Goal: Contribute content: Contribute content

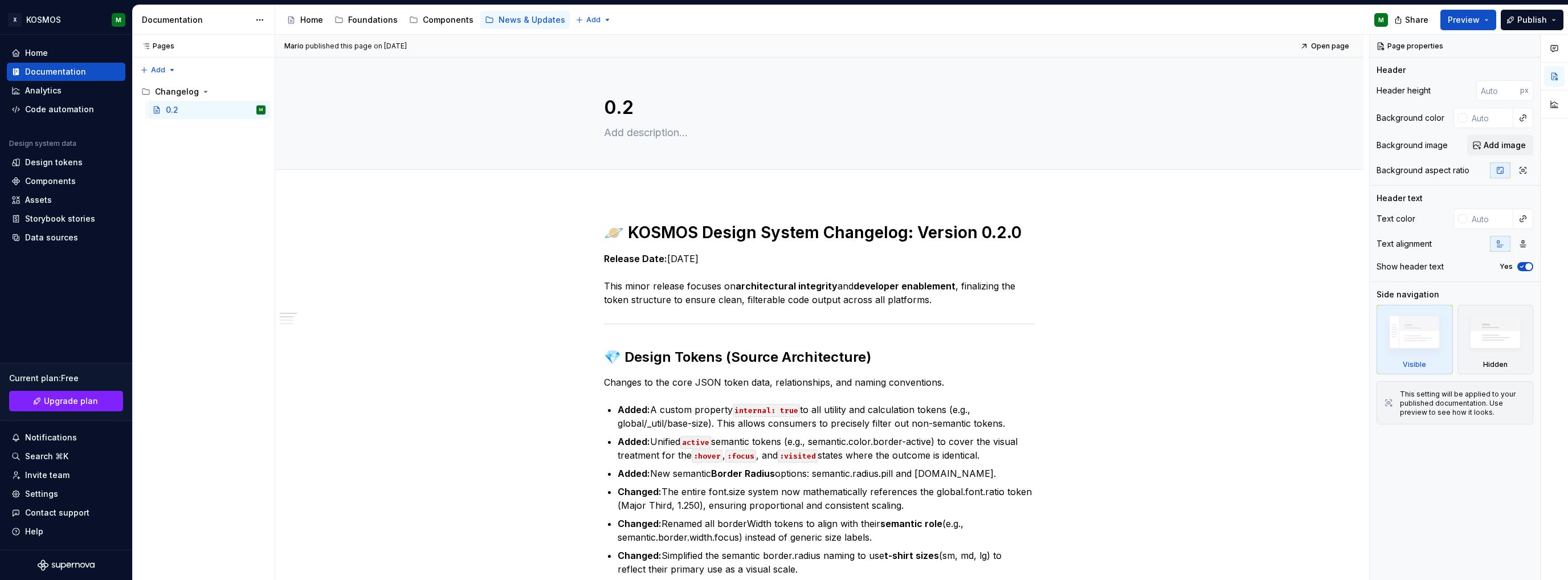
type textarea "*"
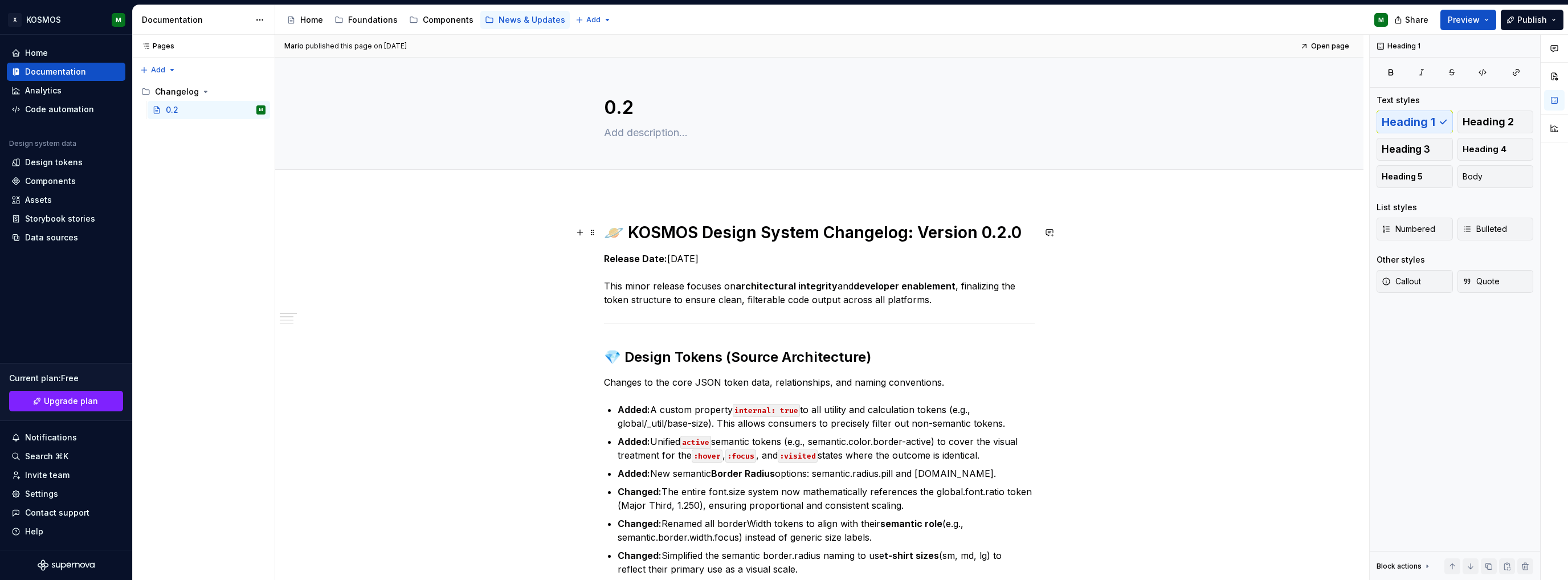
click at [621, 233] on h1 "🪐 KOSMOS Design System Changelog: Version 0.2.0" at bounding box center [819, 232] width 430 height 21
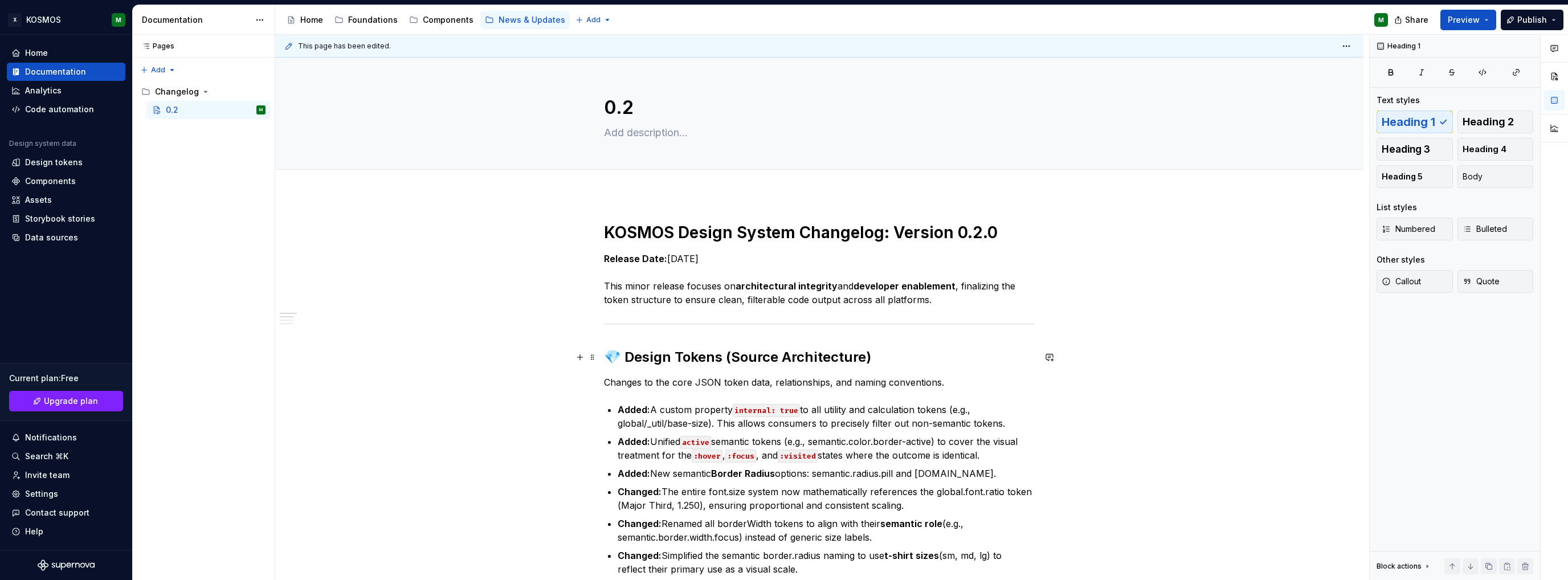
click at [628, 356] on h2 "💎 Design Tokens (Source Architecture)" at bounding box center [819, 356] width 430 height 18
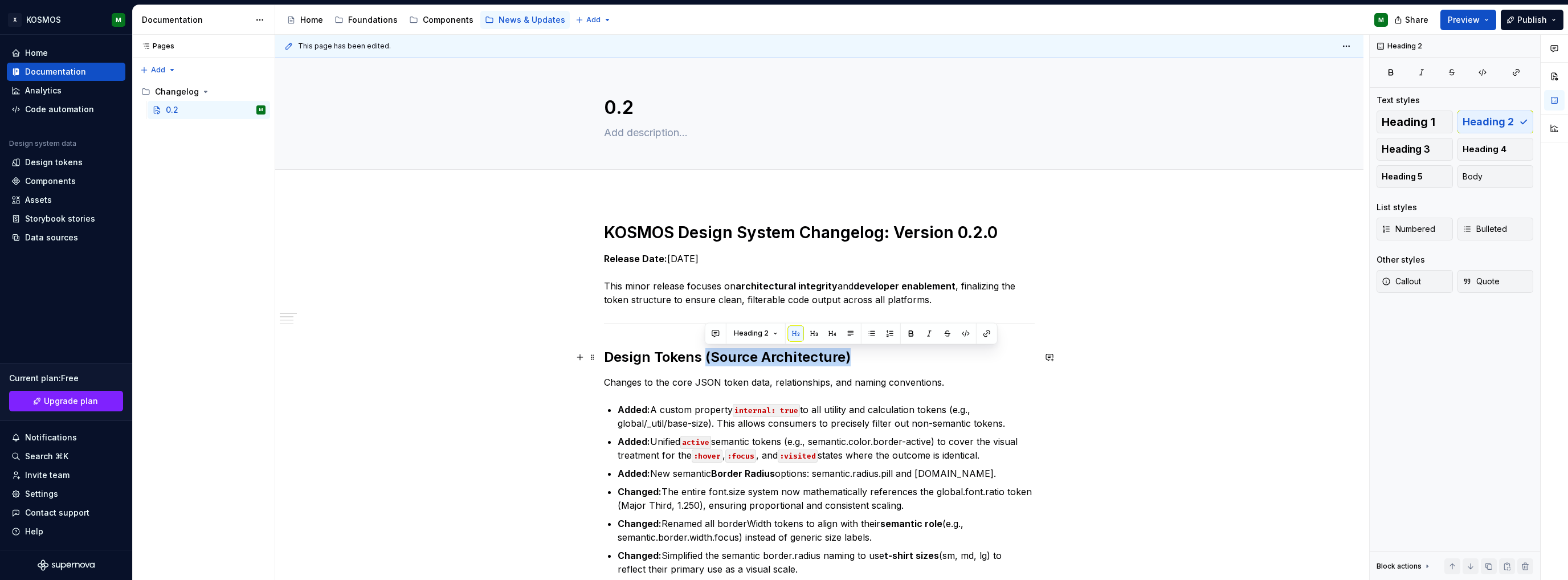
drag, startPoint x: 854, startPoint y: 350, endPoint x: 865, endPoint y: 353, distance: 11.4
click at [865, 353] on h2 "Design Tokens (Source Architecture)" at bounding box center [819, 356] width 430 height 18
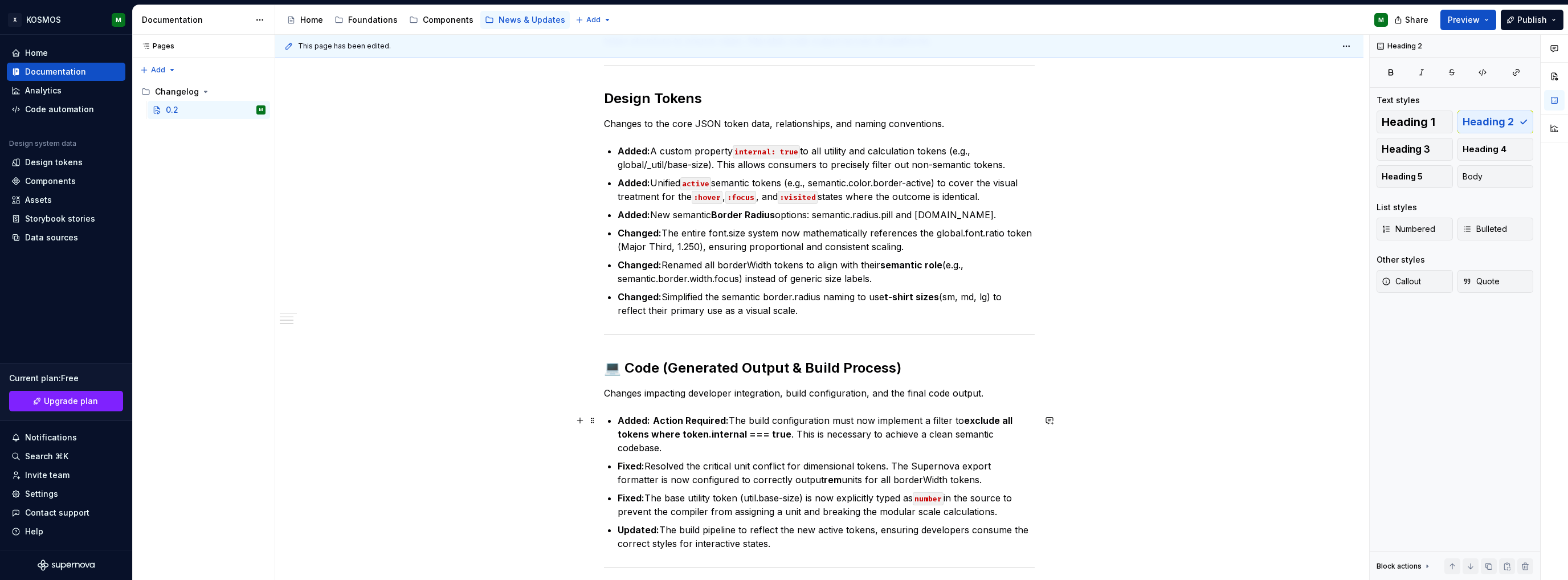
scroll to position [342, 0]
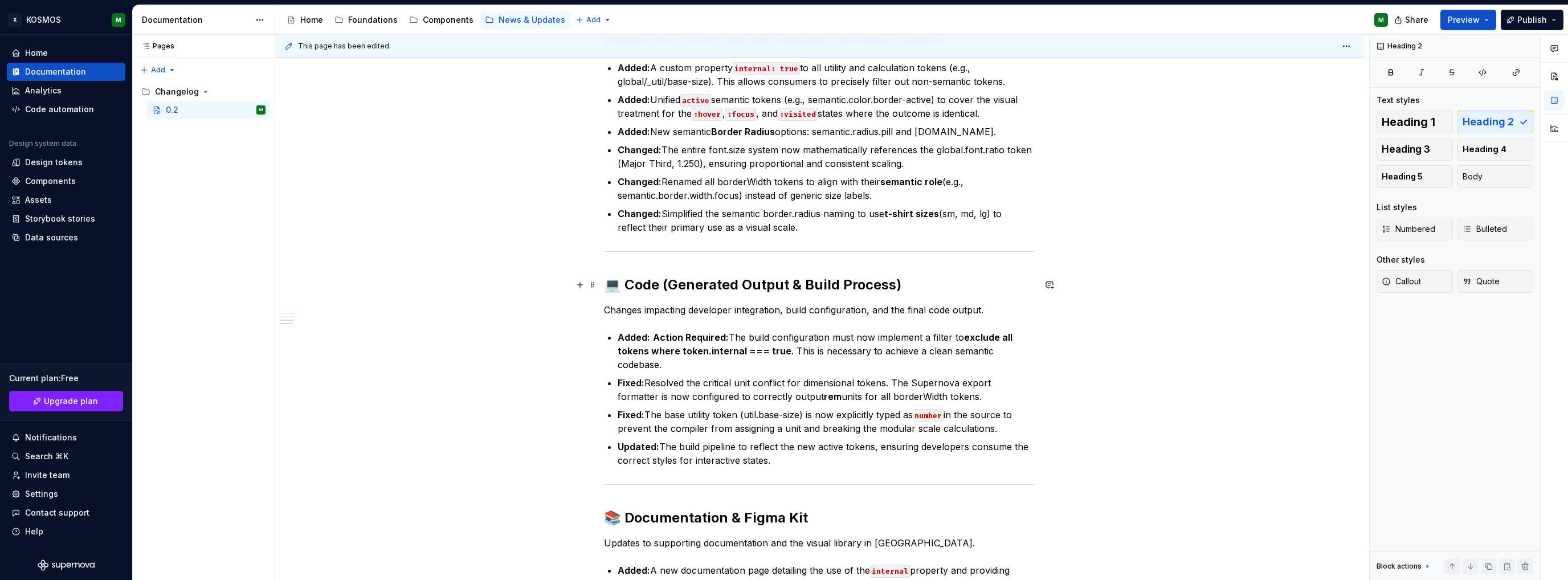
click at [628, 281] on h2 "💻 Code (Generated Output & Build Process)" at bounding box center [819, 284] width 430 height 18
drag, startPoint x: 642, startPoint y: 286, endPoint x: 899, endPoint y: 281, distance: 257.0
click at [899, 281] on h2 "Code (Generated Output & Build Process)" at bounding box center [819, 284] width 430 height 18
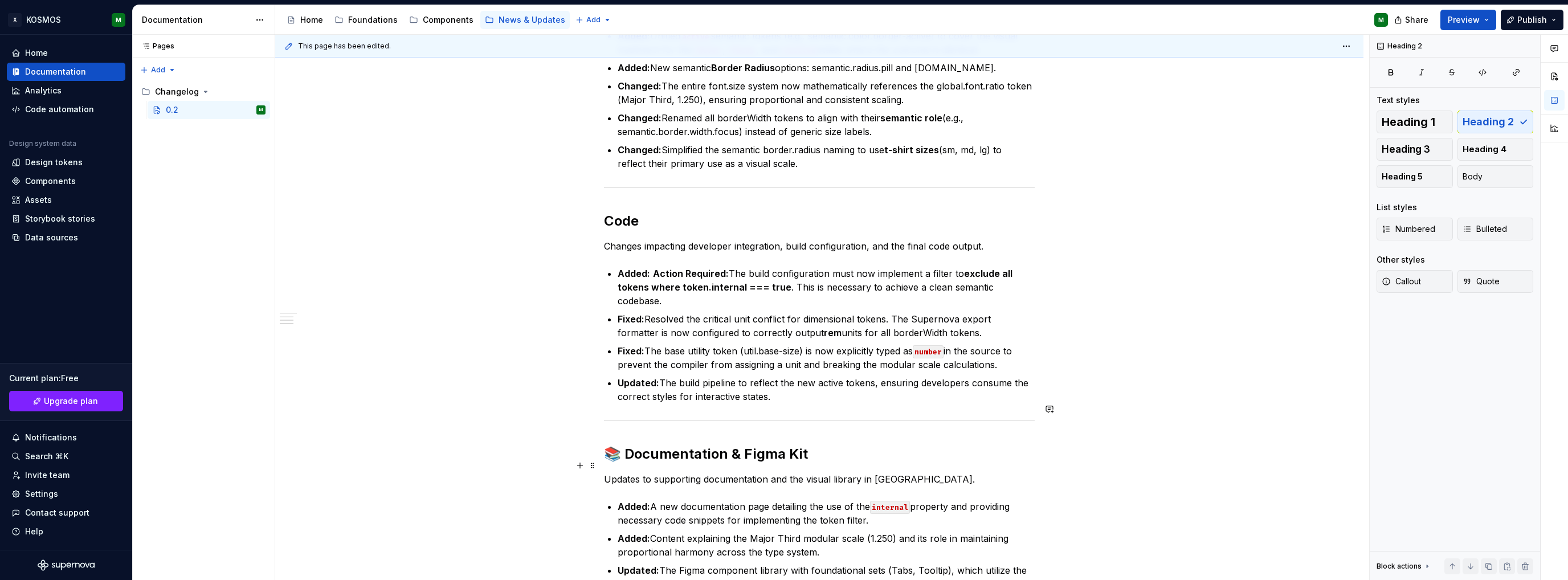
scroll to position [570, 0]
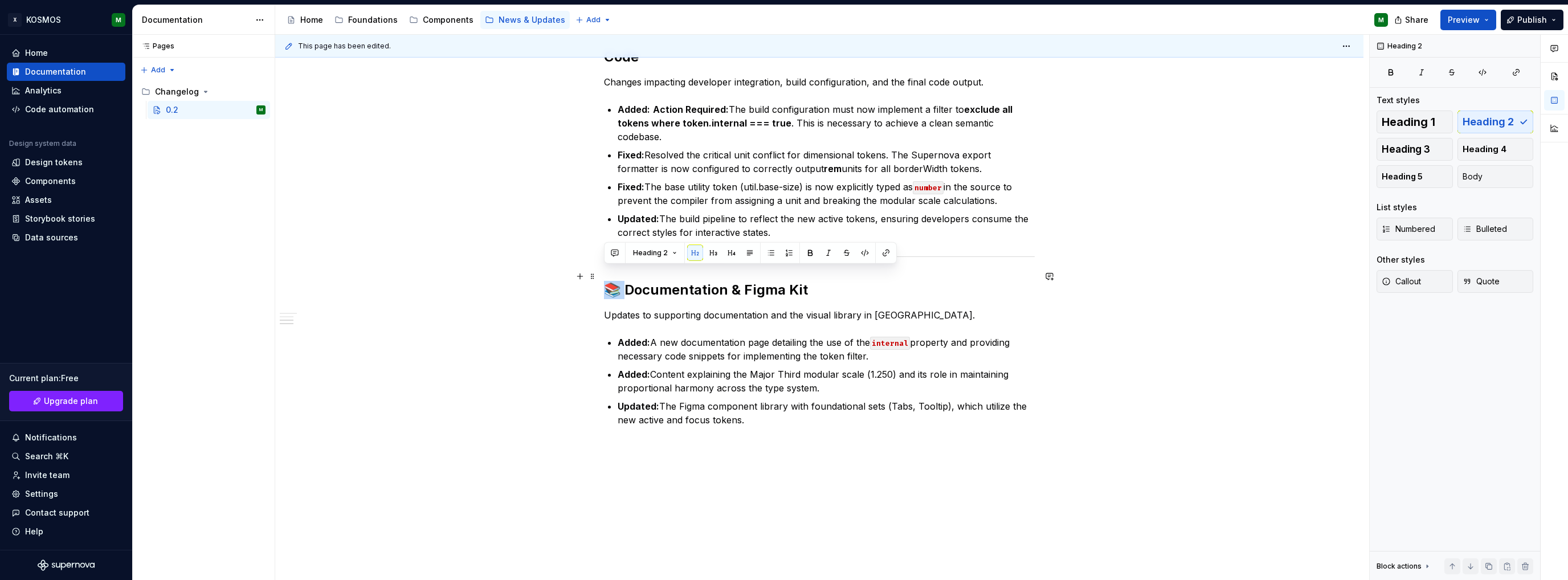
drag, startPoint x: 626, startPoint y: 275, endPoint x: 601, endPoint y: 278, distance: 25.2
click at [601, 278] on div "KOSMOS Design System Changelog: Version 0.2.0 Release Date: [DATE] This minor r…" at bounding box center [819, 119] width 1088 height 989
drag, startPoint x: 718, startPoint y: 277, endPoint x: 579, endPoint y: 277, distance: 139.0
click at [604, 277] on div "KOSMOS Design System Changelog: Version 0.2.0 Release Date: [DATE] This minor r…" at bounding box center [819, 46] width 430 height 788
click at [648, 281] on h2 "Figma Kit" at bounding box center [819, 289] width 430 height 18
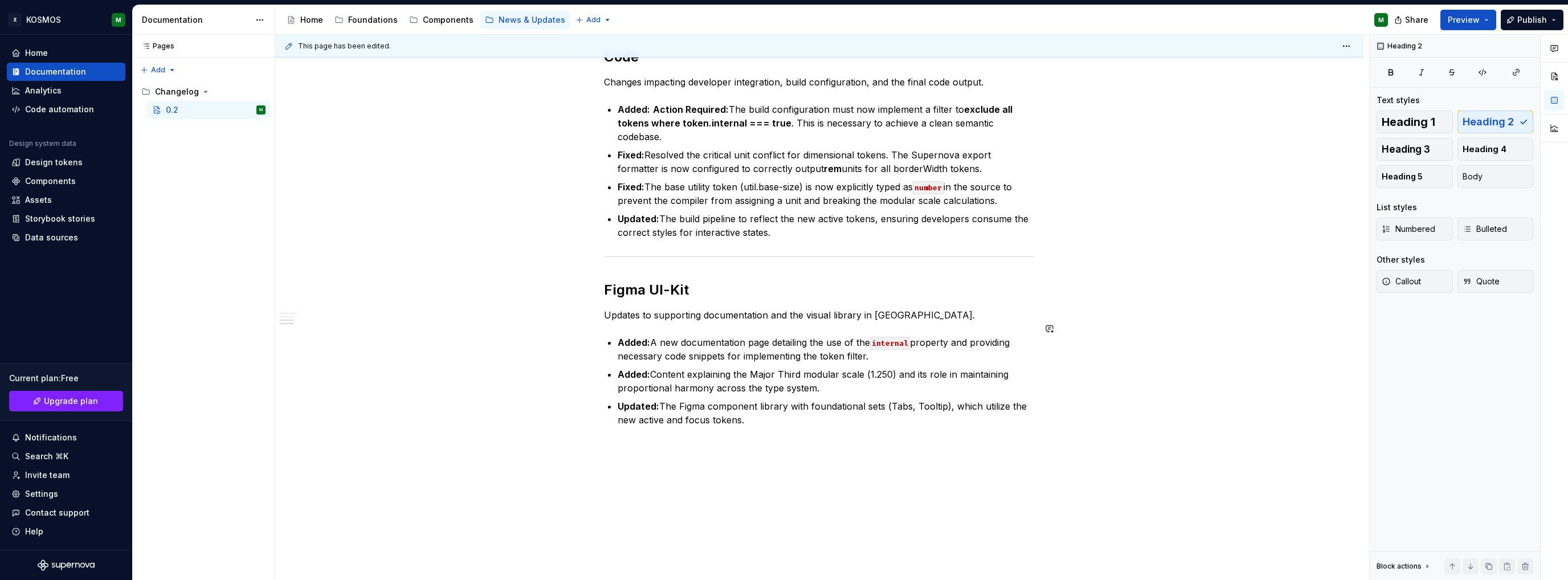
click at [765, 416] on div "KOSMOS Design System Changelog: Version 0.2.0 Release Date: [DATE] This minor r…" at bounding box center [819, 46] width 430 height 788
click at [651, 441] on p "Documentation" at bounding box center [819, 447] width 430 height 14
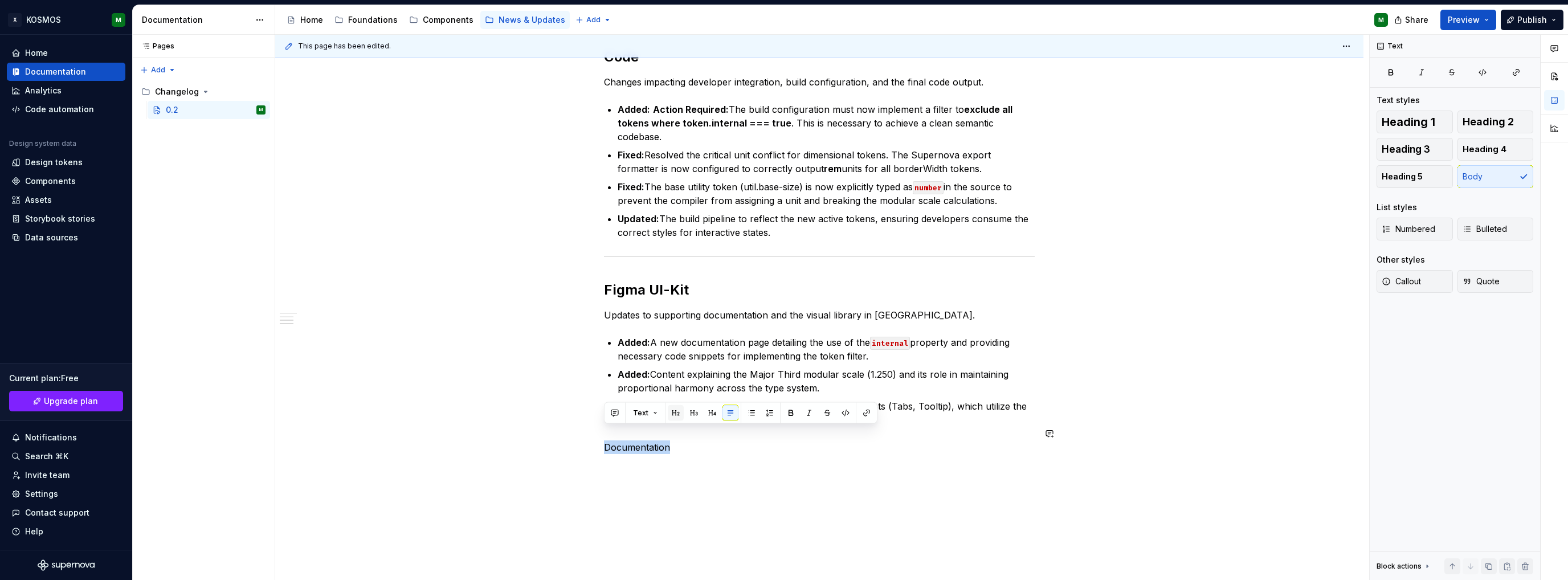
click at [676, 410] on button "button" at bounding box center [676, 413] width 16 height 16
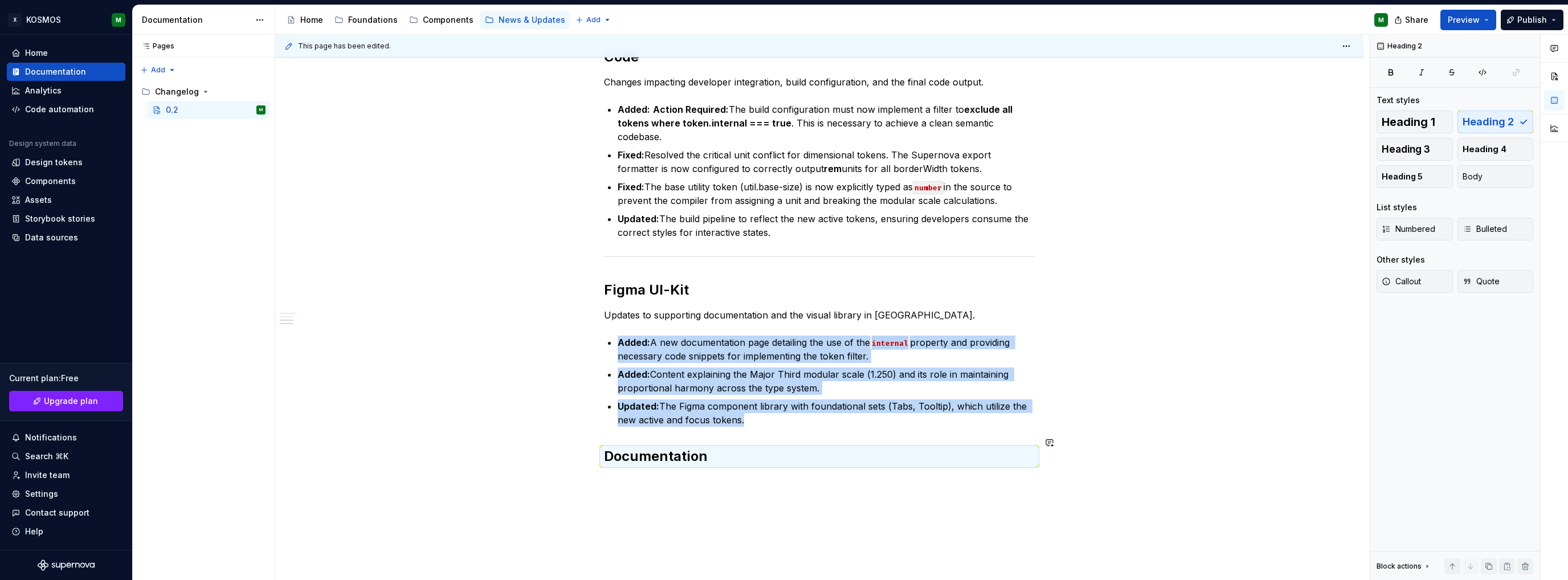
click at [736, 469] on div "KOSMOS Design System Changelog: Version 0.2.0 Release Date: [DATE] This minor r…" at bounding box center [819, 139] width 1088 height 1027
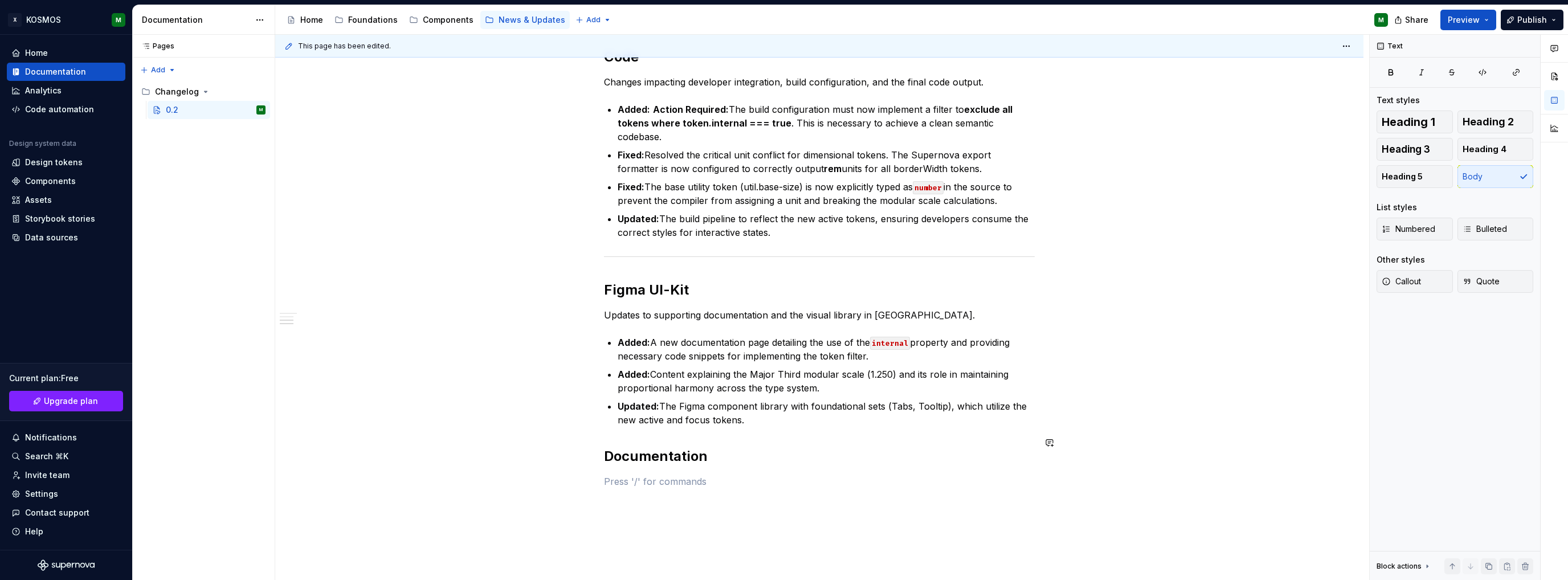
click at [729, 414] on div "KOSMOS Design System Changelog: Version 0.2.0 Release Date: [DATE] This minor r…" at bounding box center [819, 70] width 430 height 836
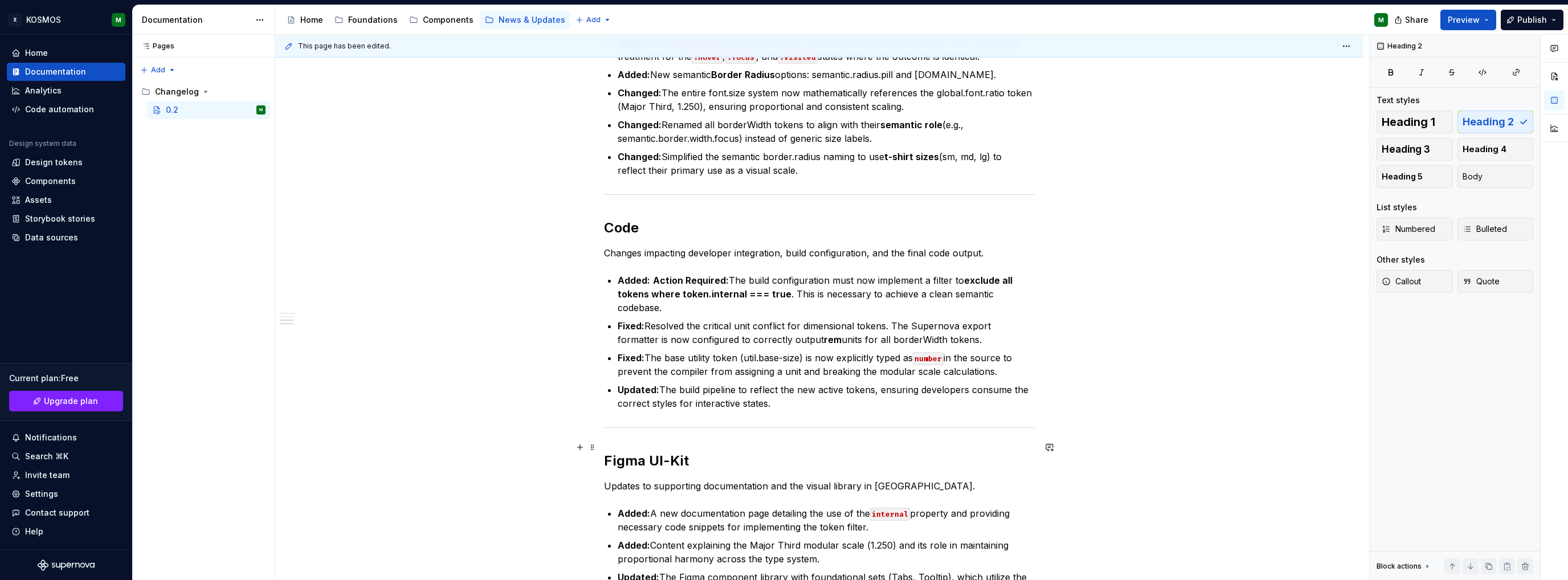
scroll to position [626, 0]
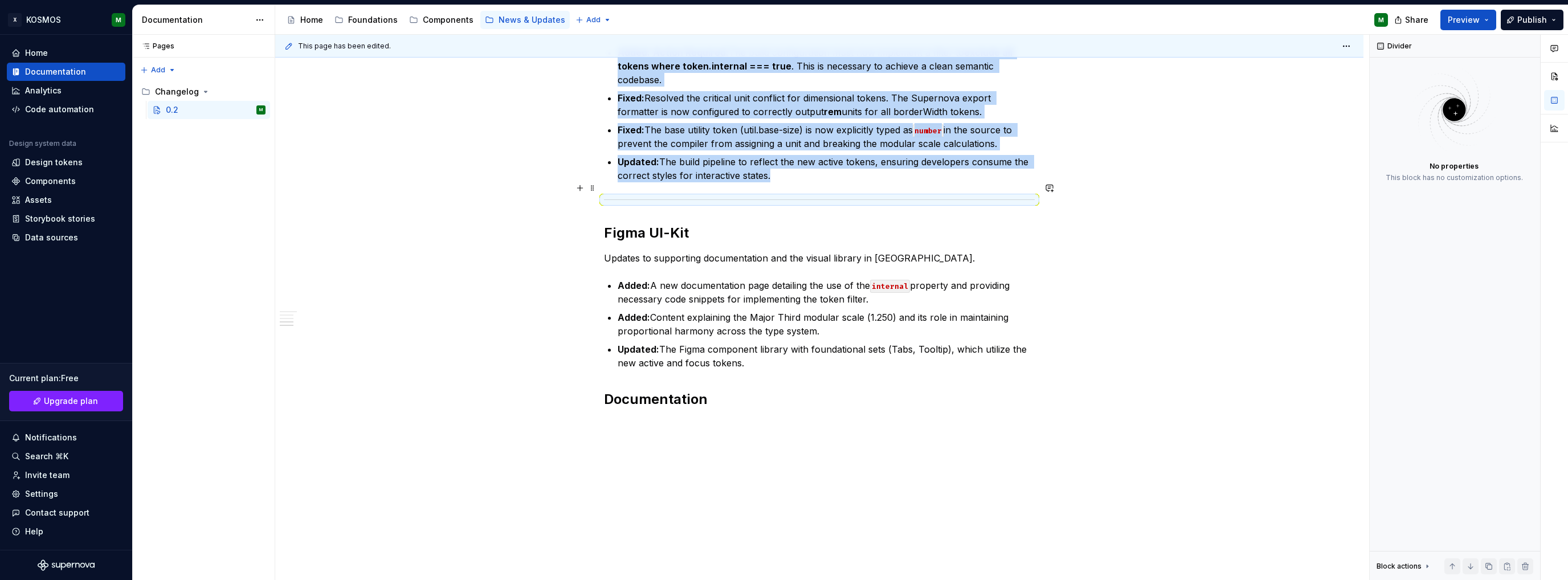
click at [649, 196] on div at bounding box center [819, 200] width 430 height 8
copy ul "Added: Action Required: The build configuration must now implement a filter to …"
click at [758, 361] on div "KOSMOS Design System Changelog: Version 0.2.0 Release Date: [DATE] This minor r…" at bounding box center [819, 13] width 430 height 836
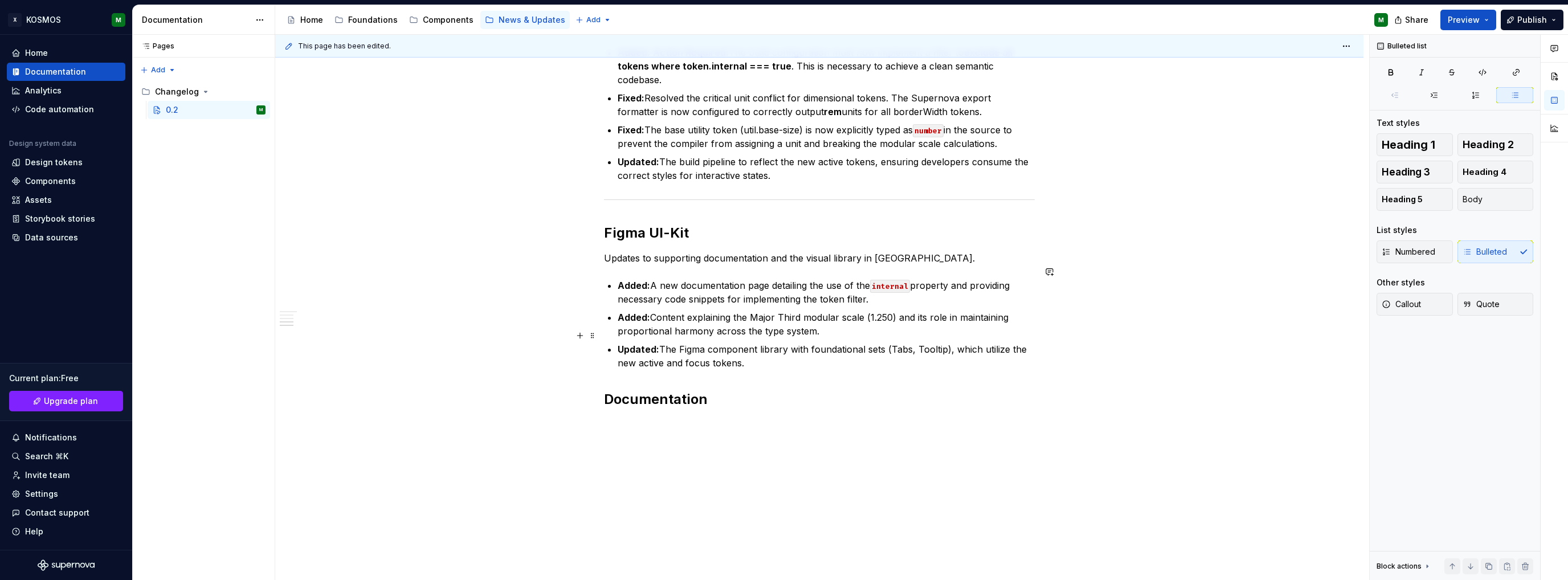
click at [777, 349] on p "Updated: The Figma component library with foundational sets (Tabs, Tooltip), wh…" at bounding box center [826, 356] width 417 height 28
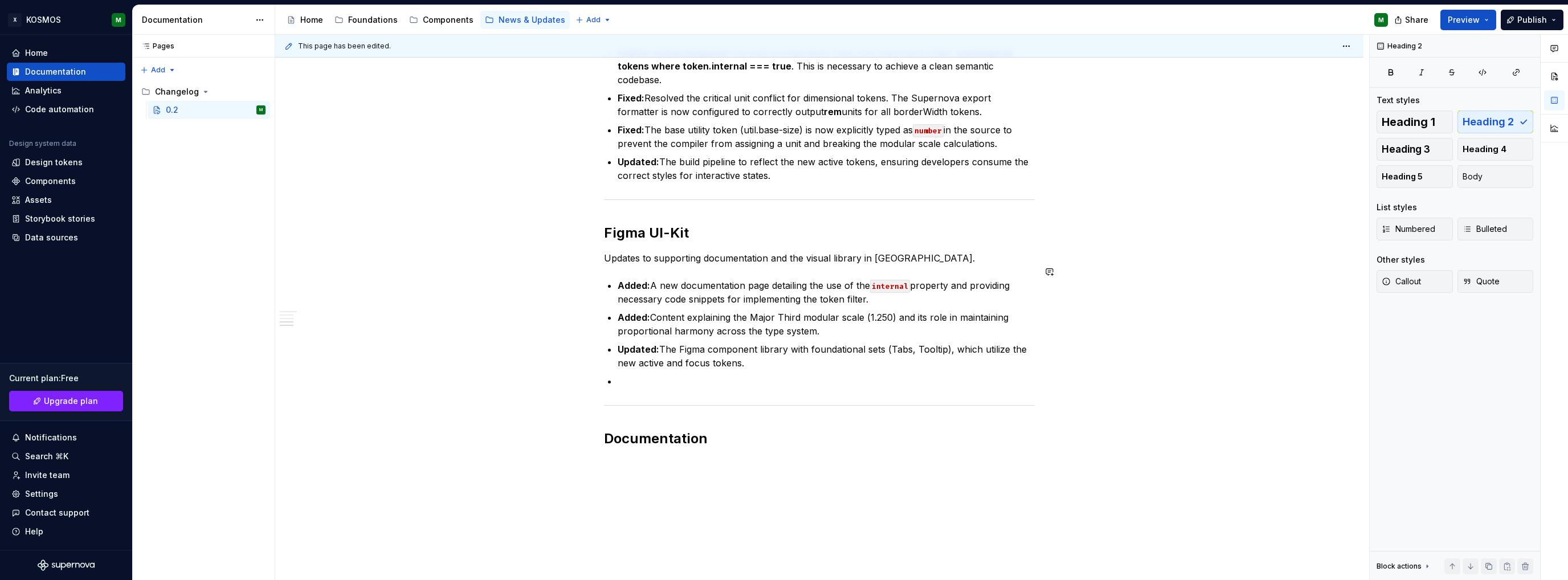
click at [676, 374] on p at bounding box center [826, 381] width 417 height 14
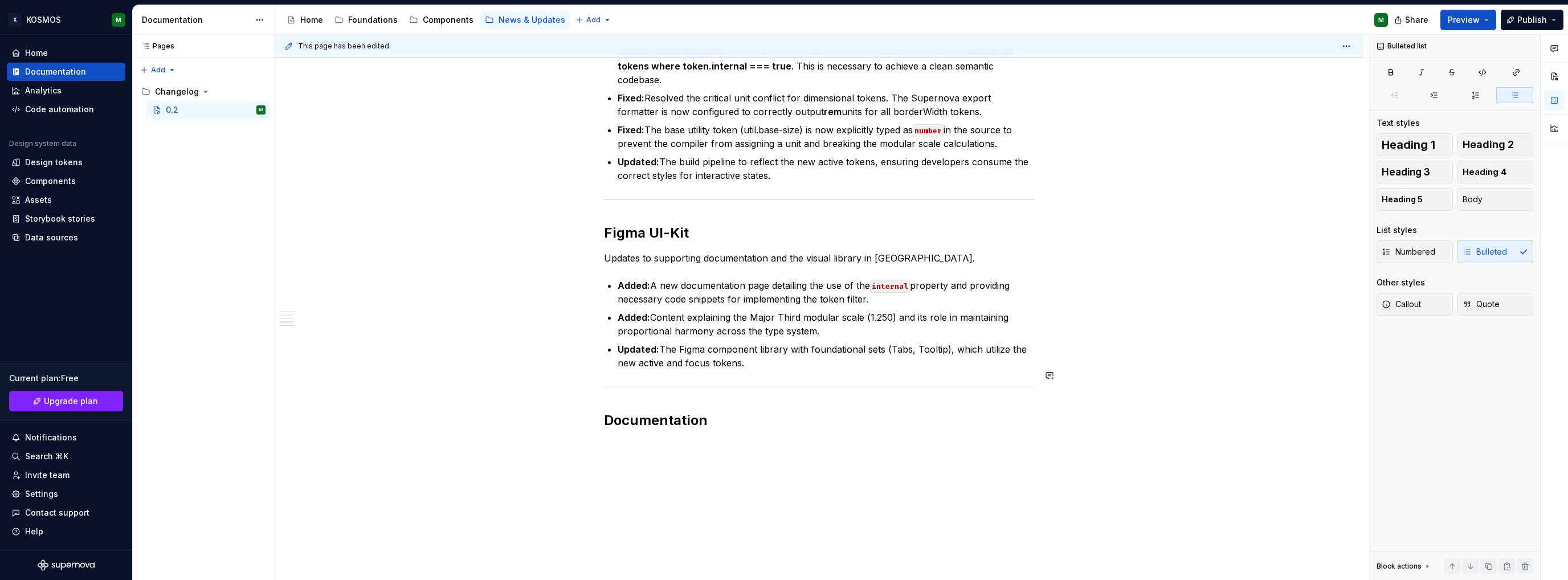
click at [750, 412] on h2 "Documentation" at bounding box center [819, 420] width 430 height 18
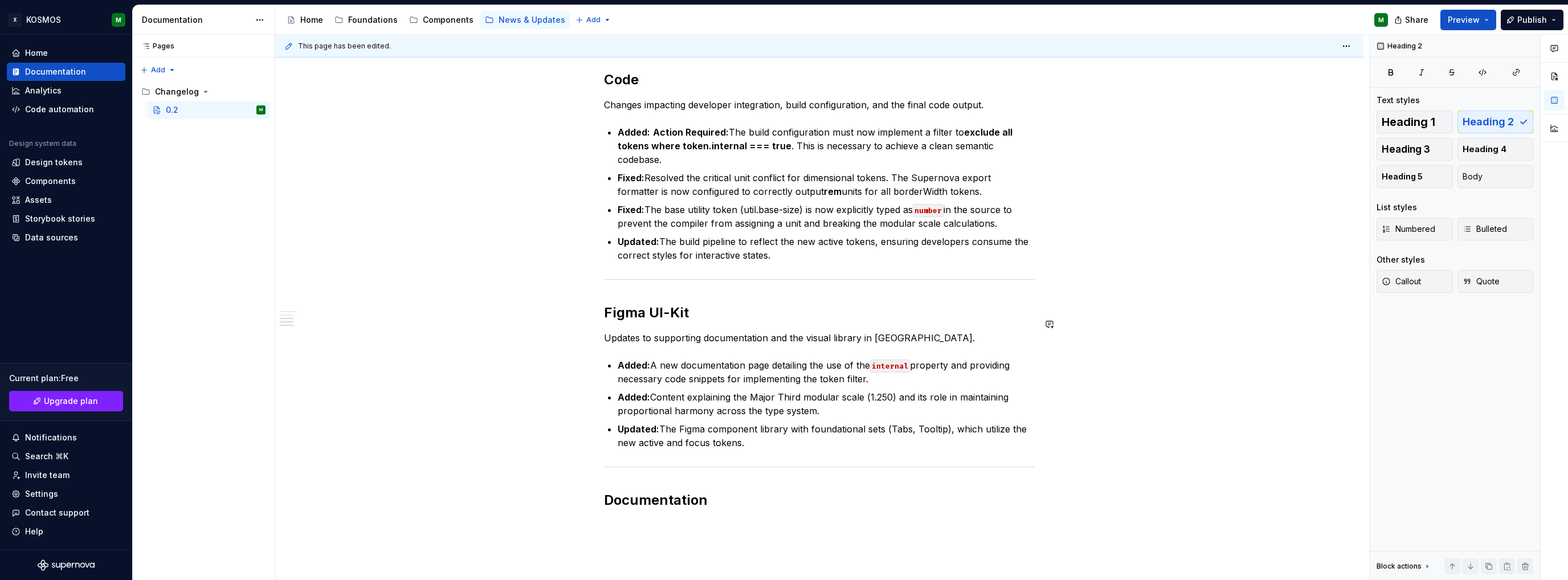
scroll to position [570, 0]
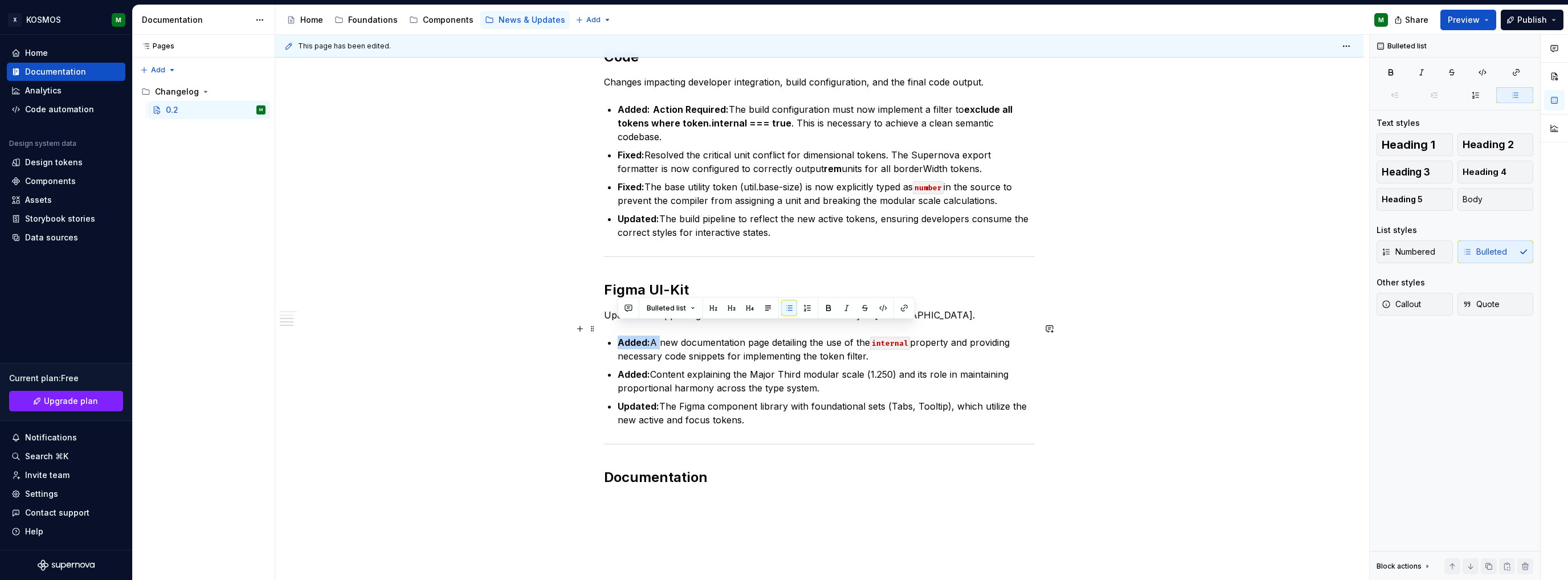
drag, startPoint x: 620, startPoint y: 327, endPoint x: 656, endPoint y: 325, distance: 36.1
click at [656, 336] on p "Added: A new documentation page detailing the use of the internal property and …" at bounding box center [826, 349] width 417 height 28
copy p "Added: A"
click at [727, 468] on h2 "Documentation" at bounding box center [819, 477] width 430 height 18
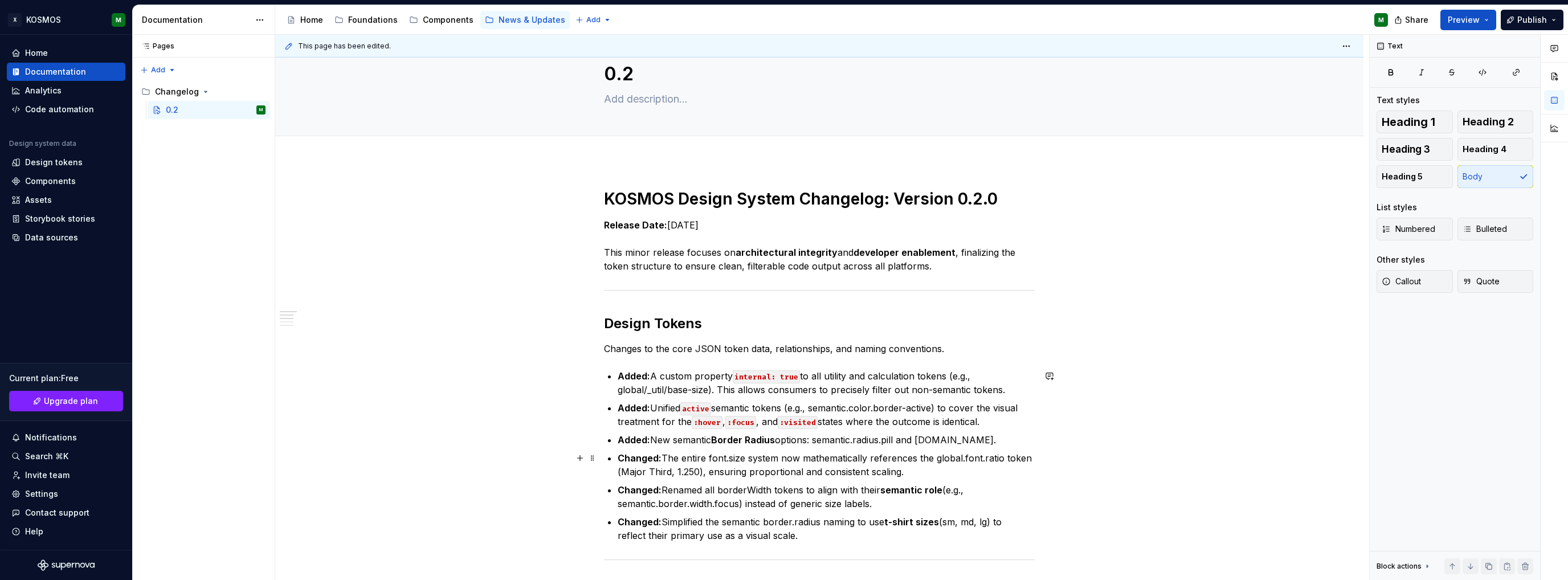
scroll to position [342, 0]
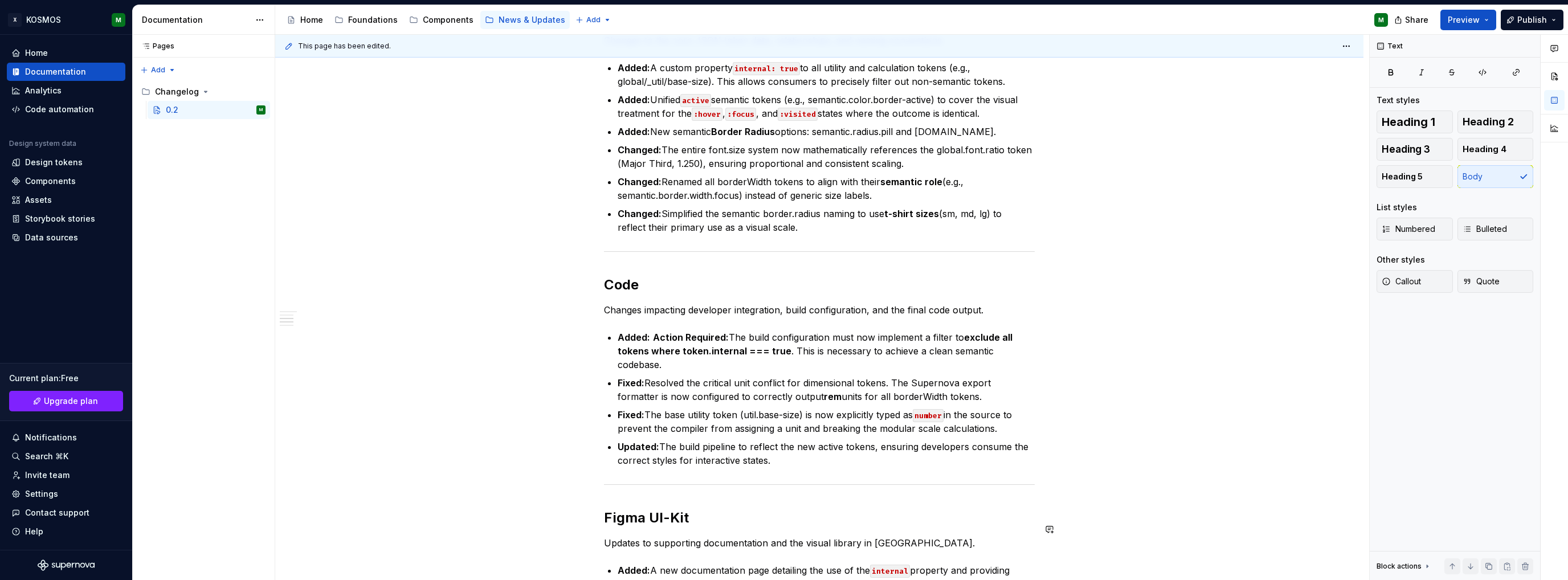
click at [0, 0] on div "******" at bounding box center [0, 0] width 0 height 0
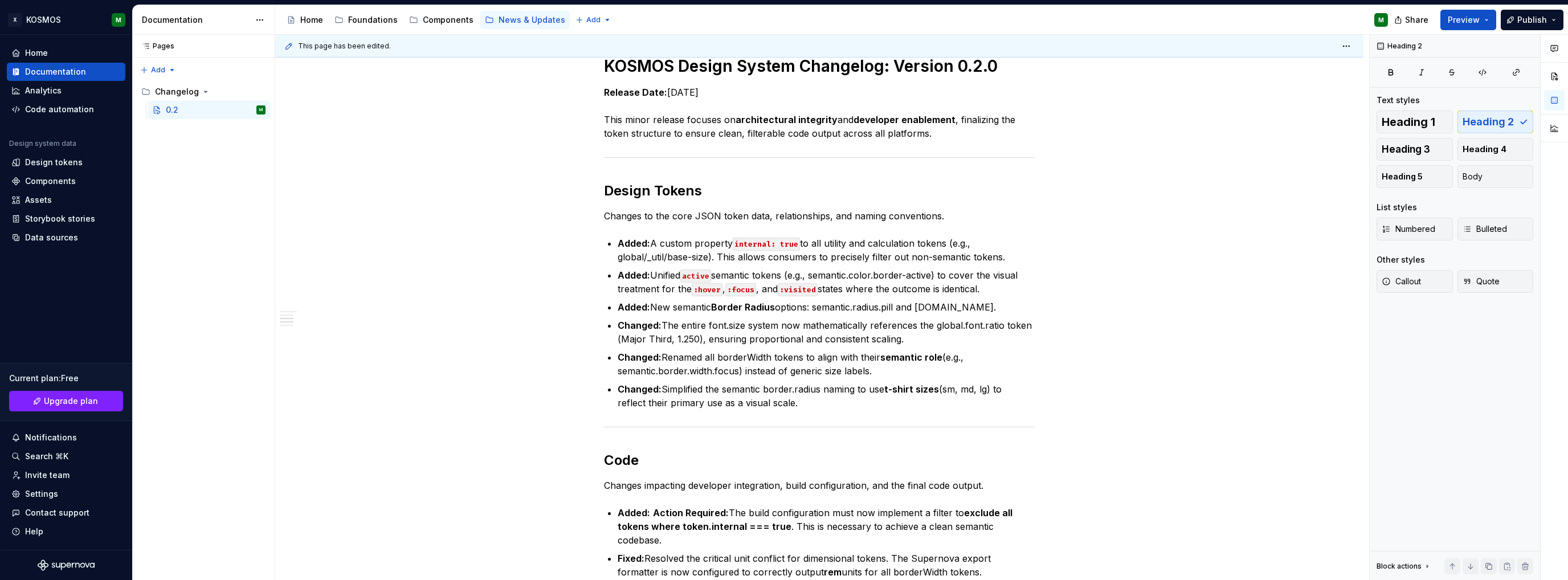
scroll to position [114, 0]
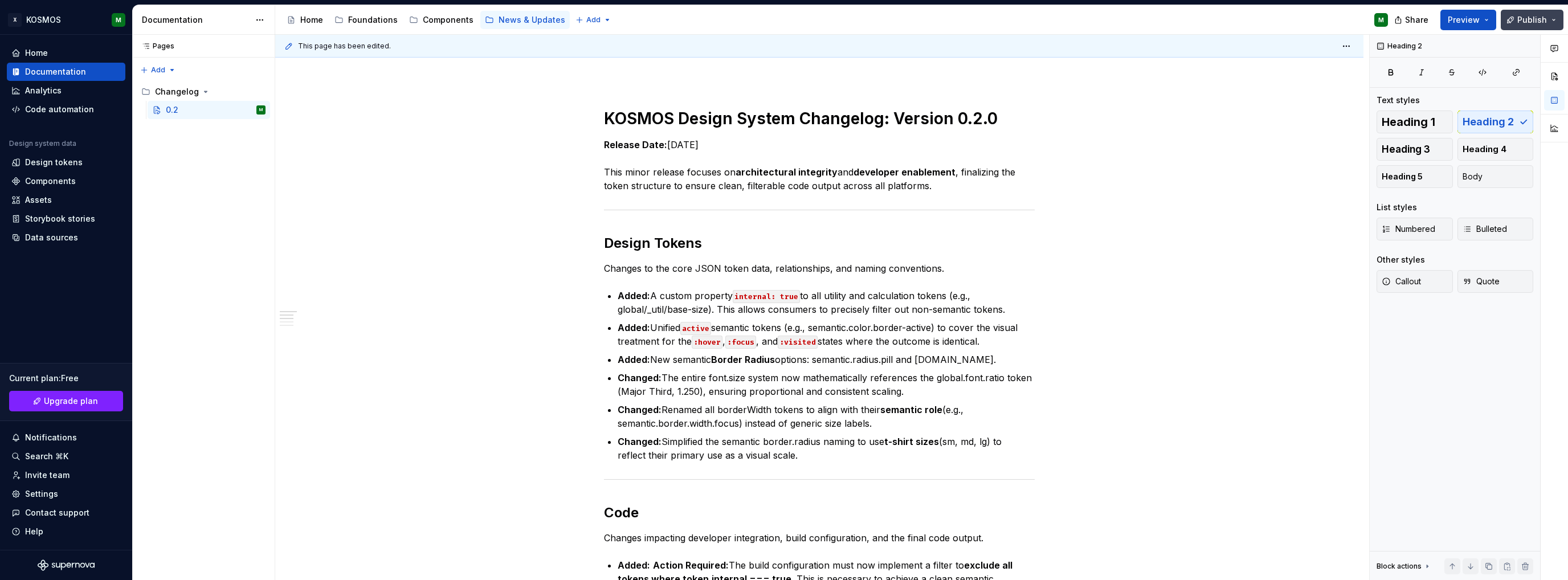
click at [1531, 17] on span "Publish" at bounding box center [1532, 20] width 29 height 11
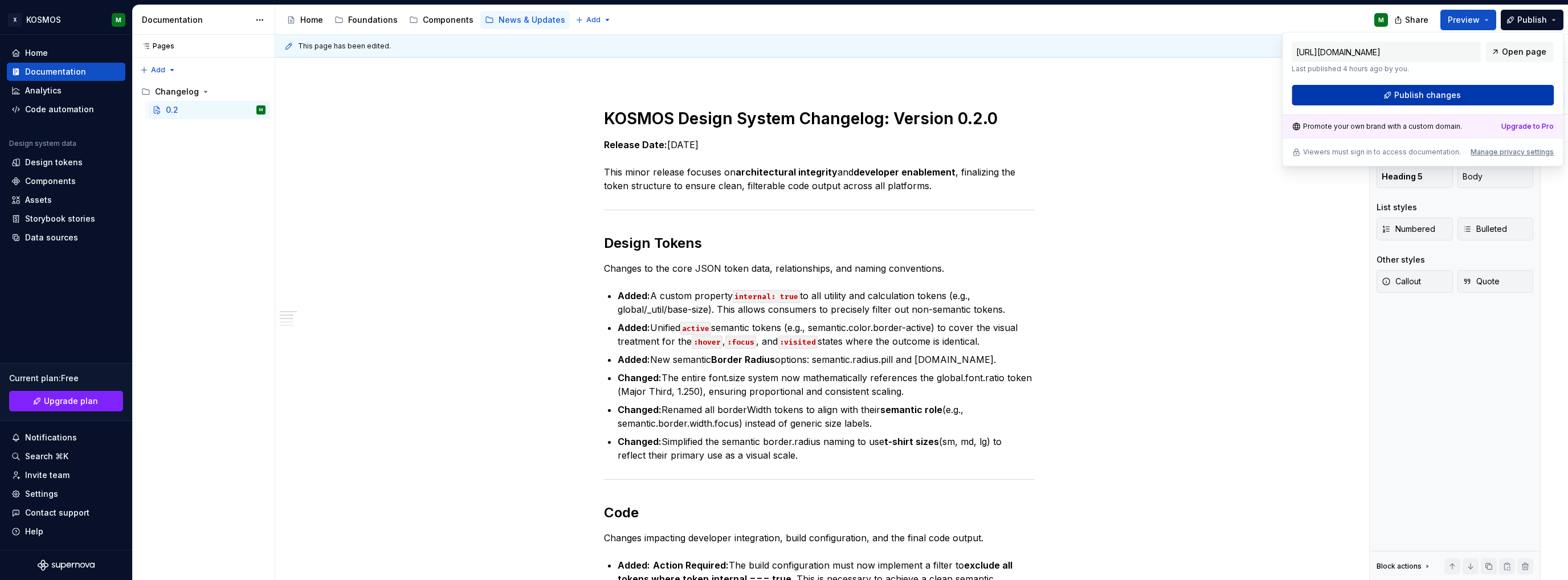
click at [1415, 96] on span "Publish changes" at bounding box center [1427, 95] width 66 height 11
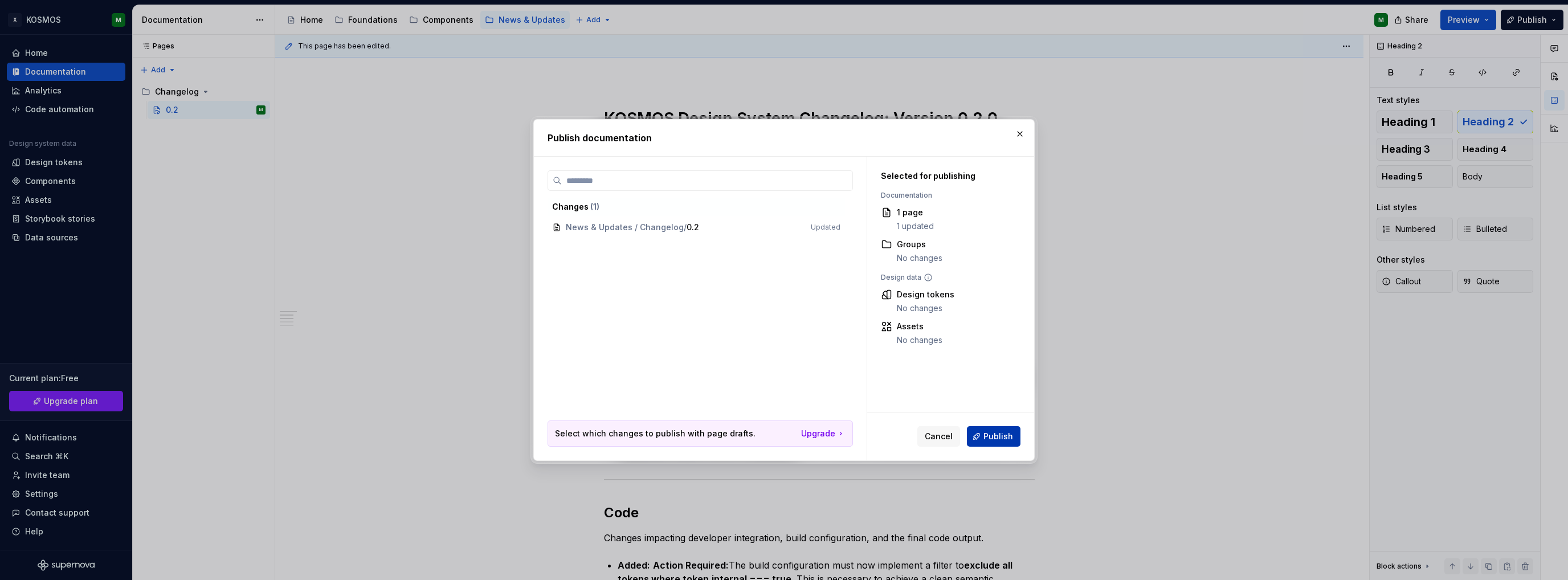
click at [998, 434] on span "Publish" at bounding box center [998, 435] width 29 height 11
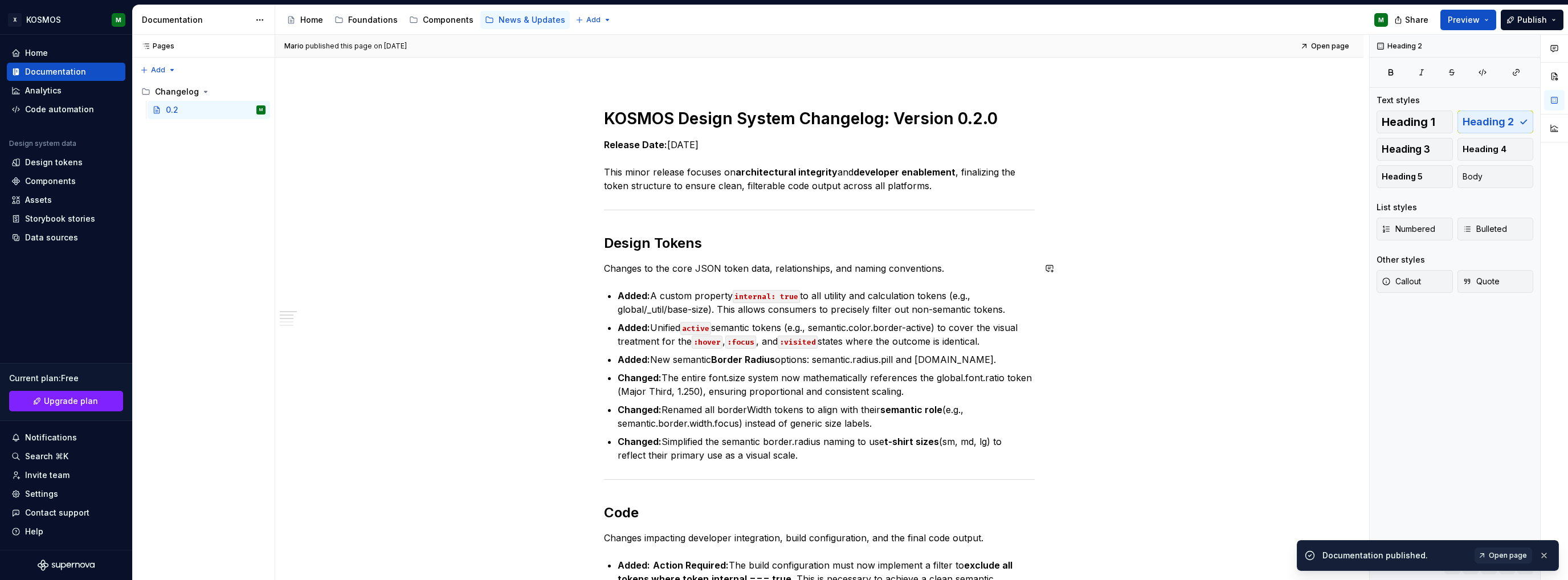
click at [676, 292] on p "Added: A custom property internal: true to all utility and calculation tokens (…" at bounding box center [826, 303] width 417 height 28
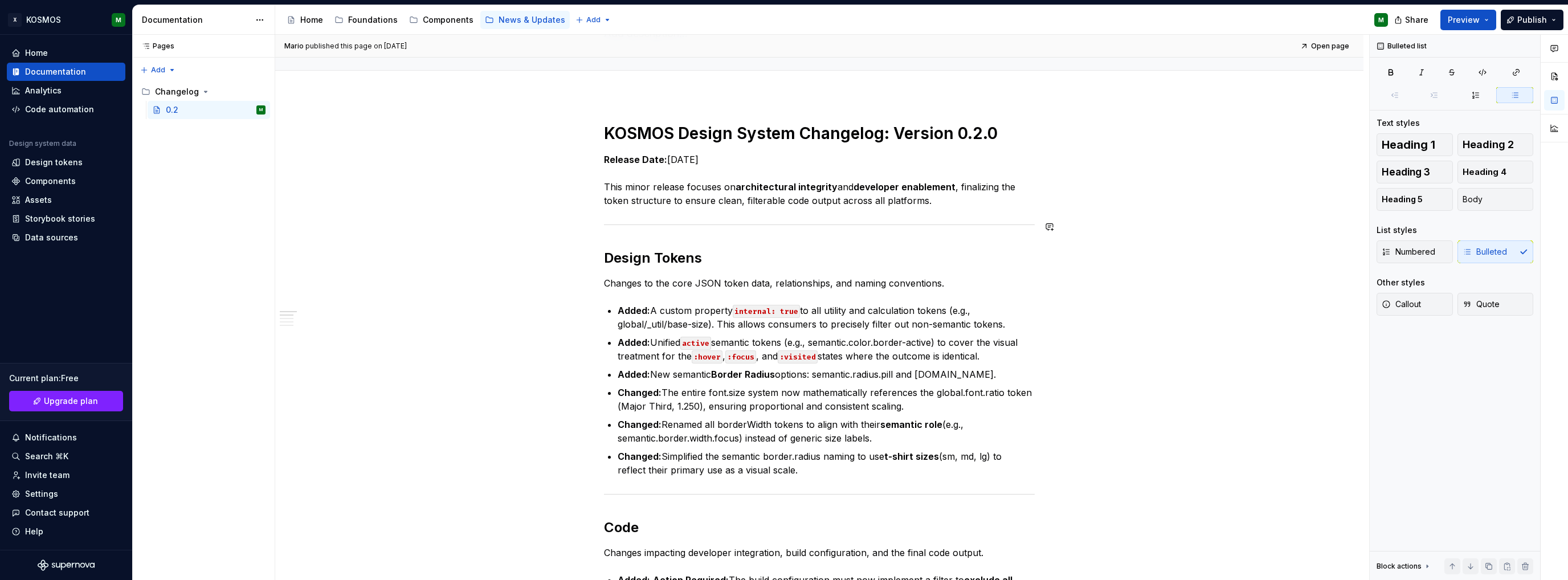
scroll to position [228, 0]
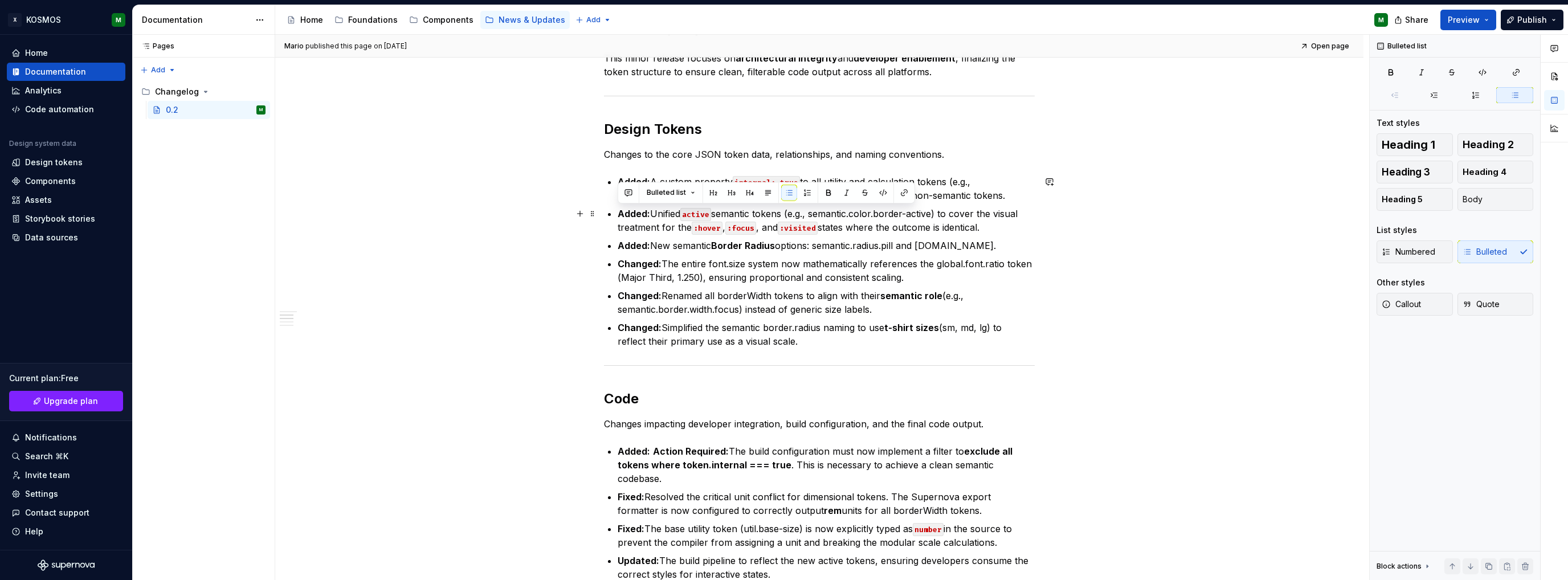
drag, startPoint x: 823, startPoint y: 342, endPoint x: 679, endPoint y: 243, distance: 174.7
click at [601, 217] on div "KOSMOS Design System Changelog: Version 0.2.0 Release Date: [DATE] This minor r…" at bounding box center [819, 513] width 1088 height 1092
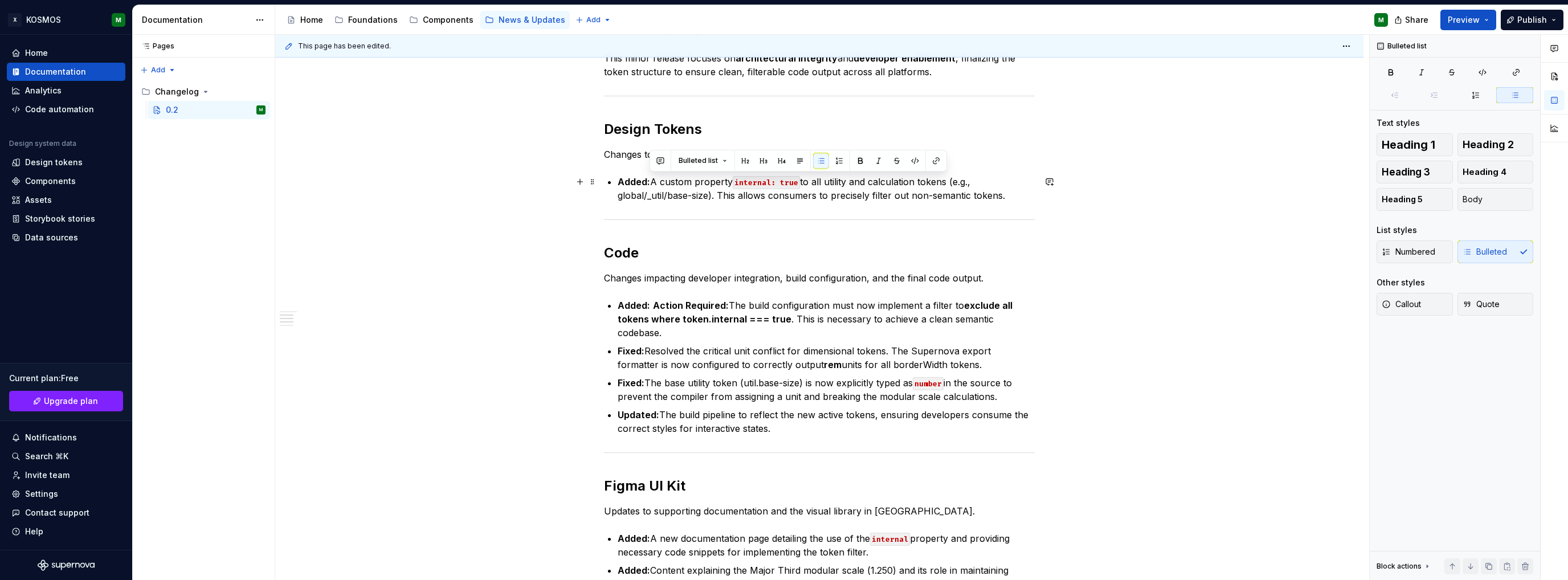
drag, startPoint x: 958, startPoint y: 184, endPoint x: 1007, endPoint y: 194, distance: 50.0
click at [1007, 194] on p "Added: A custom property internal: true to all utility and calculation tokens (…" at bounding box center [826, 188] width 417 height 28
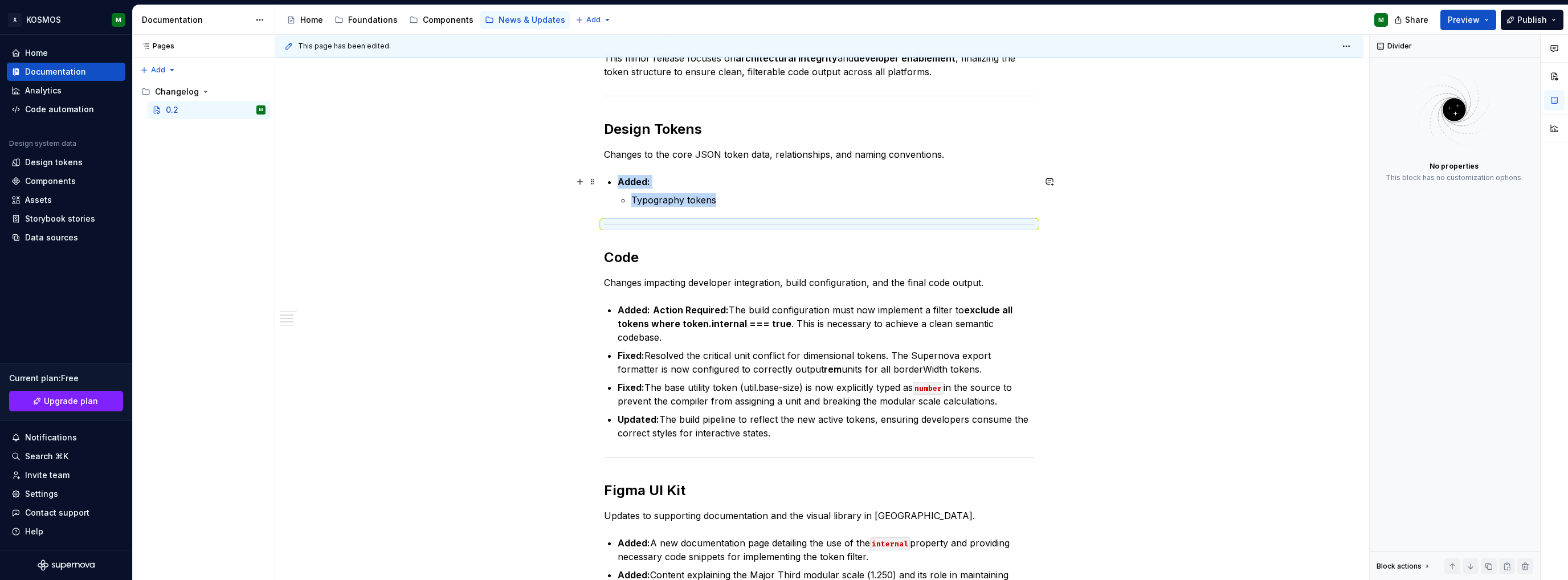
click at [688, 179] on p "Added:" at bounding box center [826, 182] width 417 height 14
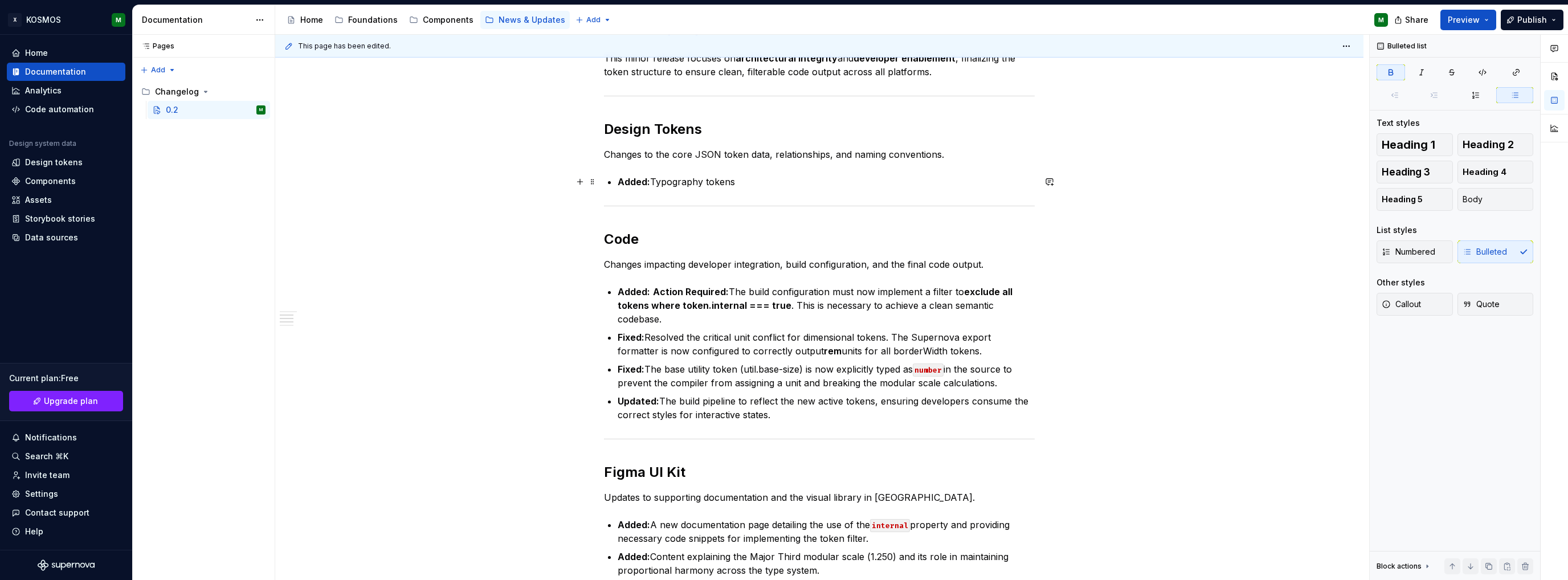
click at [686, 181] on p "Added: Typography tokens" at bounding box center [826, 182] width 417 height 14
click at [701, 184] on p "Added: Typography tokens" at bounding box center [826, 182] width 417 height 14
click at [704, 180] on p "Added: Typography tokens" at bounding box center [826, 182] width 417 height 14
click at [702, 180] on p "Added: Typography tokens" at bounding box center [826, 182] width 417 height 14
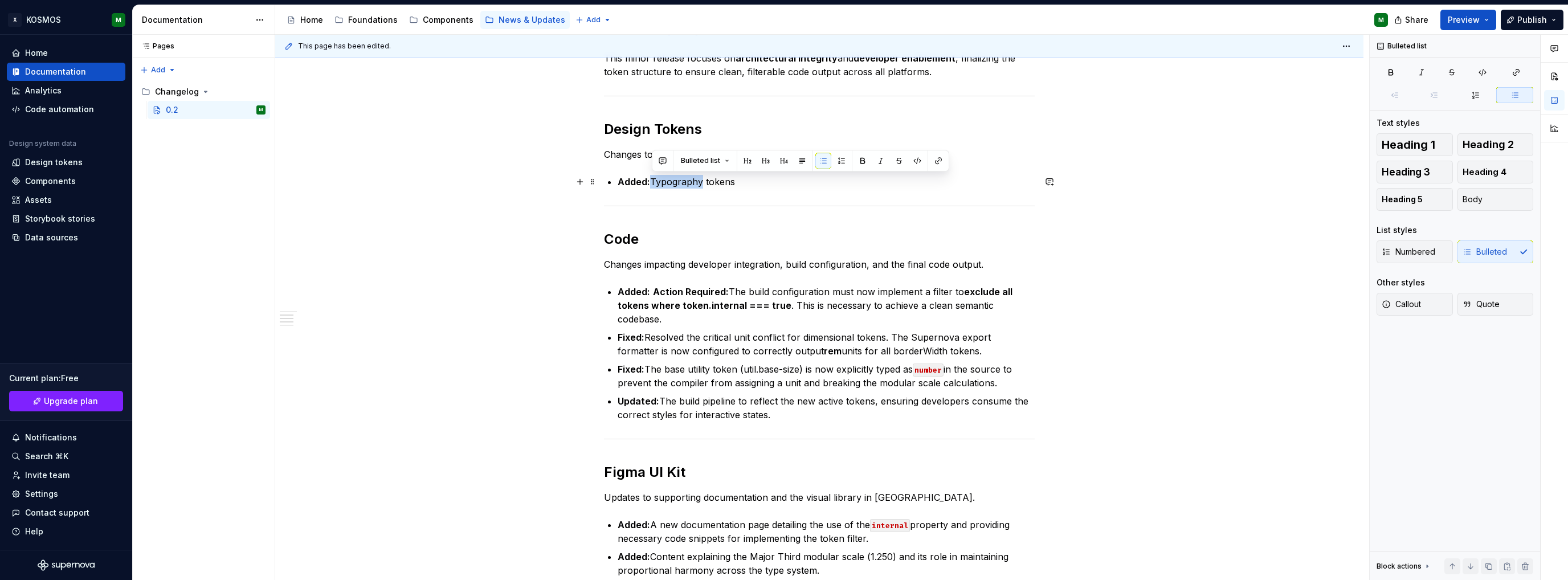
drag, startPoint x: 702, startPoint y: 180, endPoint x: 653, endPoint y: 182, distance: 49.0
click at [653, 182] on p "Added: Typography tokens" at bounding box center [826, 182] width 417 height 14
click at [936, 160] on button "button" at bounding box center [938, 160] width 16 height 16
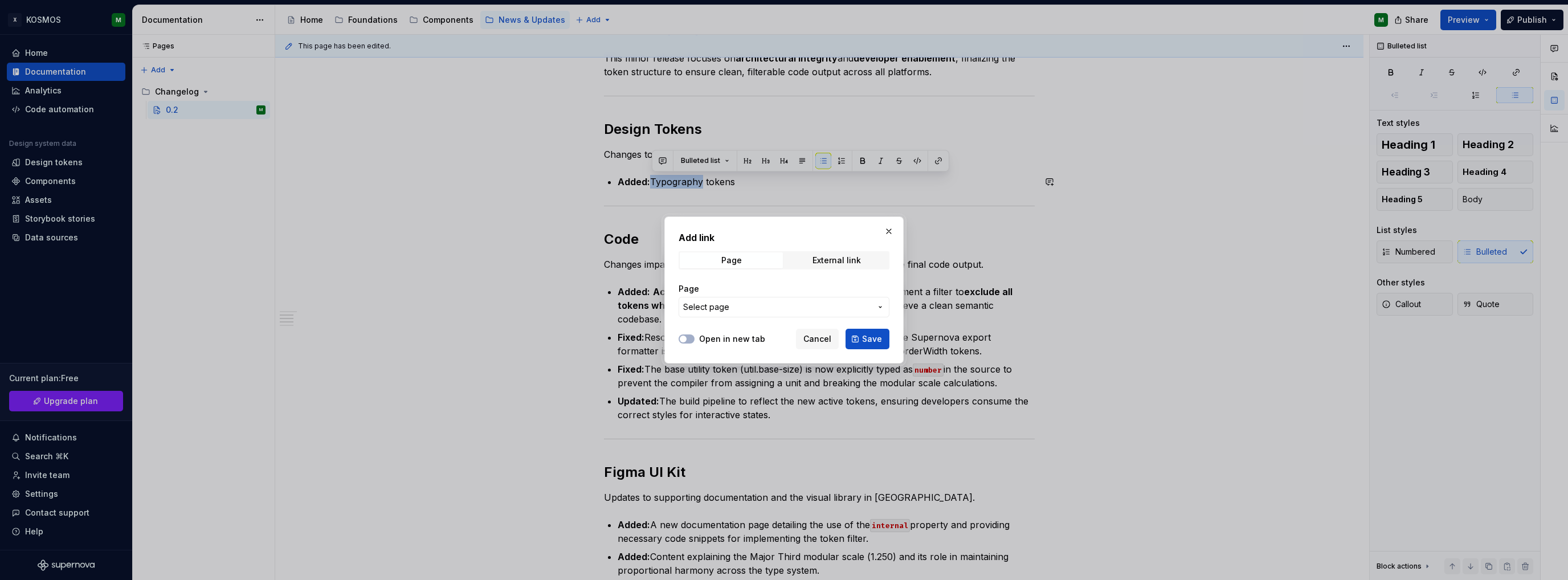
click at [745, 309] on span "Select page" at bounding box center [777, 306] width 188 height 11
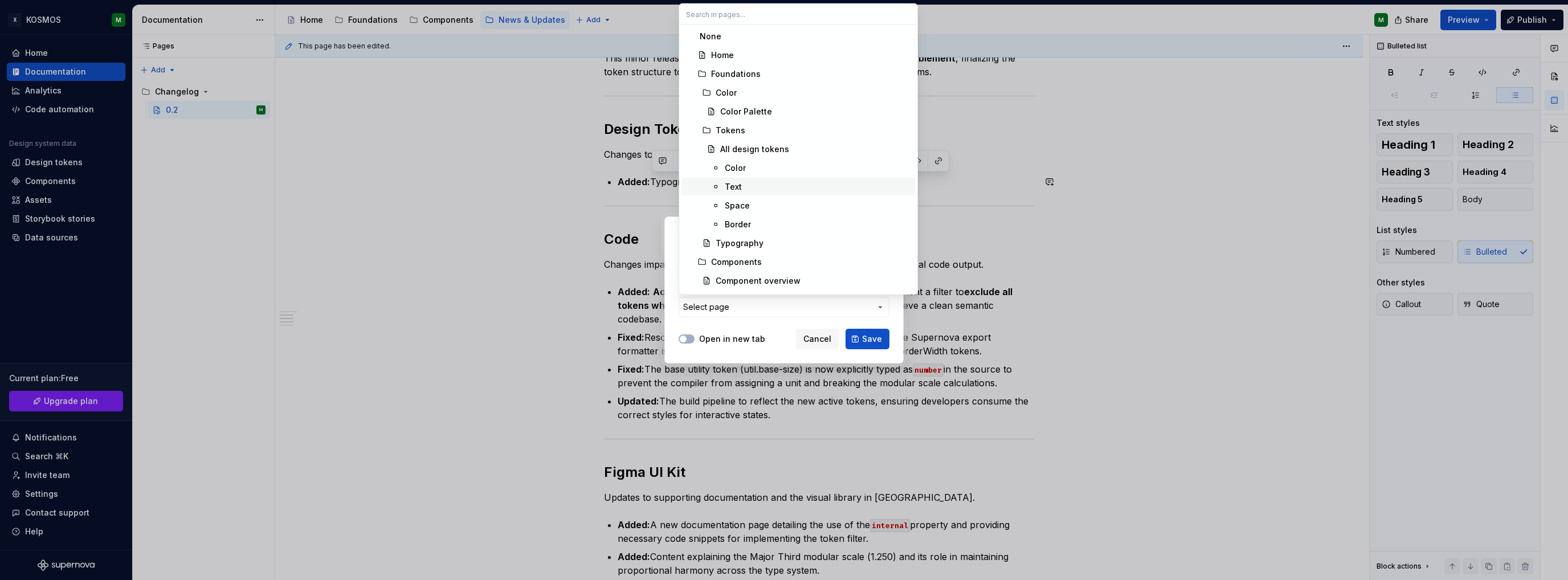
drag, startPoint x: 757, startPoint y: 193, endPoint x: 873, endPoint y: 235, distance: 123.4
click at [757, 193] on span "Text" at bounding box center [798, 187] width 233 height 18
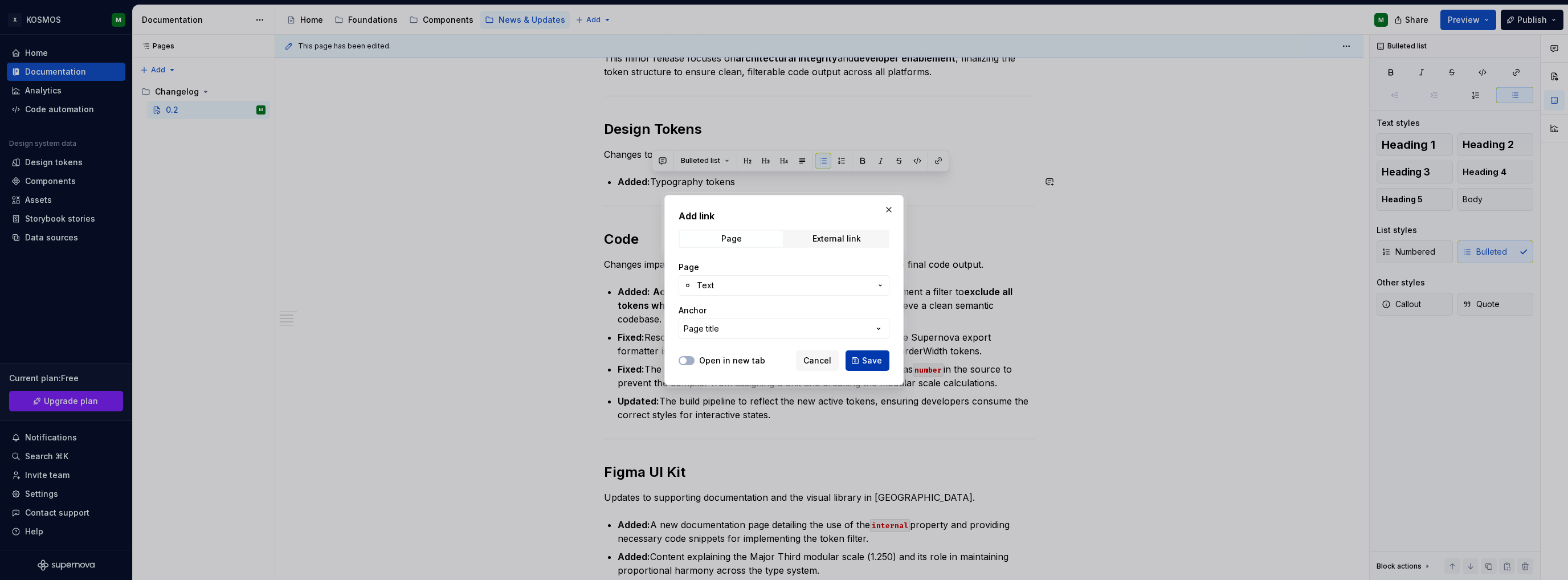
click at [873, 357] on span "Save" at bounding box center [872, 360] width 20 height 11
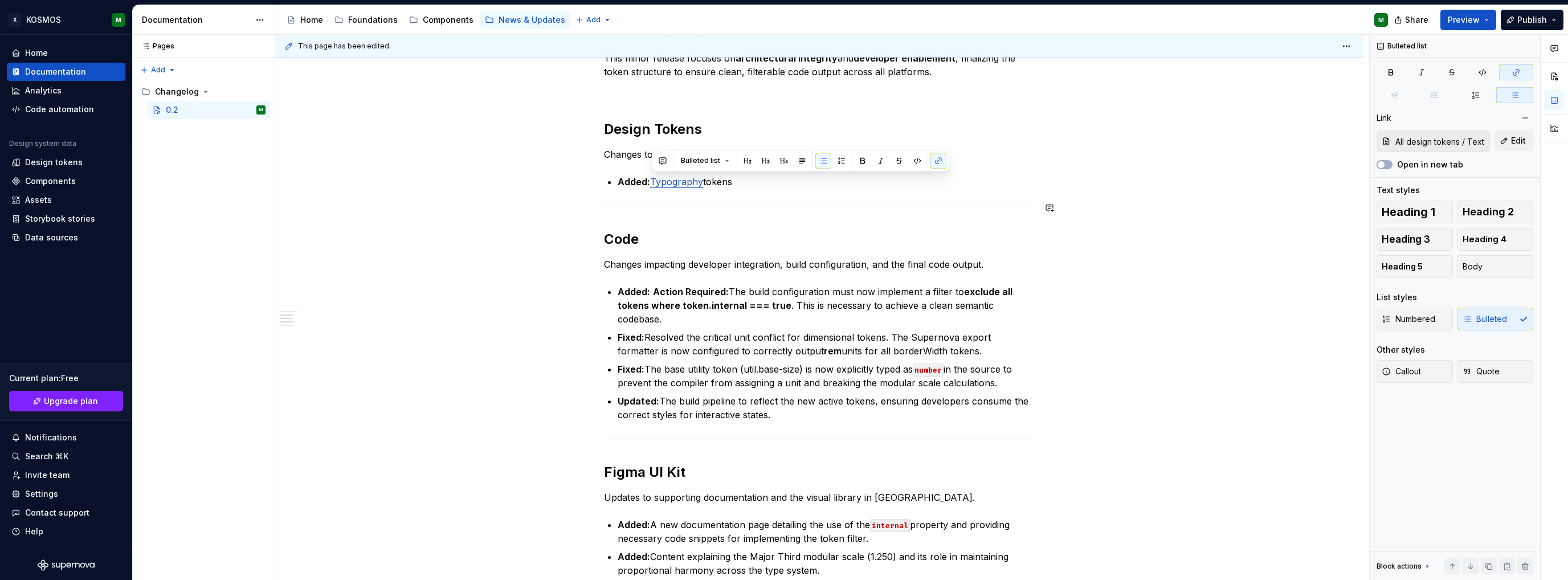
click at [752, 186] on p "Added: Typography tokens" at bounding box center [826, 182] width 417 height 14
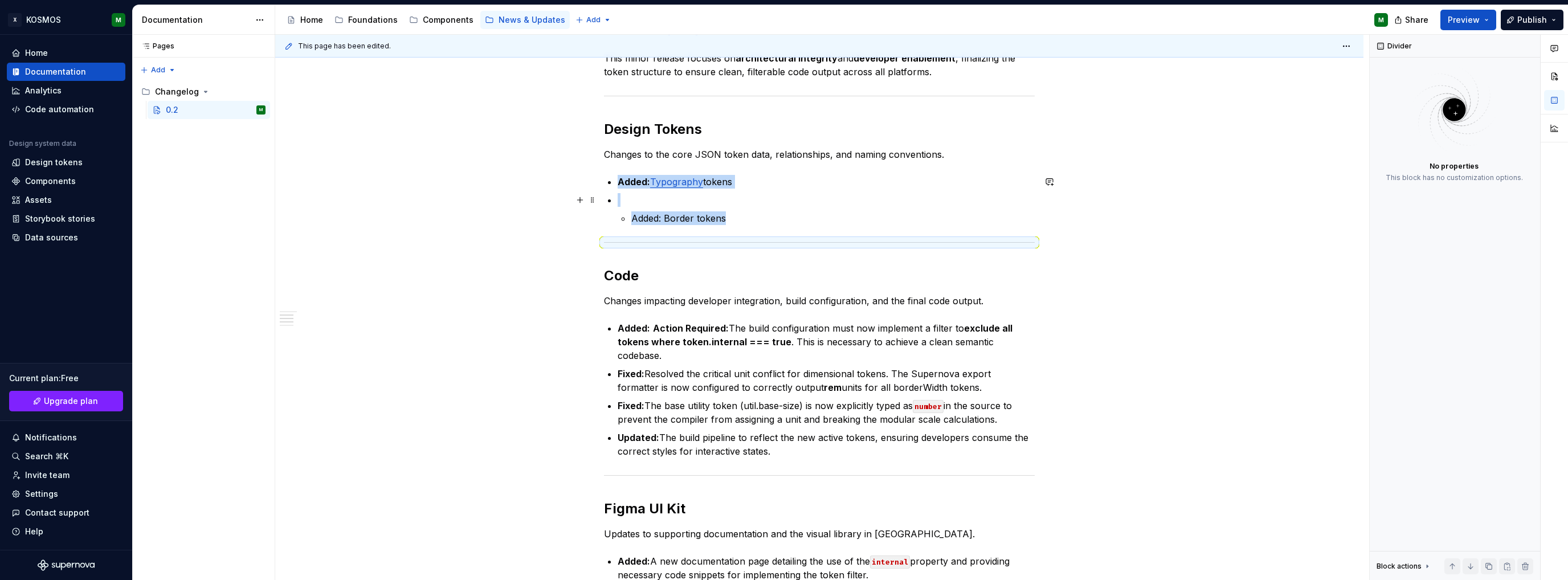
click at [621, 199] on p at bounding box center [826, 200] width 417 height 14
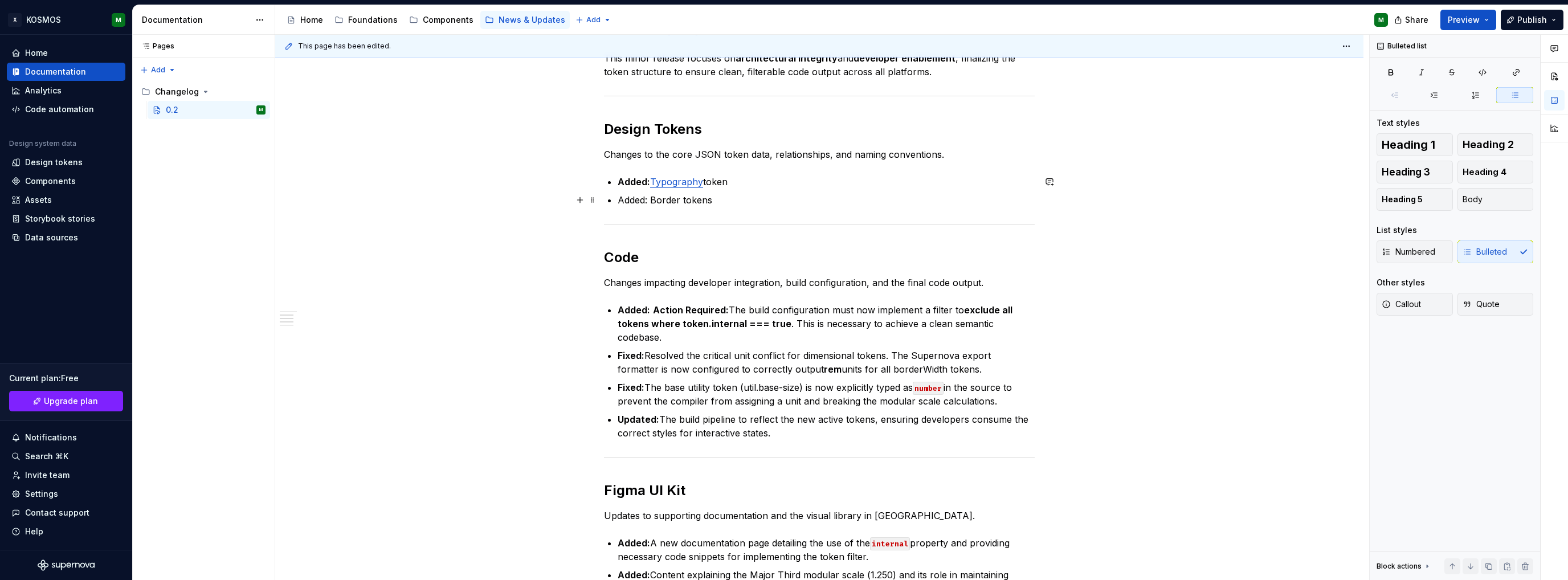
click at [751, 200] on p "Added: Border tokens" at bounding box center [826, 200] width 417 height 14
click at [633, 195] on p "Added: Border tokens" at bounding box center [826, 200] width 417 height 14
drag, startPoint x: 648, startPoint y: 201, endPoint x: 618, endPoint y: 201, distance: 30.0
click at [618, 201] on p "Added: Border tokens" at bounding box center [826, 200] width 417 height 14
click at [825, 177] on button "button" at bounding box center [828, 179] width 16 height 16
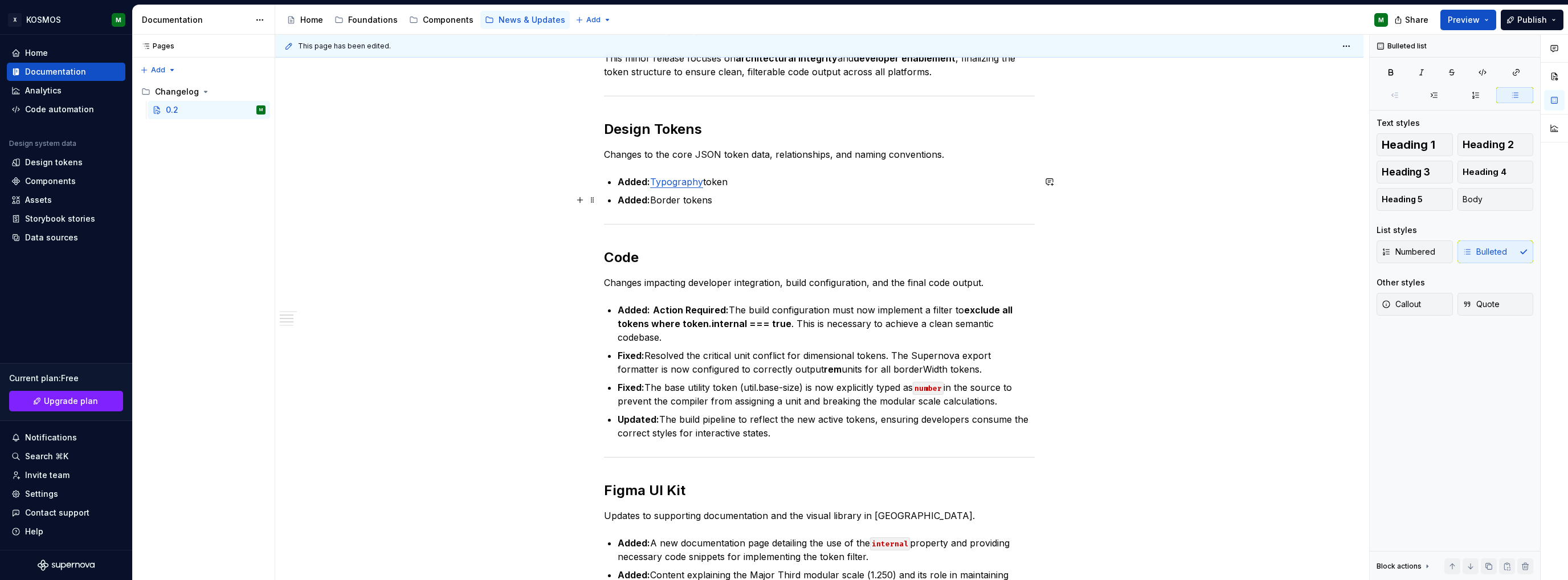
click at [748, 199] on p "Added: Border tokens" at bounding box center [826, 200] width 417 height 14
click at [735, 180] on p "Added: Typography token" at bounding box center [826, 182] width 417 height 14
click at [725, 194] on p "Added: Border tokens" at bounding box center [826, 200] width 417 height 14
click at [771, 195] on p "Added: Border tokens" at bounding box center [826, 200] width 417 height 14
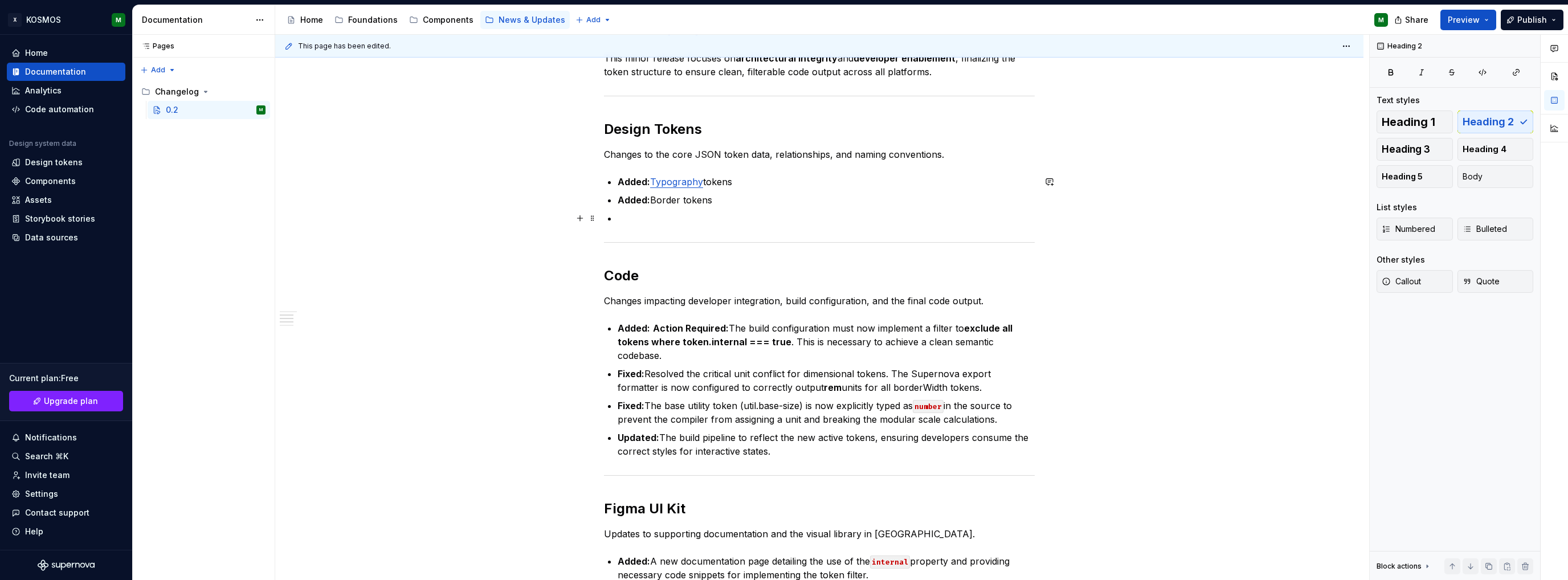
click at [674, 212] on p at bounding box center [826, 219] width 417 height 14
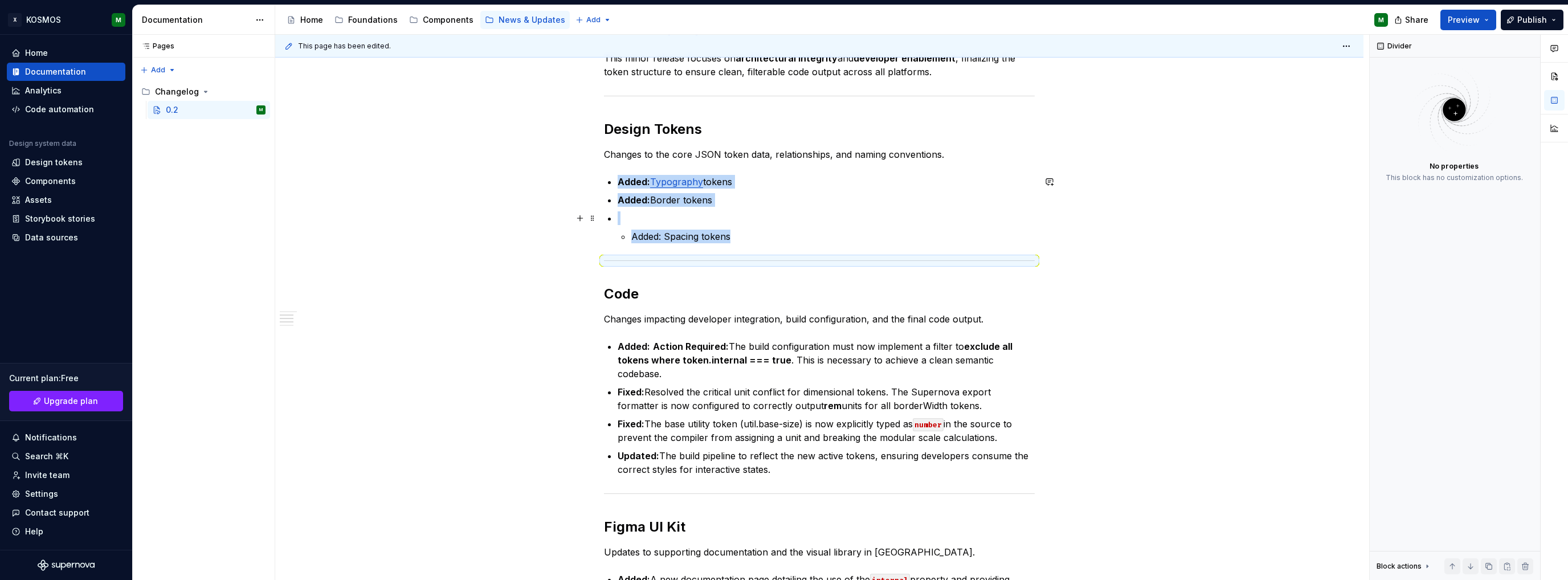
click at [637, 215] on p at bounding box center [826, 219] width 417 height 14
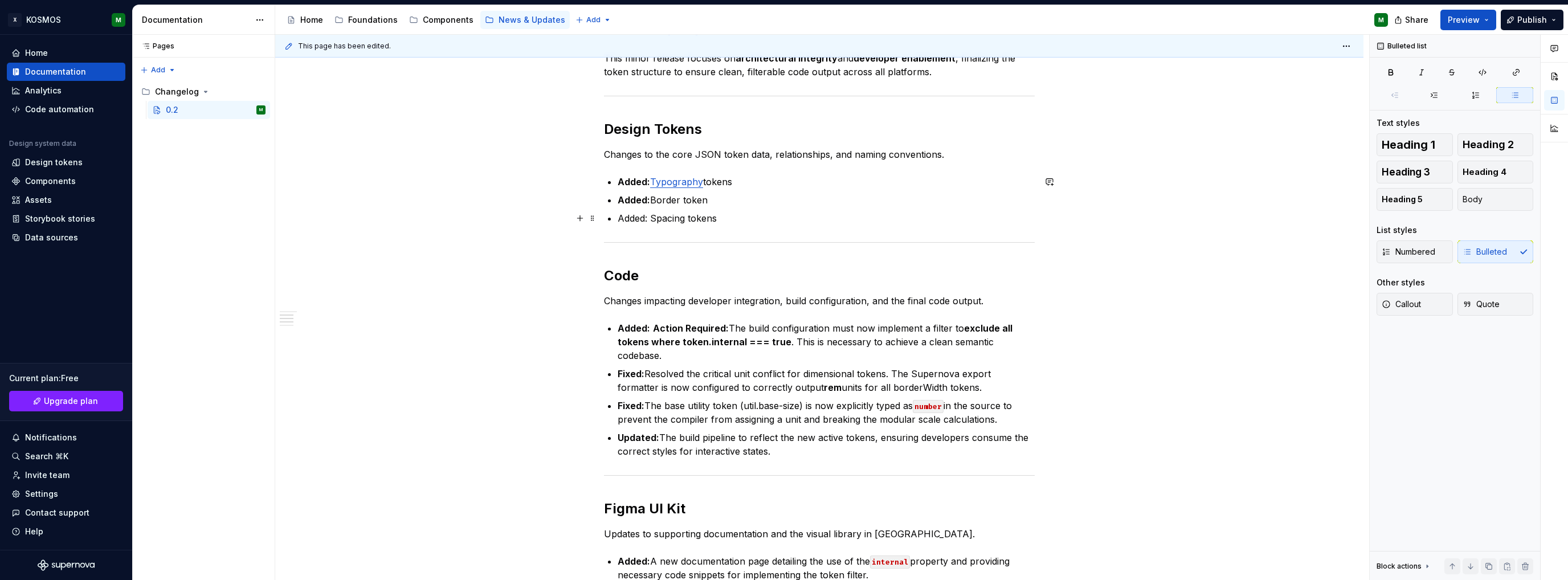
click at [641, 215] on p "Added: Spacing tokens" at bounding box center [826, 219] width 417 height 14
click at [827, 198] on button "button" at bounding box center [828, 197] width 16 height 16
click at [768, 223] on p "Added: Spacing tokens" at bounding box center [826, 219] width 417 height 14
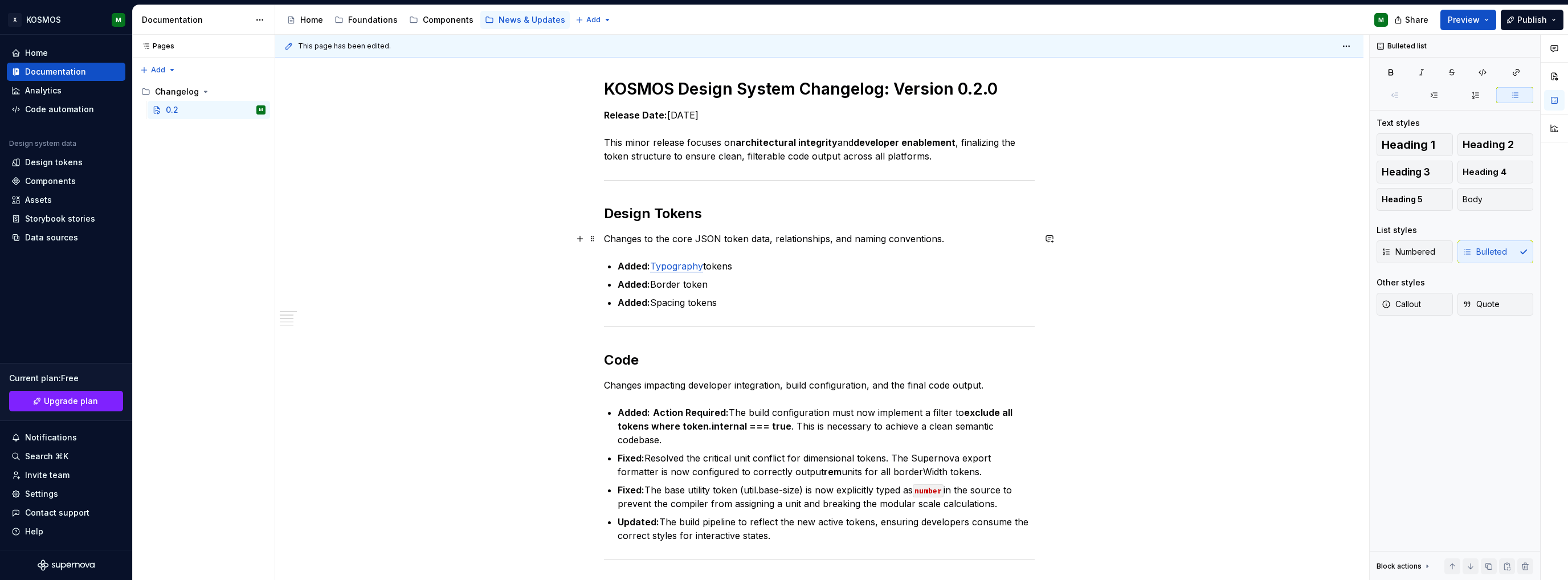
scroll to position [57, 0]
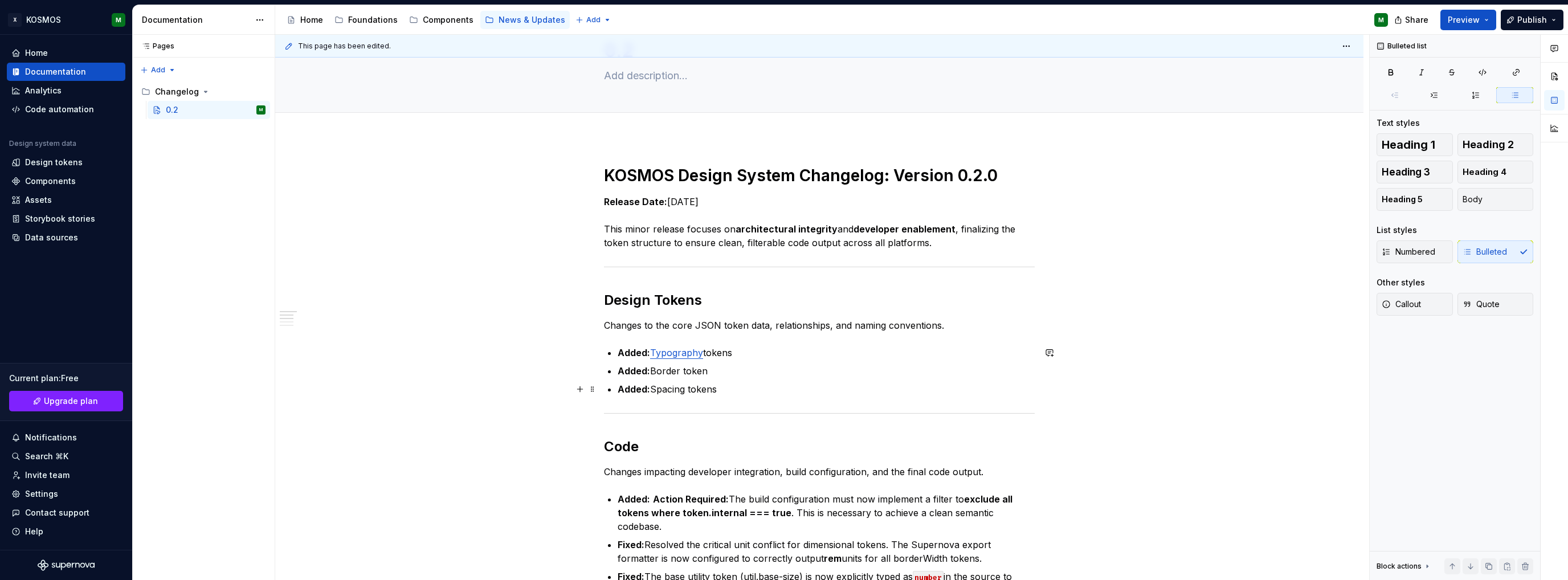
click at [738, 387] on p "Added: Spacing tokens" at bounding box center [826, 389] width 417 height 14
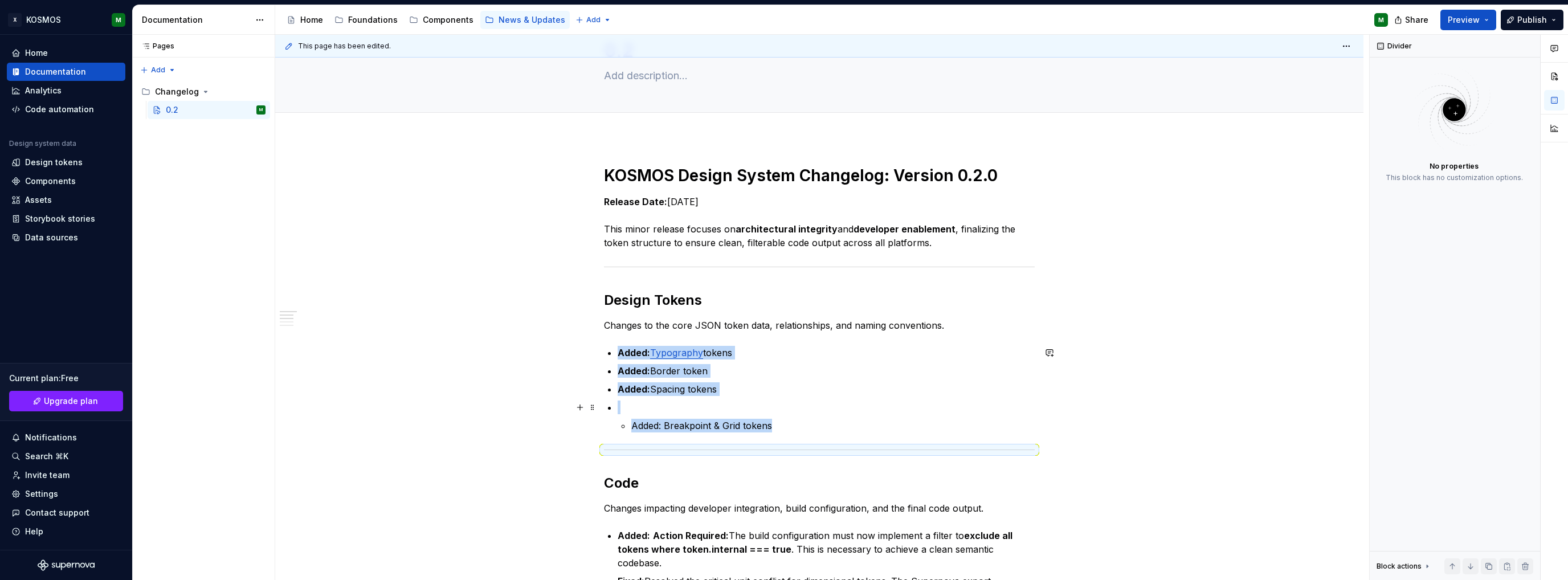
click at [669, 410] on p at bounding box center [826, 407] width 417 height 14
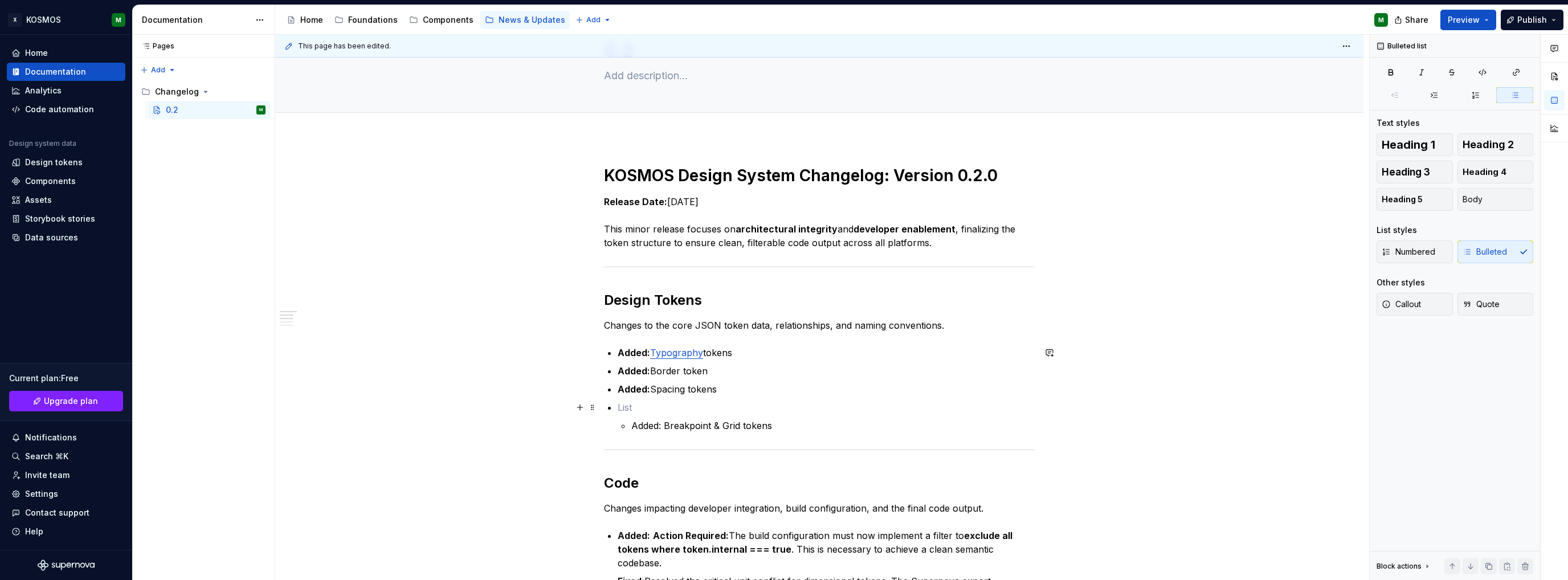
click at [626, 406] on p at bounding box center [826, 407] width 417 height 14
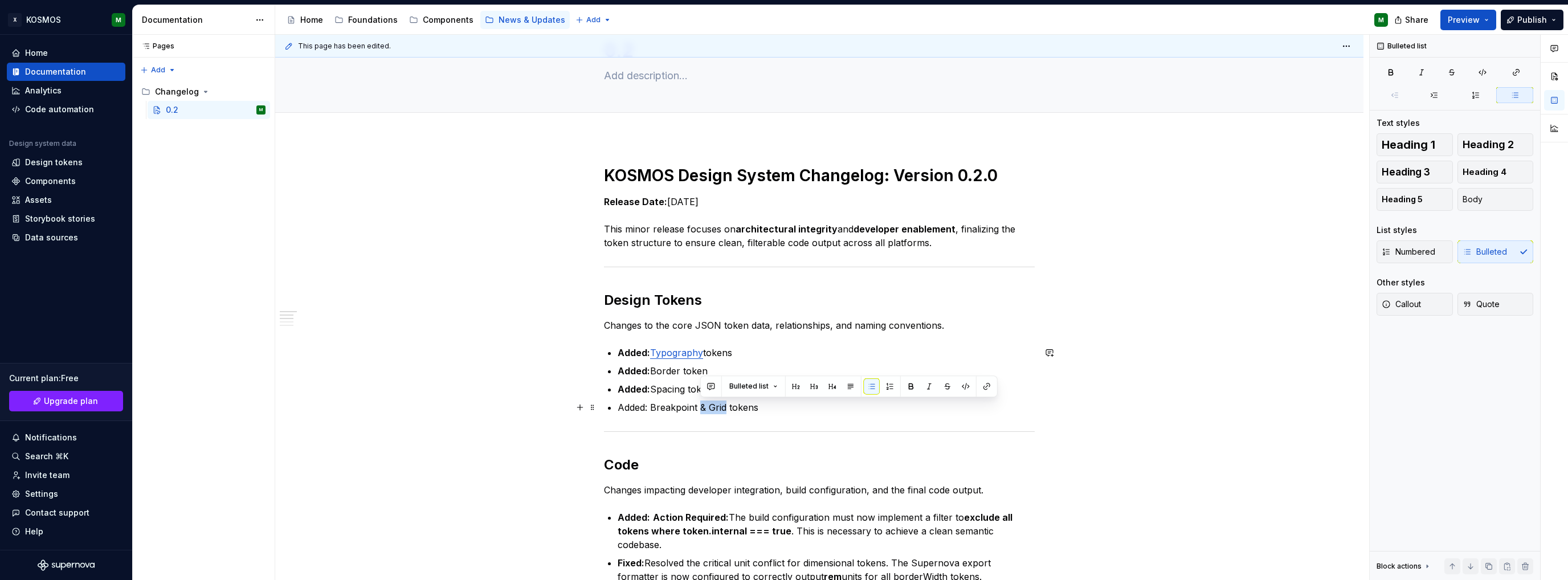
drag, startPoint x: 700, startPoint y: 406, endPoint x: 727, endPoint y: 406, distance: 27.0
click at [727, 406] on p "Added: Breakpoint & Grid tokens" at bounding box center [826, 407] width 417 height 14
click at [752, 406] on p "Added: Breakpoint tokens" at bounding box center [826, 407] width 417 height 14
click at [749, 406] on p "Added: Breakpoint tokens" at bounding box center [826, 407] width 417 height 14
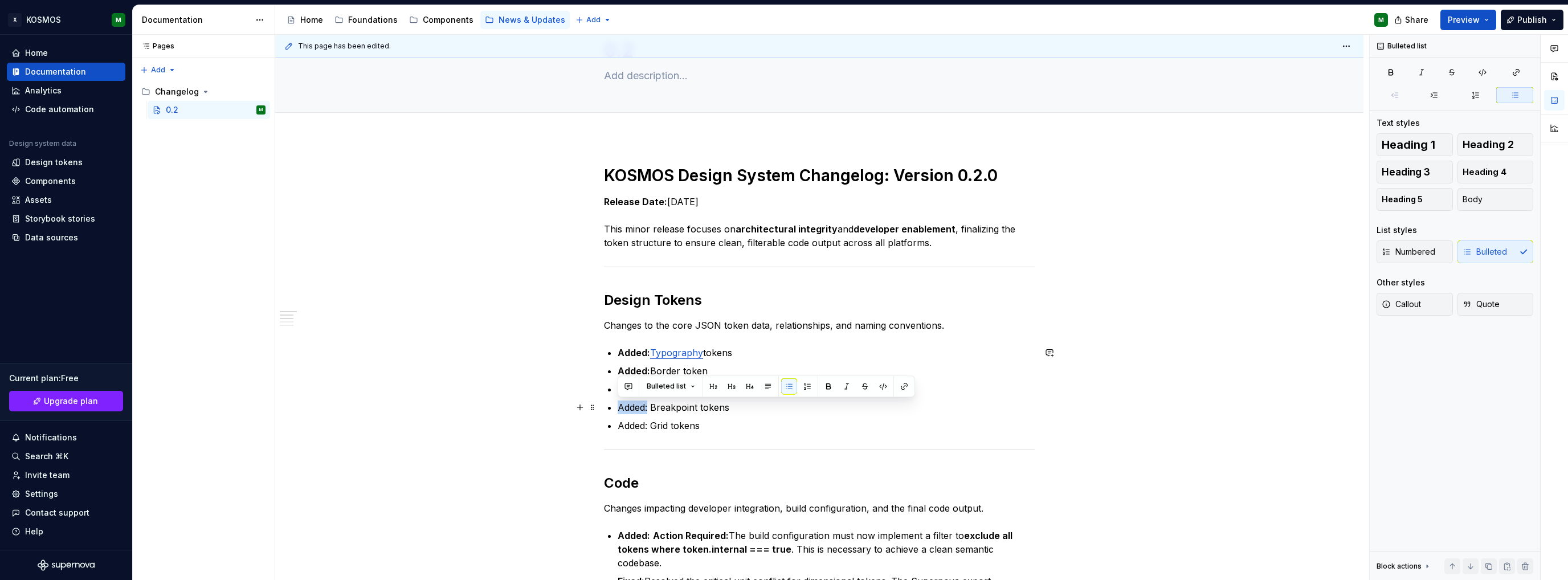
drag, startPoint x: 631, startPoint y: 410, endPoint x: 618, endPoint y: 410, distance: 13.0
click at [618, 410] on p "Added: Breakpoint tokens" at bounding box center [826, 407] width 417 height 14
click at [827, 386] on button "button" at bounding box center [828, 386] width 16 height 16
drag, startPoint x: 648, startPoint y: 424, endPoint x: 611, endPoint y: 421, distance: 37.1
click at [618, 421] on li "Added: Grid tokens" at bounding box center [826, 426] width 417 height 14
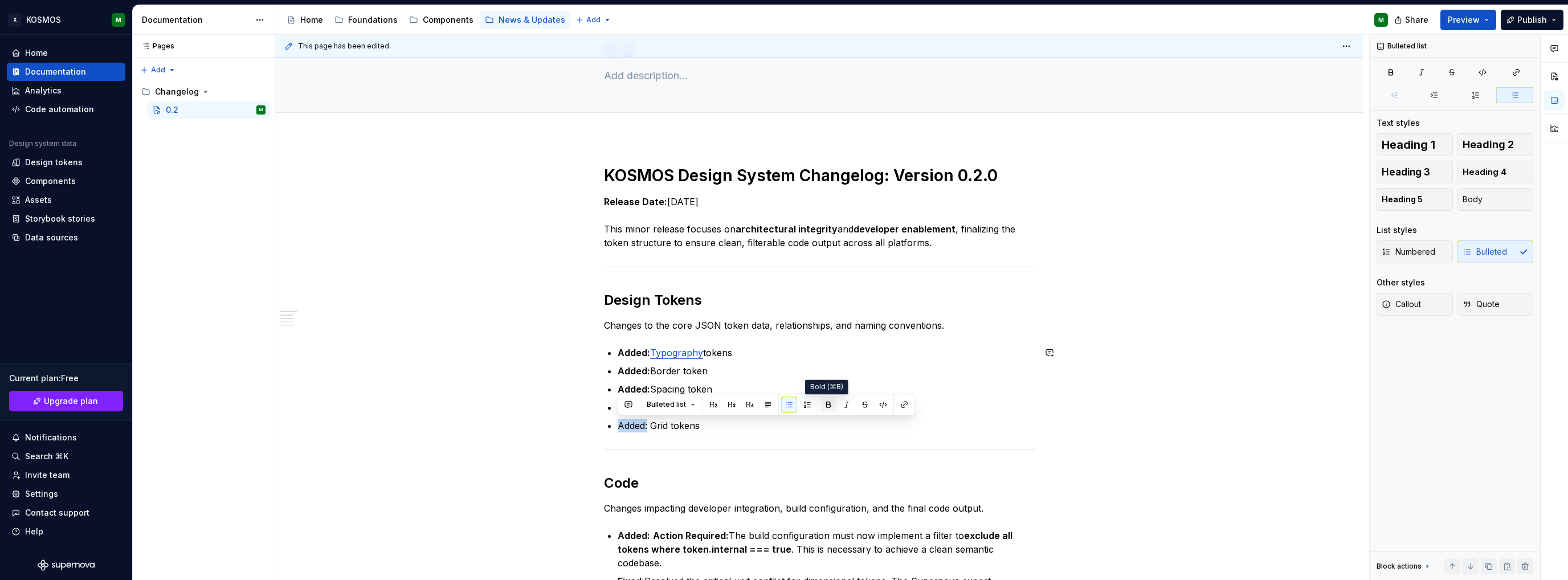
click at [827, 404] on button "button" at bounding box center [828, 404] width 16 height 16
click at [725, 434] on div "KOSMOS Design System Changelog: Version 0.2.0 Release Date: [DATE] This minor r…" at bounding box center [819, 560] width 430 height 791
click at [663, 374] on p "Added: Border token" at bounding box center [826, 371] width 417 height 14
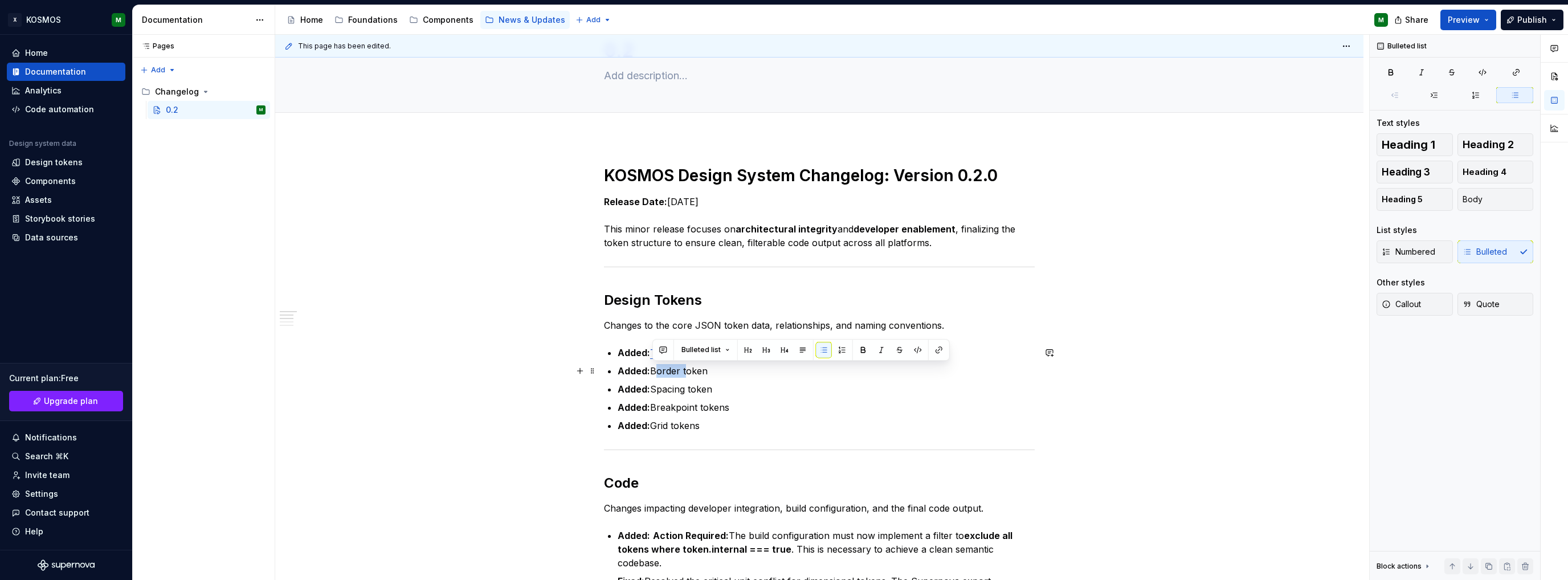
click at [678, 374] on p "Added: Border token" at bounding box center [826, 371] width 417 height 14
drag, startPoint x: 680, startPoint y: 372, endPoint x: 651, endPoint y: 372, distance: 29.0
click at [651, 372] on p "Added: Border token" at bounding box center [826, 371] width 417 height 14
click at [938, 349] on button "button" at bounding box center [939, 349] width 16 height 16
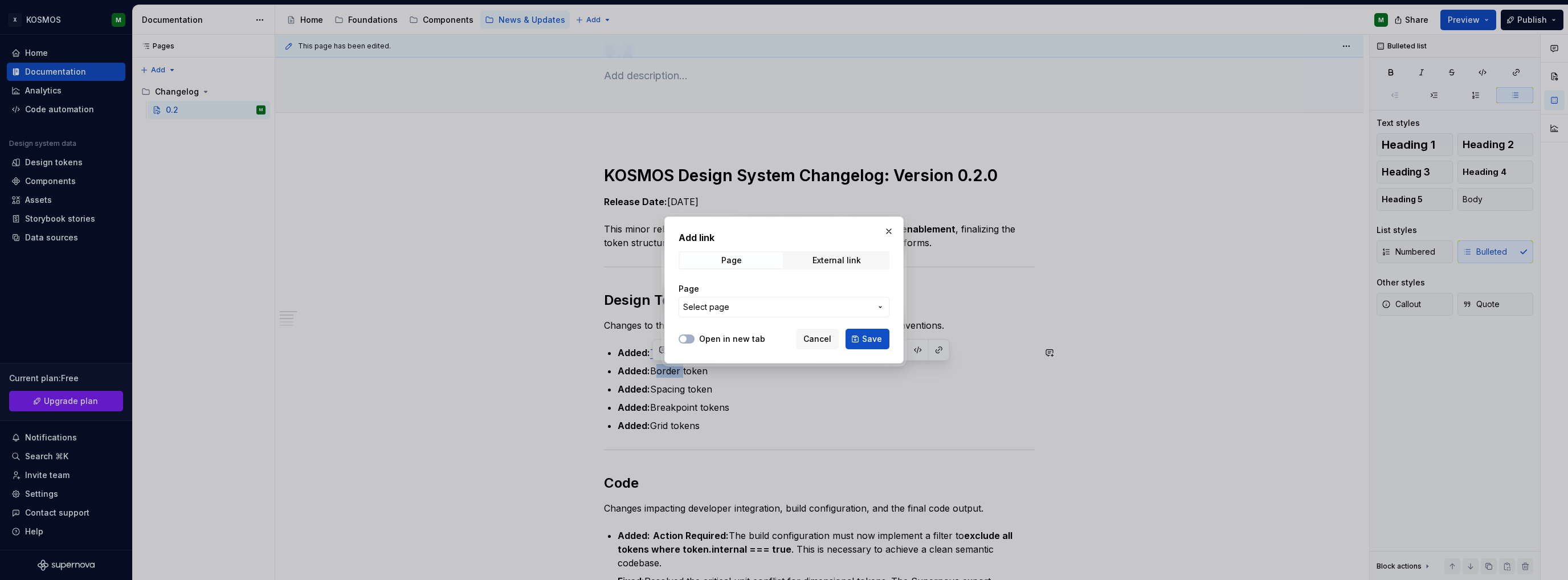
click at [775, 309] on span "Select page" at bounding box center [777, 306] width 188 height 11
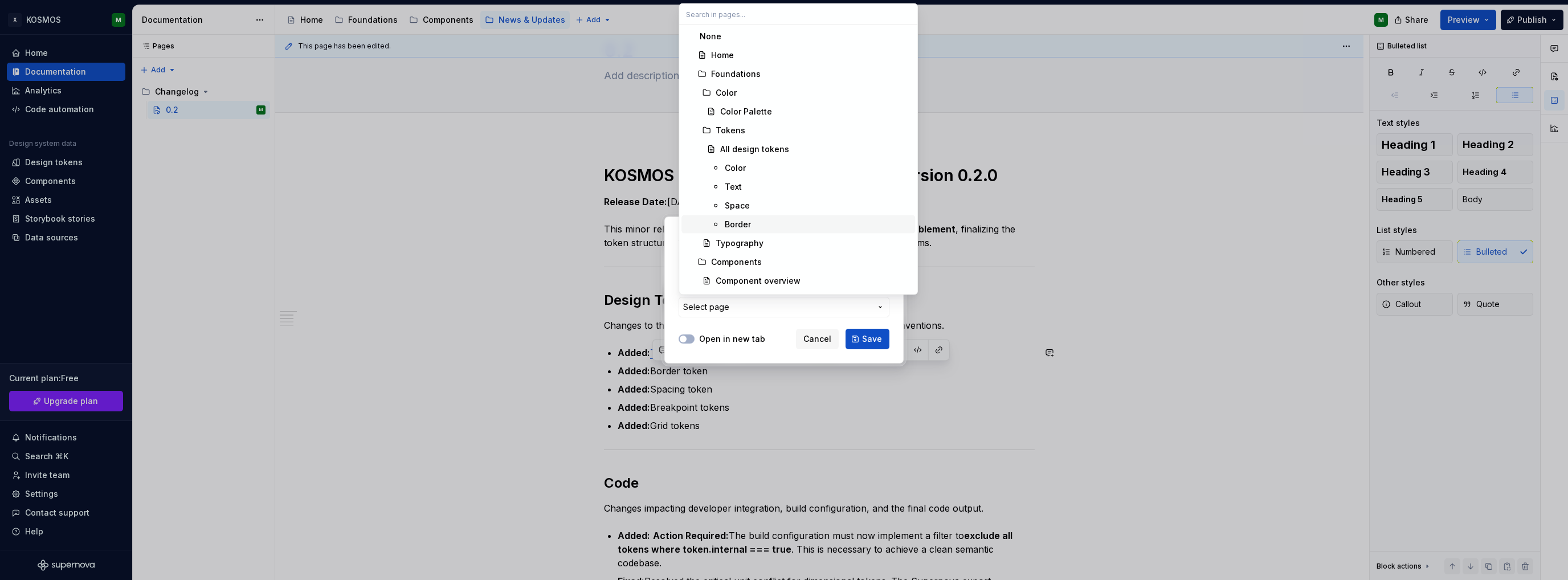
drag, startPoint x: 743, startPoint y: 226, endPoint x: 894, endPoint y: 326, distance: 181.1
click at [743, 225] on div "Border" at bounding box center [738, 224] width 26 height 11
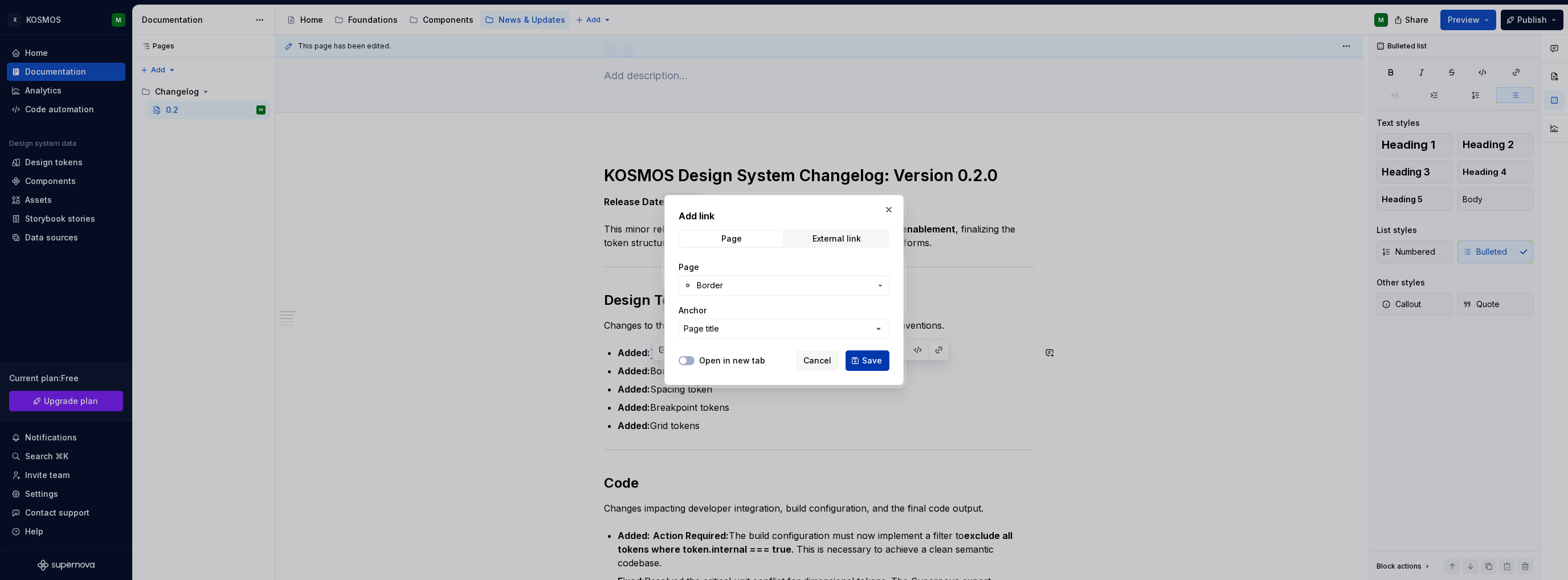
click at [881, 360] on span "Save" at bounding box center [872, 360] width 20 height 11
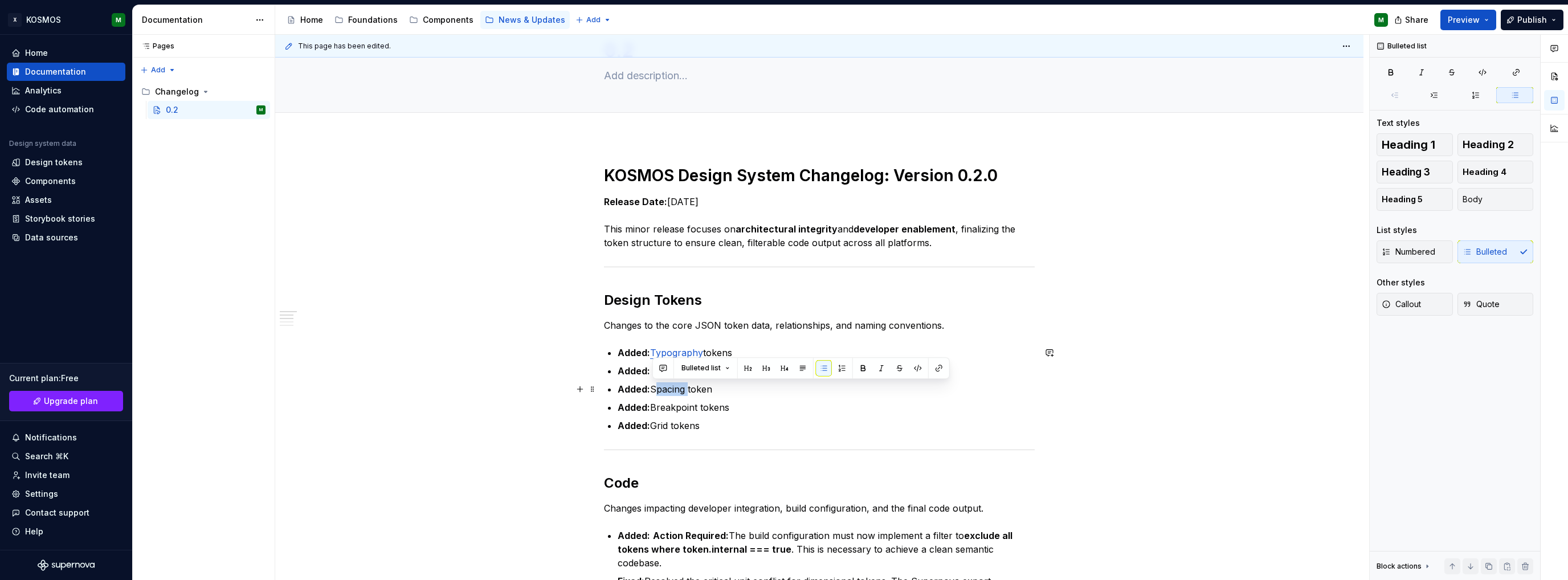
drag, startPoint x: 687, startPoint y: 390, endPoint x: 683, endPoint y: 384, distance: 7.2
click at [653, 386] on p "Added: Spacing token" at bounding box center [826, 389] width 417 height 14
click at [937, 370] on button "button" at bounding box center [939, 367] width 16 height 16
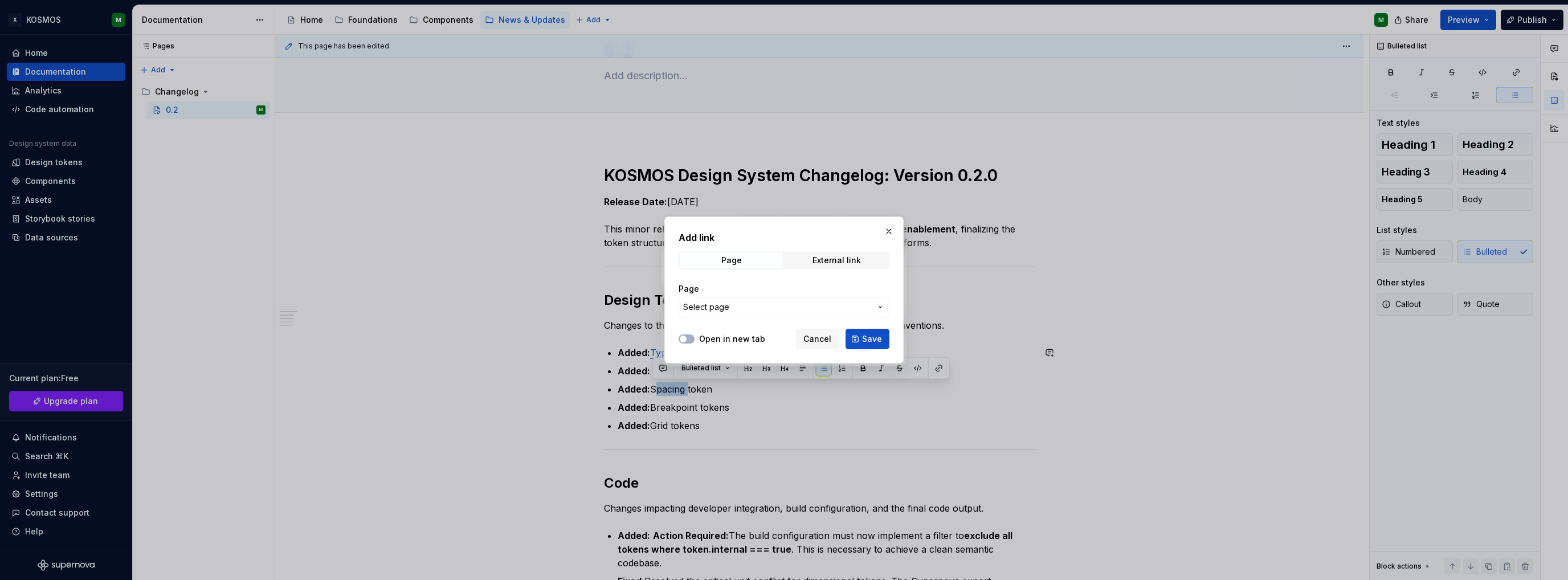
click at [759, 306] on span "Select page" at bounding box center [777, 306] width 188 height 11
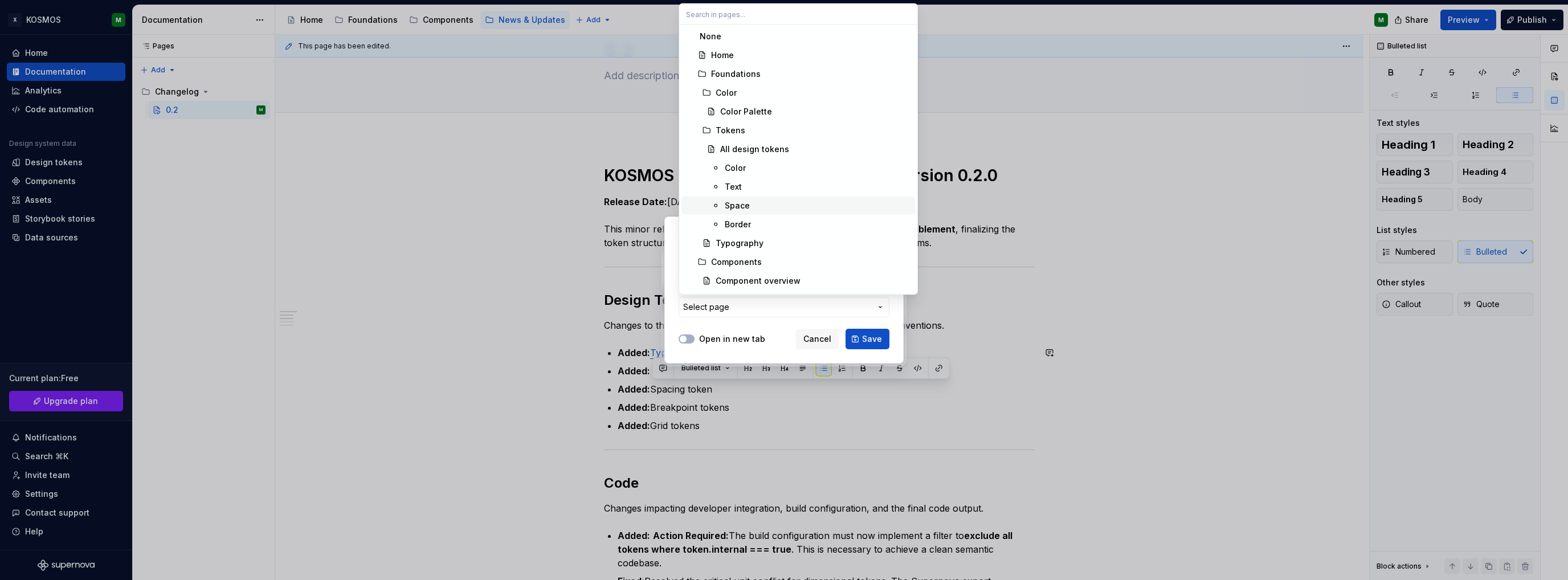
click at [744, 206] on div "Space" at bounding box center [737, 205] width 25 height 11
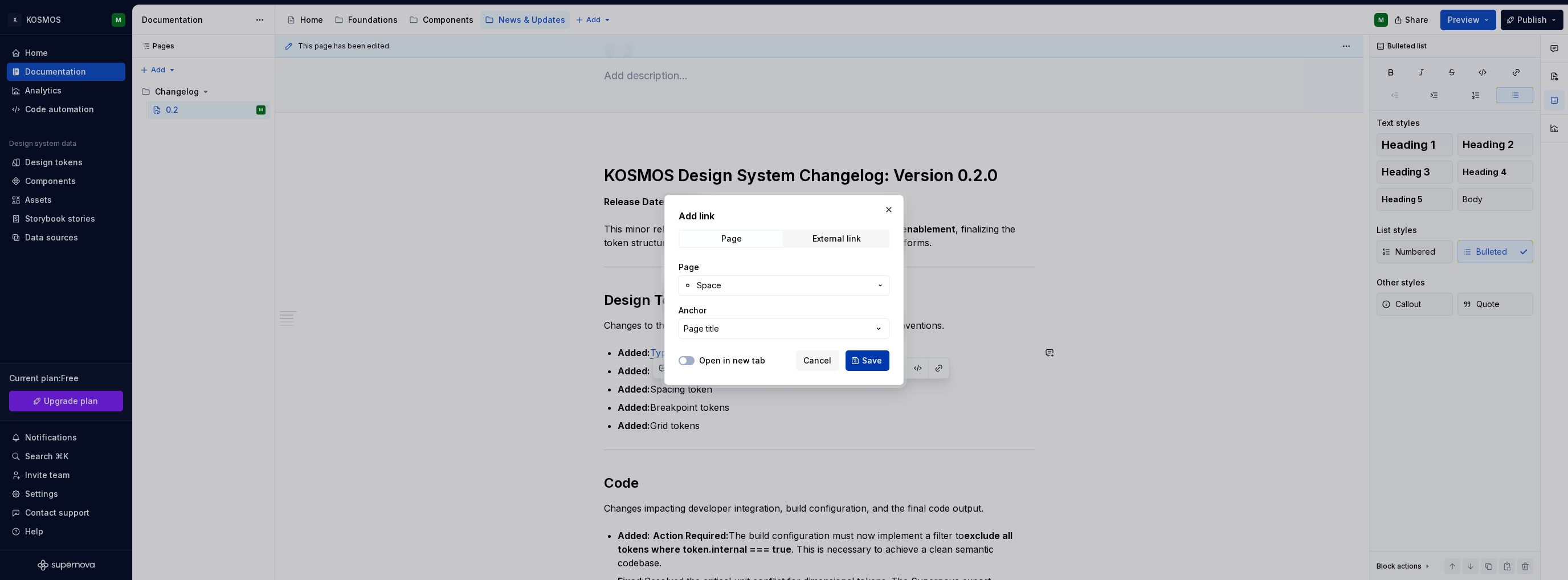
click at [873, 356] on span "Save" at bounding box center [872, 360] width 20 height 11
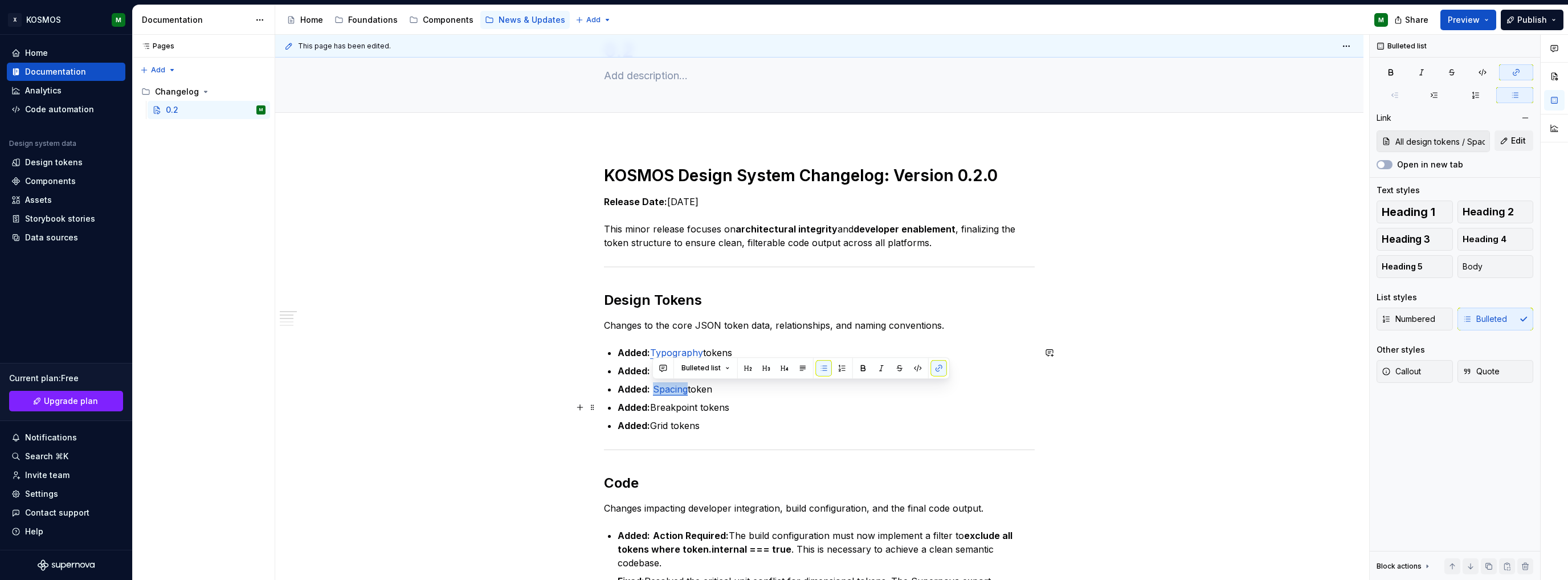
click at [730, 408] on p "Added: Breakpoint tokens" at bounding box center [826, 407] width 417 height 14
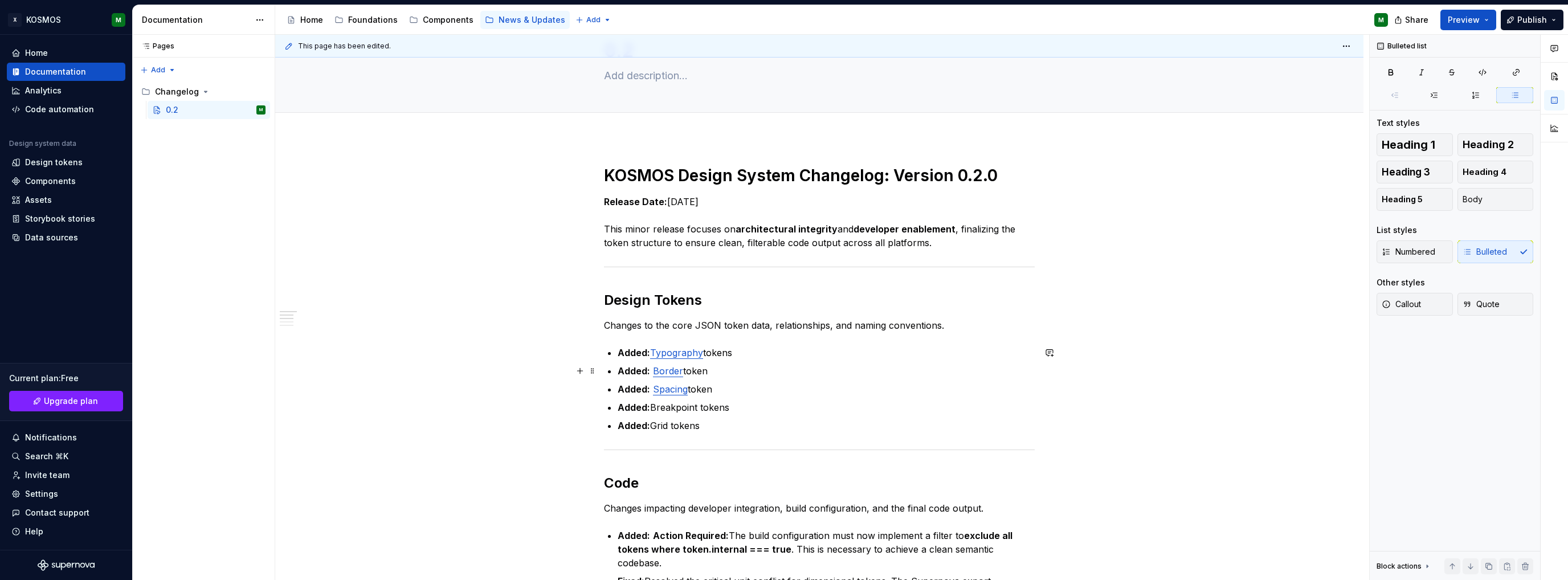
scroll to position [0, 0]
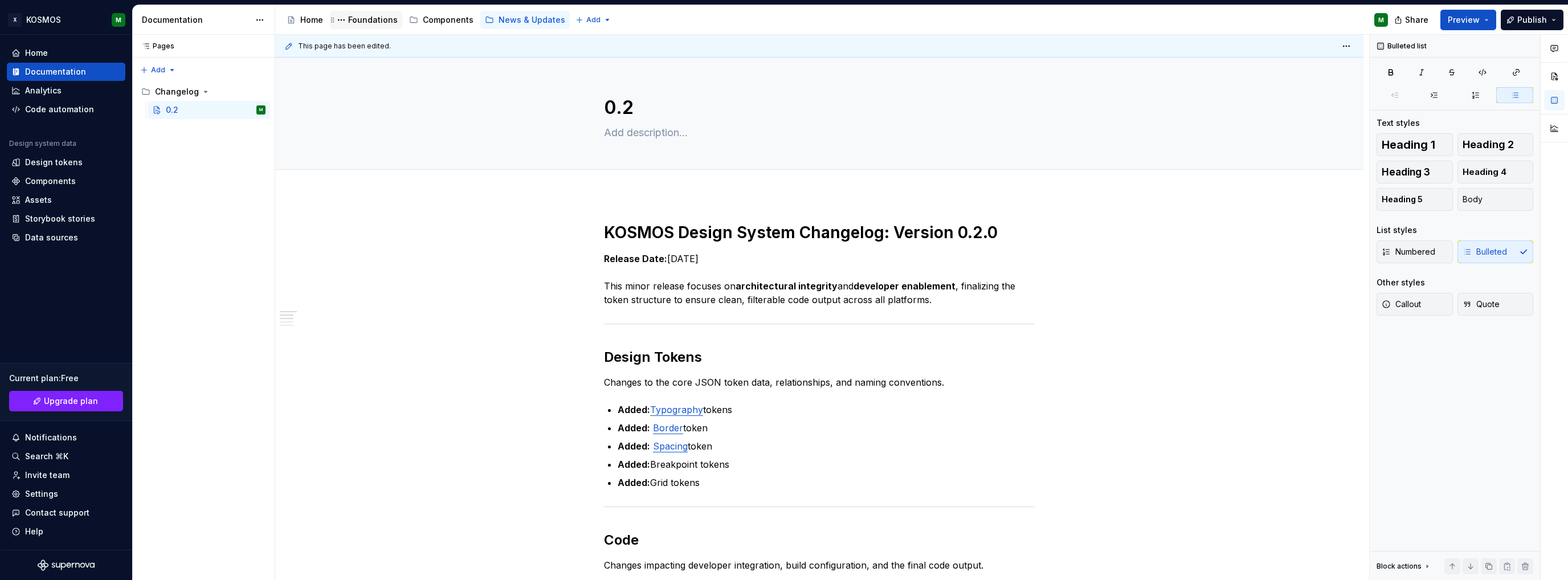
click at [356, 18] on div "Foundations" at bounding box center [373, 20] width 50 height 11
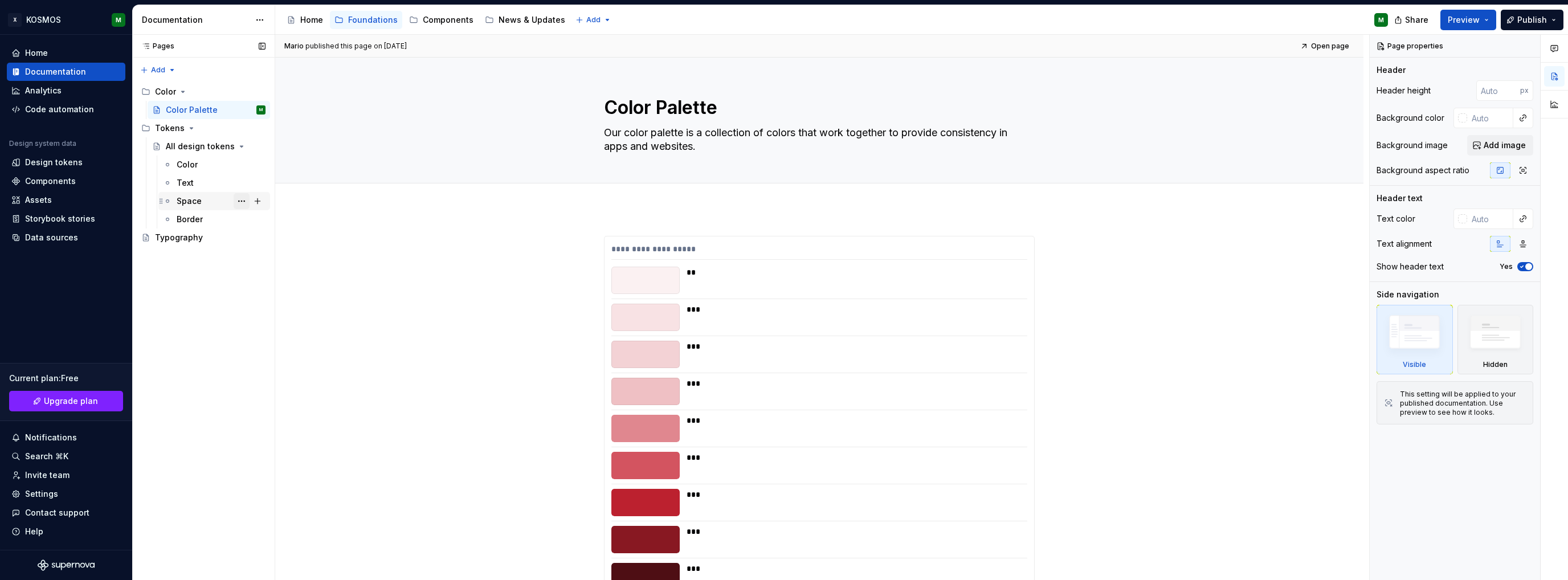
click at [237, 199] on button "Page tree" at bounding box center [241, 201] width 16 height 16
type textarea "*"
click at [281, 220] on div "Rename tab" at bounding box center [311, 220] width 112 height 11
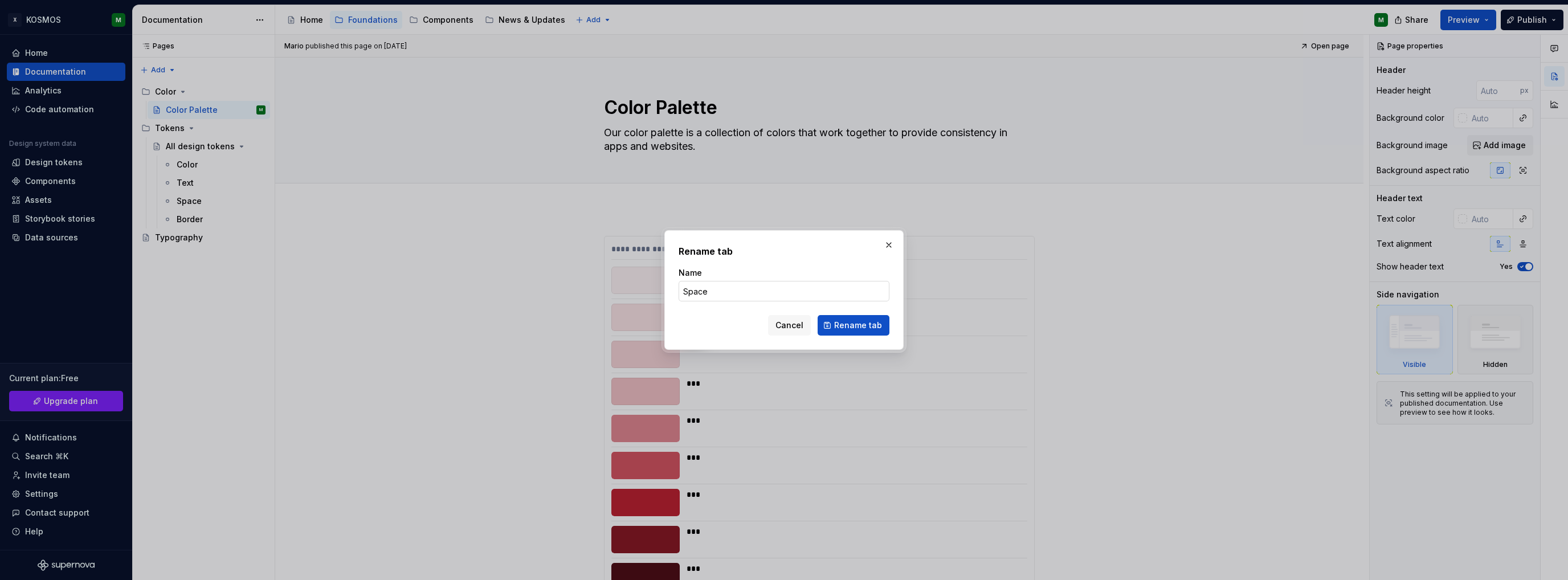
click at [719, 290] on input "Space" at bounding box center [783, 291] width 211 height 21
type input "Spacing"
click at [861, 324] on span "Rename tab" at bounding box center [858, 324] width 48 height 11
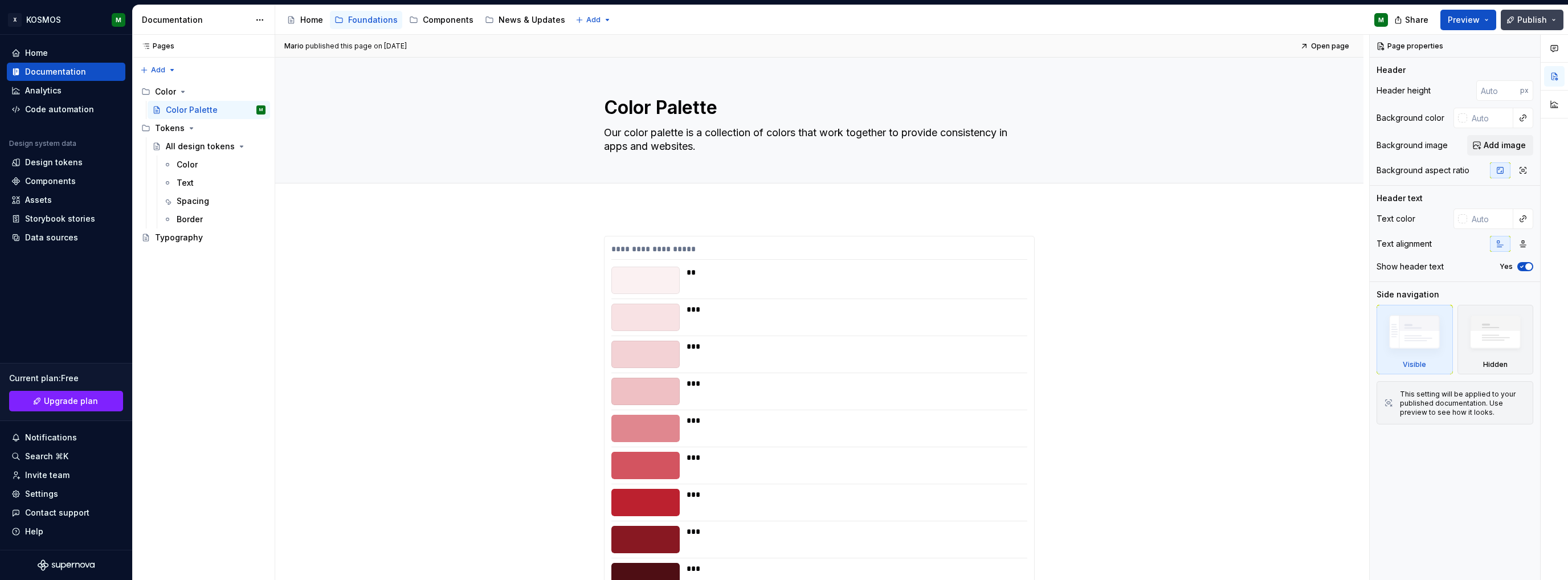
click at [1548, 23] on button "Publish" at bounding box center [1532, 20] width 63 height 21
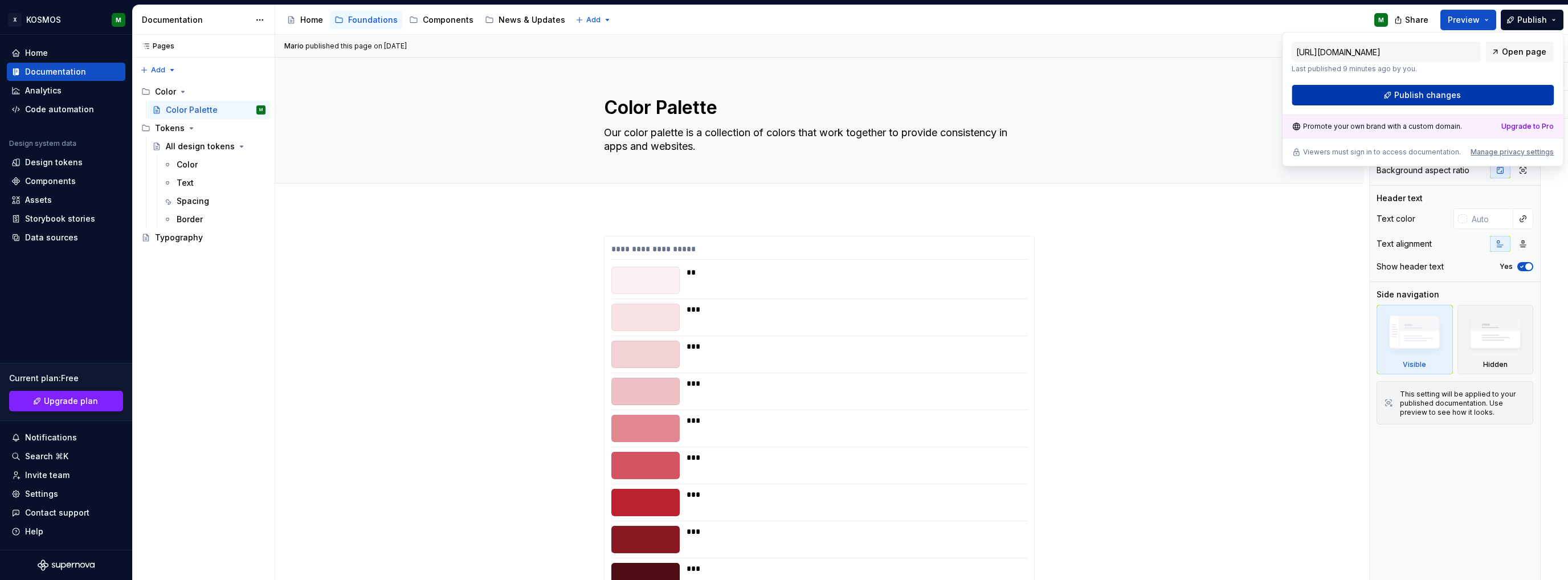
click at [1393, 95] on button "Publish changes" at bounding box center [1423, 96] width 262 height 21
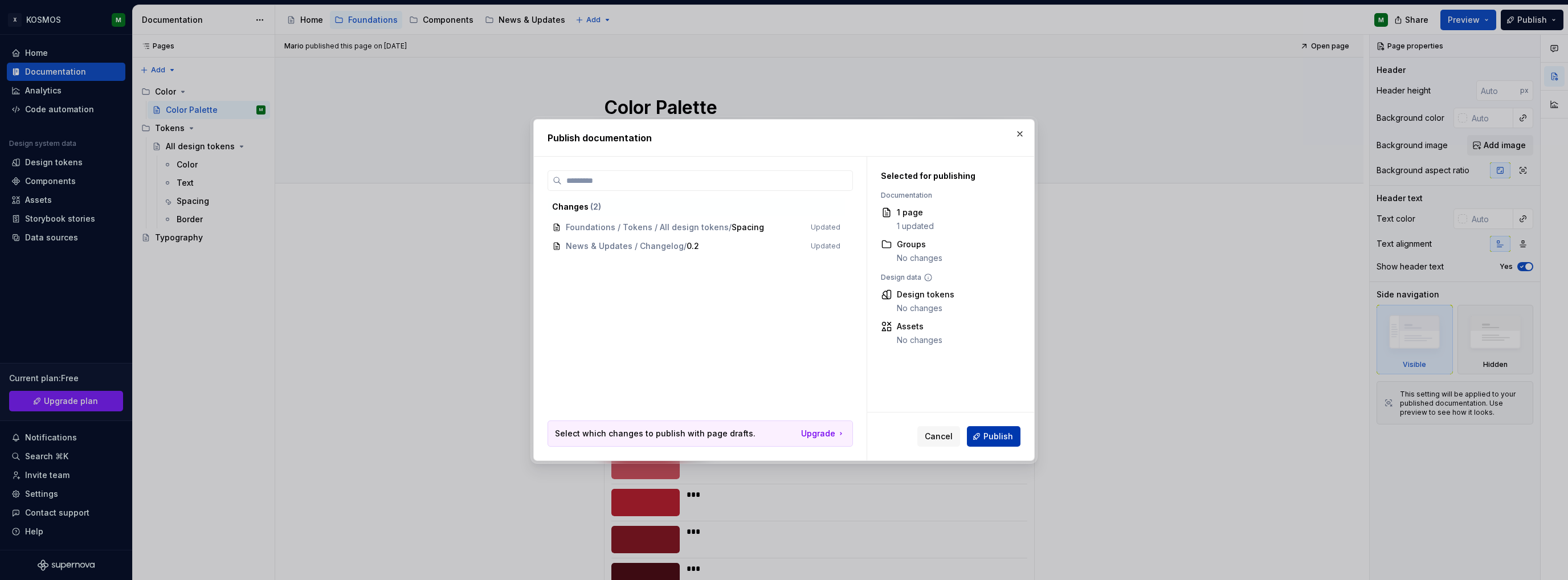
click at [996, 429] on button "Publish" at bounding box center [993, 436] width 53 height 21
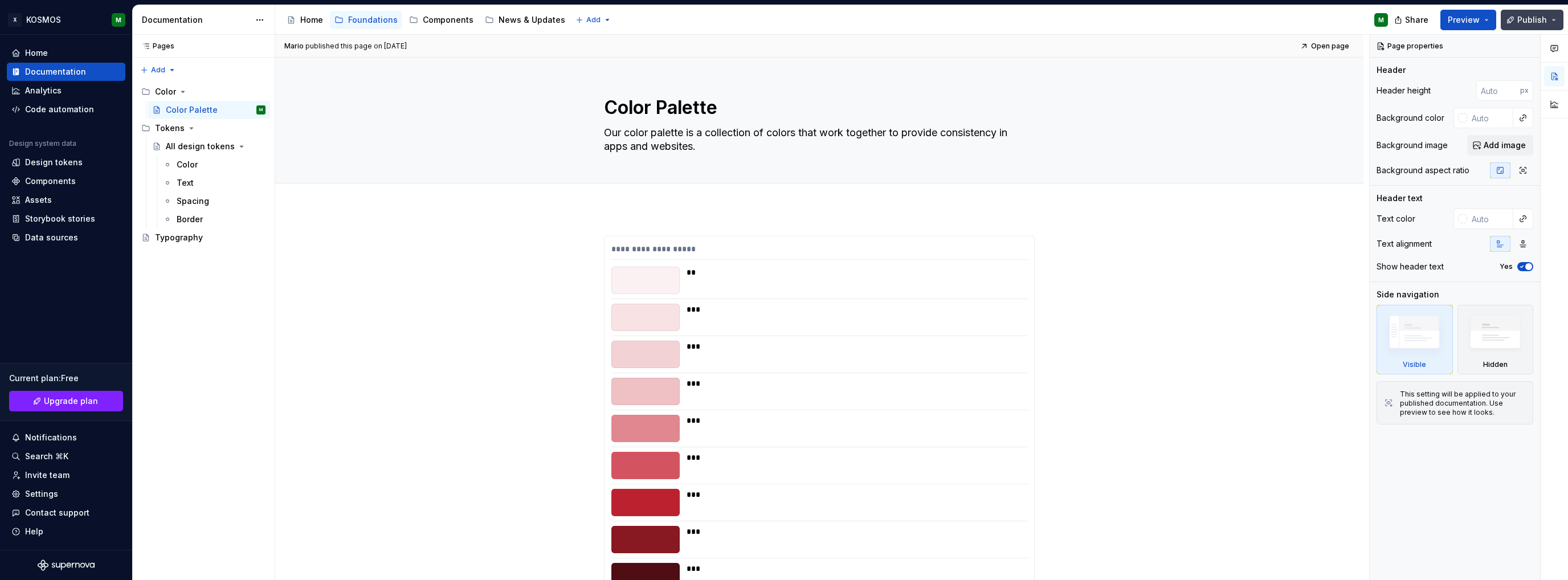
click at [1538, 24] on span "Publish" at bounding box center [1532, 20] width 29 height 11
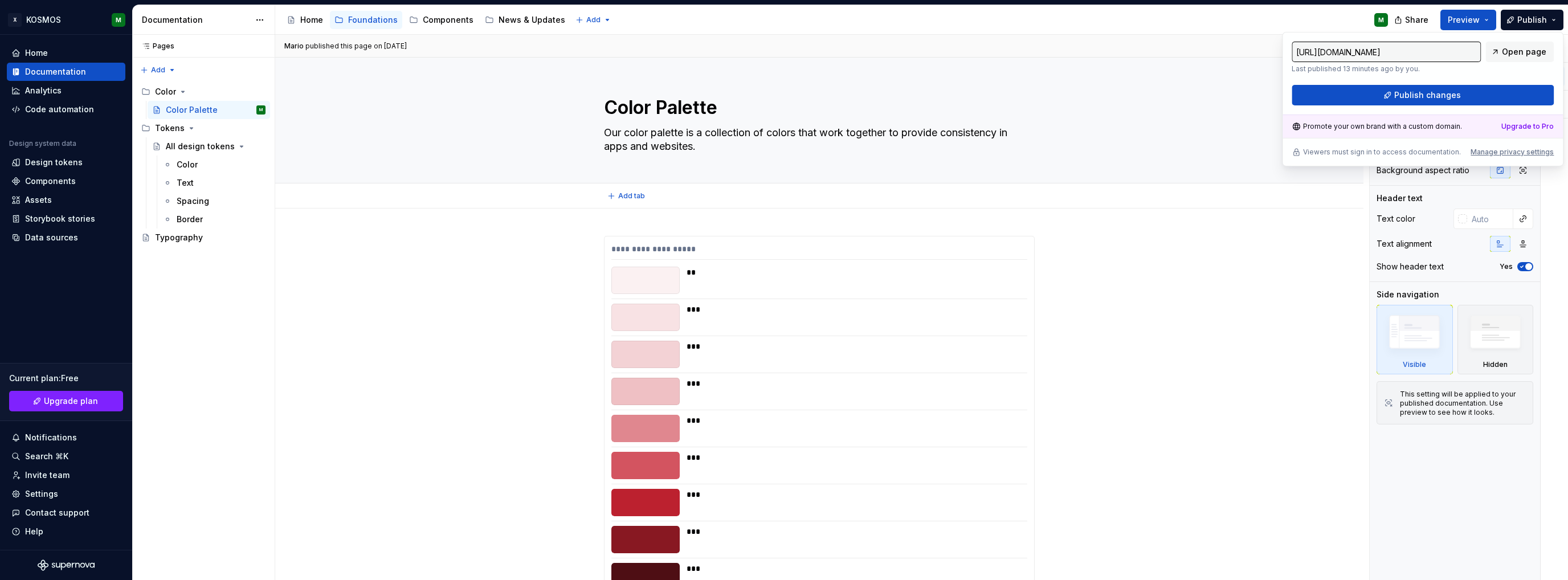
type textarea "*"
click at [1420, 95] on span "Publish changes" at bounding box center [1427, 95] width 66 height 11
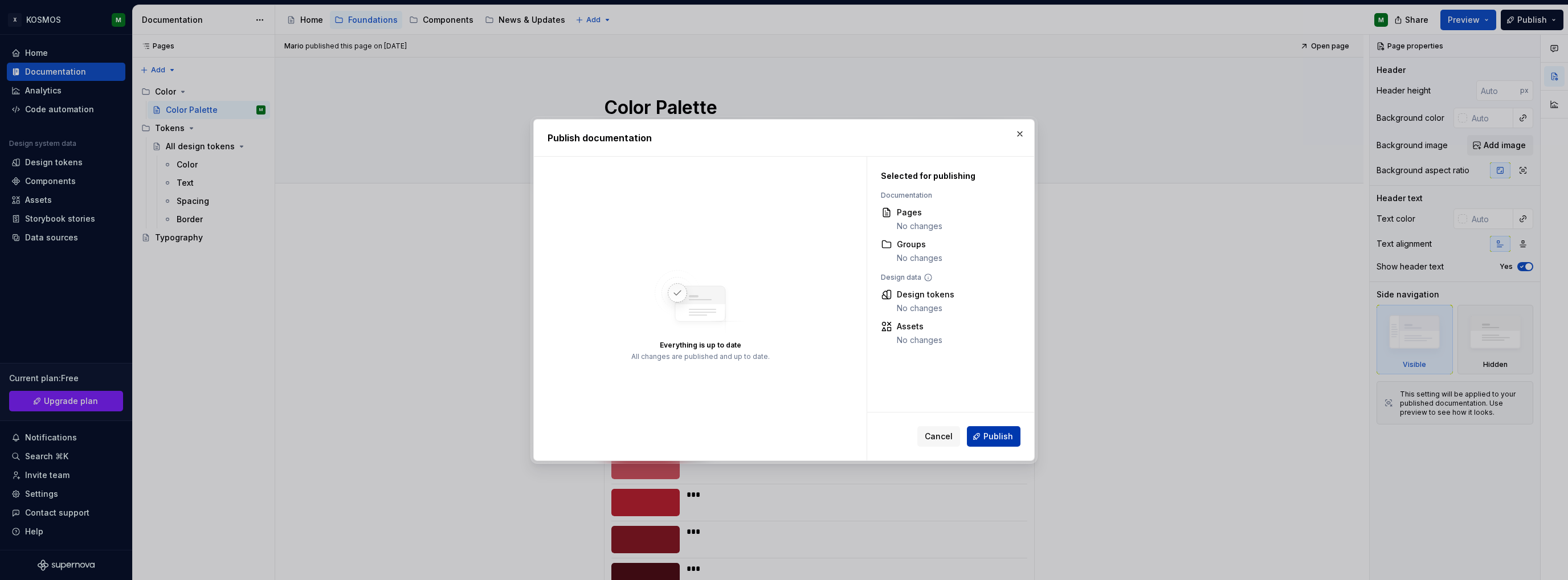
click at [1007, 435] on span "Publish" at bounding box center [998, 435] width 29 height 11
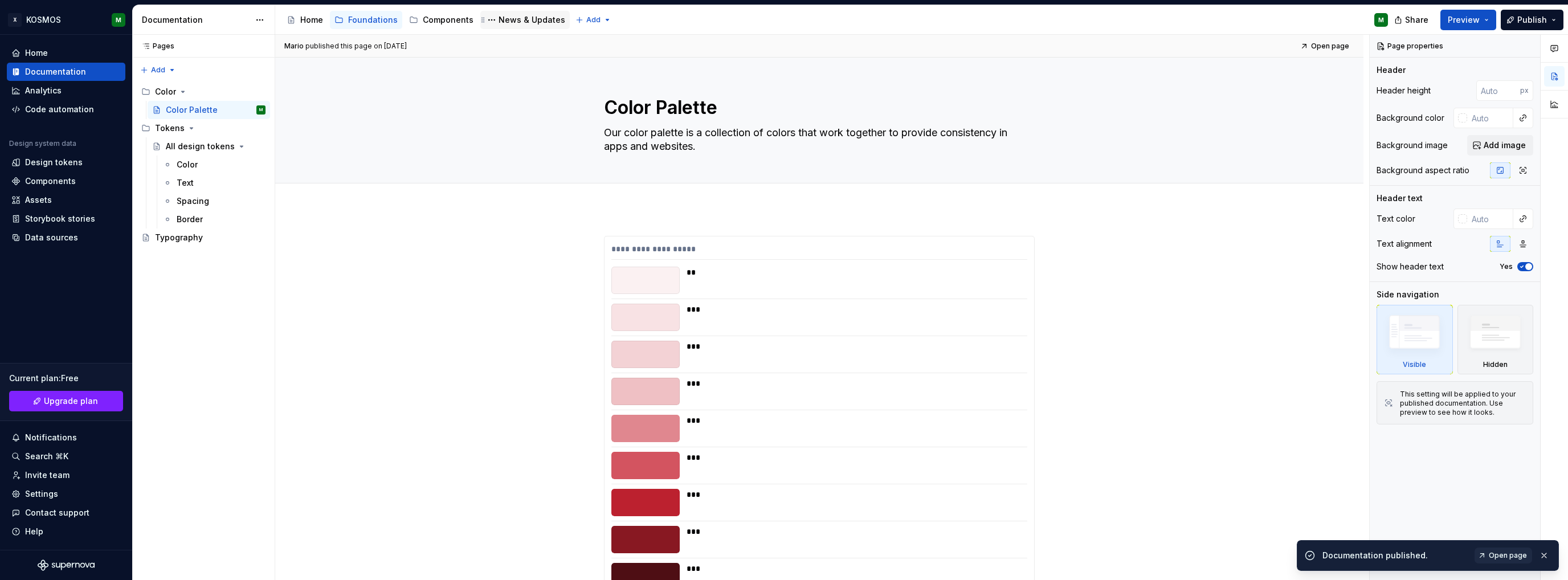
click at [528, 17] on div "News & Updates" at bounding box center [531, 20] width 66 height 11
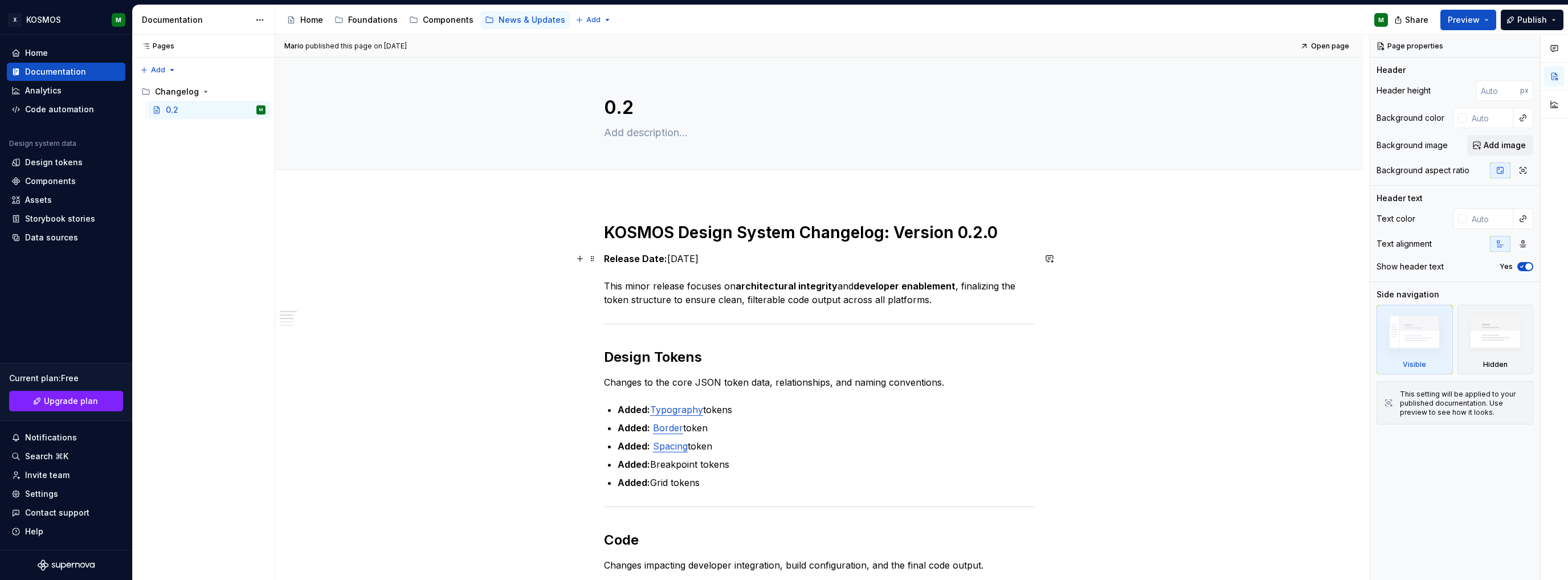
click at [706, 290] on p "Release Date: [DATE] This minor release focuses on architectural integrity and …" at bounding box center [819, 280] width 430 height 55
type textarea "*"
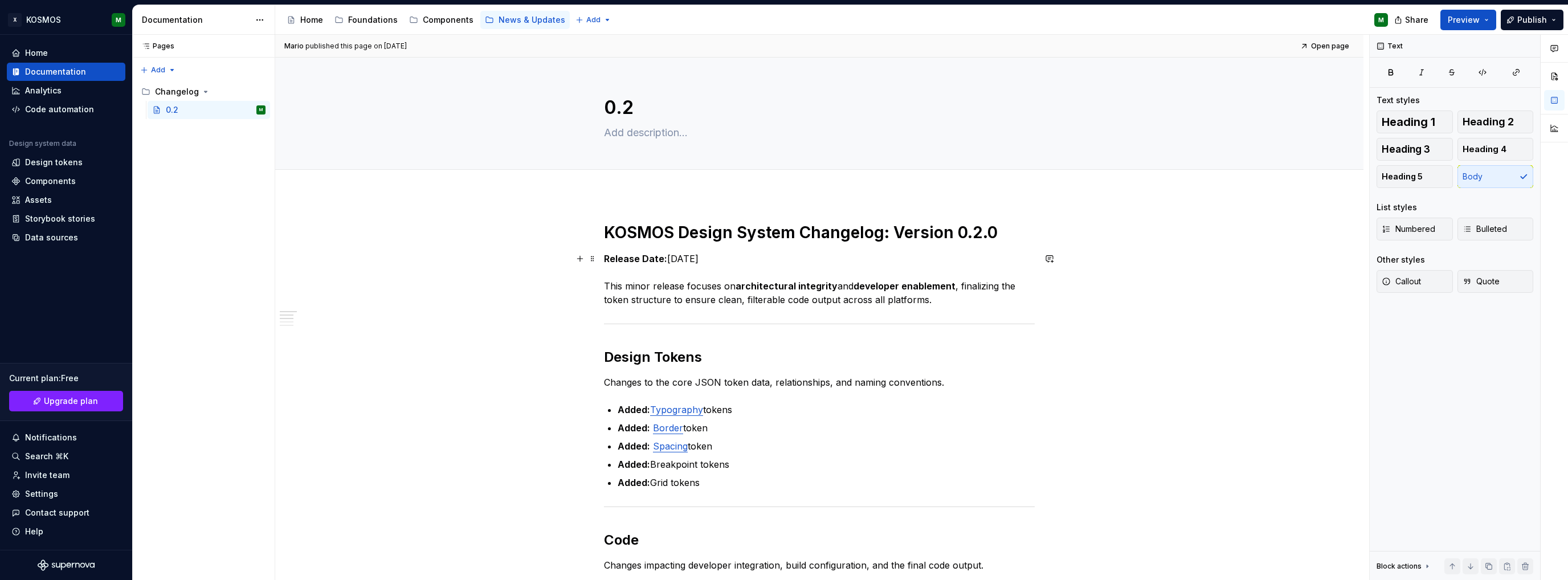
click at [706, 289] on p "Release Date: [DATE] This minor release focuses on architectural integrity and …" at bounding box center [819, 280] width 430 height 55
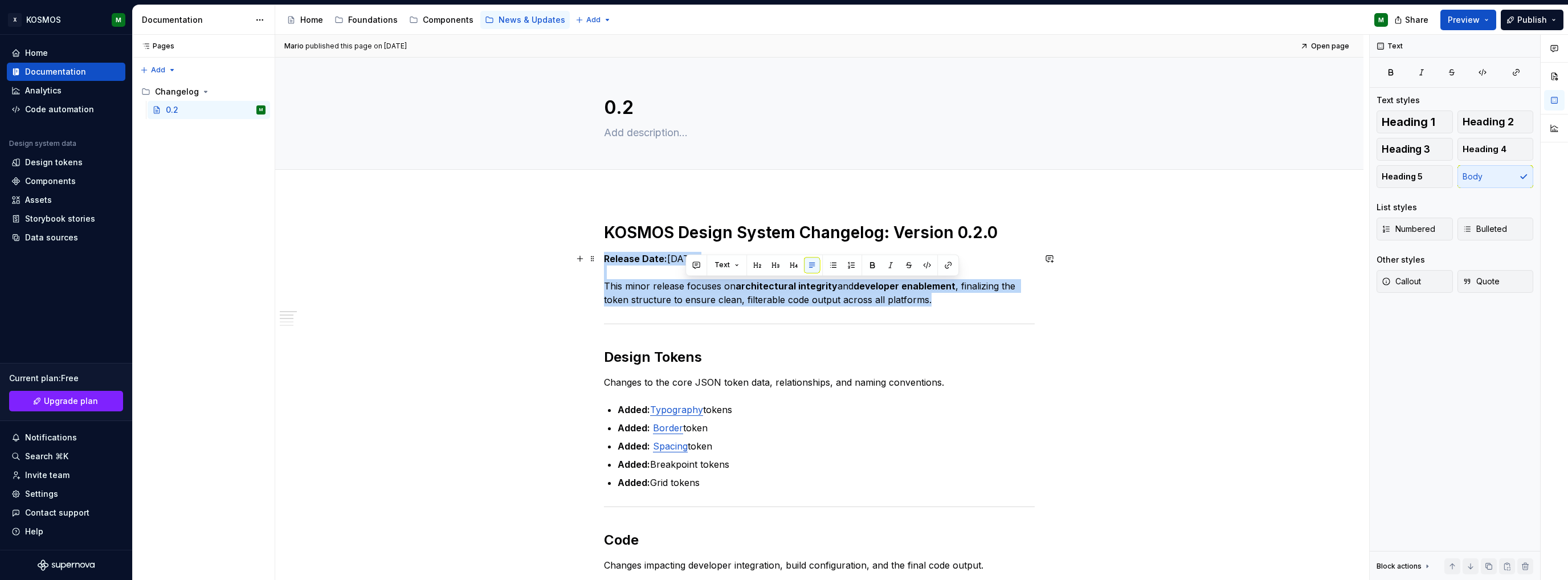
click at [706, 289] on p "Release Date: [DATE] This minor release focuses on architectural integrity and …" at bounding box center [819, 280] width 430 height 55
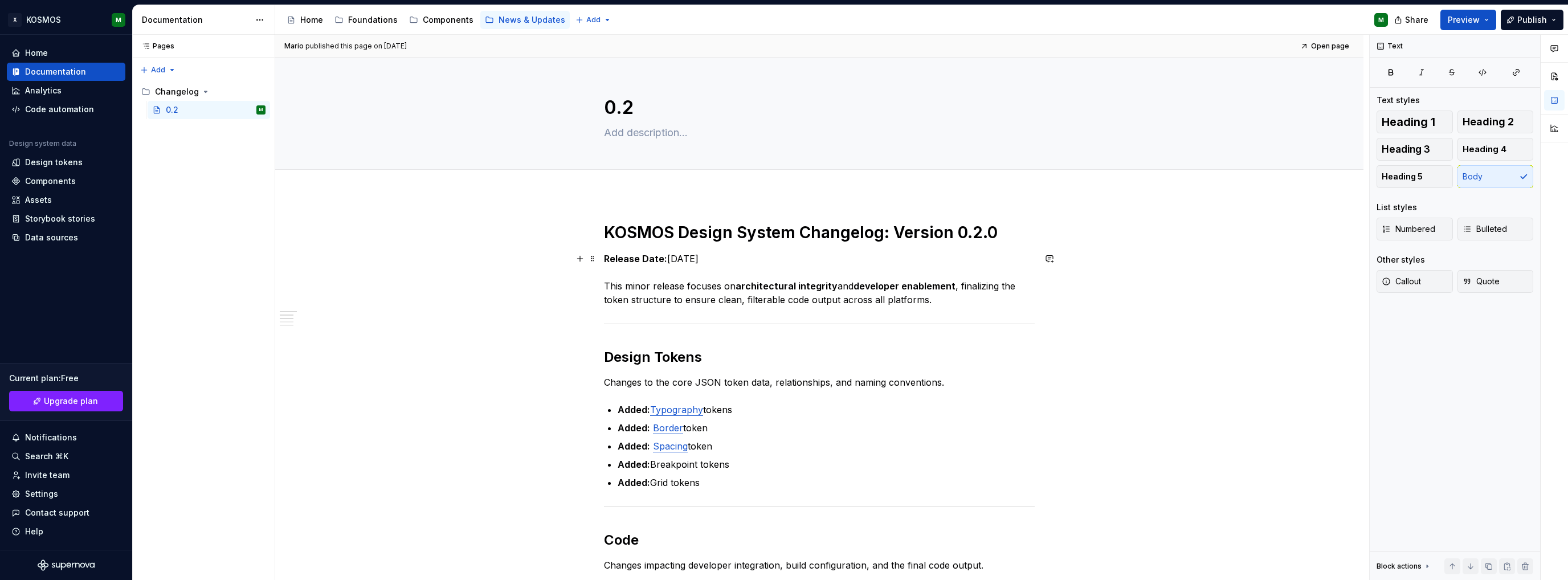
click at [773, 294] on p "Release Date: [DATE] This minor release focuses on architectural integrity and …" at bounding box center [819, 280] width 430 height 55
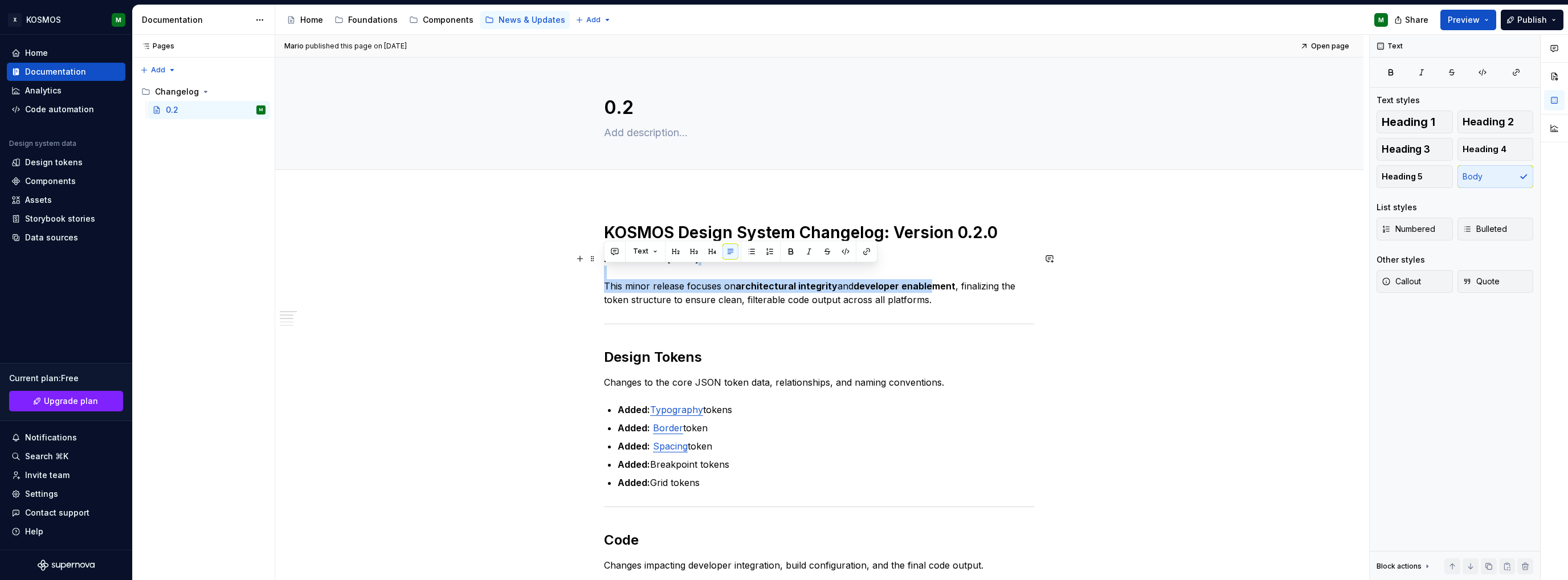
drag, startPoint x: 919, startPoint y: 288, endPoint x: 630, endPoint y: 272, distance: 289.4
click at [630, 272] on p "Release Date: [DATE] This minor release focuses on architectural integrity and …" at bounding box center [819, 280] width 430 height 55
click at [634, 283] on p "Release Date: [DATE] This minor release focuses on architectural integrity and …" at bounding box center [819, 280] width 430 height 55
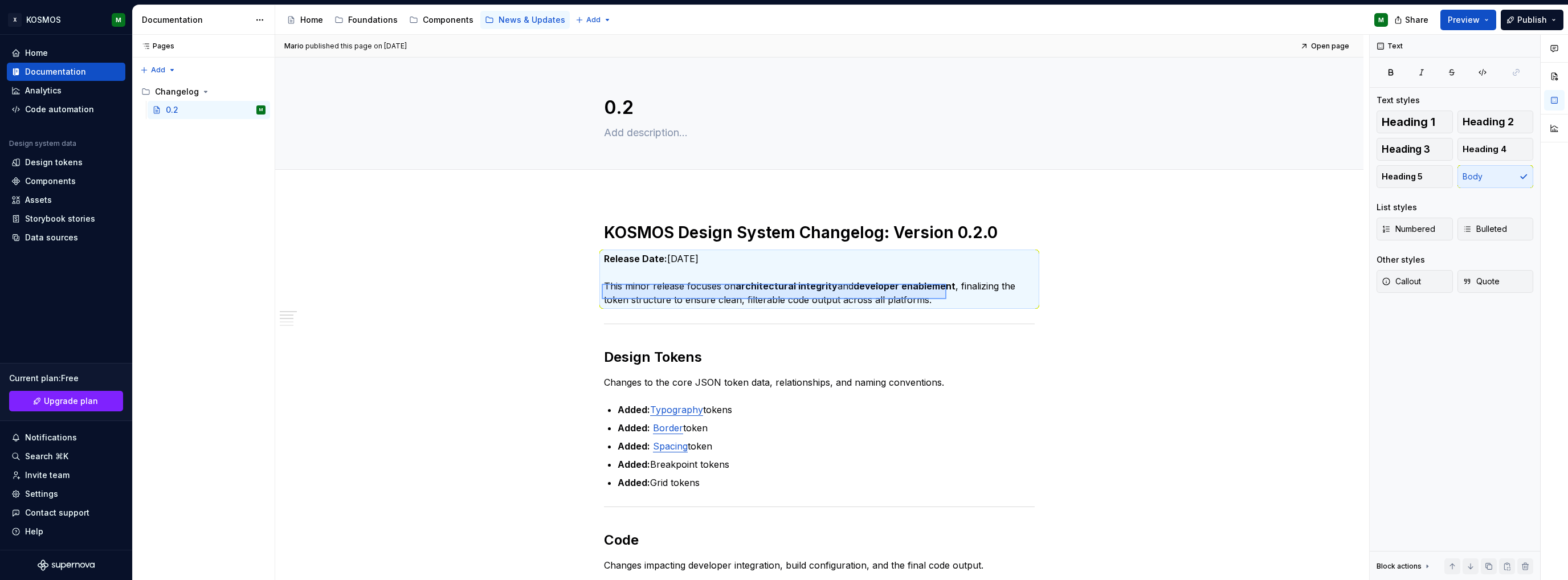
drag, startPoint x: 858, startPoint y: 299, endPoint x: 947, endPoint y: 299, distance: 89.0
click at [947, 299] on div "[PERSON_NAME] published this page on [DATE] Open page 0.2 Edit header KOSMOS De…" at bounding box center [822, 307] width 1094 height 546
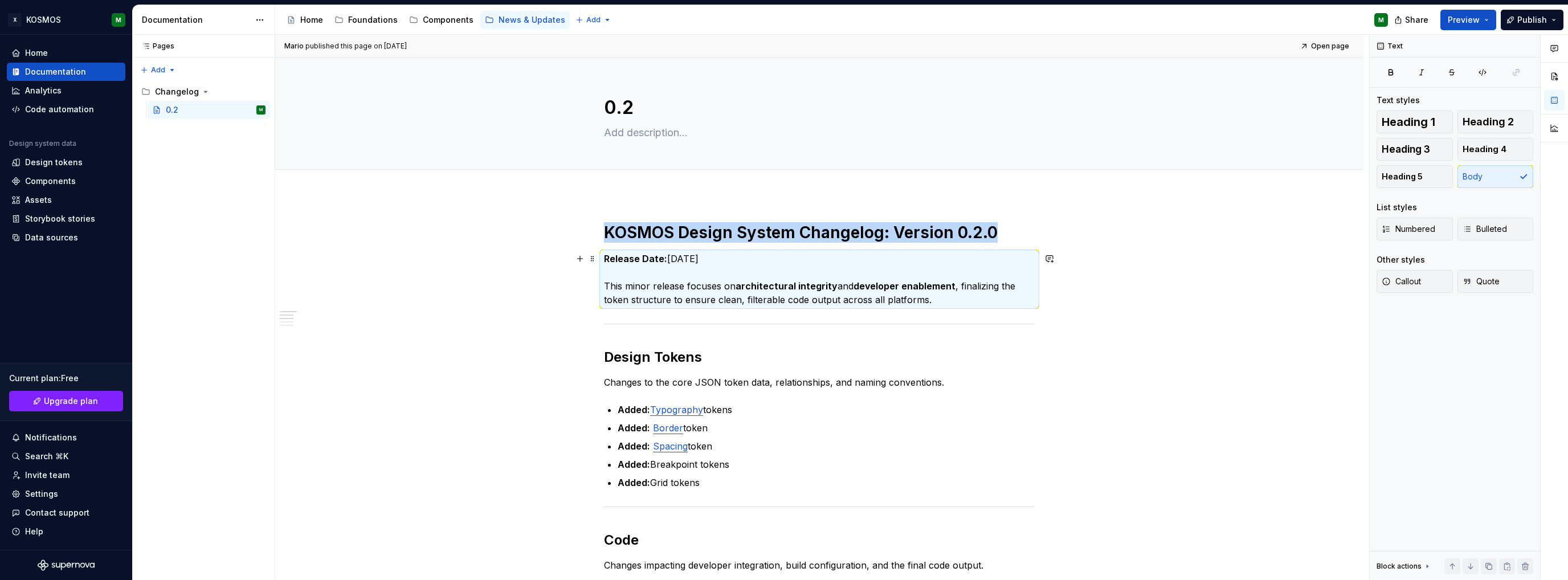
click at [932, 294] on p "Release Date: [DATE] This minor release focuses on architectural integrity and …" at bounding box center [819, 280] width 430 height 55
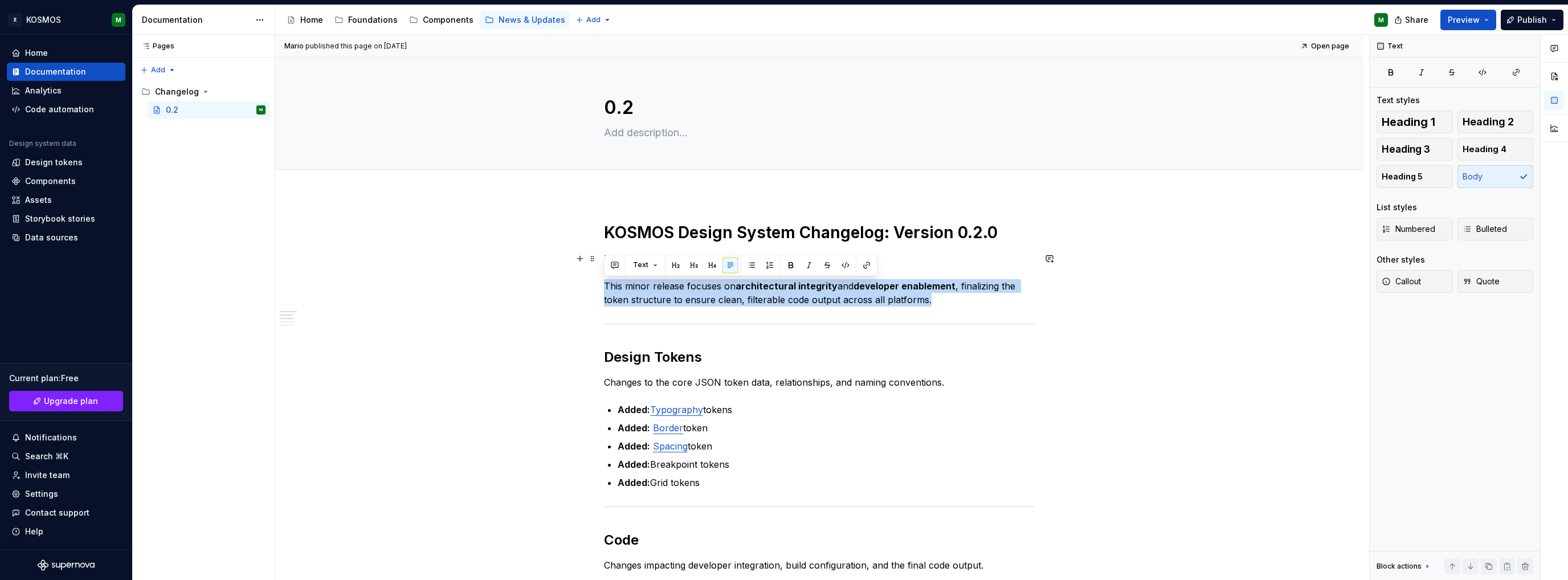
drag, startPoint x: 929, startPoint y: 298, endPoint x: 606, endPoint y: 286, distance: 323.2
click at [606, 286] on p "Release Date: [DATE] This minor release focuses on architectural integrity and …" at bounding box center [819, 280] width 430 height 55
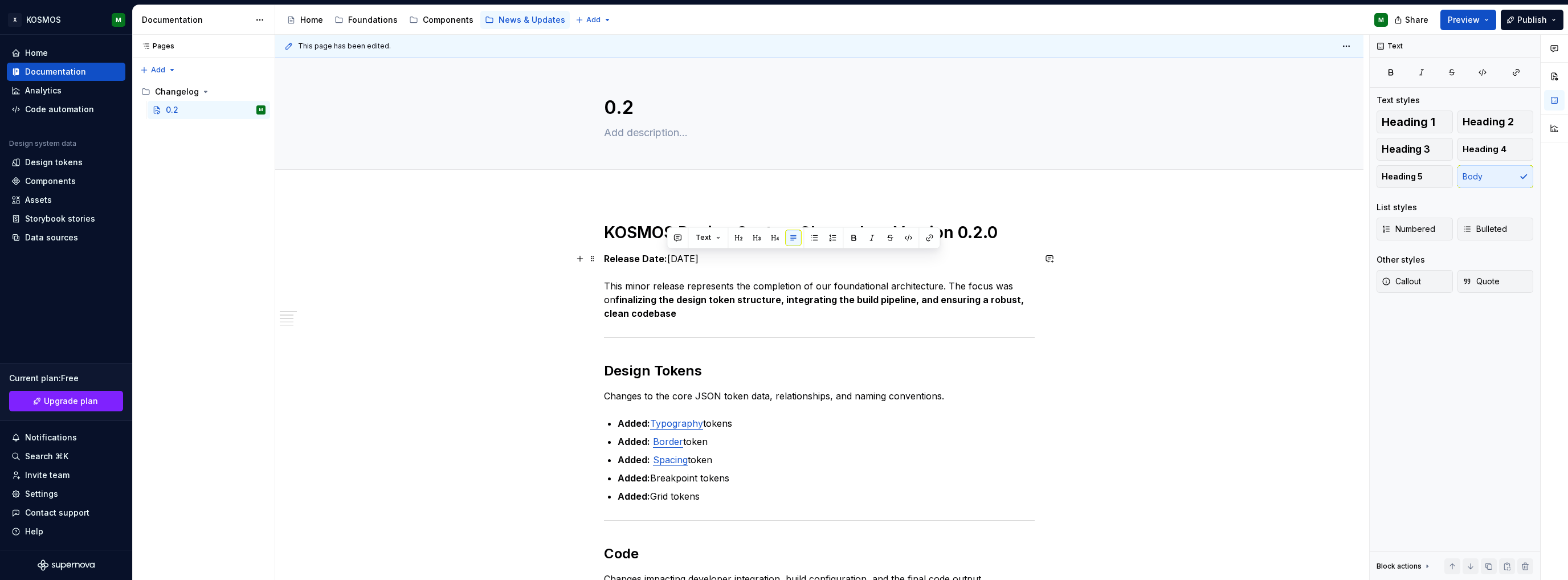
drag, startPoint x: 666, startPoint y: 258, endPoint x: 736, endPoint y: 261, distance: 70.1
click at [736, 261] on p "Release Date: [DATE] This minor release represents the completion of our founda…" at bounding box center [819, 286] width 430 height 68
click at [702, 274] on p "Release Date: … This minor release represents the completion of our foundationa…" at bounding box center [819, 286] width 430 height 68
click at [713, 282] on p "Release Date: … This minor release represents the completion of our foundationa…" at bounding box center [819, 286] width 430 height 68
click at [650, 318] on p "Release Date: … This minor release represents the completion of our foundationa…" at bounding box center [819, 286] width 430 height 68
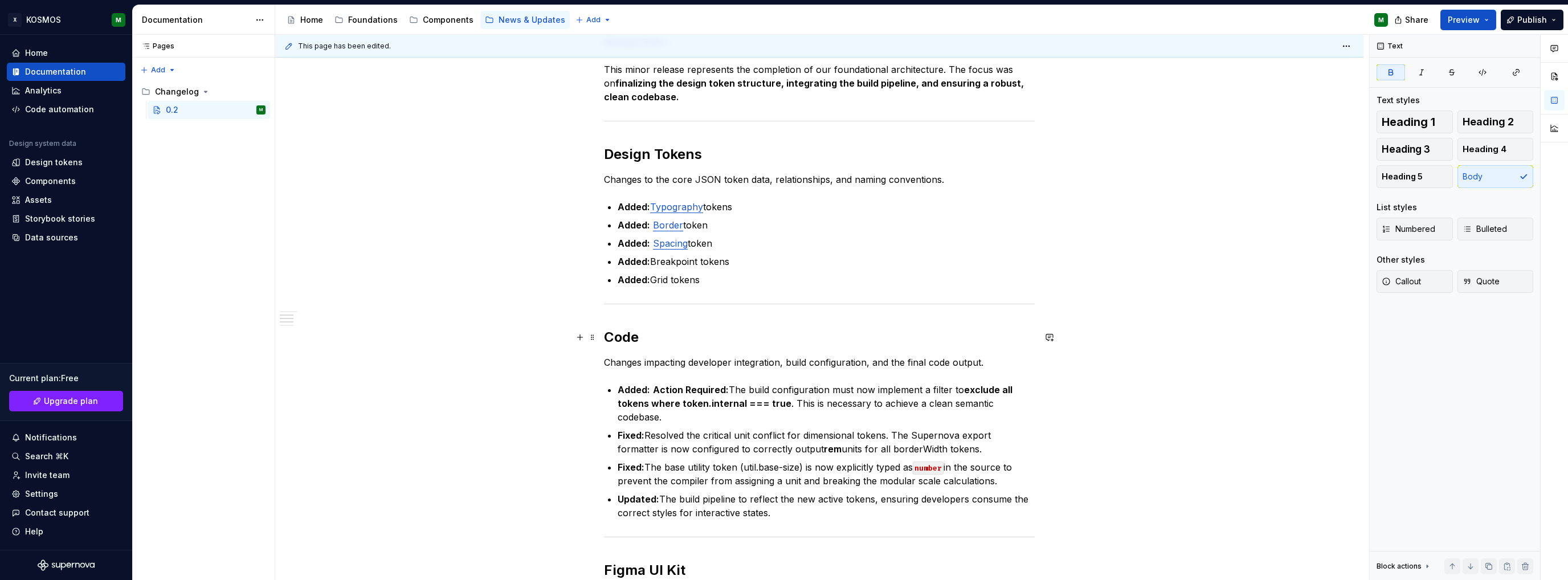
scroll to position [171, 0]
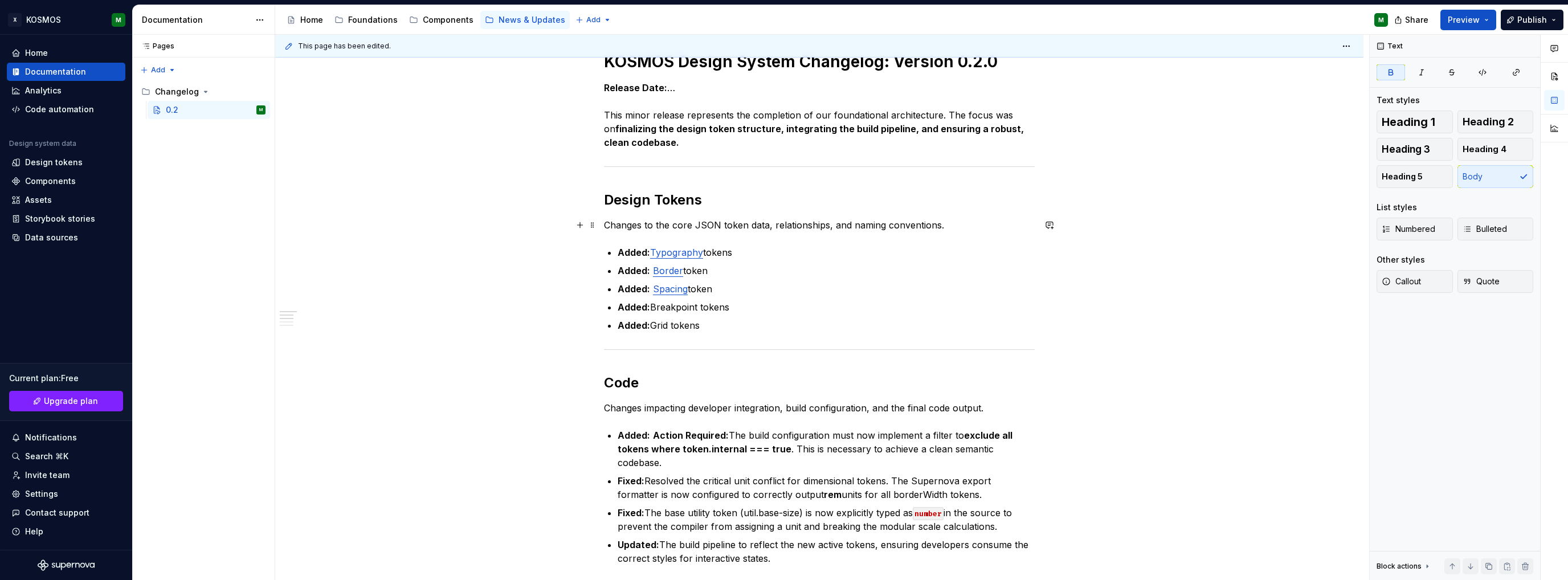
click at [705, 223] on p "Changes to the core JSON token data, relationships, and naming conventions." at bounding box center [819, 225] width 430 height 14
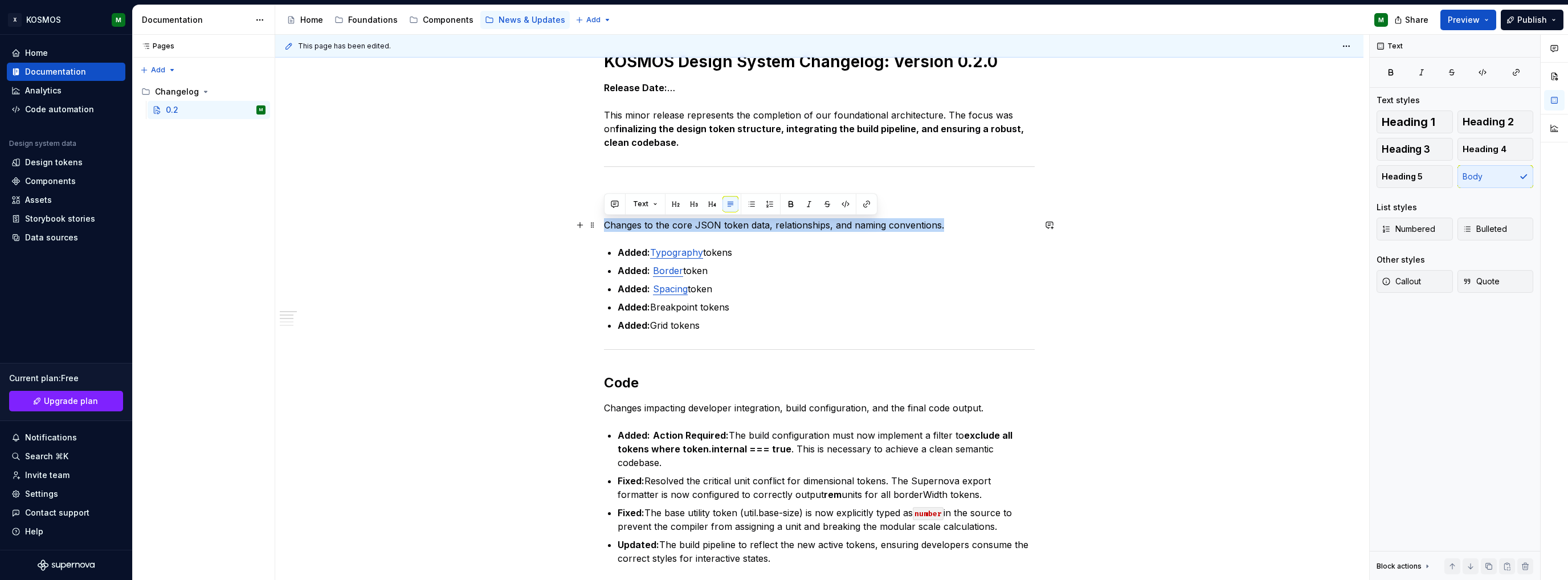
click at [705, 223] on p "Changes to the core JSON token data, relationships, and naming conventions." at bounding box center [819, 225] width 430 height 14
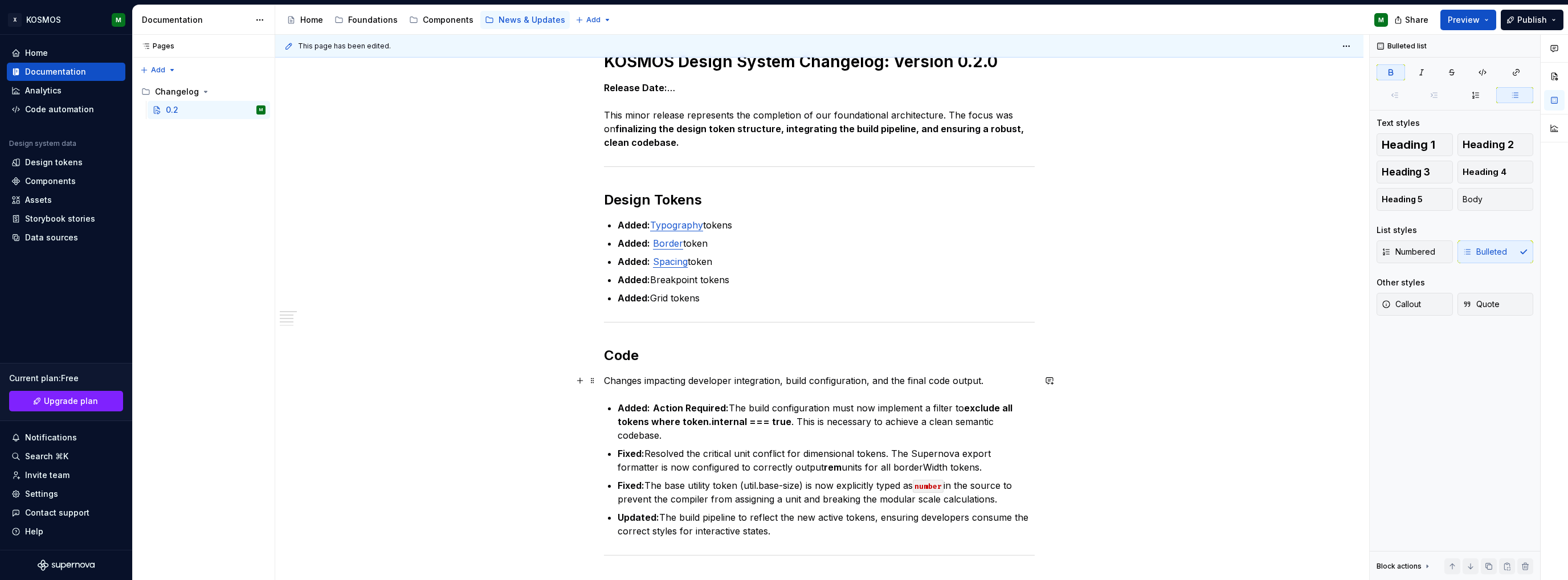
click at [715, 377] on p "Changes impacting developer integration, build configuration, and the final cod…" at bounding box center [819, 380] width 430 height 14
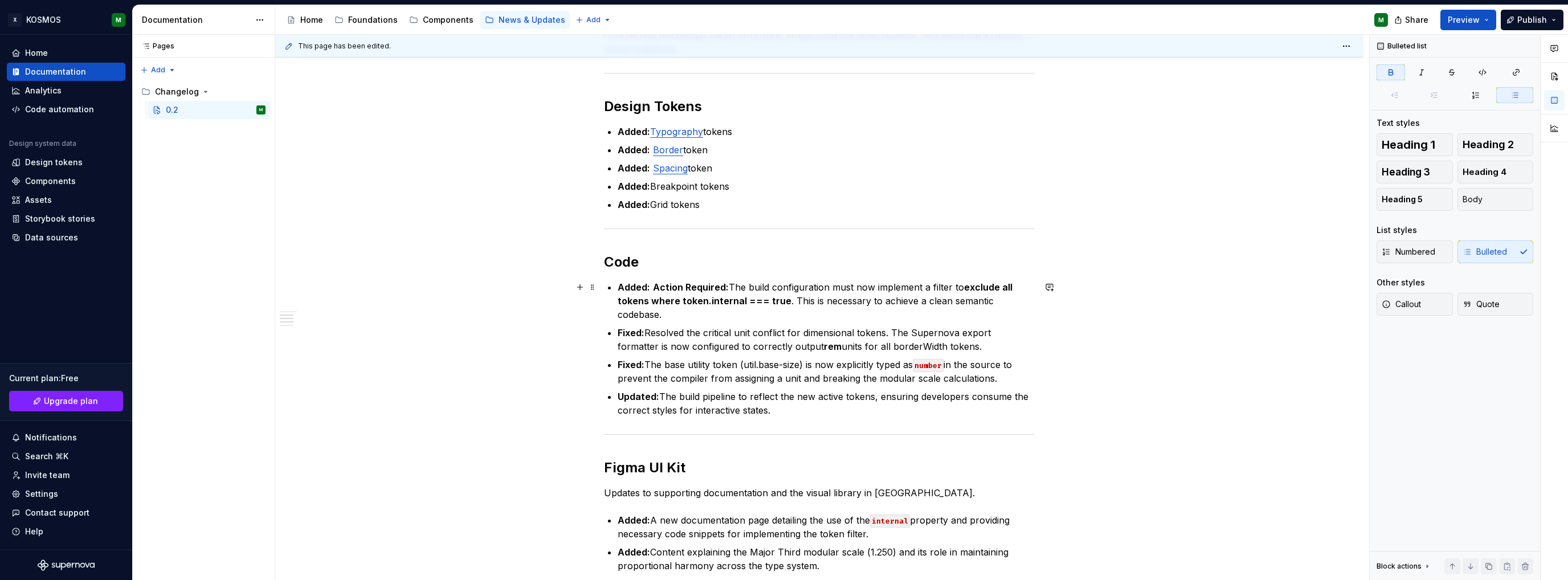
scroll to position [285, 0]
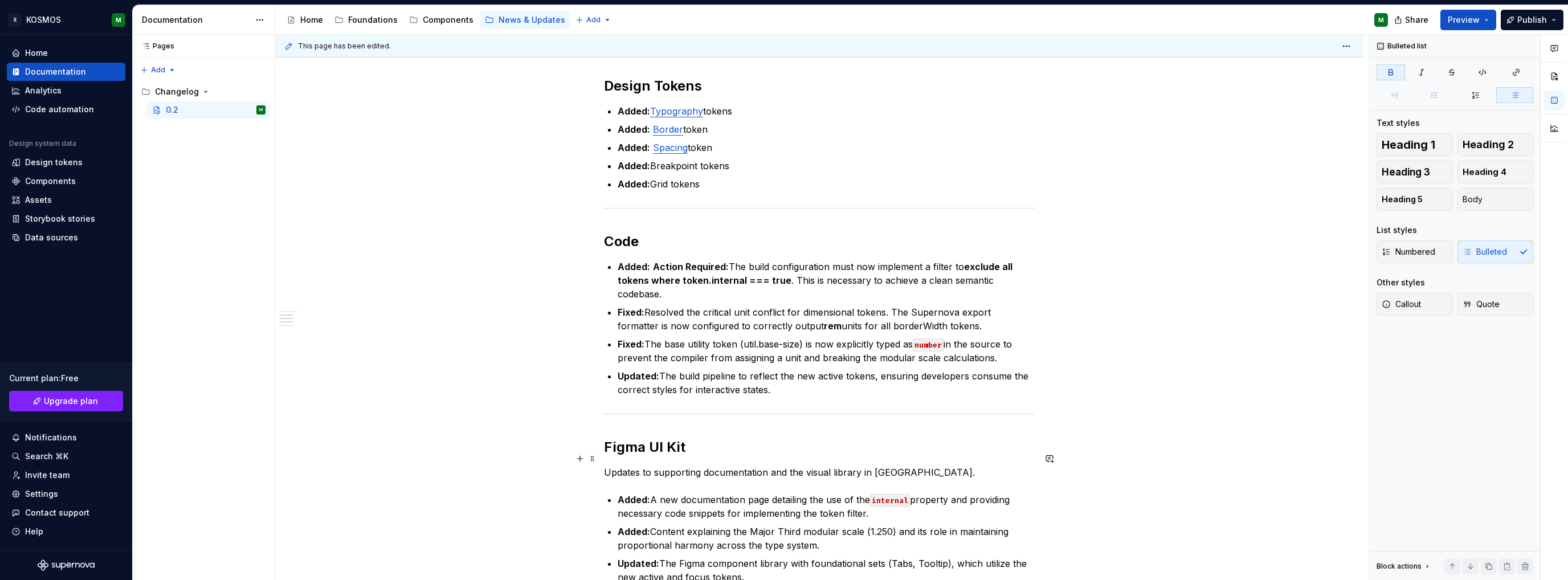
click at [695, 466] on p "Updates to supporting documentation and the visual library in [GEOGRAPHIC_DATA]." at bounding box center [819, 472] width 430 height 14
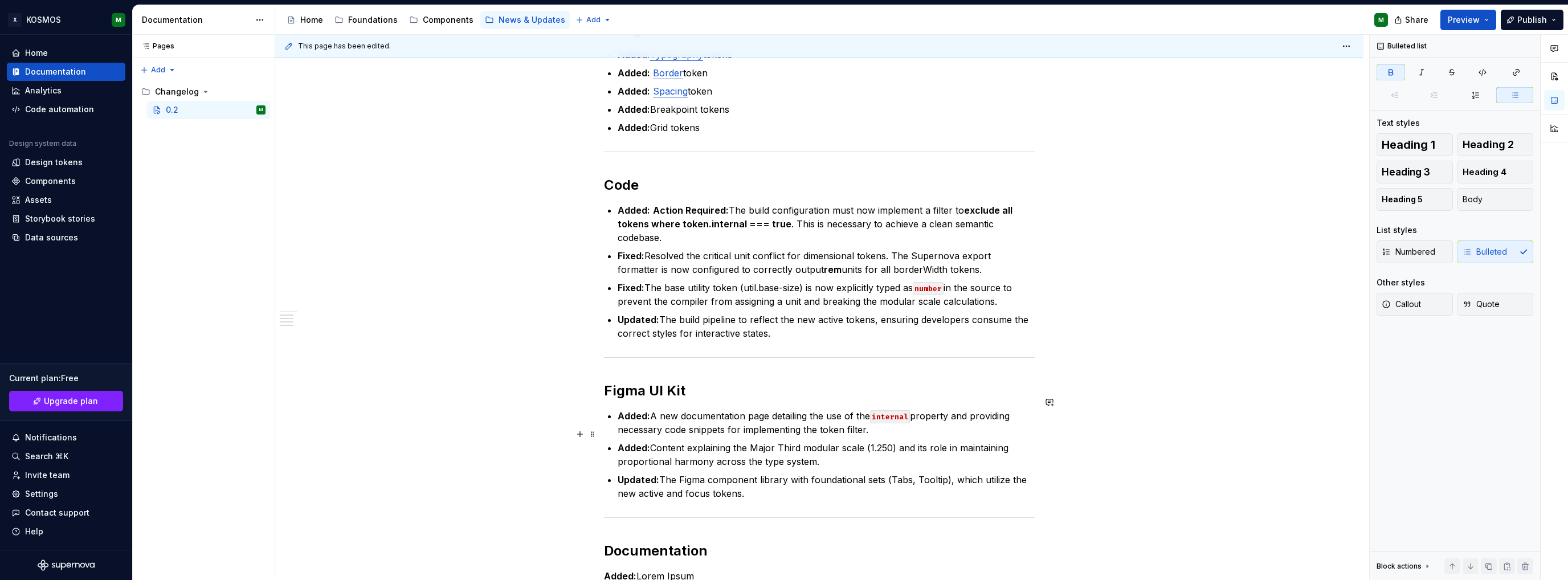
scroll to position [342, 0]
drag, startPoint x: 762, startPoint y: 478, endPoint x: 620, endPoint y: 402, distance: 161.1
click at [620, 409] on ul "Added: A new documentation page detailing the use of the internal property and …" at bounding box center [826, 454] width 417 height 91
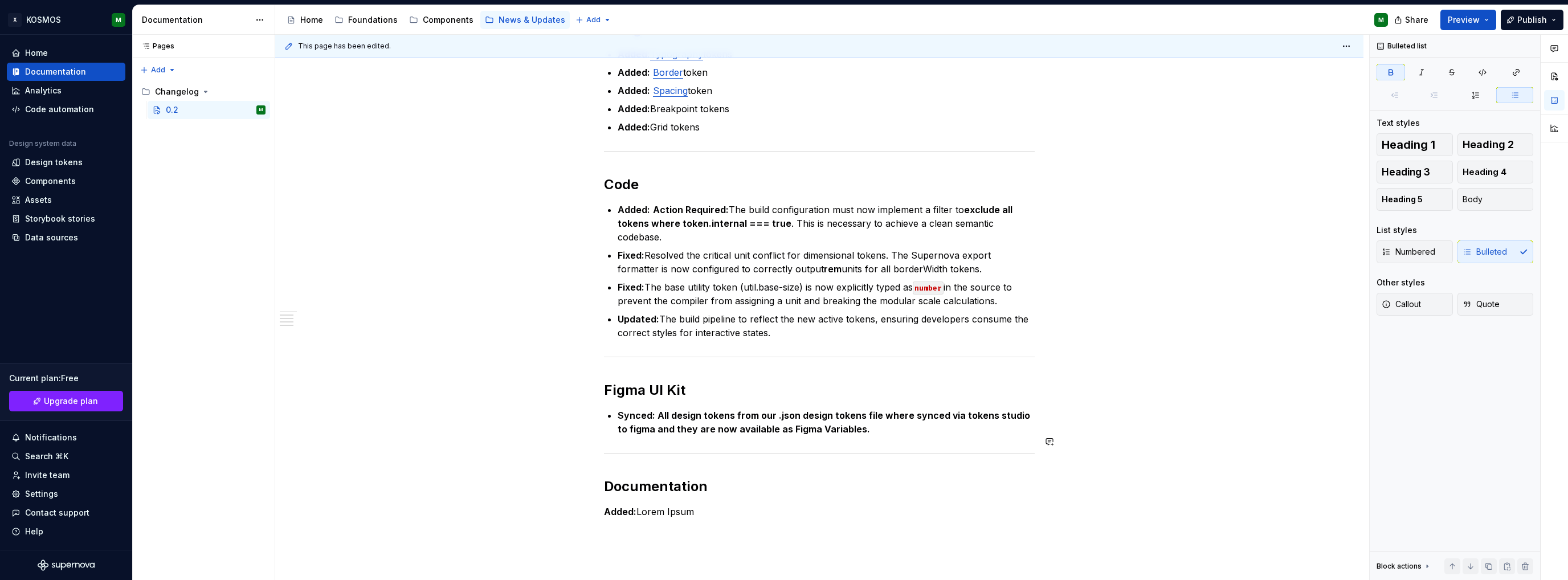
click at [0, 0] on div "******" at bounding box center [0, 0] width 0 height 0
click at [0, 0] on qb-div "**********" at bounding box center [0, 0] width 0 height 0
click at [0, 0] on span "**********" at bounding box center [0, 0] width 0 height 0
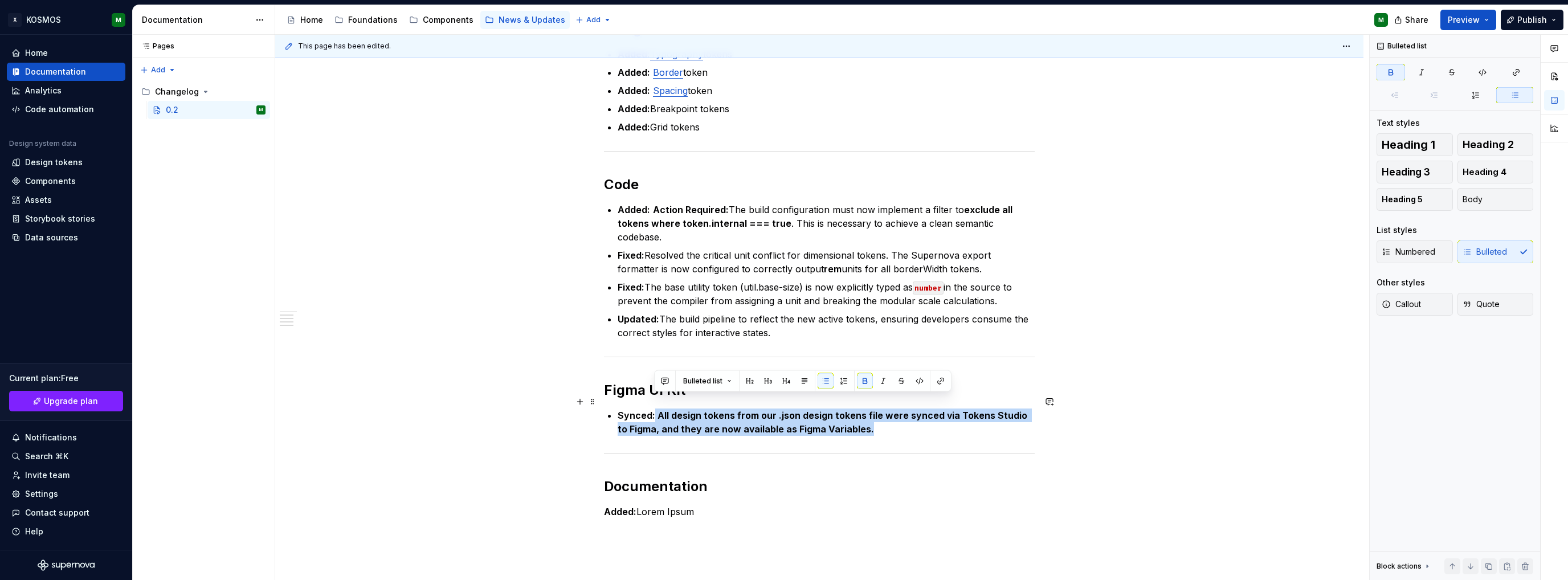
drag, startPoint x: 753, startPoint y: 409, endPoint x: 655, endPoint y: 399, distance: 98.5
click at [655, 409] on p "Synced: All design tokens from our .json design tokens file were synced via Tok…" at bounding box center [826, 423] width 417 height 28
click at [657, 410] on strong "Synced: All design tokens from our .json design tokens file were synced via Tok…" at bounding box center [824, 422] width 412 height 25
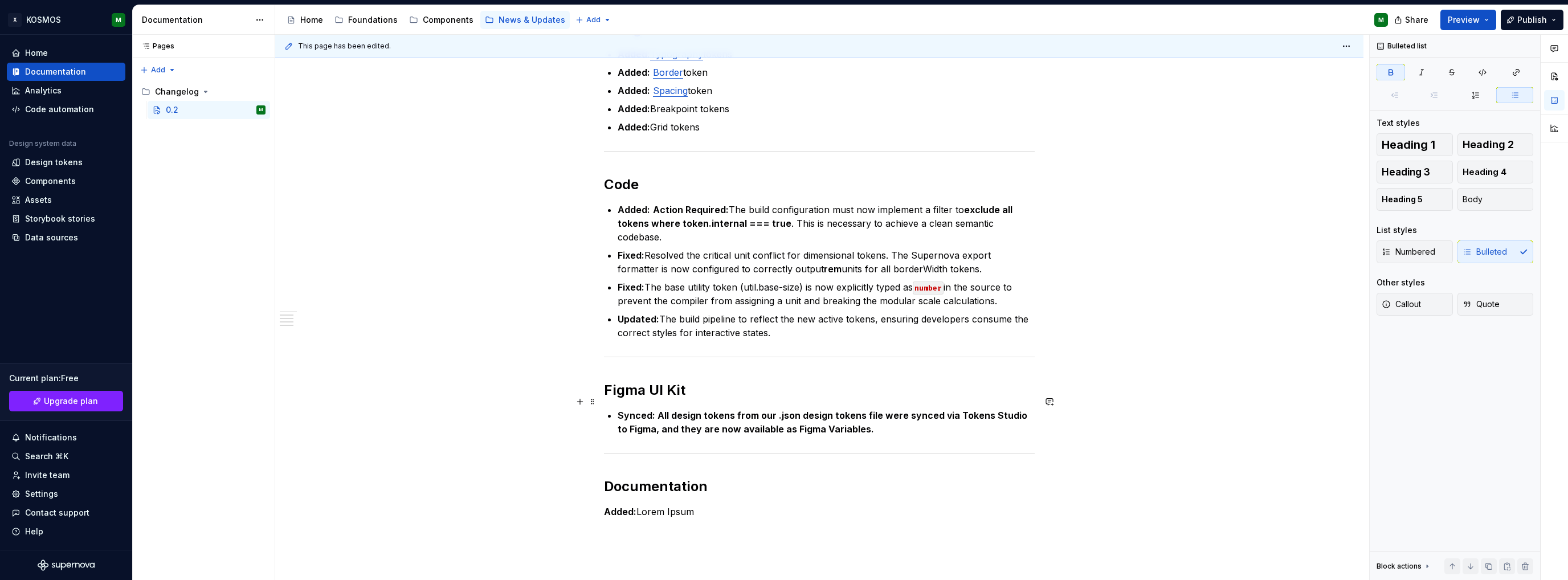
click at [661, 410] on strong "Synced: All design tokens from our .json design tokens file were synced via Tok…" at bounding box center [824, 422] width 412 height 25
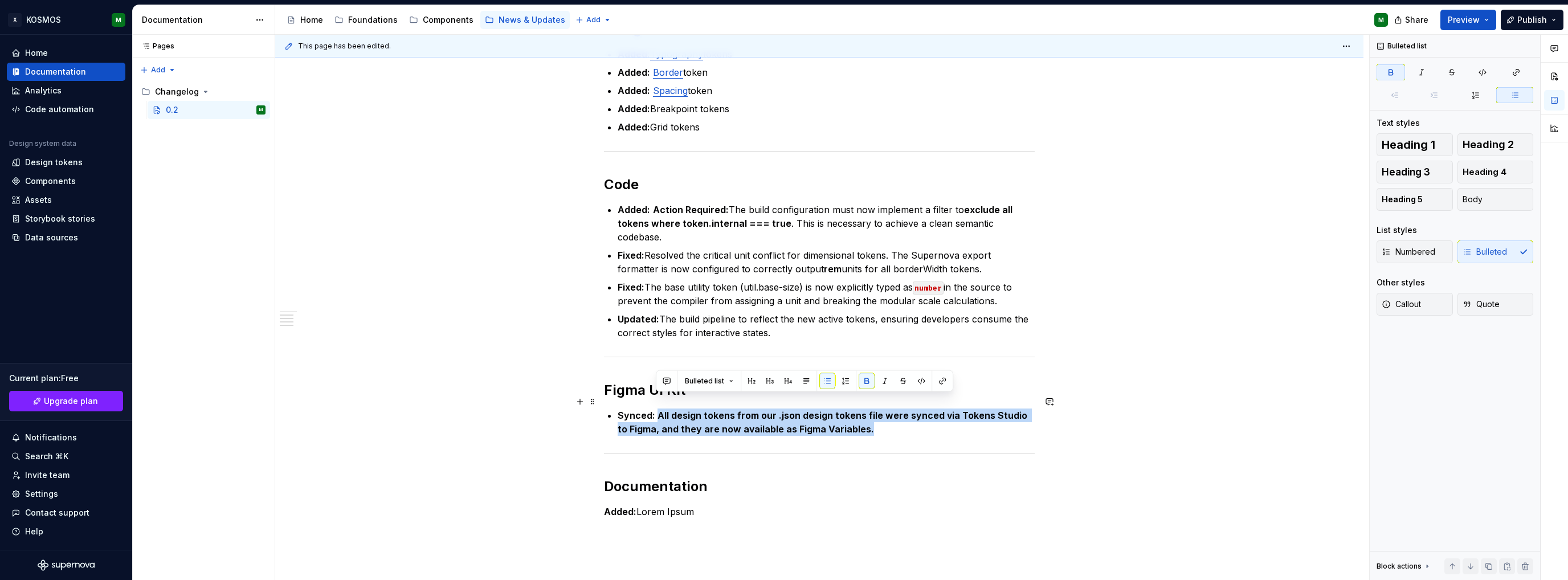
drag, startPoint x: 657, startPoint y: 399, endPoint x: 870, endPoint y: 413, distance: 213.5
click at [865, 421] on p "Synced: All design tokens from our .json design tokens file were synced via Tok…" at bounding box center [826, 423] width 417 height 28
click at [867, 383] on button "button" at bounding box center [867, 381] width 16 height 16
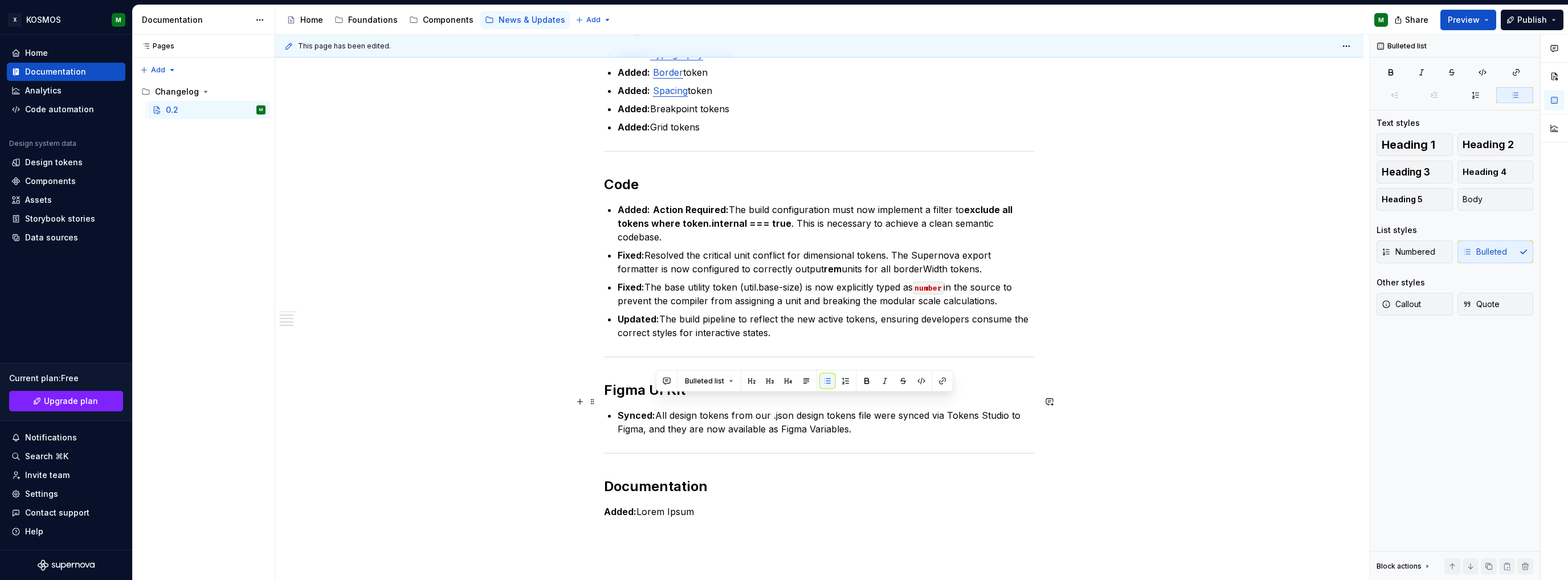
click at [866, 414] on p "Synced: All design tokens from our .json design tokens file were synced via Tok…" at bounding box center [826, 423] width 417 height 28
drag, startPoint x: 672, startPoint y: 400, endPoint x: 664, endPoint y: 404, distance: 8.9
click at [658, 409] on p "Synced: All design tokens from our .json design tokens file were synced via Tok…" at bounding box center [826, 423] width 417 height 28
click at [768, 420] on p "Synced: Design tokens from our .json design tokens file were synced via Tokens …" at bounding box center [826, 423] width 417 height 28
click at [868, 419] on p "Synced: Design tokens from our .json design tokens file were synced via Tokens …" at bounding box center [826, 423] width 417 height 28
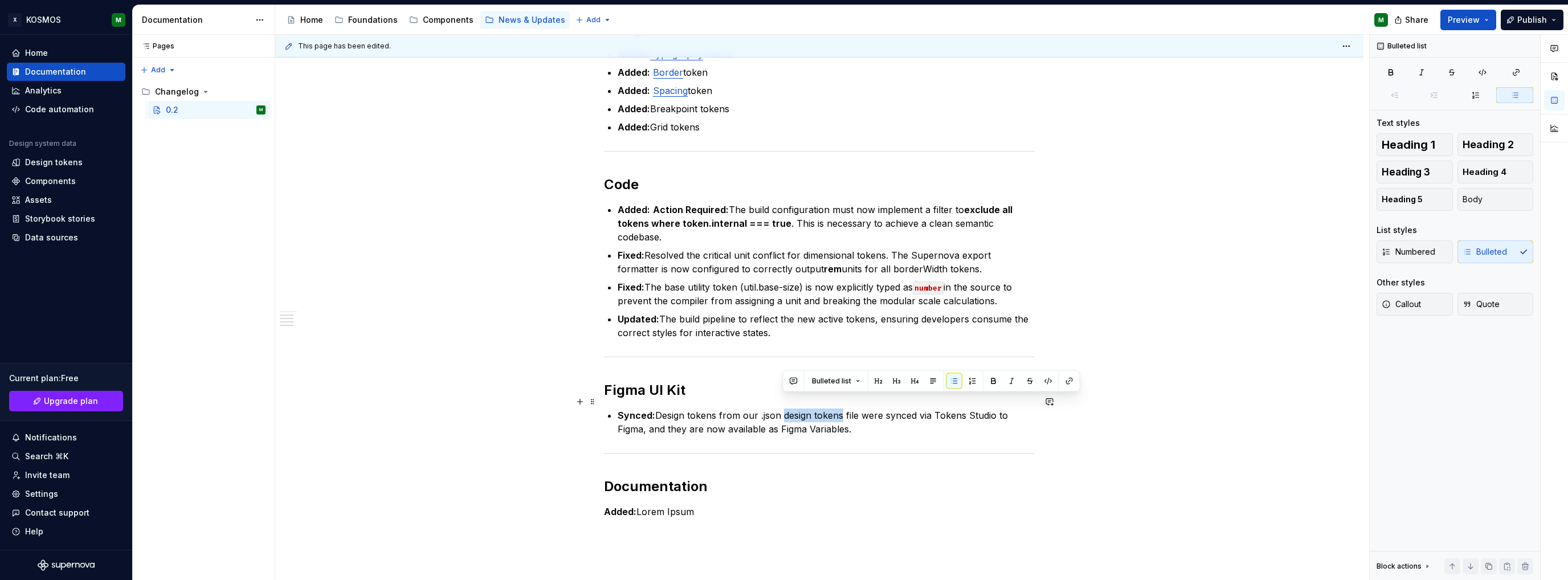
drag, startPoint x: 781, startPoint y: 399, endPoint x: 842, endPoint y: 395, distance: 61.1
click at [842, 409] on p "Synced: Design tokens from our .json design tokens file were synced via Tokens …" at bounding box center [826, 423] width 417 height 28
drag, startPoint x: 743, startPoint y: 401, endPoint x: 796, endPoint y: 402, distance: 53.0
click at [796, 409] on p "Synced: Design tokens from our .json file were synced via Tokens Studio to Figm…" at bounding box center [826, 423] width 417 height 28
drag, startPoint x: 744, startPoint y: 420, endPoint x: 840, endPoint y: 410, distance: 96.5
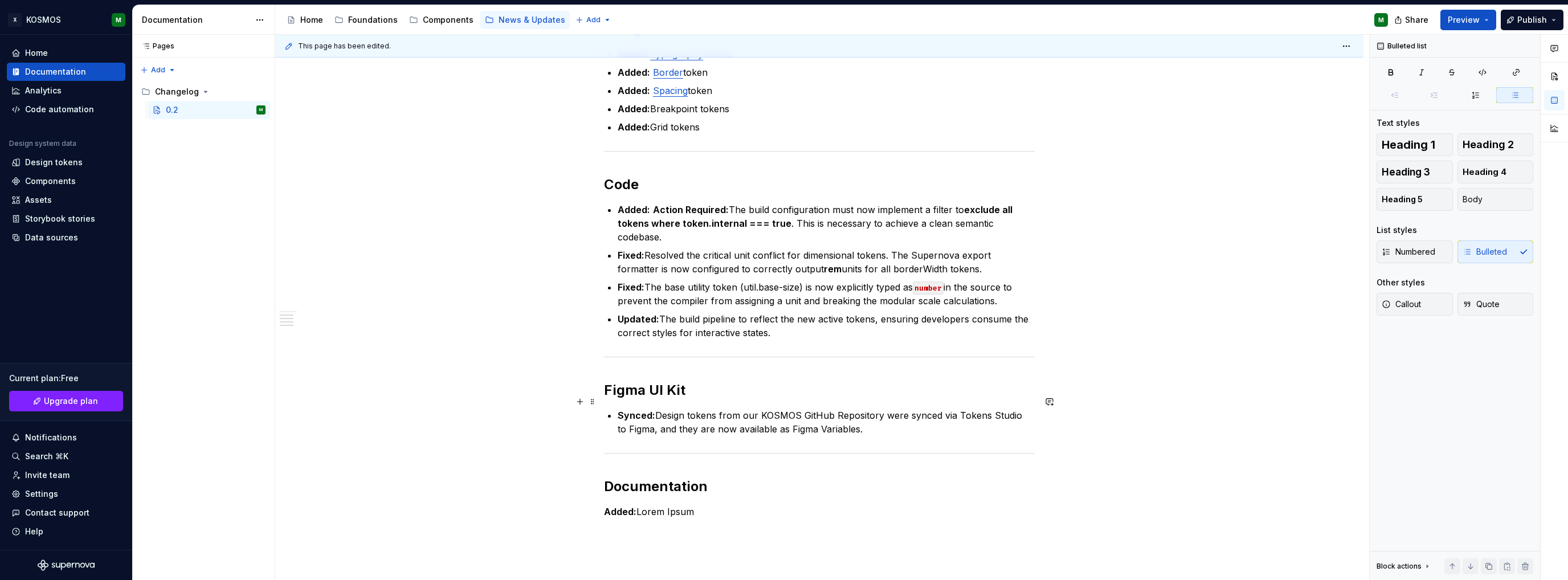
click at [744, 420] on p "Synced: Design tokens from our KOSMOS GitHub Repository were synced via Tokens …" at bounding box center [826, 423] width 417 height 28
click at [859, 413] on p "Synced: Design tokens from our KOSMOS GitHub Repository were synced via Tokens …" at bounding box center [826, 423] width 417 height 28
click at [725, 415] on p "Synced: Design tokens from our KOSMOS GitHub Repository were synced via Tokens …" at bounding box center [826, 423] width 417 height 28
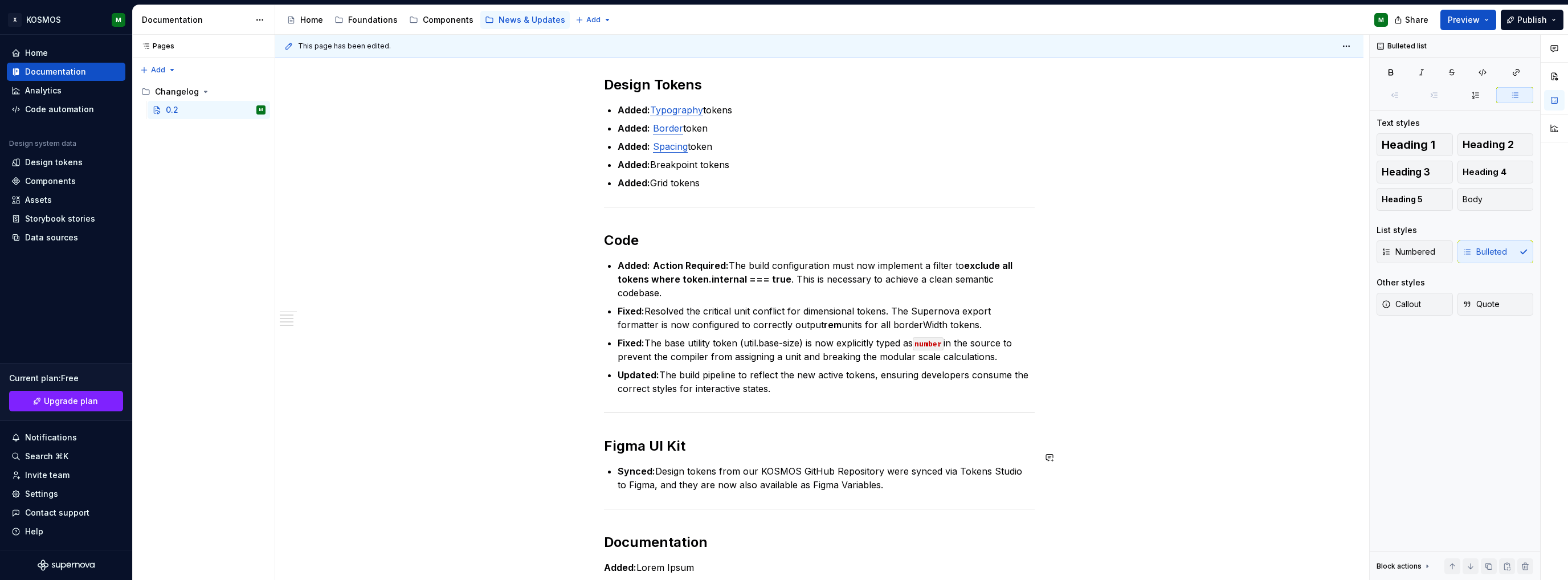
scroll to position [285, 0]
drag, startPoint x: 787, startPoint y: 373, endPoint x: 649, endPoint y: 262, distance: 177.1
click at [649, 262] on ul "Added: Action Required: The build configuration must now implement a filter to …" at bounding box center [826, 328] width 417 height 137
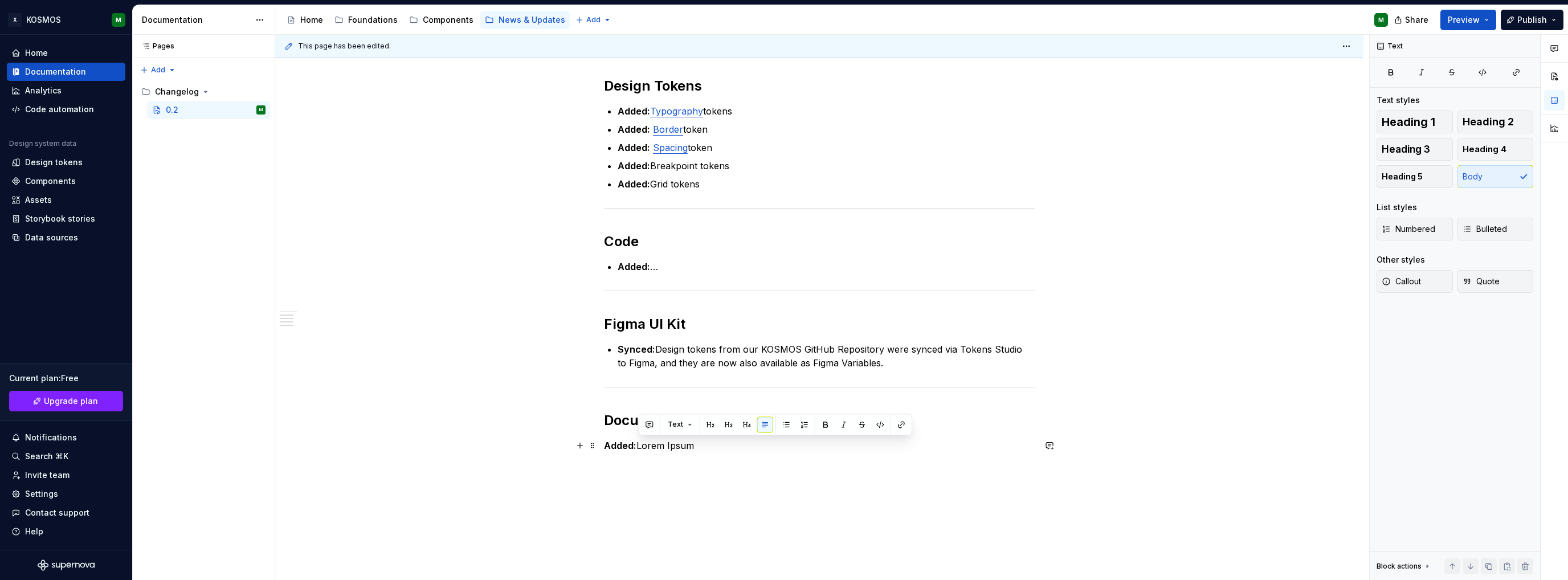
drag, startPoint x: 704, startPoint y: 442, endPoint x: 639, endPoint y: 442, distance: 65.0
click at [639, 442] on p "Added: Lorem Ipsum" at bounding box center [819, 446] width 430 height 14
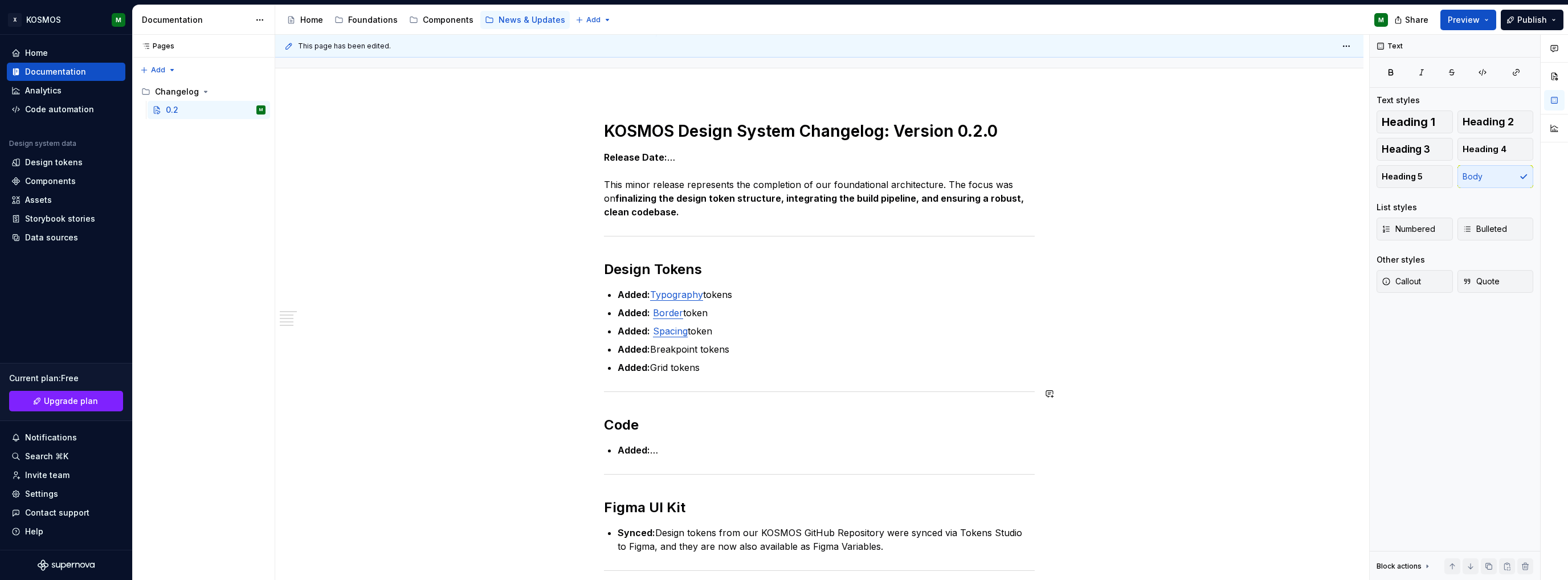
scroll to position [171, 0]
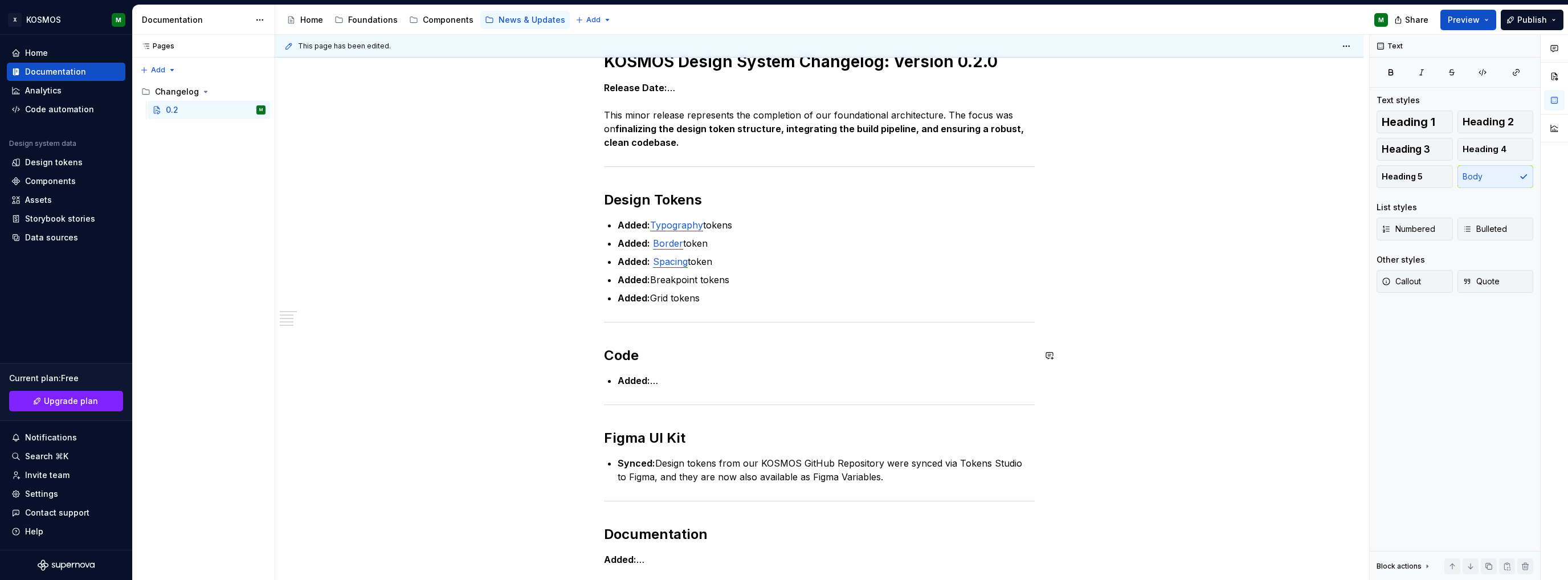
click at [746, 370] on div "KOSMOS Design System Changelog: Version 0.2.0 Release Date: … This minor releas…" at bounding box center [819, 319] width 430 height 535
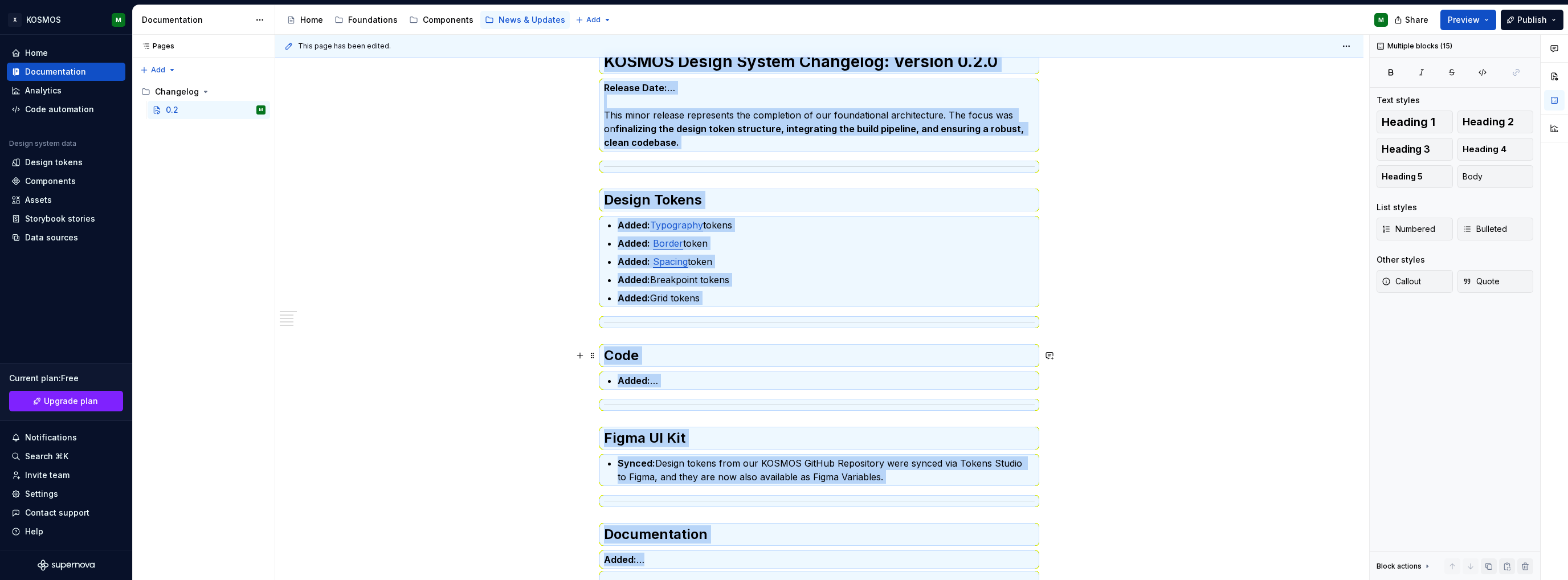
copy div "KOSMOS Design System Changelog: Version 0.2.0 Release Date: … This minor releas…"
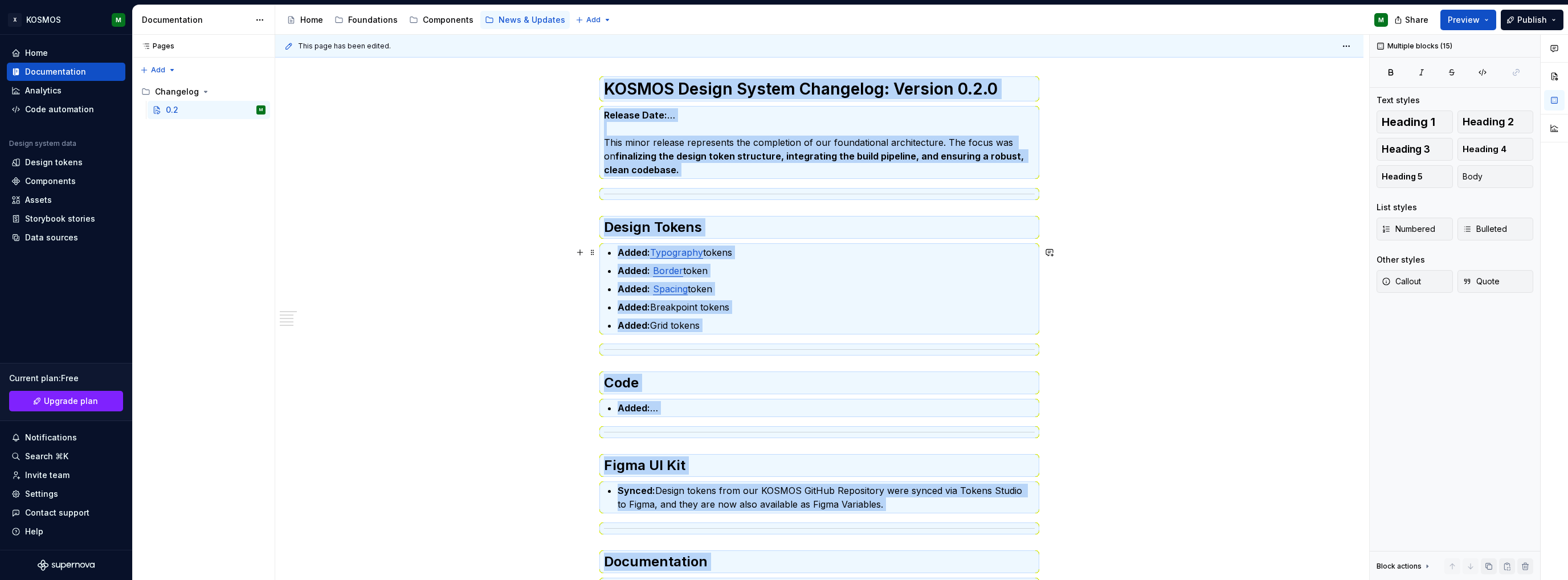
scroll to position [114, 0]
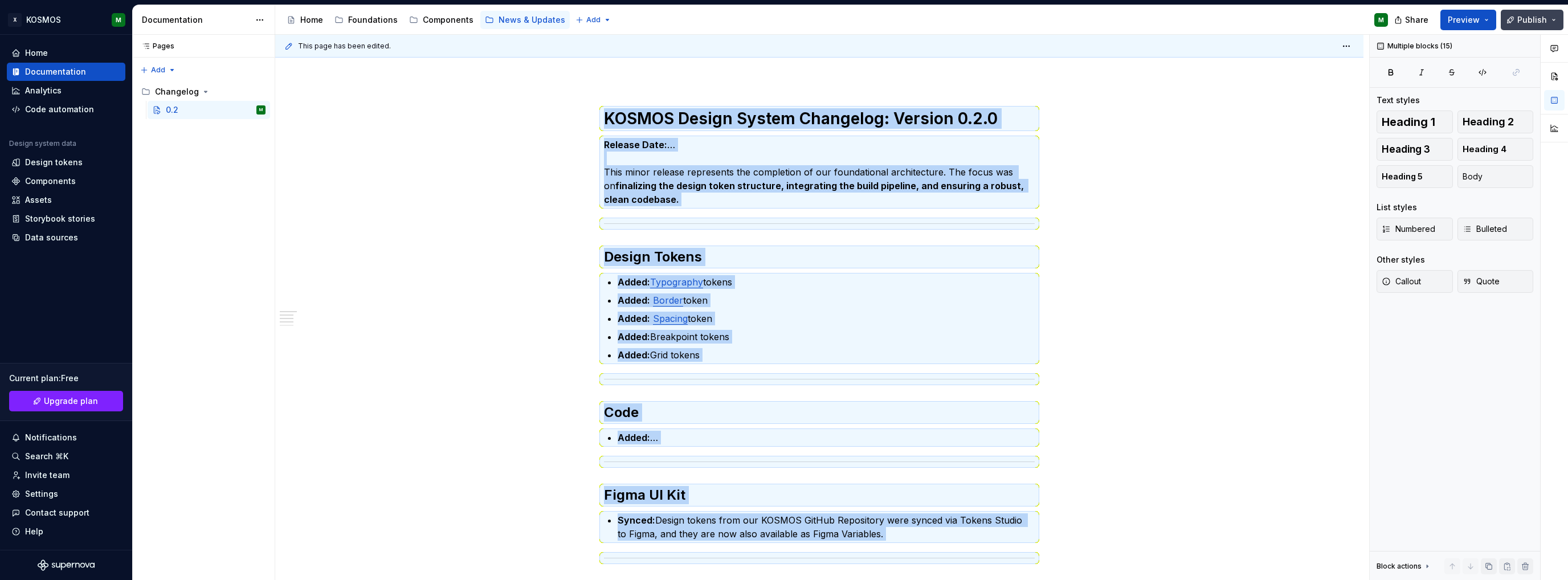
click at [1559, 12] on button "Publish" at bounding box center [1532, 20] width 63 height 21
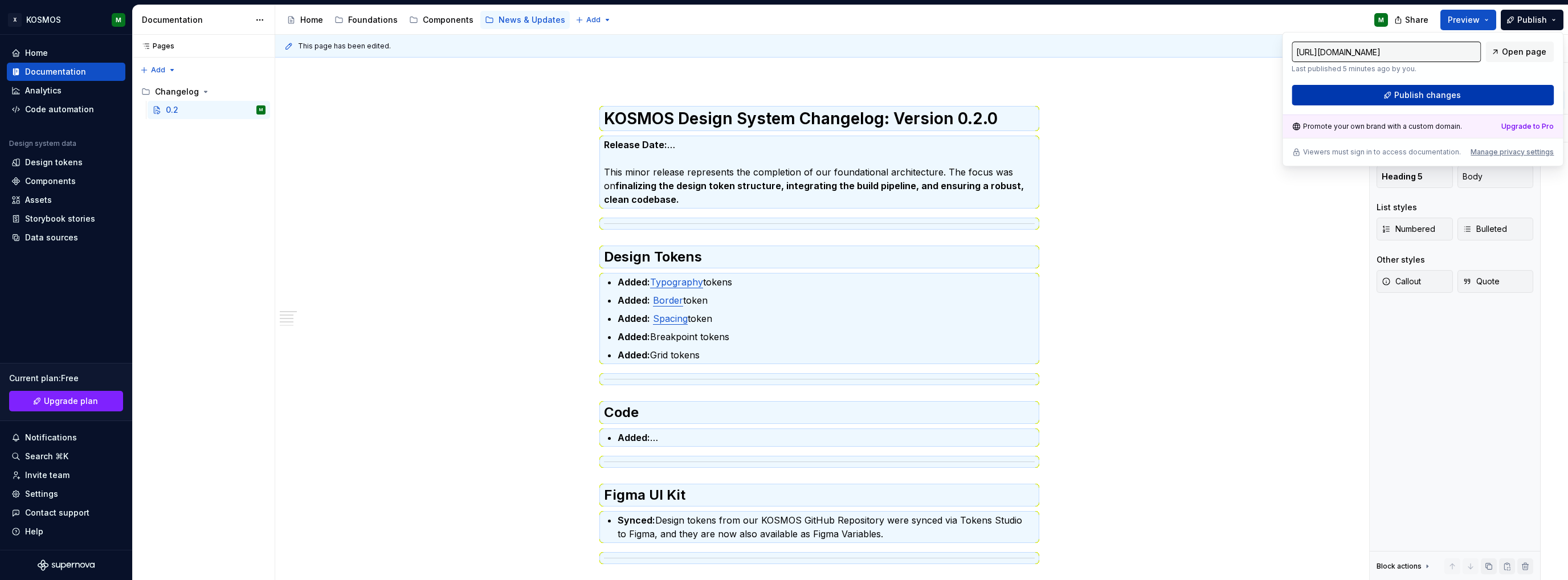
click at [1386, 94] on button "Publish changes" at bounding box center [1423, 96] width 262 height 21
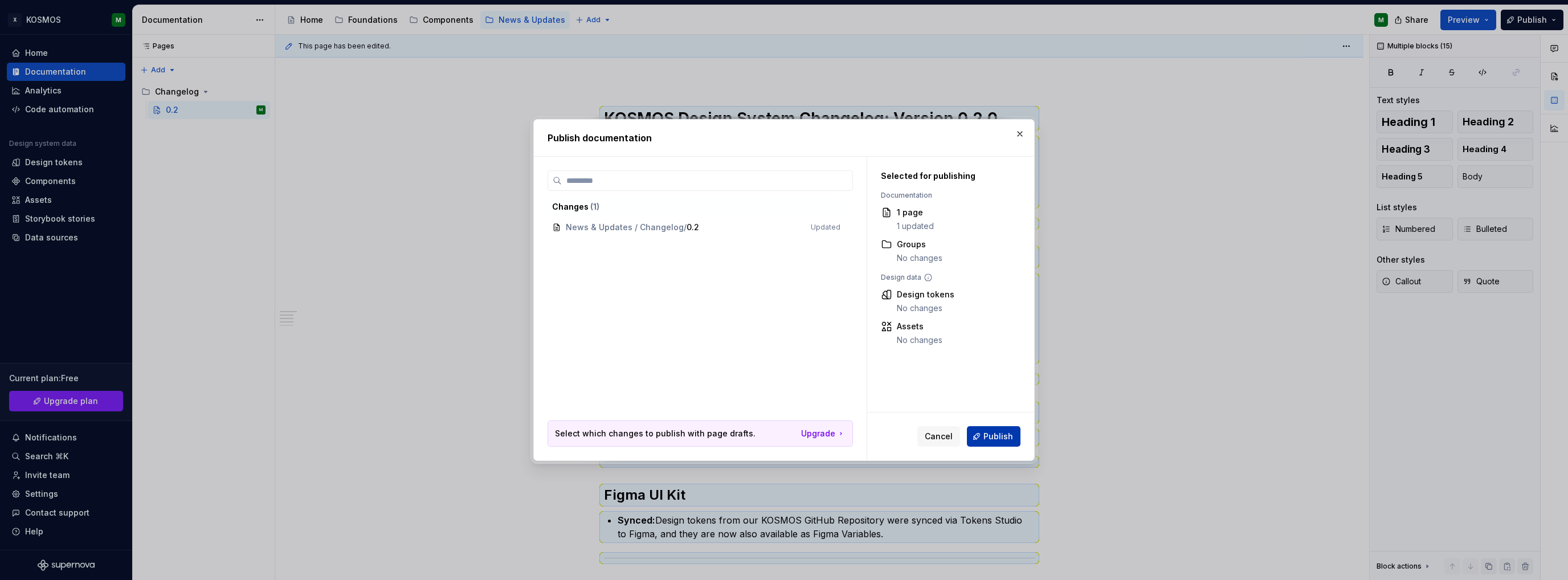
click at [998, 435] on span "Publish" at bounding box center [998, 435] width 29 height 11
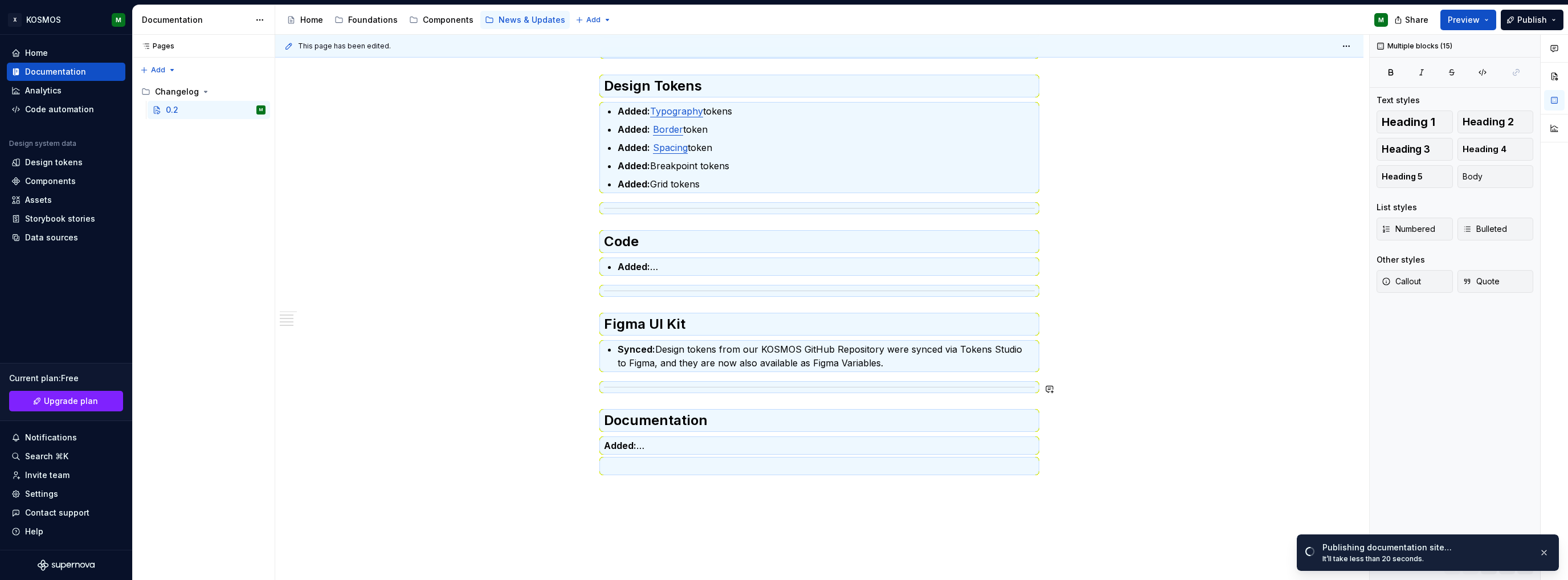
scroll to position [365, 0]
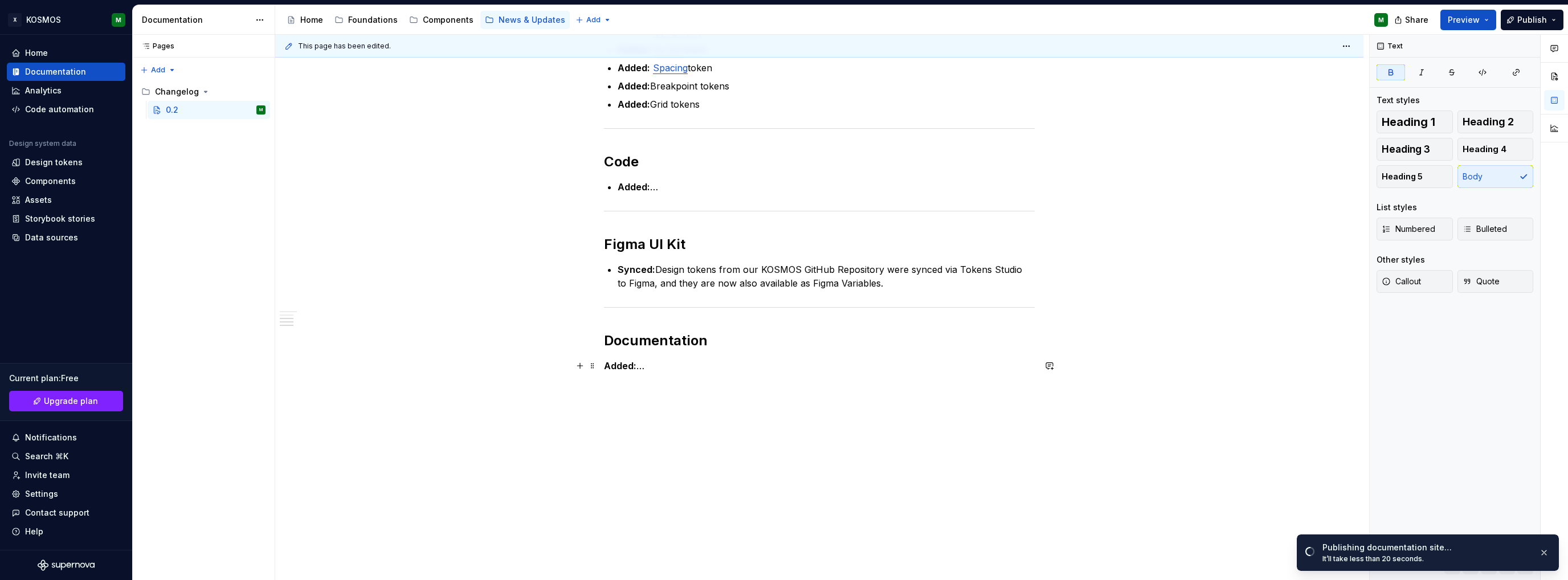
click at [949, 362] on p "Added: …" at bounding box center [819, 366] width 430 height 14
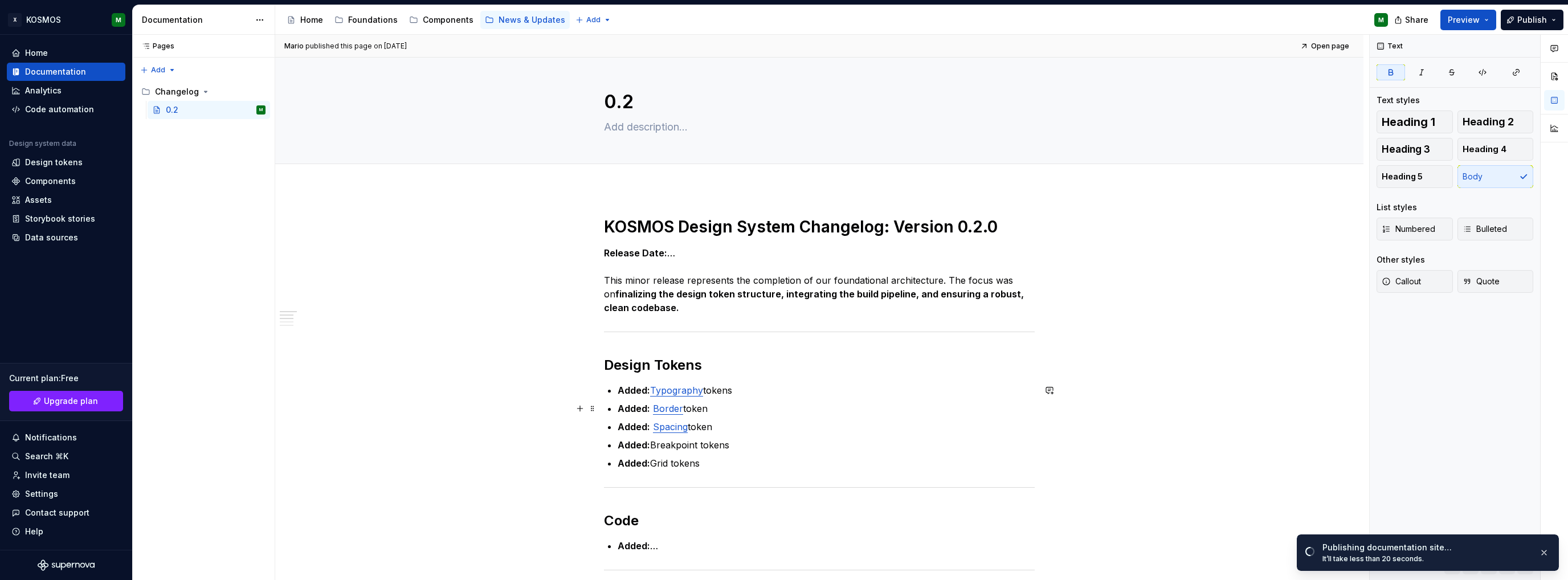
scroll to position [0, 0]
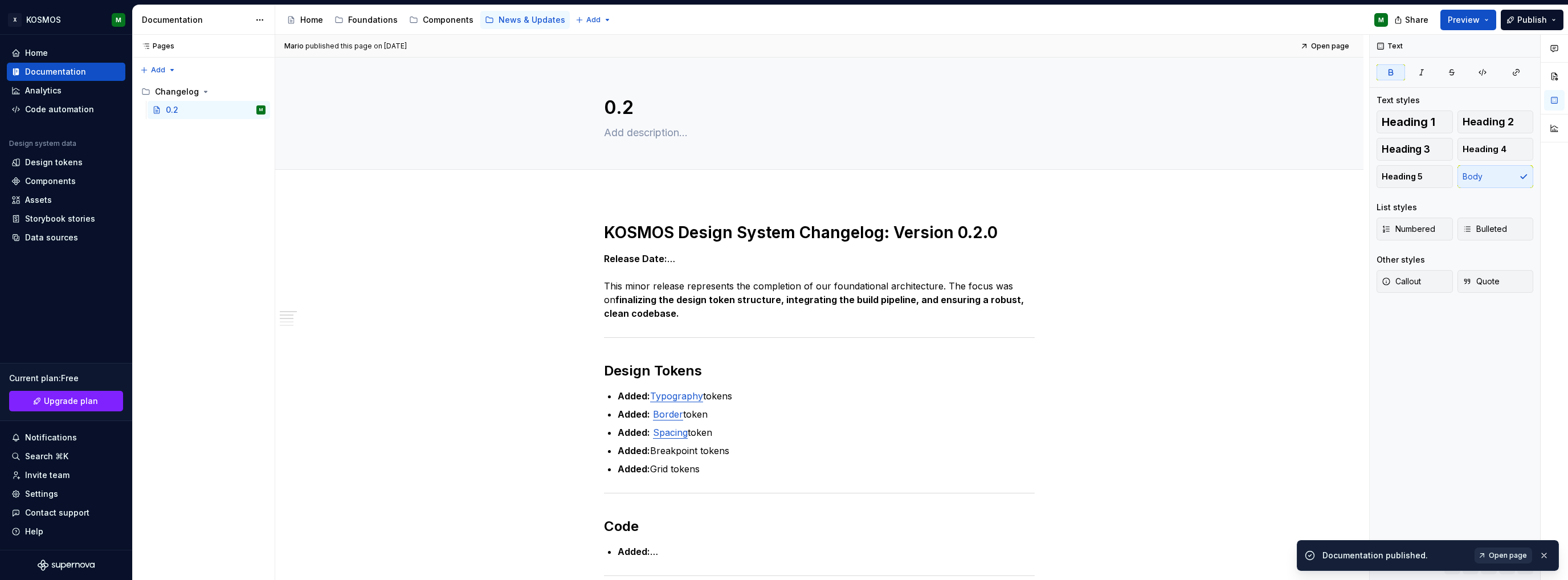
click at [1504, 554] on span "Open page" at bounding box center [1508, 555] width 38 height 9
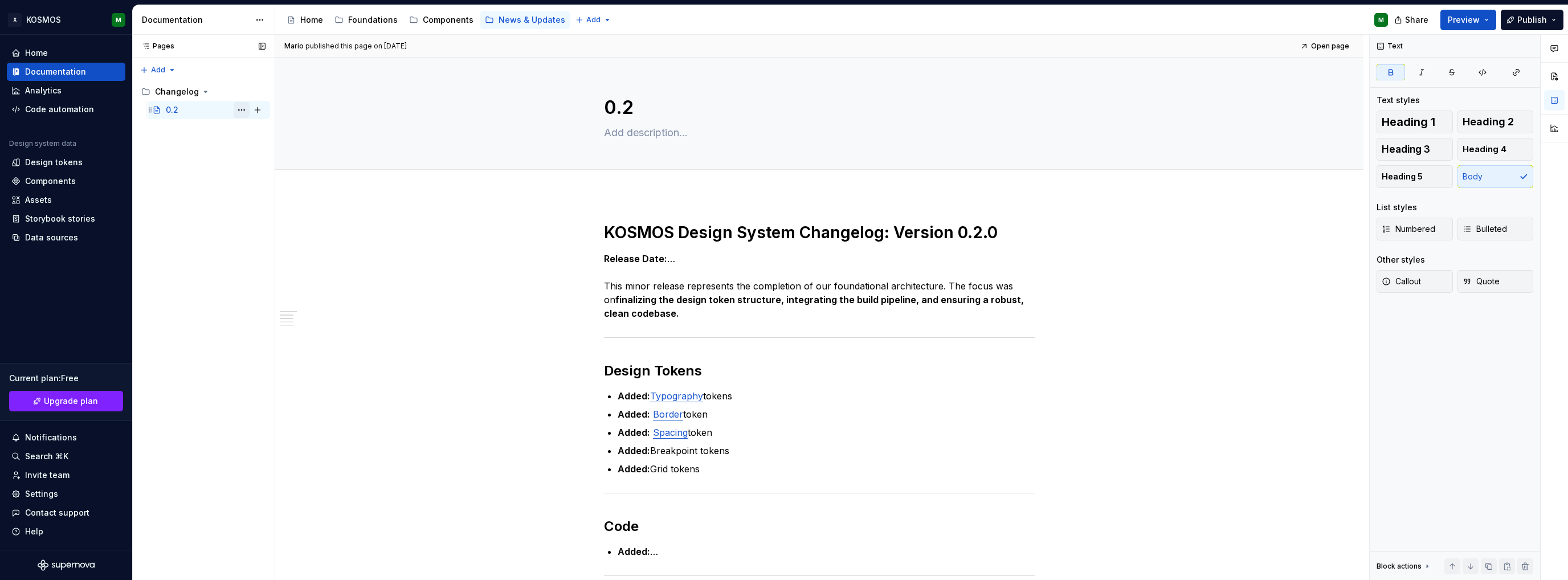
click at [245, 111] on div "Page tree" at bounding box center [249, 109] width 32 height 16
click at [245, 111] on button "Page tree" at bounding box center [241, 109] width 16 height 16
drag, startPoint x: 271, startPoint y: 152, endPoint x: 305, endPoint y: 160, distance: 34.9
click at [271, 152] on div "Duplicate page" at bounding box center [311, 147] width 112 height 11
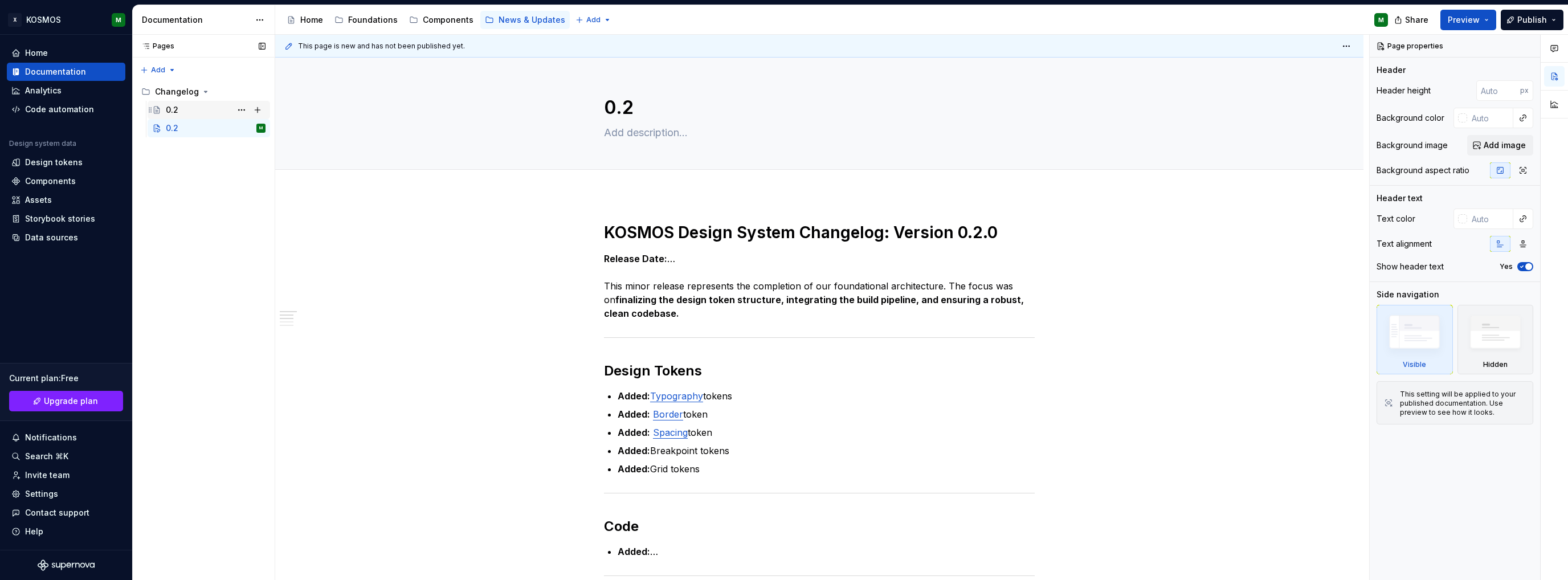
click at [182, 112] on div "0.2" at bounding box center [216, 109] width 100 height 16
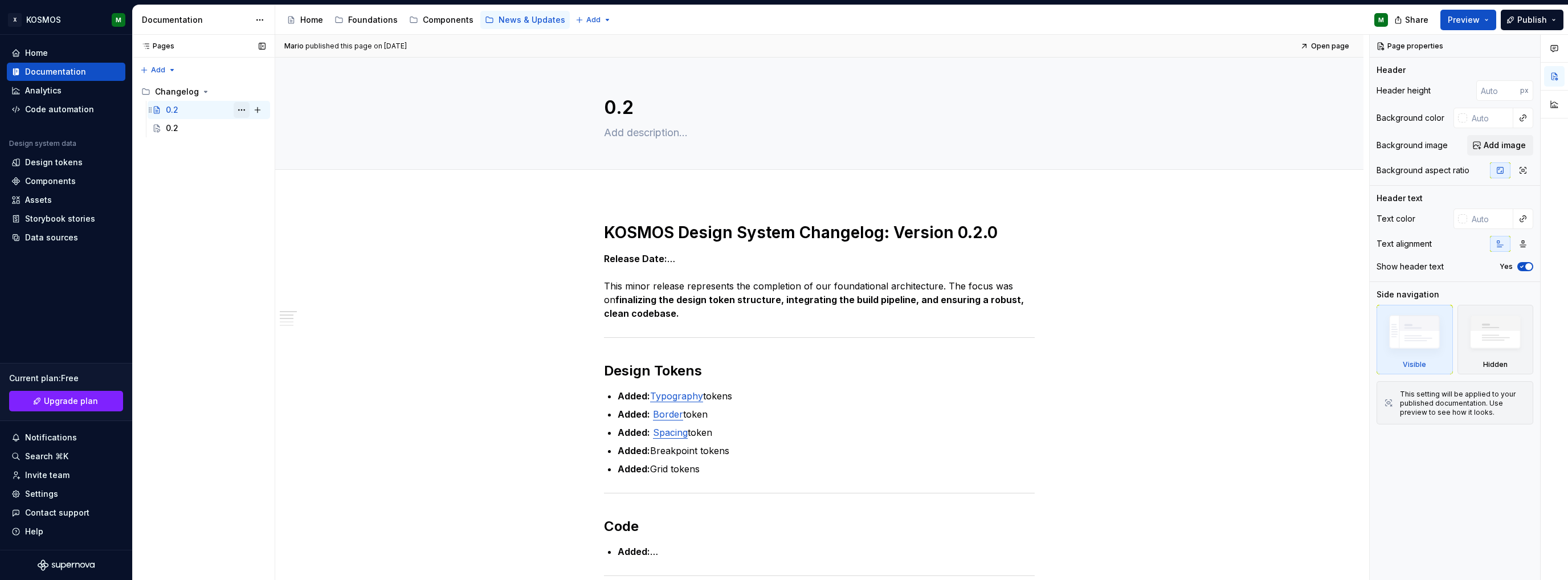
click at [241, 109] on button "Page tree" at bounding box center [241, 109] width 16 height 16
type textarea "*"
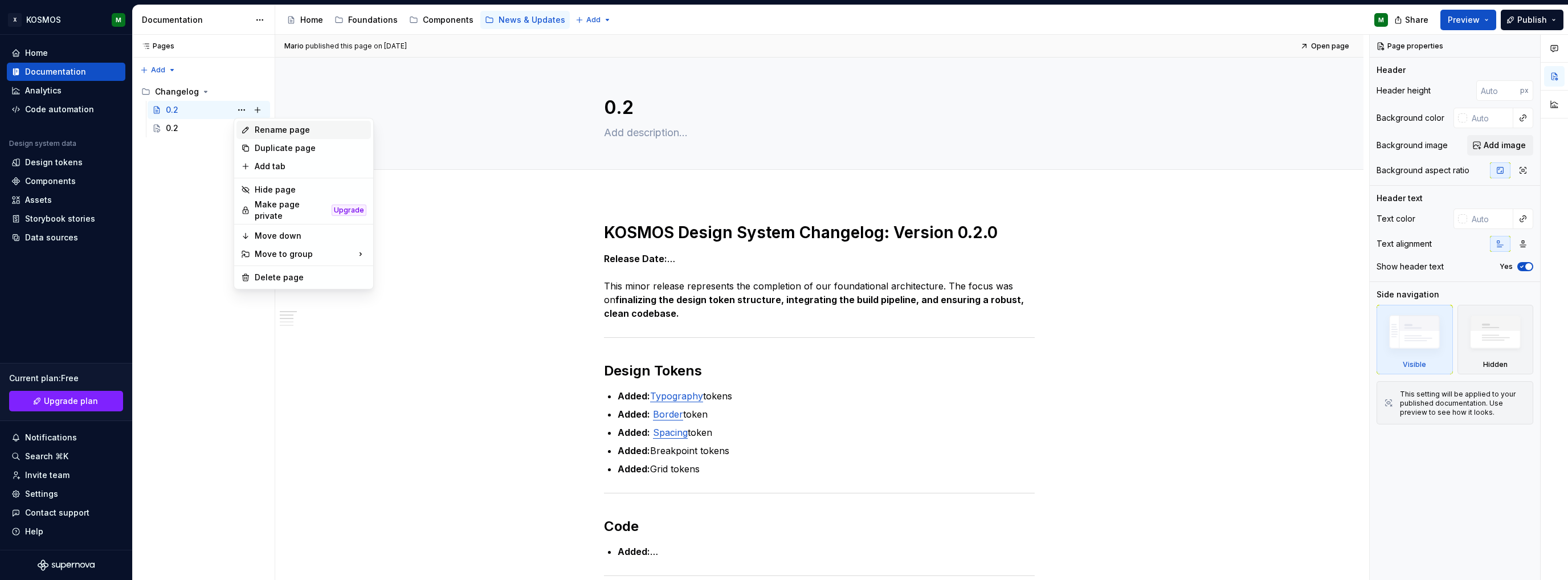
click at [272, 130] on div "Rename page" at bounding box center [311, 129] width 112 height 11
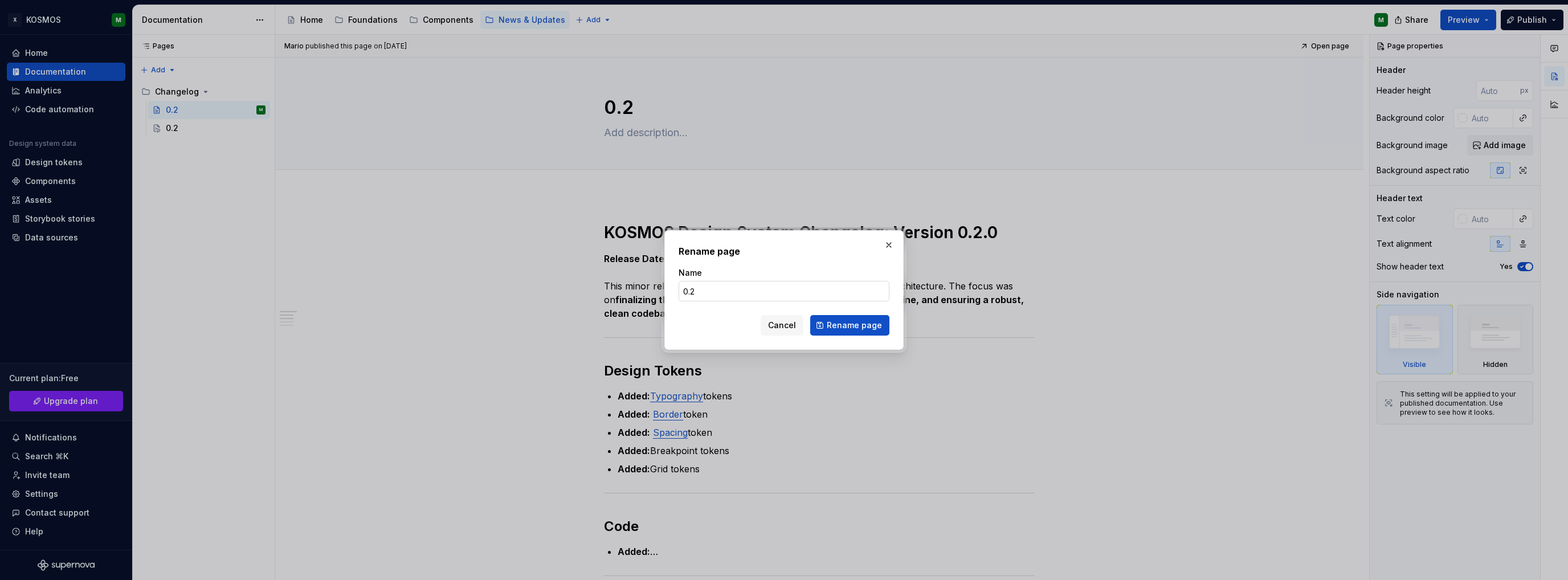
click at [714, 292] on input "0.2" at bounding box center [783, 291] width 211 height 21
type input "0.1"
click at [874, 324] on span "Rename page" at bounding box center [855, 324] width 55 height 11
type textarea "*"
type textarea "0.1"
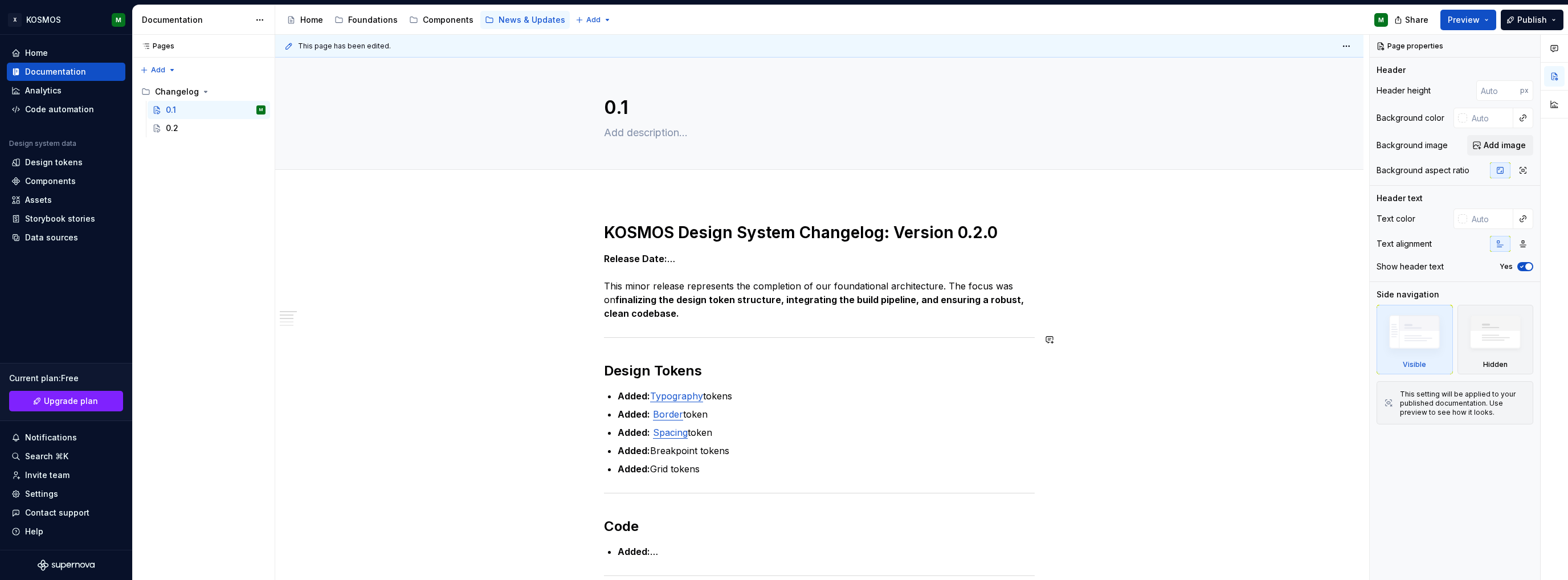
type textarea "*"
click at [972, 231] on h1 "KOSMOS Design System Changelog: Version 0.2.0" at bounding box center [819, 232] width 430 height 21
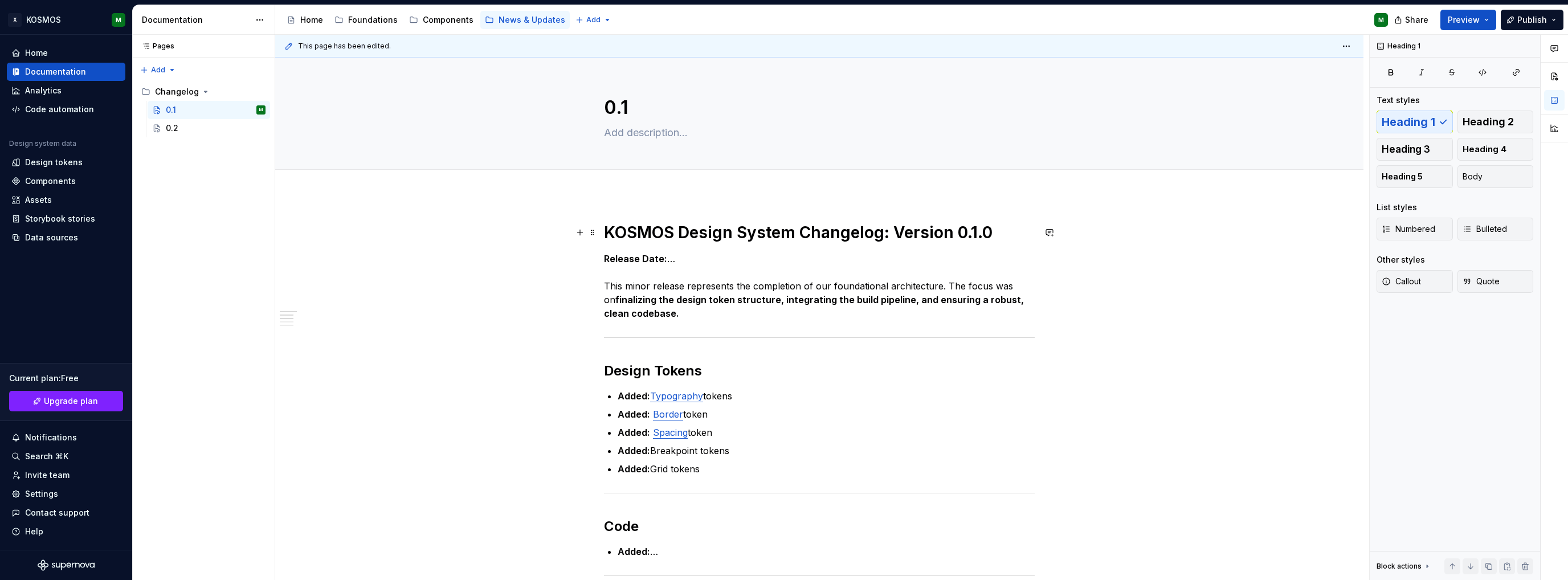
click at [994, 237] on h1 "KOSMOS Design System Changelog: Version 0.1.0" at bounding box center [819, 232] width 430 height 21
click at [992, 230] on h1 "KOSMOS Design System Changelog: Version 0.1.0" at bounding box center [819, 232] width 430 height 21
click at [695, 275] on p "Release Date: … This minor release represents the completion of our foundationa…" at bounding box center [819, 286] width 430 height 68
type textarea "*"
click at [717, 293] on p "Release Date: … This minor release represents the completion of our foundationa…" at bounding box center [819, 286] width 430 height 68
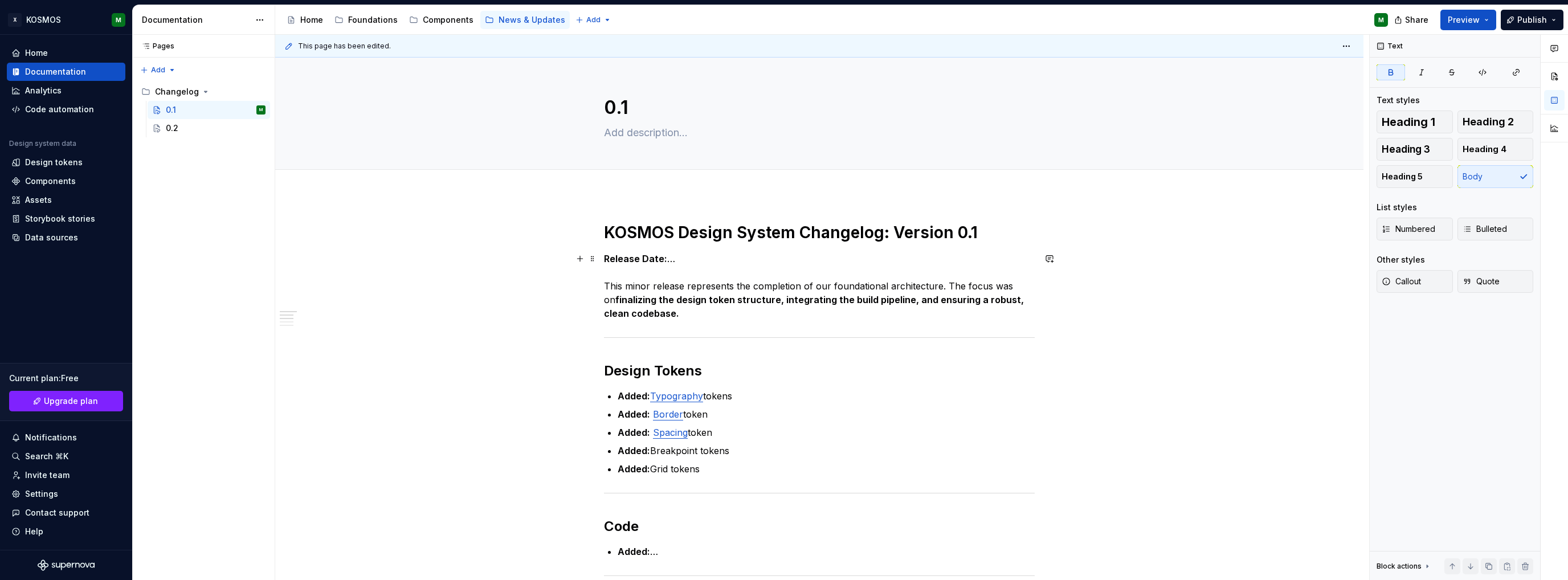
click at [717, 293] on p "Release Date: … This minor release represents the completion of our foundationa…" at bounding box center [819, 286] width 430 height 68
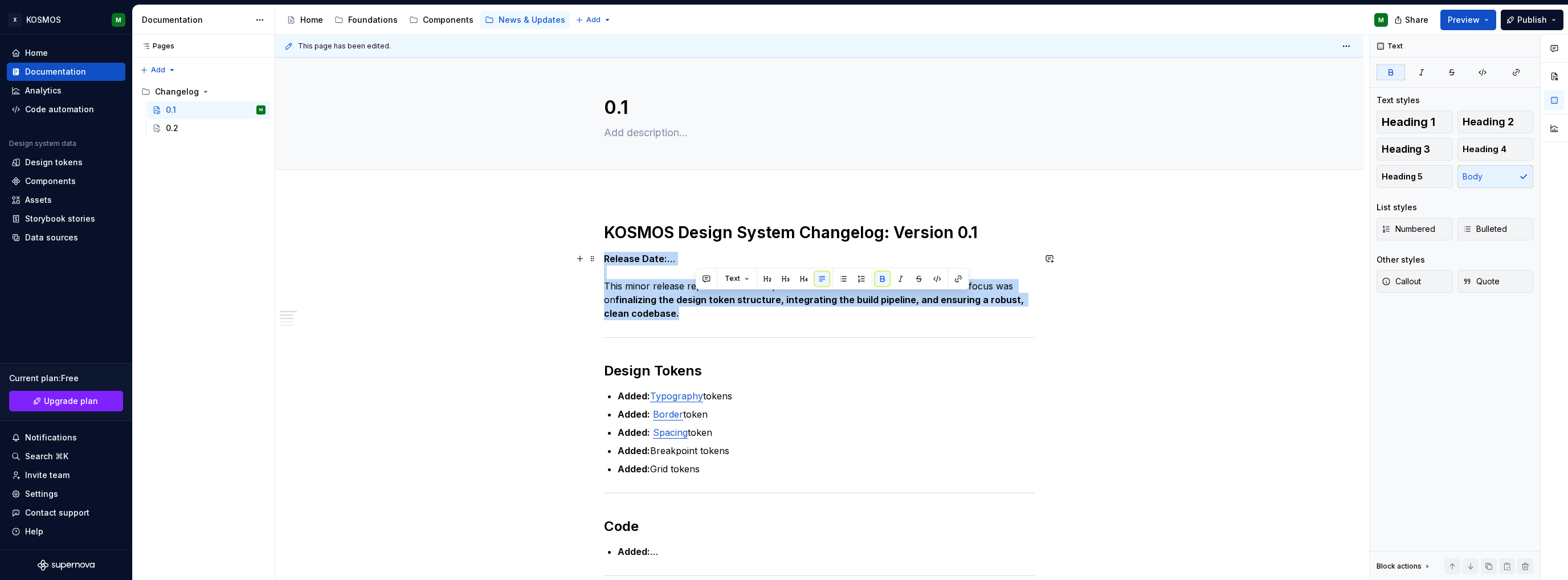
click at [717, 293] on p "Release Date: … This minor release represents the completion of our foundationa…" at bounding box center [819, 286] width 430 height 68
click at [675, 305] on strong "finalizing the design token structure, integrating the build pipeline, and ensu…" at bounding box center [815, 306] width 423 height 25
drag, startPoint x: 649, startPoint y: 312, endPoint x: 600, endPoint y: 289, distance: 54.1
click at [600, 289] on div "KOSMOS Design System Changelog: Version 0.1 Release Date: … This minor release …" at bounding box center [819, 570] width 1088 height 750
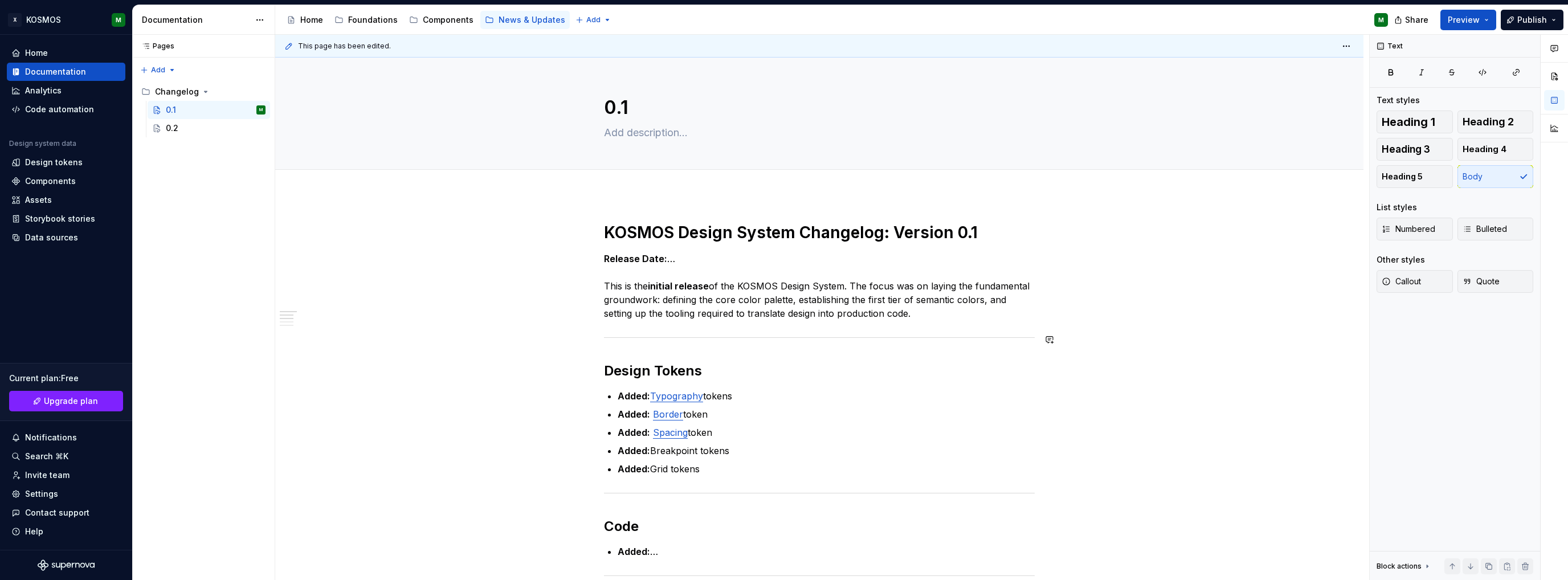
scroll to position [57, 0]
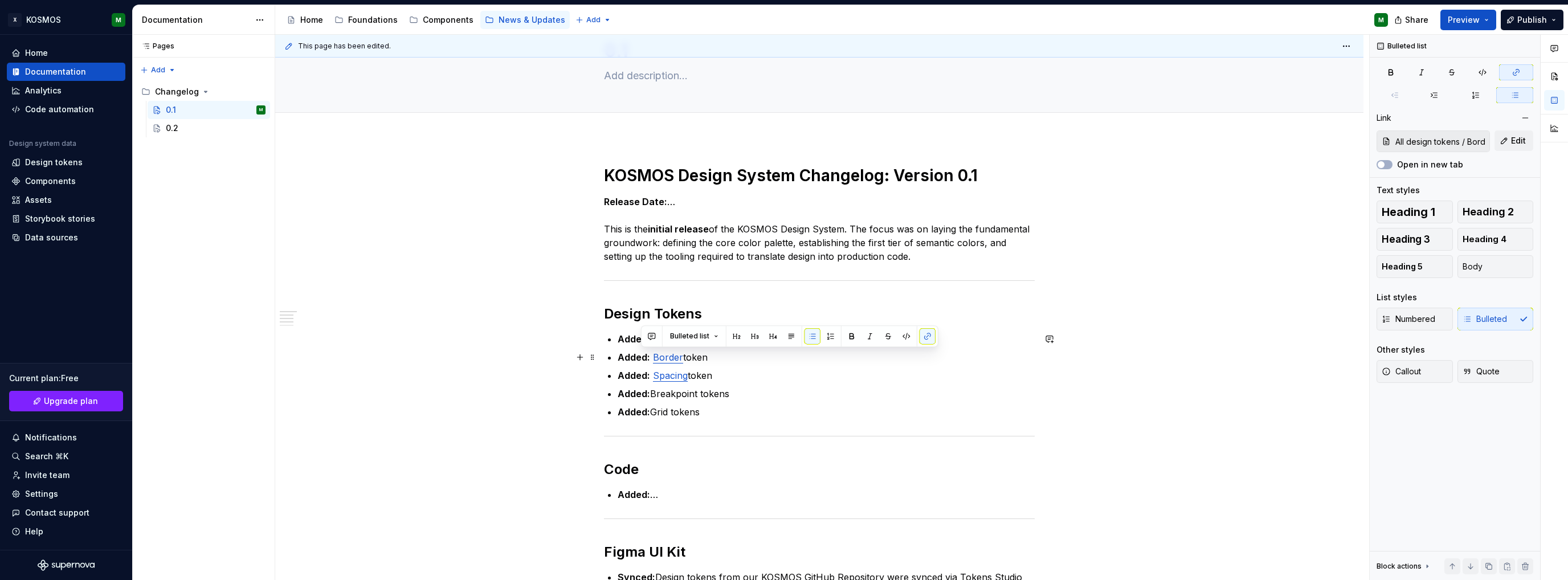
type input "All design tokens / Text"
drag, startPoint x: 656, startPoint y: 377, endPoint x: 651, endPoint y: 340, distance: 37.3
click at [651, 340] on ul "Added: Typography tokens Added: Border token Added: Spacing token Added: Breakp…" at bounding box center [826, 375] width 417 height 87
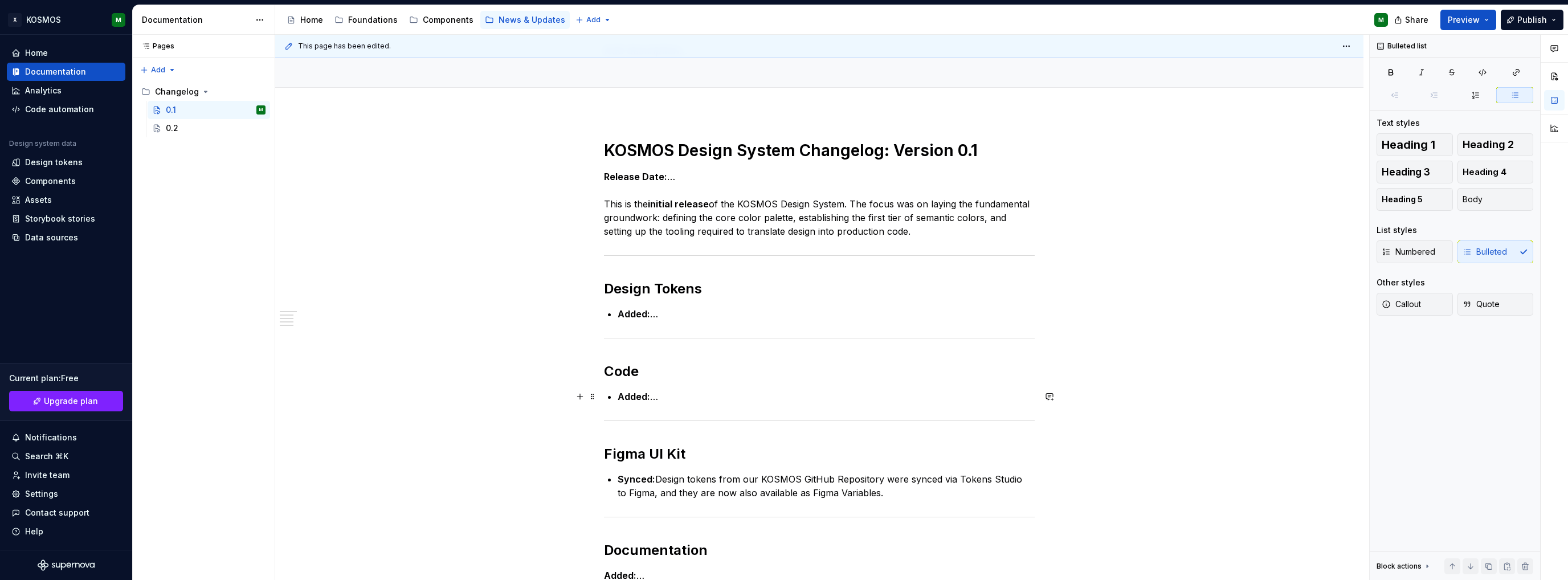
scroll to position [114, 0]
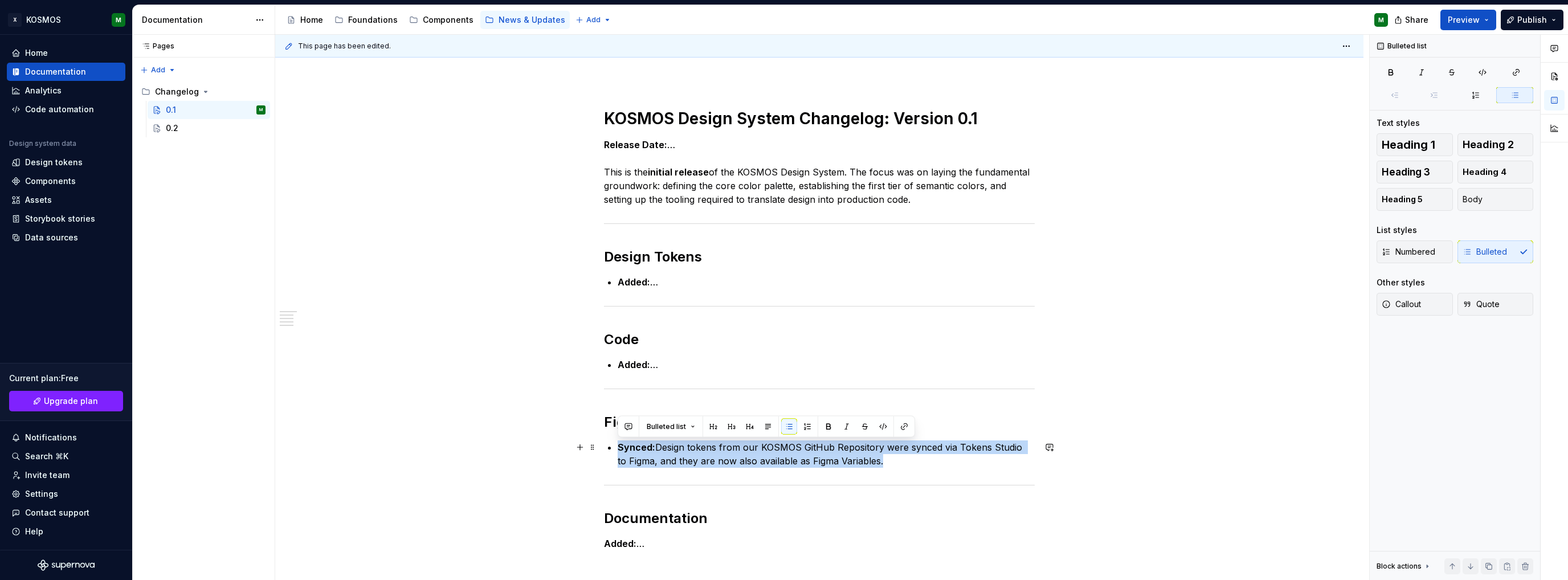
drag, startPoint x: 658, startPoint y: 447, endPoint x: 619, endPoint y: 444, distance: 39.1
click at [619, 444] on p "Synced: Design tokens from our KOSMOS GitHub Repository were synced via Tokens …" at bounding box center [826, 454] width 417 height 28
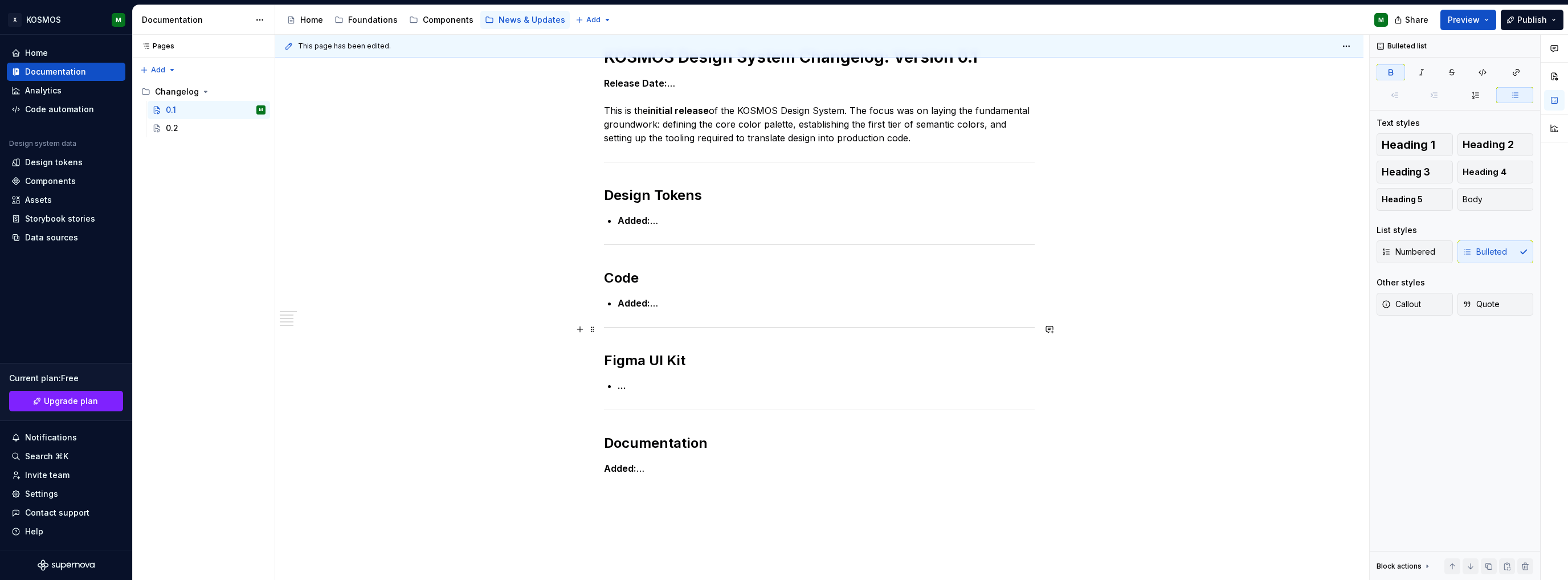
scroll to position [164, 0]
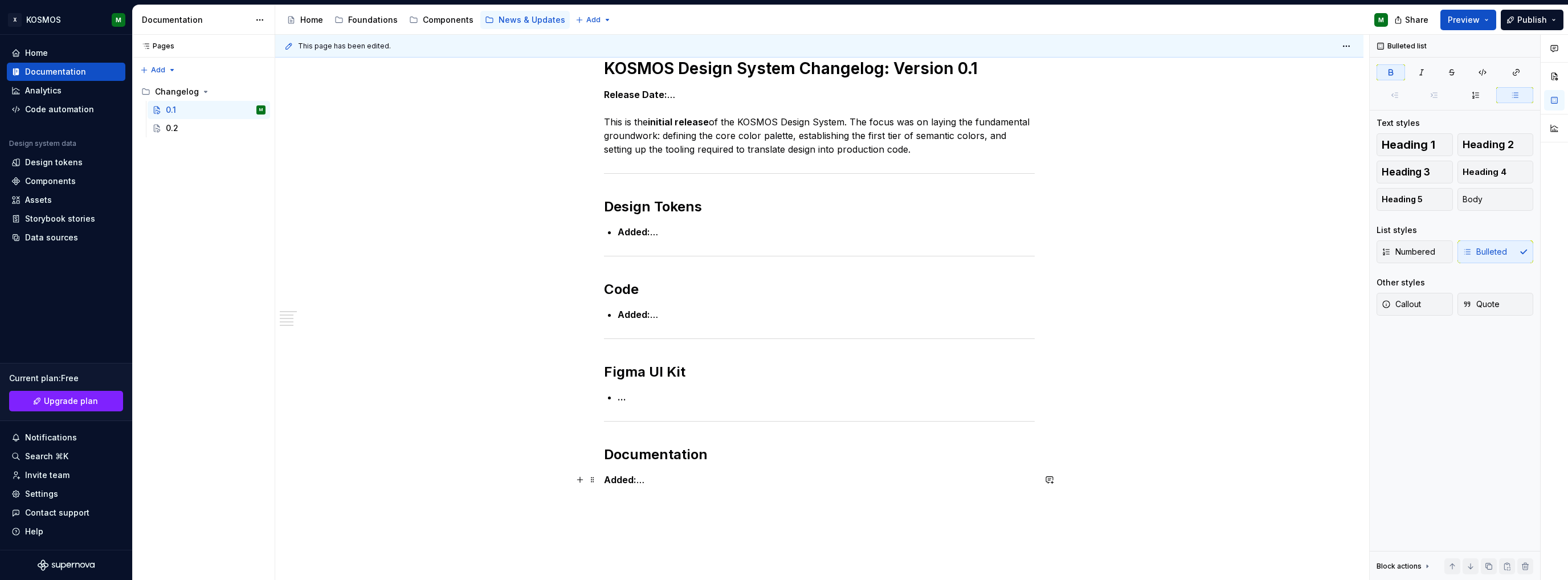
click at [602, 478] on div "KOSMOS Design System Changelog: Version 0.1 Release Date: … This is the initial…" at bounding box center [819, 362] width 1088 height 663
click at [620, 400] on strong "…" at bounding box center [622, 397] width 9 height 11
click at [673, 399] on p "Added: …" at bounding box center [826, 397] width 417 height 14
drag, startPoint x: 660, startPoint y: 398, endPoint x: 651, endPoint y: 400, distance: 9.2
click at [651, 400] on strong "Added: …" at bounding box center [639, 397] width 43 height 11
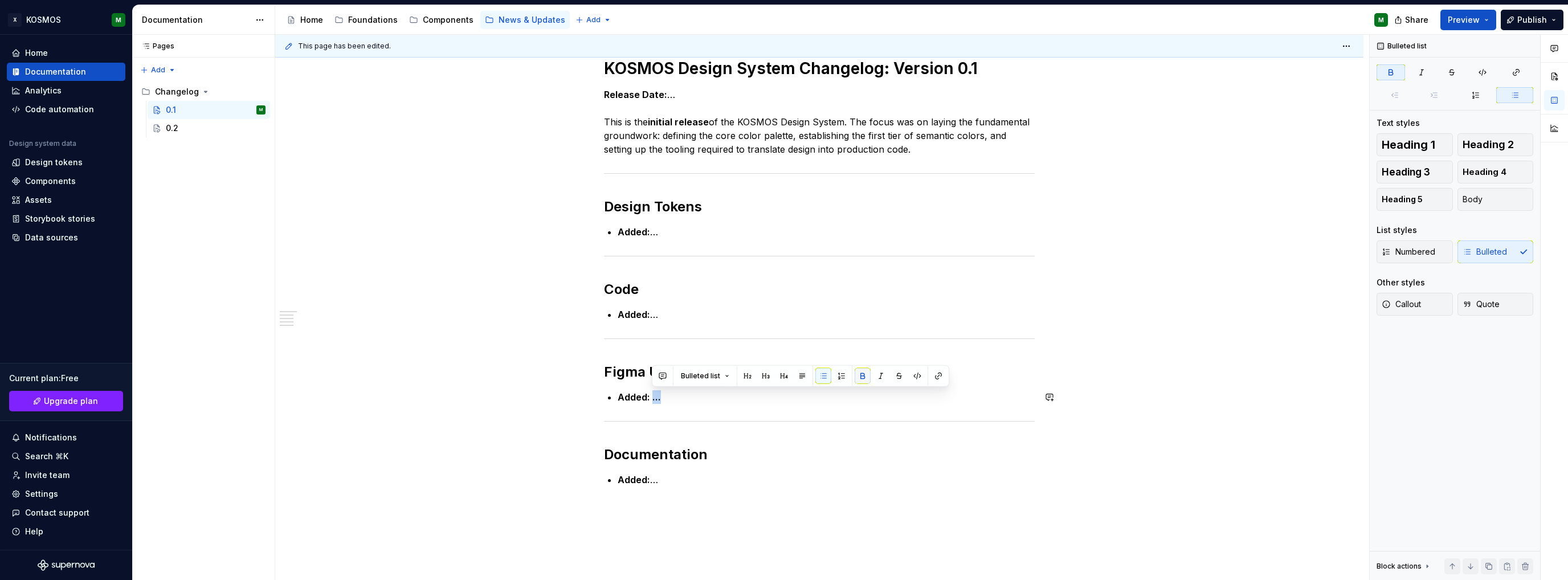
click at [859, 379] on button "button" at bounding box center [862, 376] width 16 height 16
click at [1083, 319] on div "This page has been edited. 0.1 Edit header KOSMOS Design System Changelog: Vers…" at bounding box center [822, 307] width 1094 height 546
click at [1053, 275] on div "KOSMOS Design System Changelog: Version 0.1 Release Date: … This is the initial…" at bounding box center [819, 366] width 1088 height 670
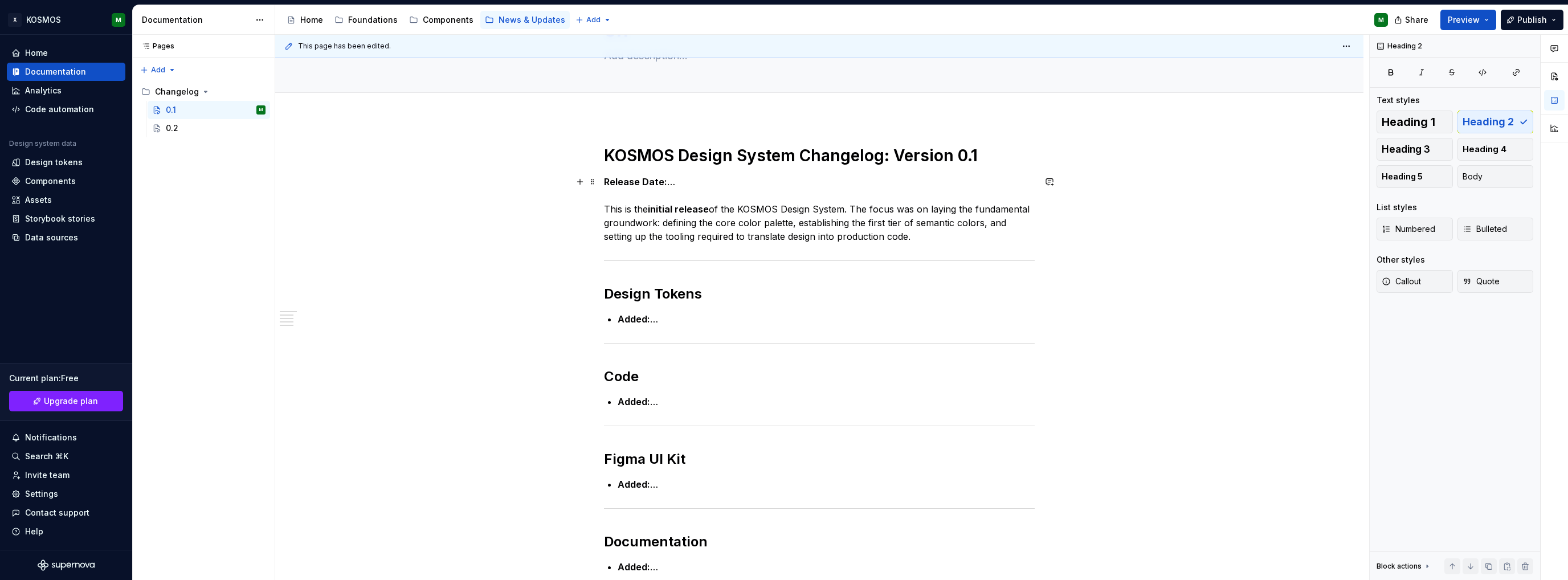
scroll to position [0, 0]
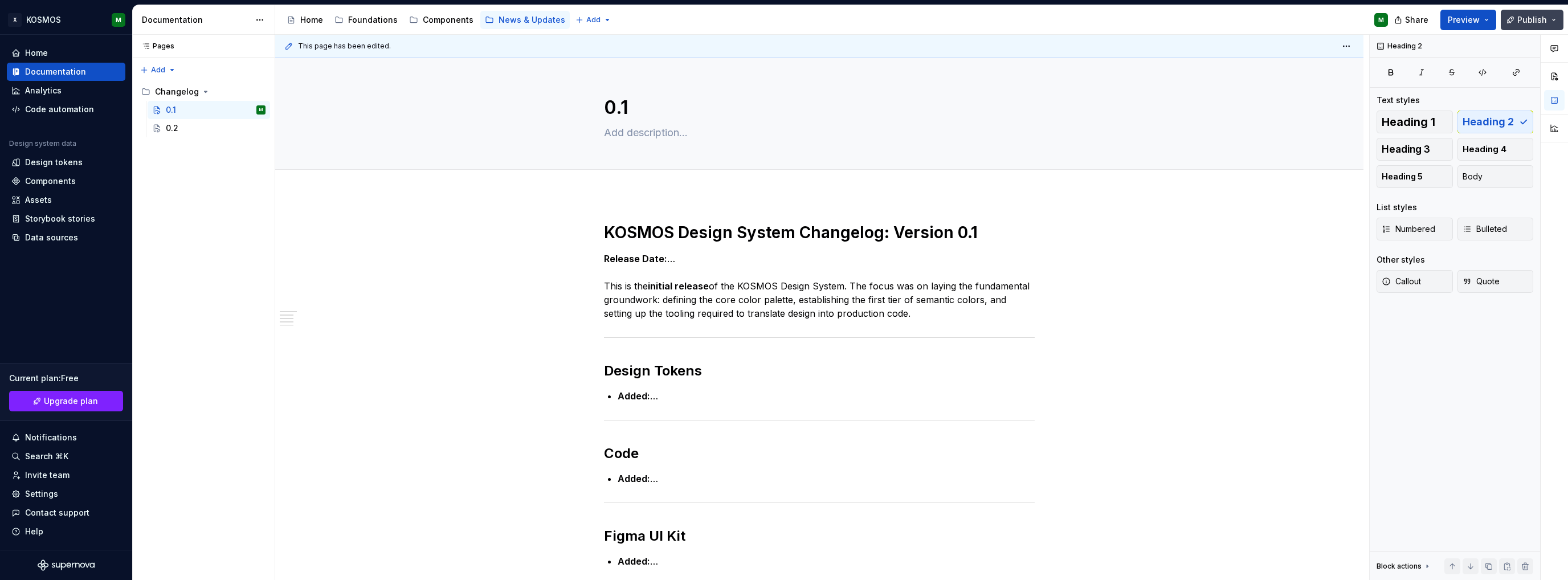
click at [1518, 26] on button "Publish" at bounding box center [1532, 20] width 63 height 21
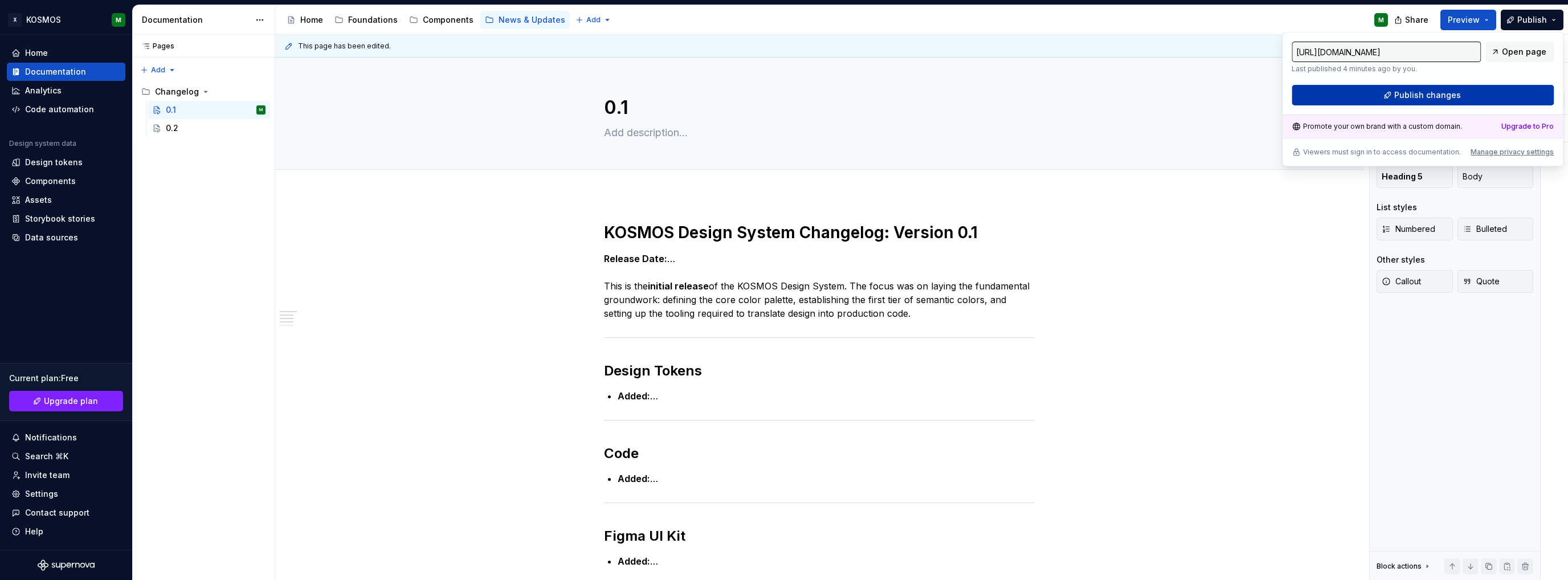
click at [1424, 102] on button "Publish changes" at bounding box center [1423, 96] width 262 height 21
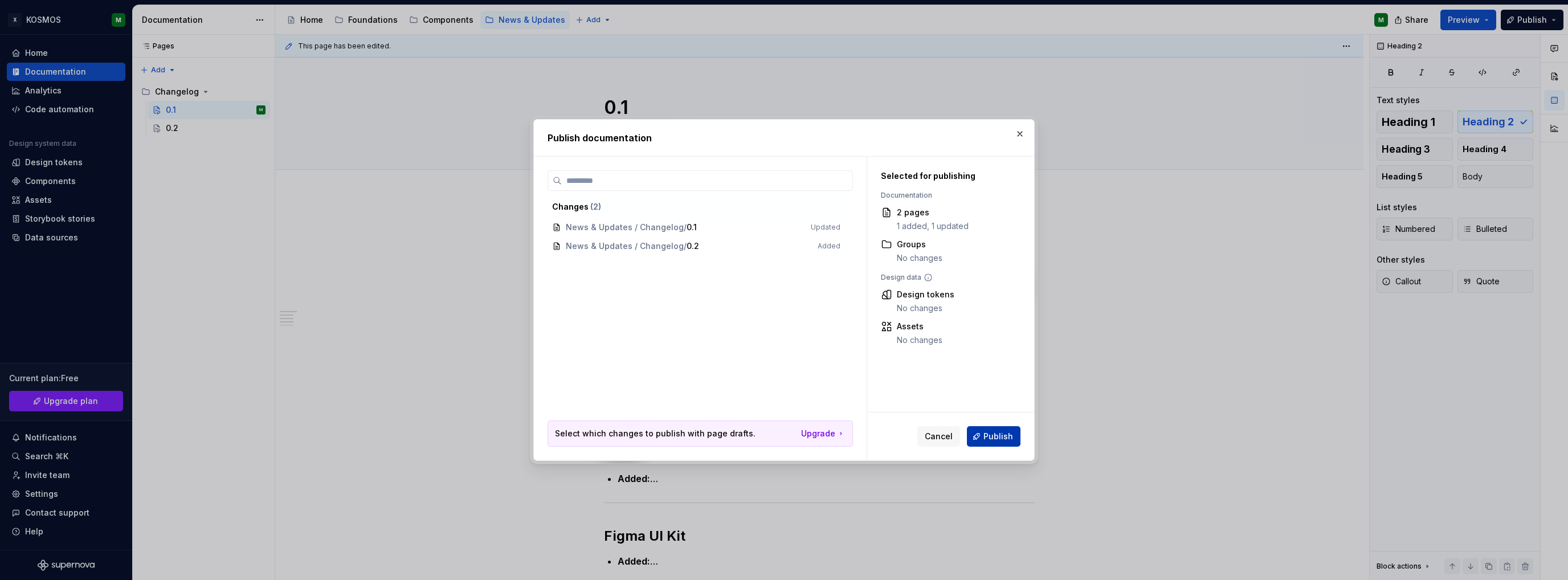
click at [1005, 437] on span "Publish" at bounding box center [998, 435] width 29 height 11
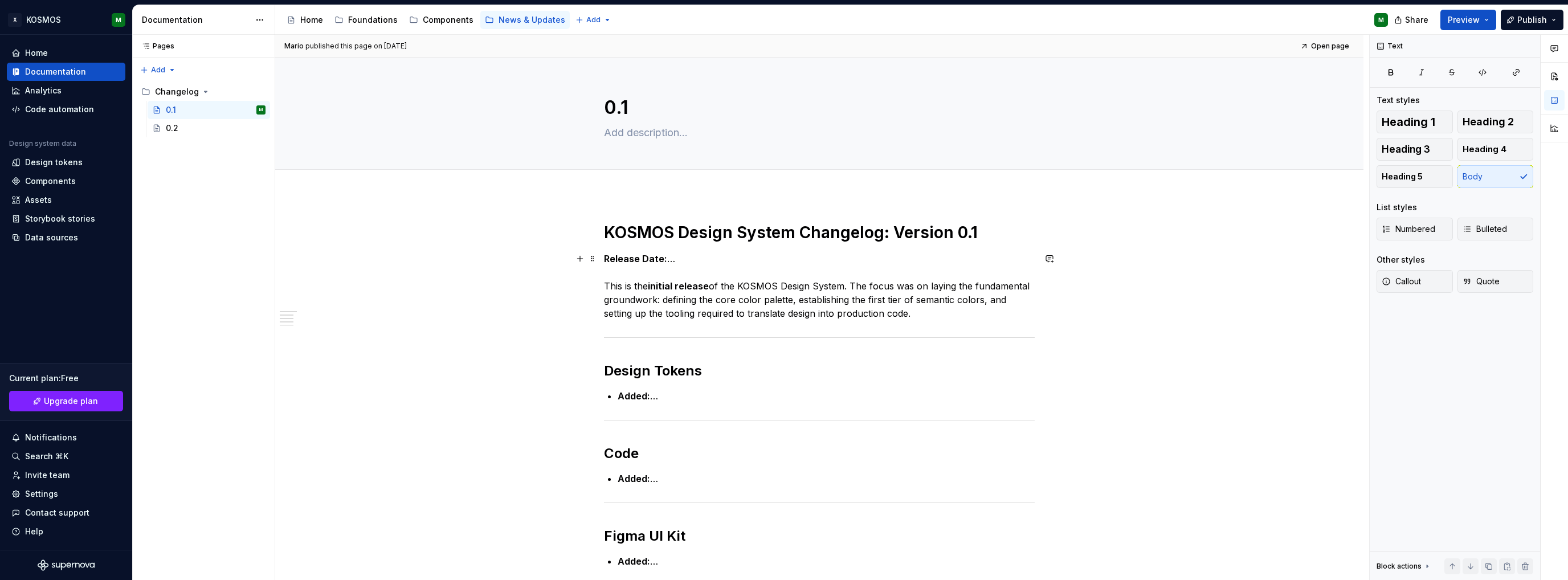
click at [688, 305] on p "Release Date: … This is the initial release of the KOSMOS Design System. The fo…" at bounding box center [819, 286] width 430 height 68
click at [843, 317] on p "Release Date: … This is the initial release of the KOSMOS Design System. The fo…" at bounding box center [819, 286] width 430 height 68
drag, startPoint x: 923, startPoint y: 313, endPoint x: 606, endPoint y: 287, distance: 318.1
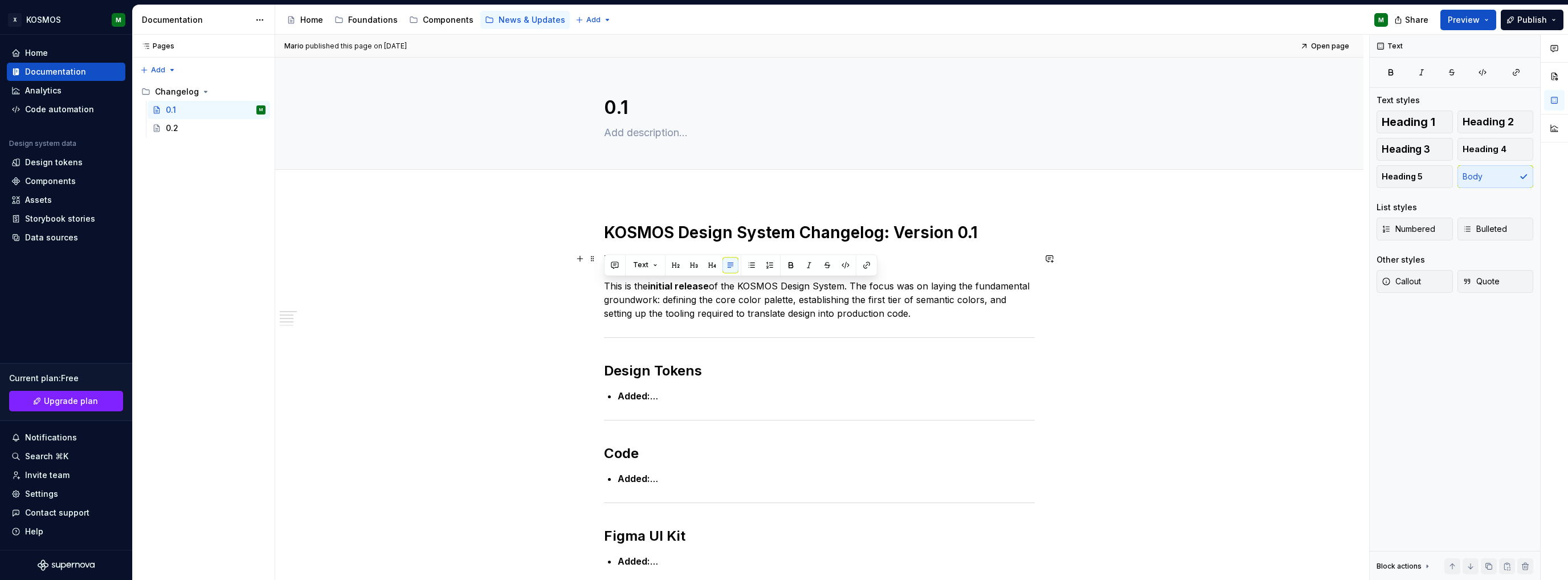
click at [606, 287] on p "Release Date: … This is the initial release of the KOSMOS Design System. The fo…" at bounding box center [819, 286] width 430 height 68
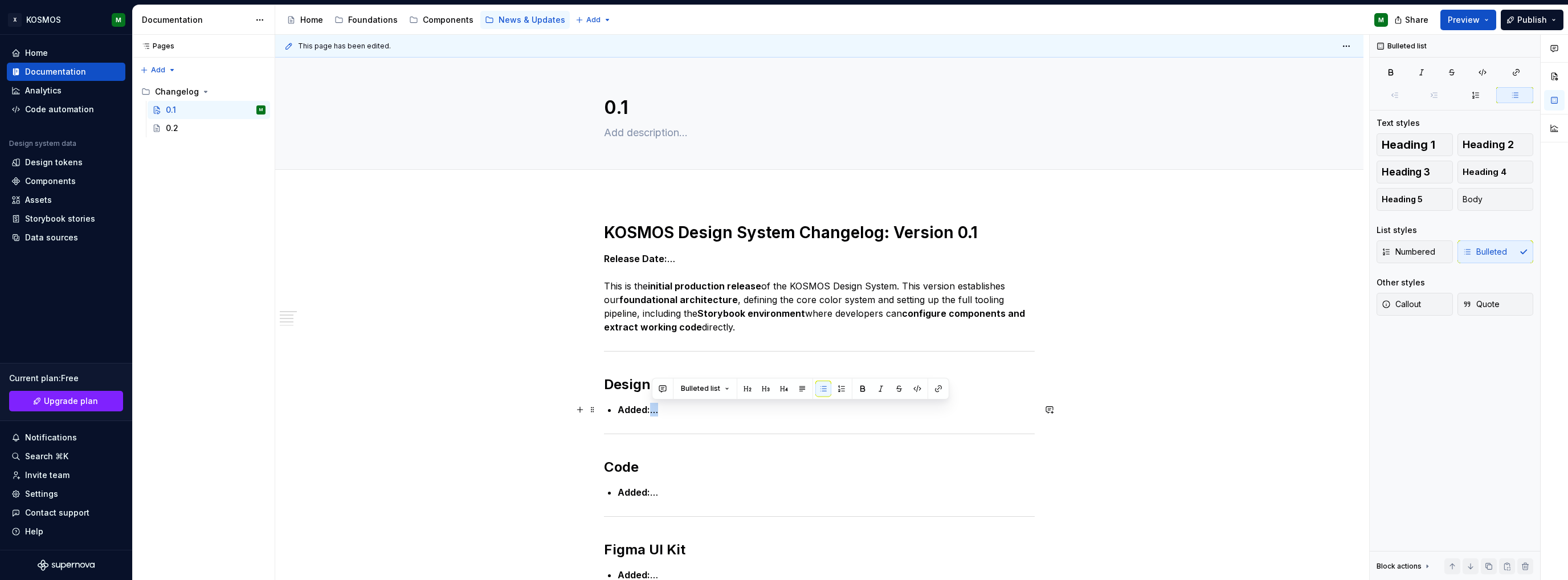
drag, startPoint x: 660, startPoint y: 410, endPoint x: 653, endPoint y: 410, distance: 7.0
click at [653, 410] on p "Added: …" at bounding box center [826, 410] width 417 height 14
click at [0, 0] on span "**********" at bounding box center [0, 0] width 0 height 0
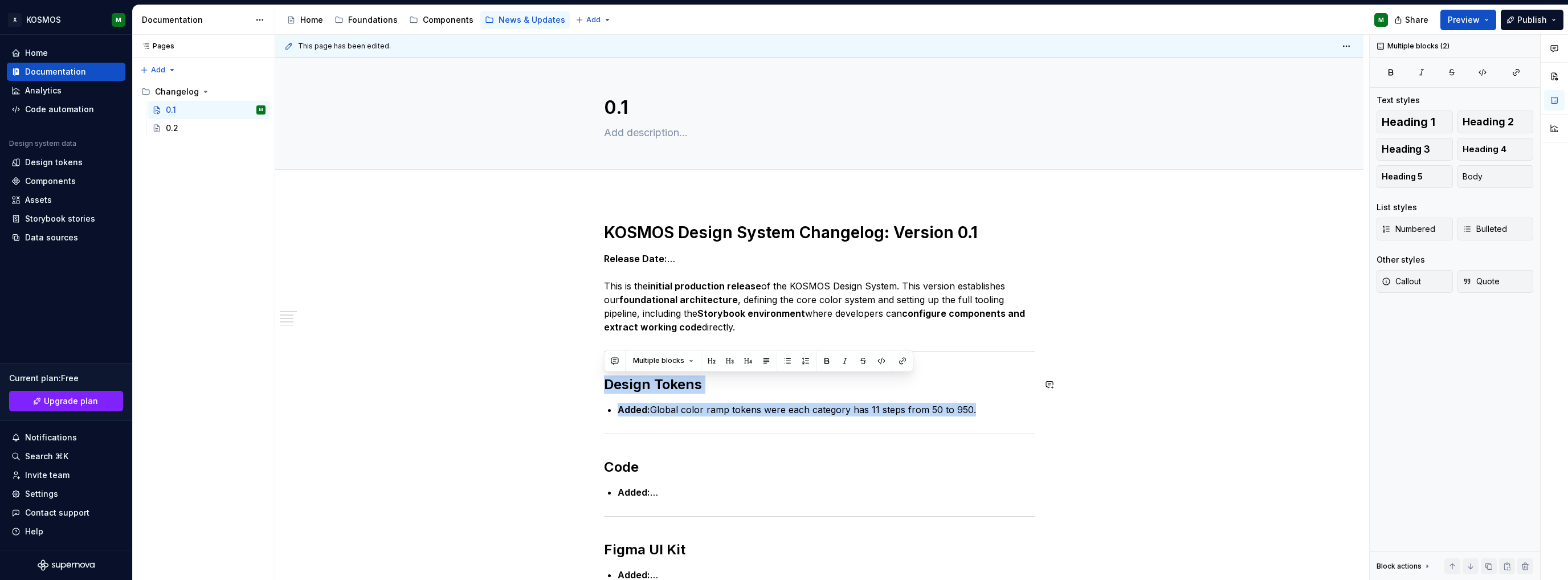
drag, startPoint x: 977, startPoint y: 406, endPoint x: 583, endPoint y: 362, distance: 396.4
click at [583, 362] on div "KOSMOS Design System Changelog: Version 0.1 Release Date: … This is the initial…" at bounding box center [819, 536] width 1088 height 684
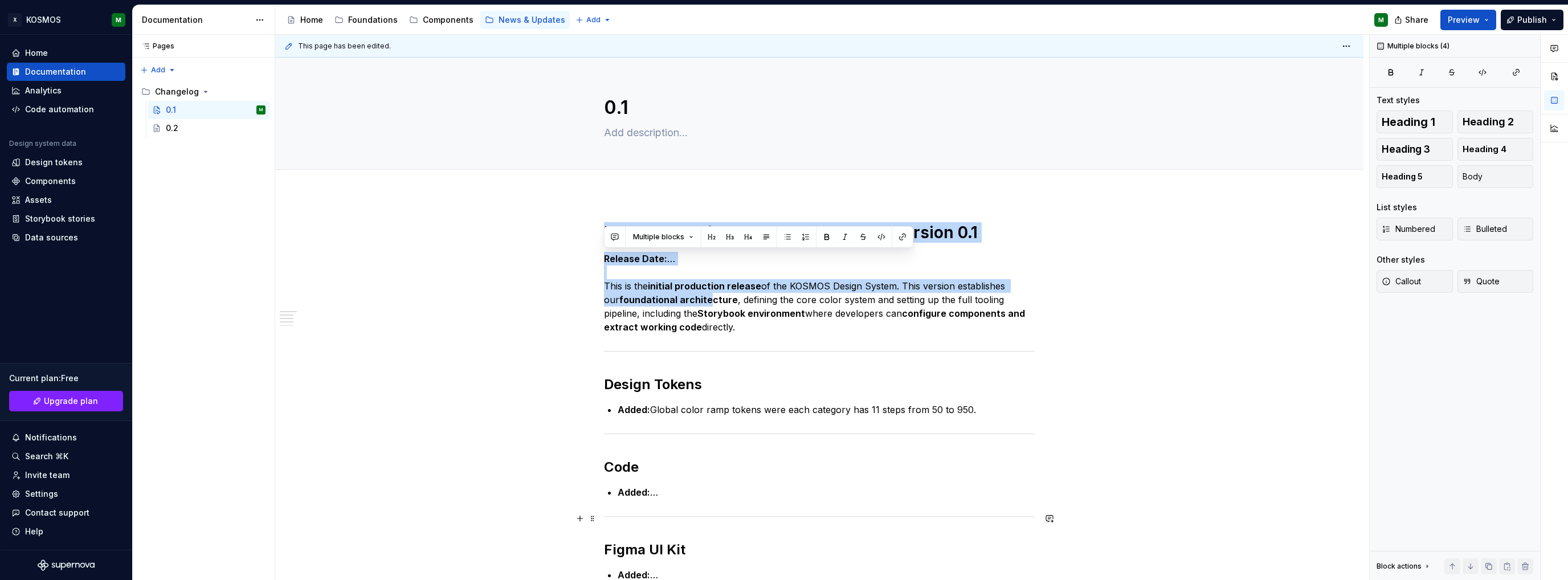
scroll to position [171, 0]
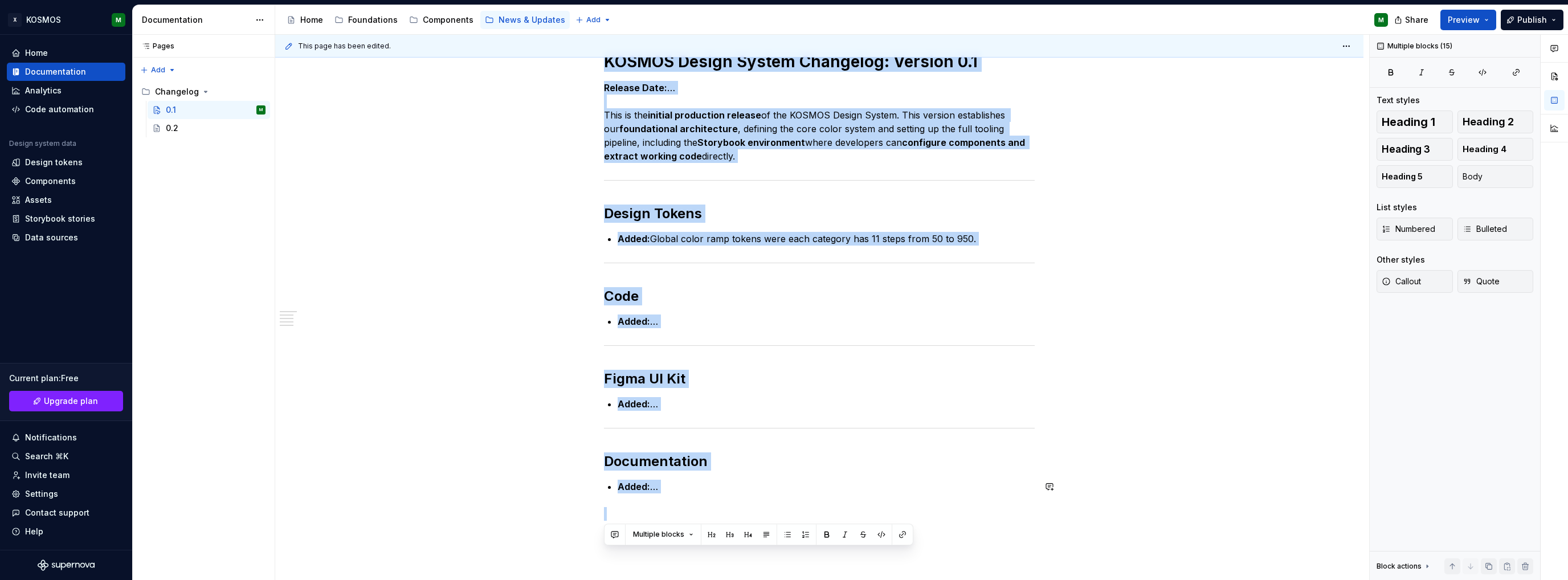
drag, startPoint x: 604, startPoint y: 233, endPoint x: 936, endPoint y: 496, distance: 423.5
click at [936, 496] on div "KOSMOS Design System Changelog: Version 0.1 Release Date: … This is the initial…" at bounding box center [819, 286] width 430 height 469
copy div "KOSMOS Design System Changelog: Version 0.1 Release Date: … This is the initial…"
click at [661, 244] on p "Added: Global color ramp tokens were each category has 11 steps from 50 to 950." at bounding box center [826, 238] width 417 height 14
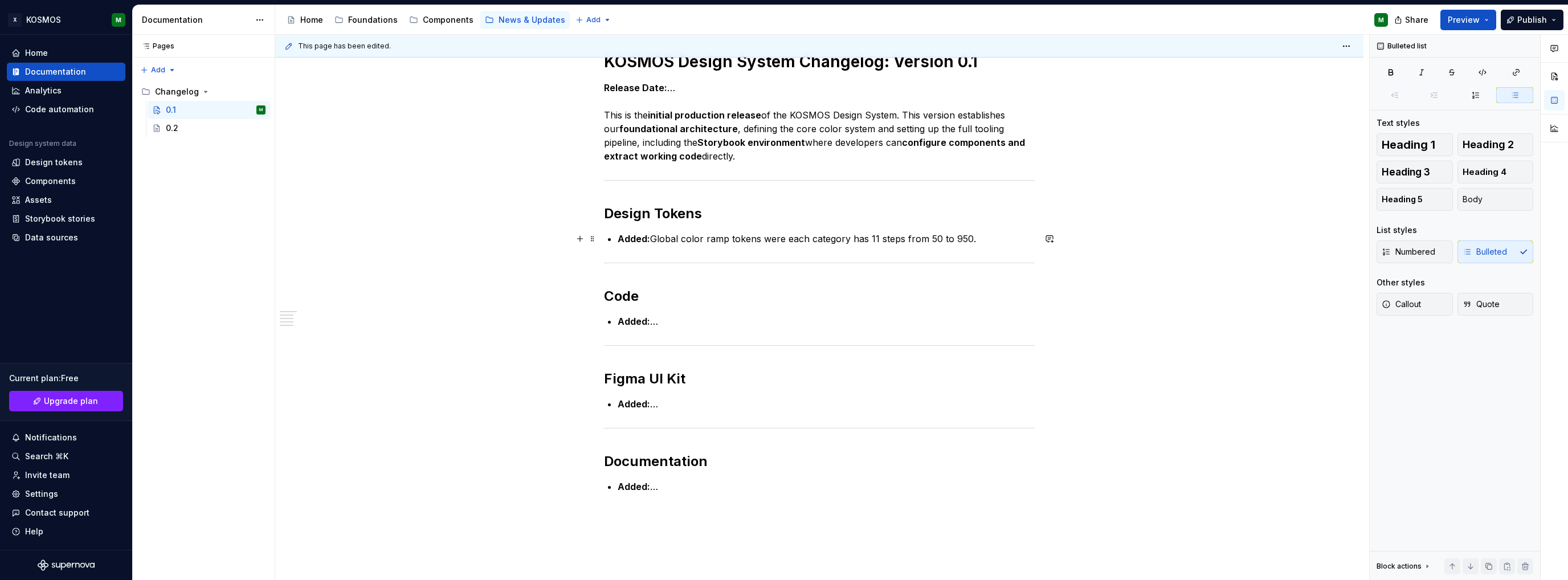
click at [661, 237] on p "Added: Global color ramp tokens were each category has 11 steps from 50 to 950." at bounding box center [826, 238] width 417 height 14
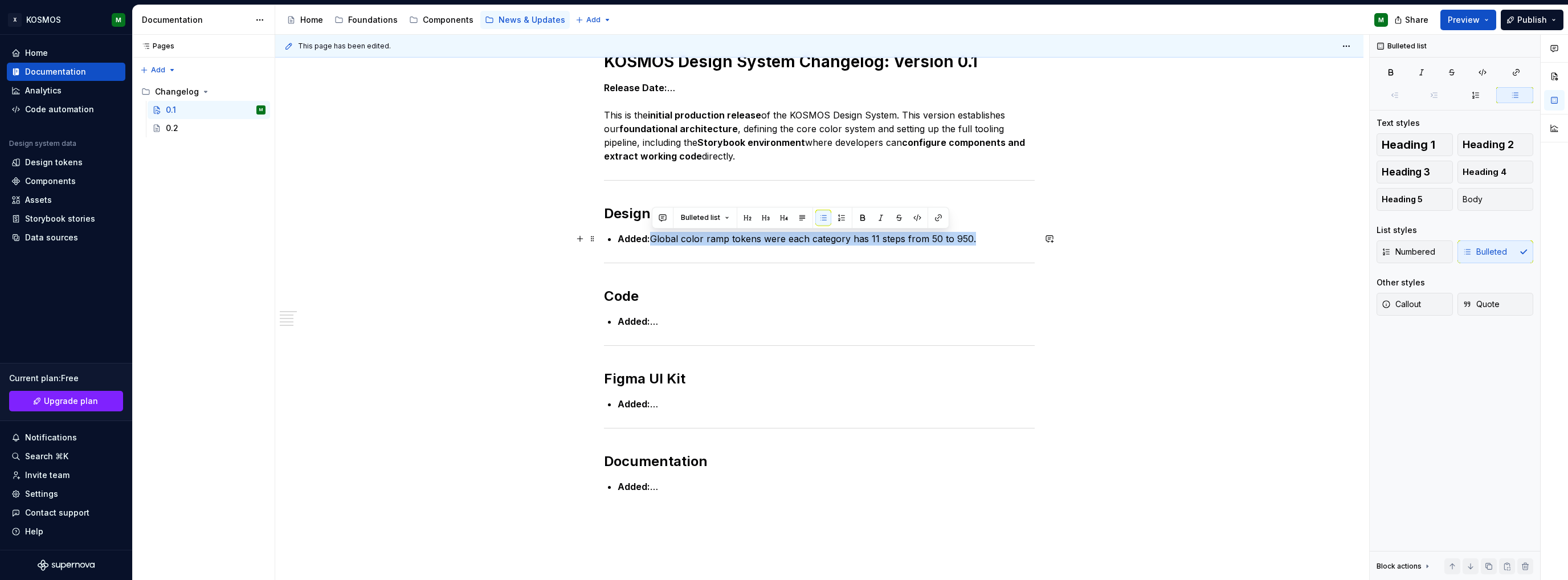
drag, startPoint x: 652, startPoint y: 239, endPoint x: 973, endPoint y: 238, distance: 321.0
click at [973, 238] on p "Added: Global color ramp tokens were each category has 11 steps from 50 to 950." at bounding box center [826, 238] width 417 height 14
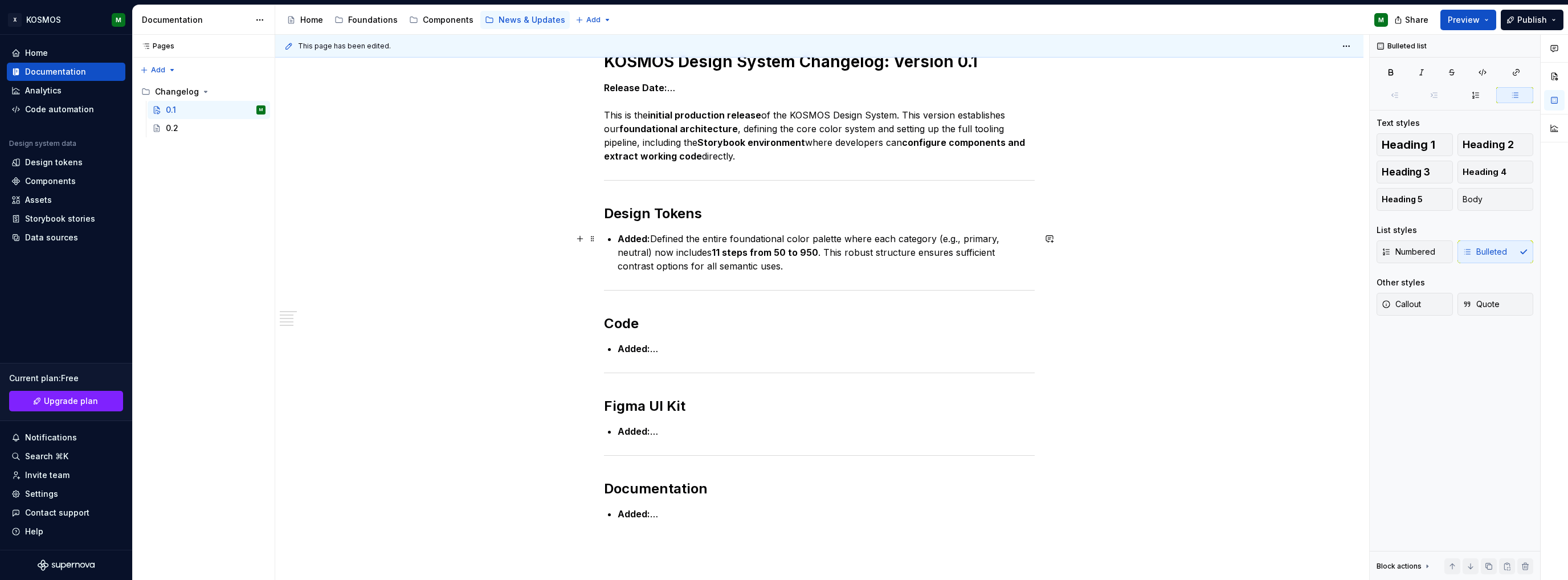
click at [649, 241] on strong "Added:" at bounding box center [634, 238] width 33 height 11
click at [697, 249] on p "Added: Global Color Ramp Tokens: Defined the entire foundational color palette …" at bounding box center [826, 252] width 417 height 41
click at [787, 249] on p "Added: Global Color Ramp Tokens: Defined the entire foundational color palette …" at bounding box center [826, 252] width 417 height 41
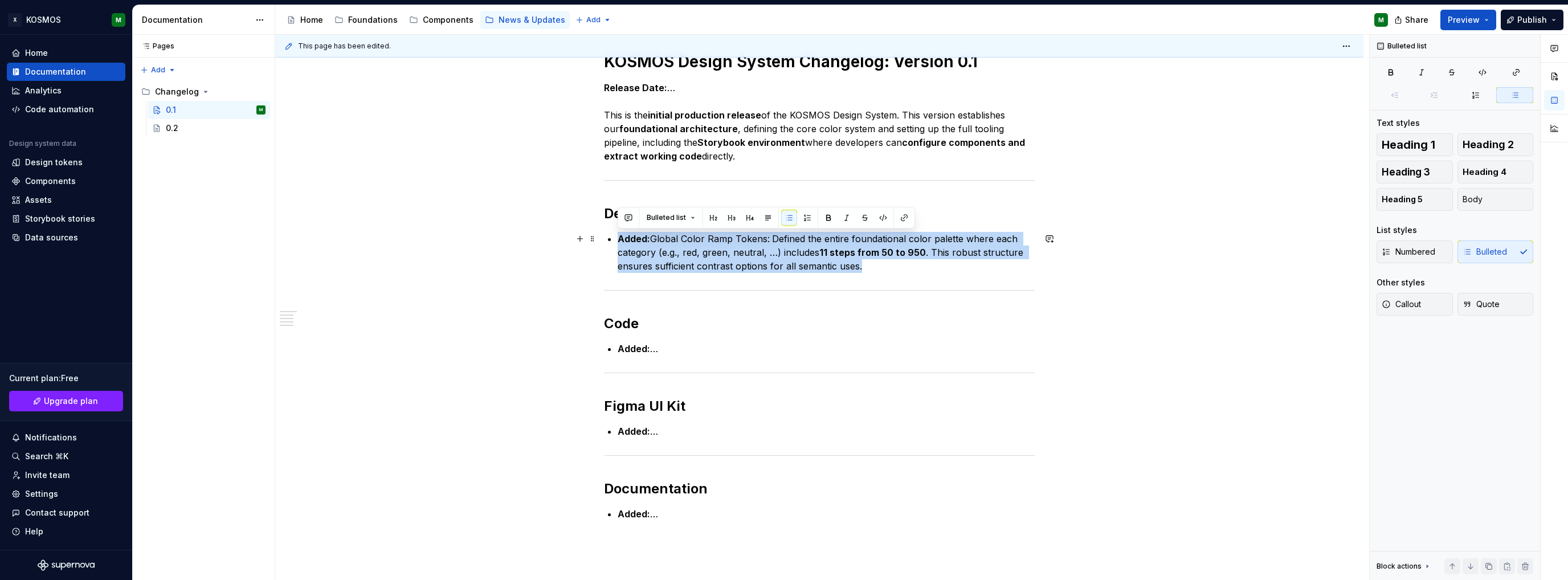
drag, startPoint x: 861, startPoint y: 267, endPoint x: 611, endPoint y: 238, distance: 251.7
click at [618, 238] on li "Added: Global Color Ramp Tokens: Defined the entire foundational color palette …" at bounding box center [826, 252] width 417 height 41
copy p "Added: Global Color Ramp Tokens: Defined the entire foundational color palette …"
click at [660, 262] on p "Added: Global Color Ramp Tokens: Defined the entire foundational color palette …" at bounding box center [826, 252] width 417 height 41
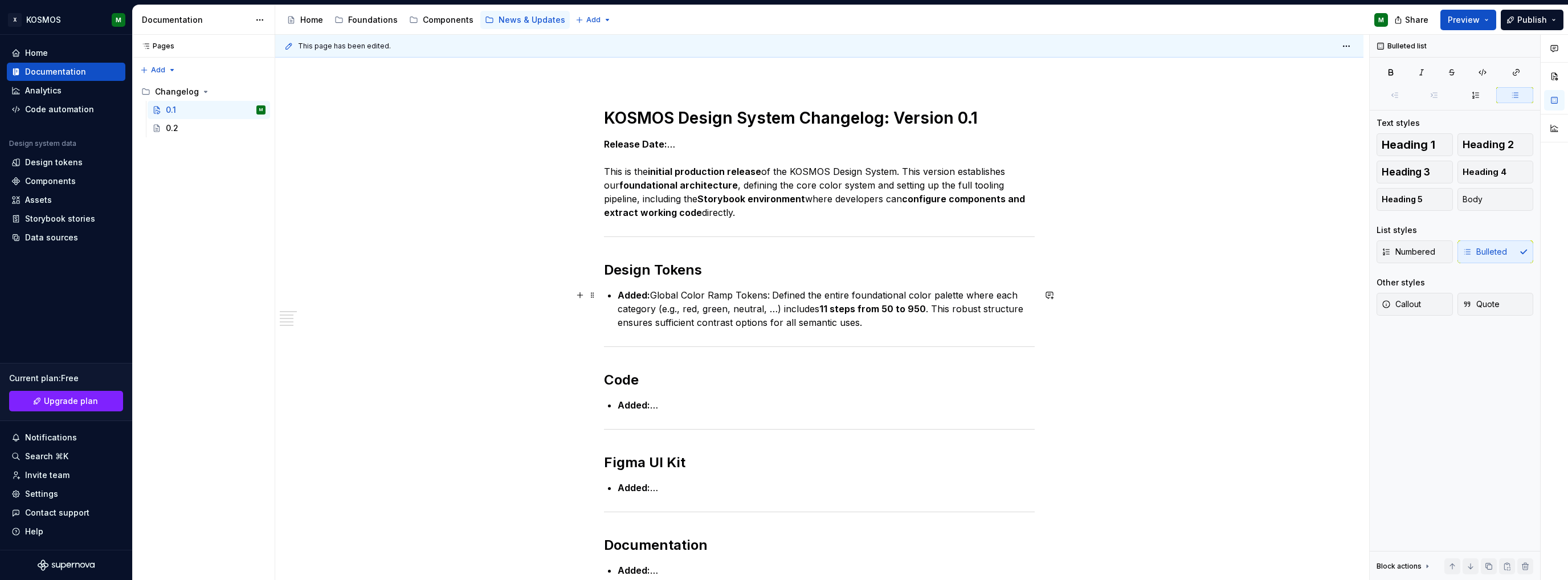
scroll to position [114, 0]
click at [620, 290] on strong "Added:" at bounding box center [634, 295] width 33 height 11
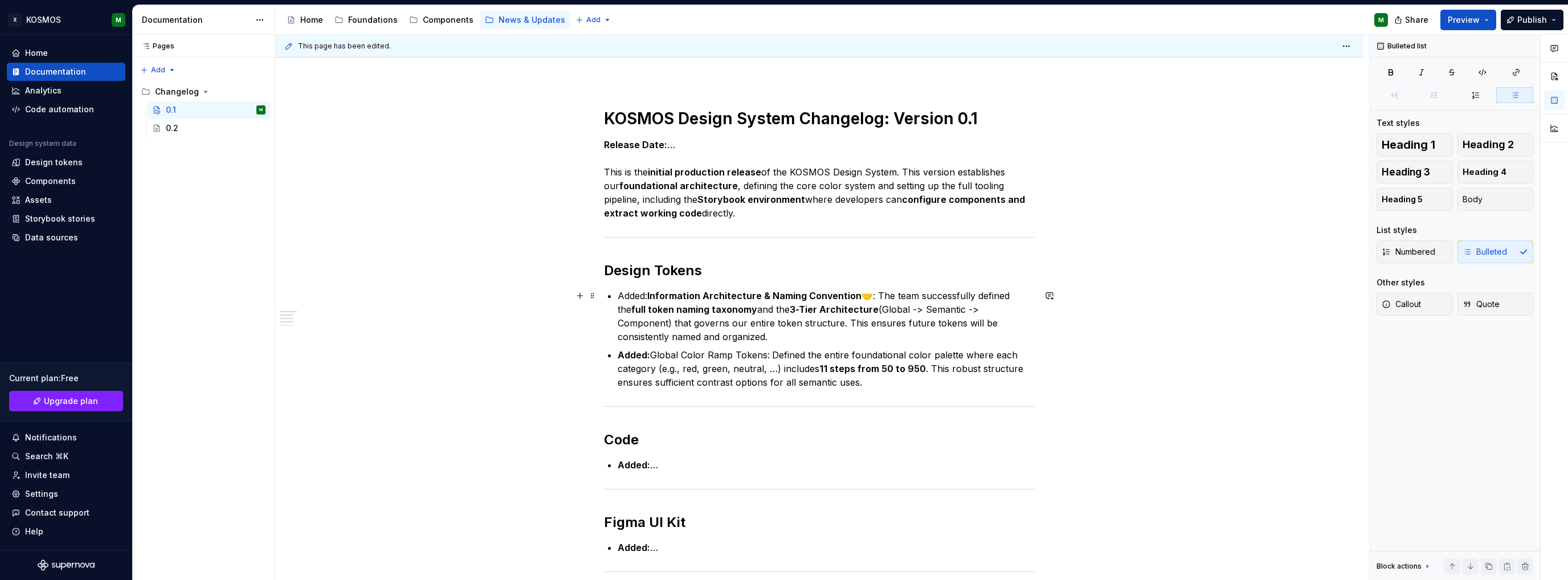
click at [633, 298] on p "Added: Information Architecture & Naming Convention 🤝: The team successfully de…" at bounding box center [826, 317] width 417 height 55
drag, startPoint x: 1390, startPoint y: 72, endPoint x: 1376, endPoint y: 80, distance: 16.1
click at [1389, 72] on icon "button" at bounding box center [1391, 72] width 4 height 5
click at [869, 293] on p "Added : Information Architecture & Naming Convention 🤝: The team successfully d…" at bounding box center [826, 317] width 417 height 55
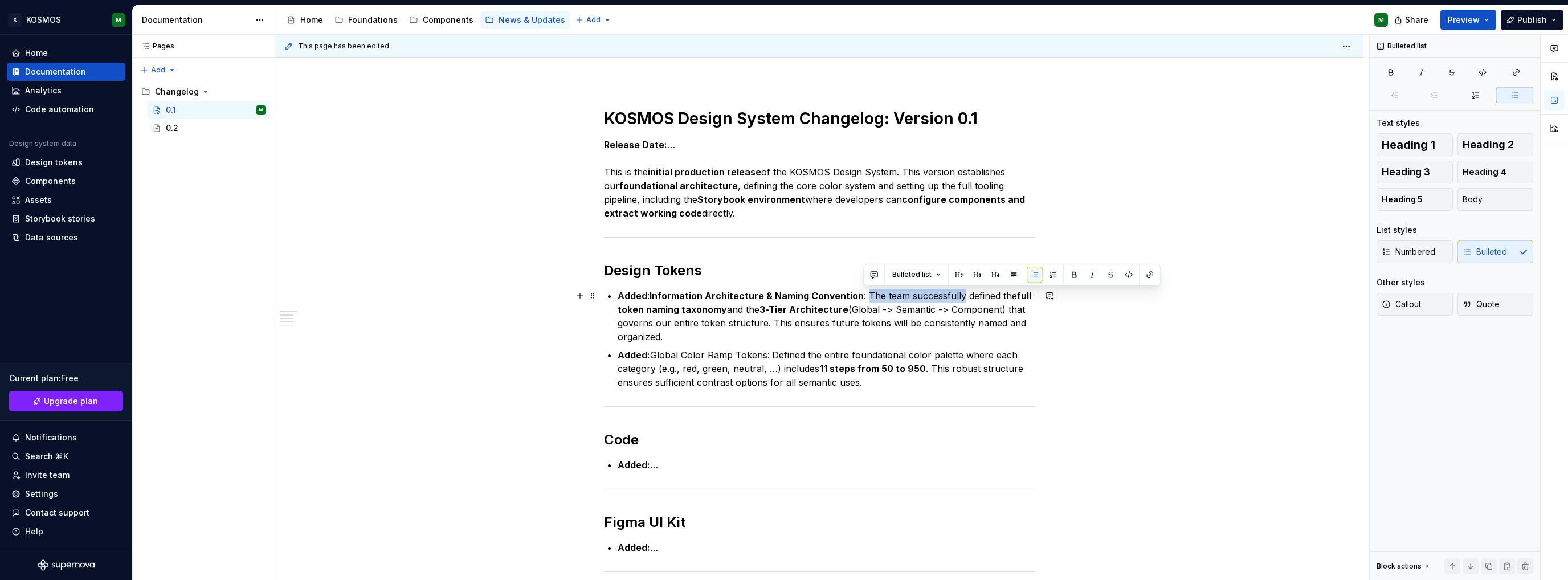
drag, startPoint x: 866, startPoint y: 295, endPoint x: 953, endPoint y: 293, distance: 87.0
click at [958, 293] on p "Added : Information Architecture & Naming Convention : The team successfully de…" at bounding box center [826, 317] width 417 height 55
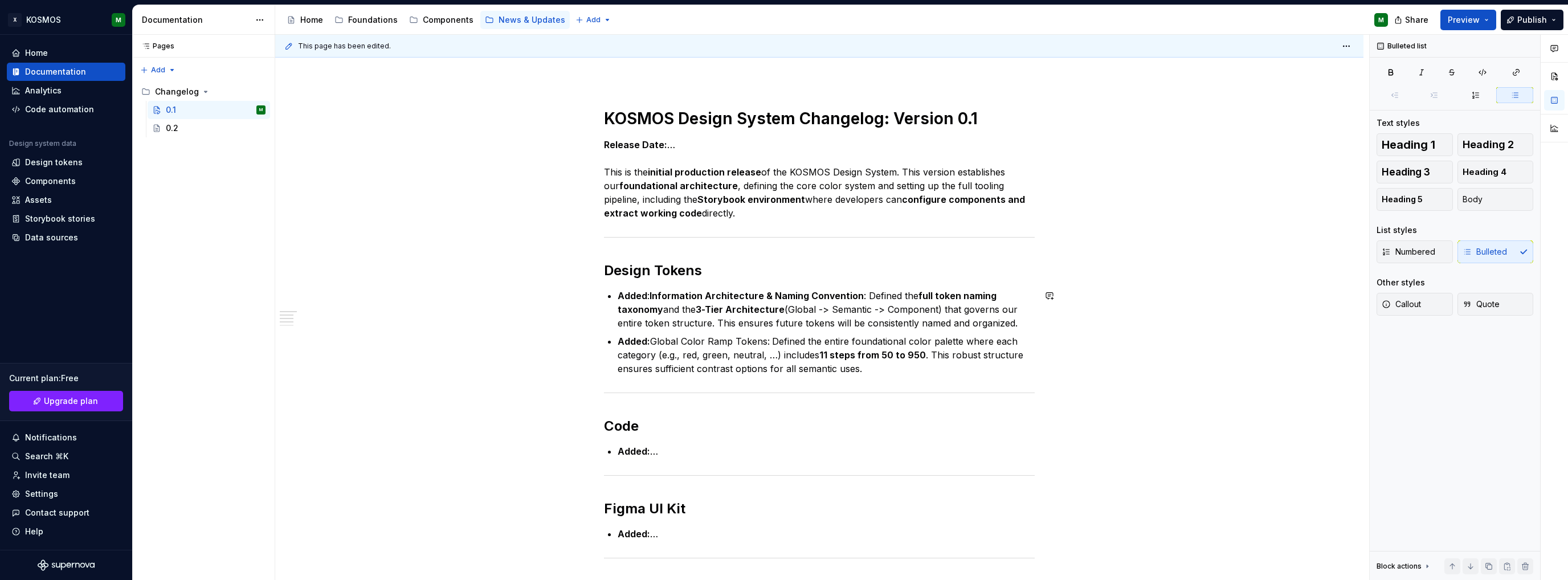
click at [0, 0] on span "**********" at bounding box center [0, 0] width 0 height 0
click at [0, 0] on div "*******" at bounding box center [0, 0] width 0 height 0
click at [0, 0] on span "********" at bounding box center [0, 0] width 0 height 0
click at [0, 0] on span "**********" at bounding box center [0, 0] width 0 height 0
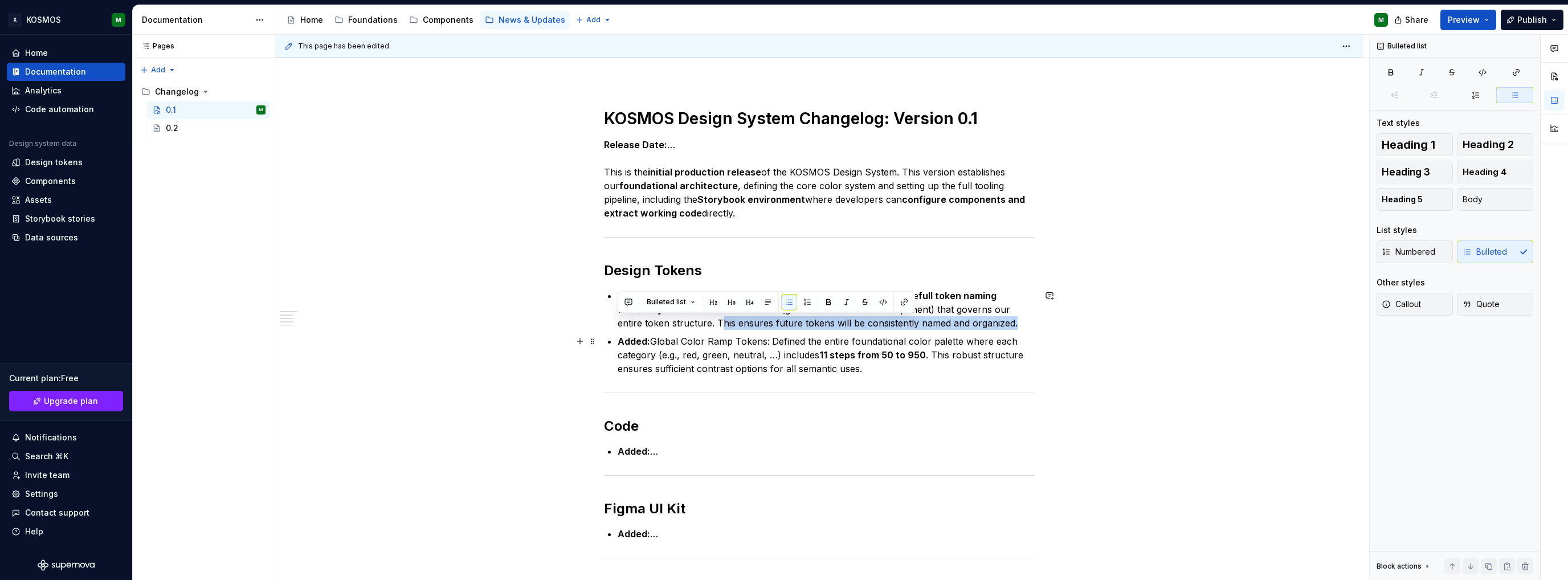
drag, startPoint x: 717, startPoint y: 319, endPoint x: 1016, endPoint y: 330, distance: 299.2
click at [1016, 330] on ul "Added : Information Architecture & Naming Convention : Defined the full token n…" at bounding box center [826, 332] width 417 height 87
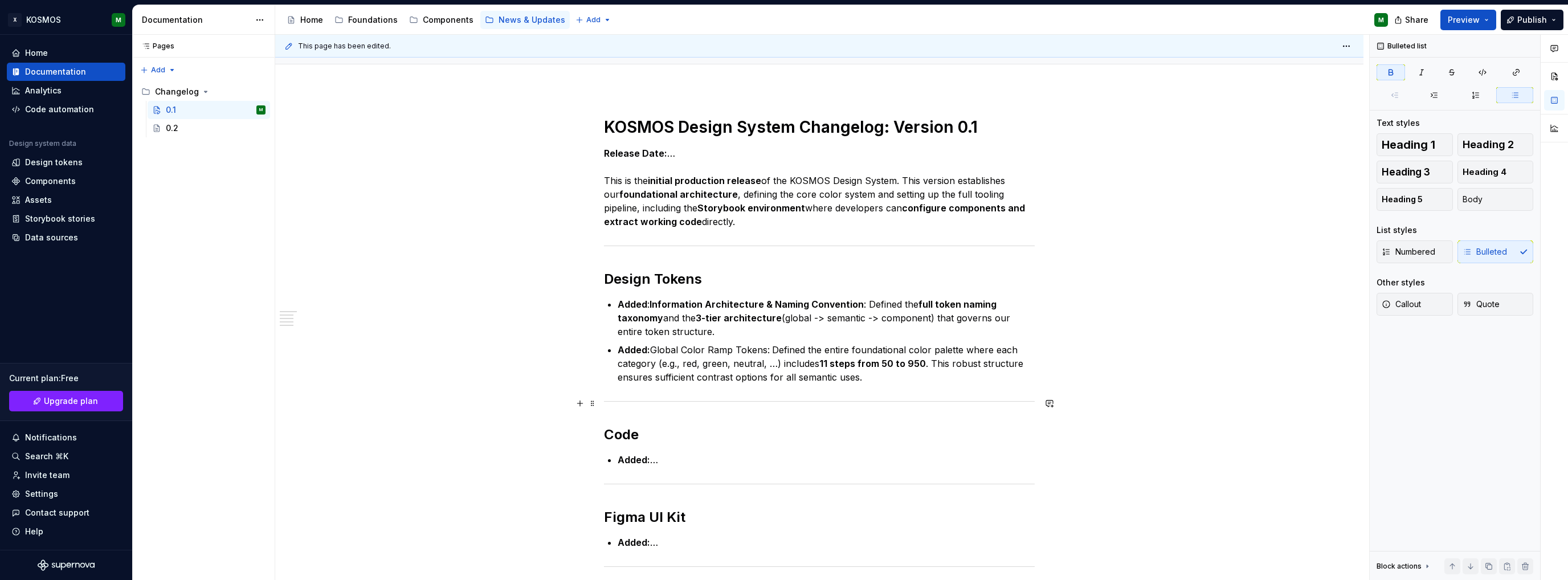
scroll to position [57, 0]
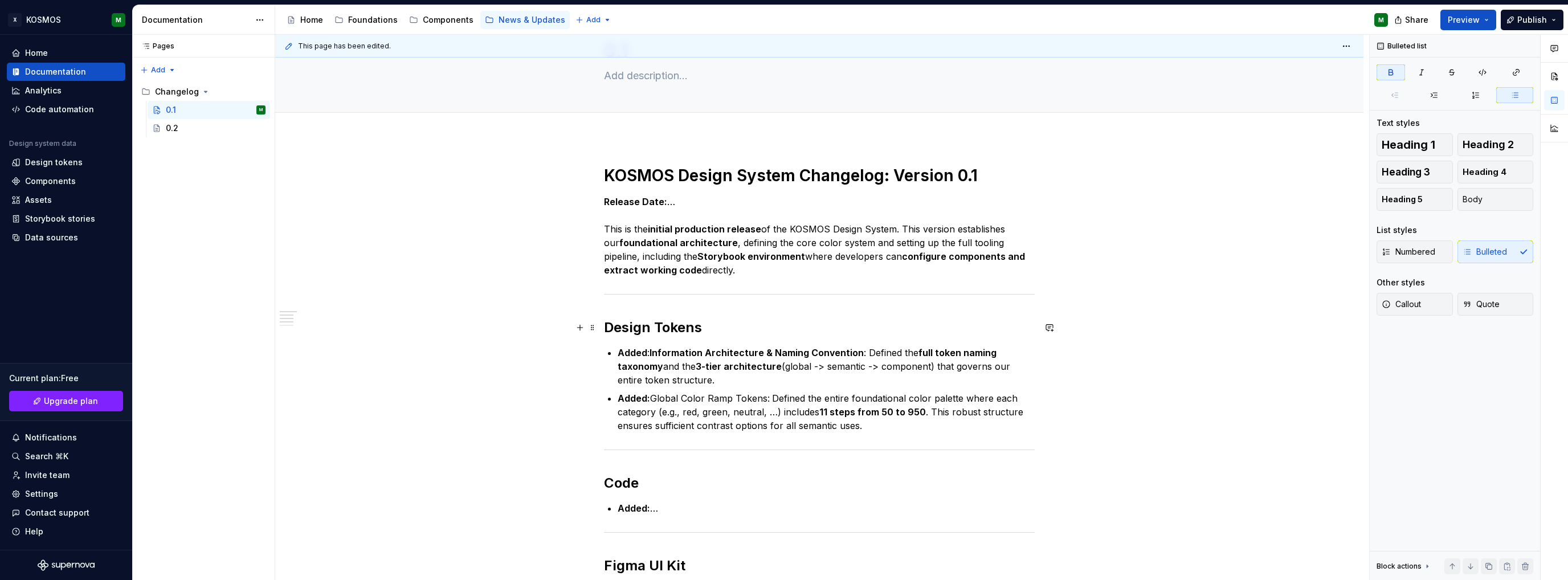
drag, startPoint x: 608, startPoint y: 323, endPoint x: 611, endPoint y: 330, distance: 7.6
click at [608, 323] on h2 "Design Tokens" at bounding box center [819, 327] width 430 height 18
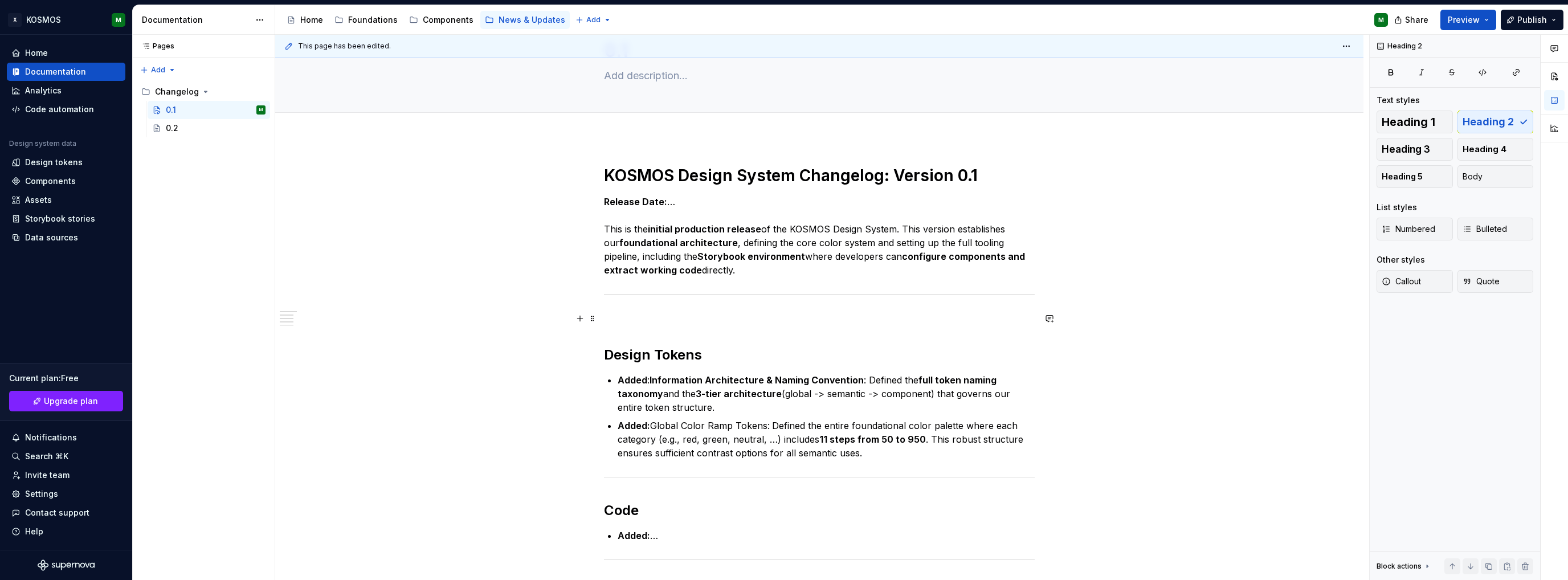
click at [618, 321] on p at bounding box center [819, 318] width 430 height 14
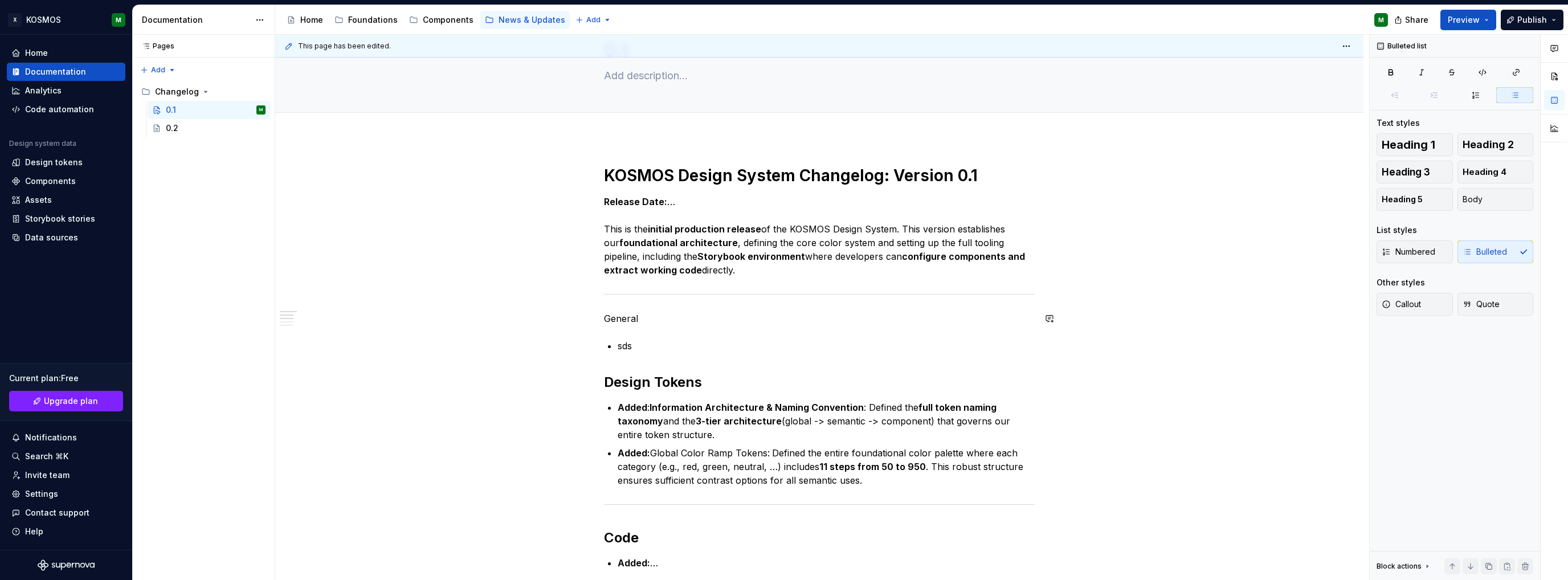
click at [628, 318] on p "General" at bounding box center [819, 318] width 430 height 14
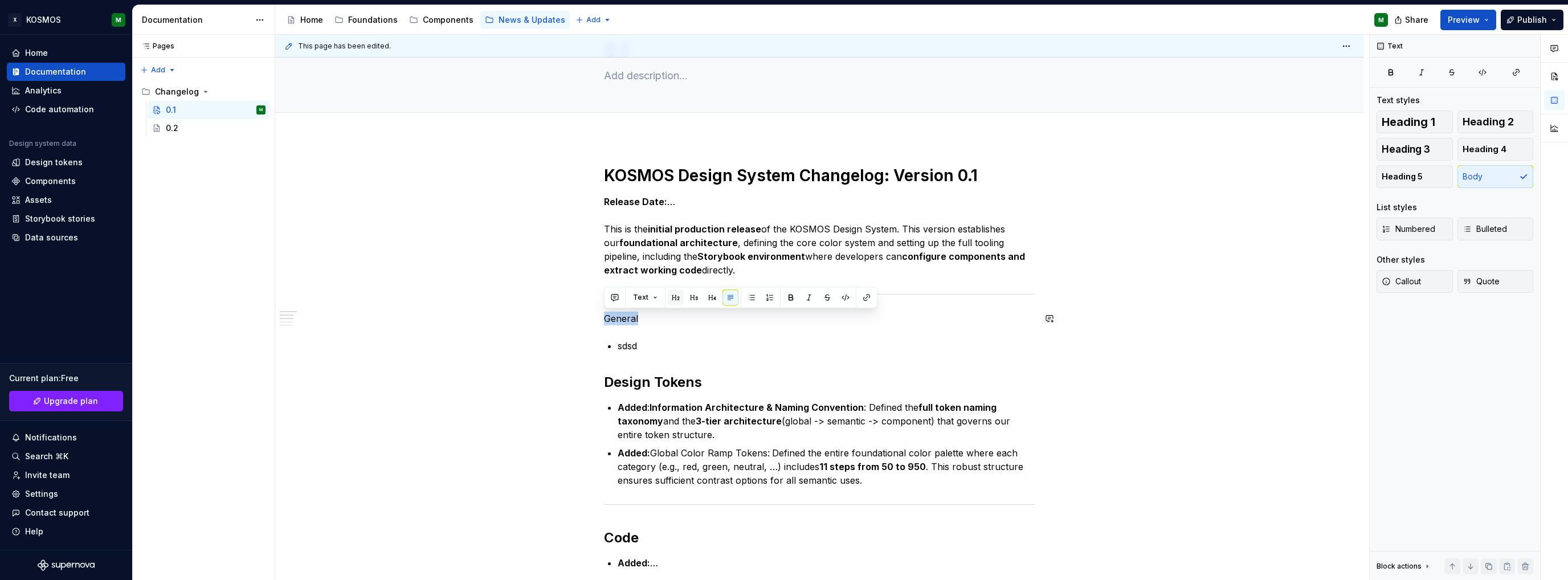
click at [676, 294] on button "button" at bounding box center [676, 297] width 16 height 16
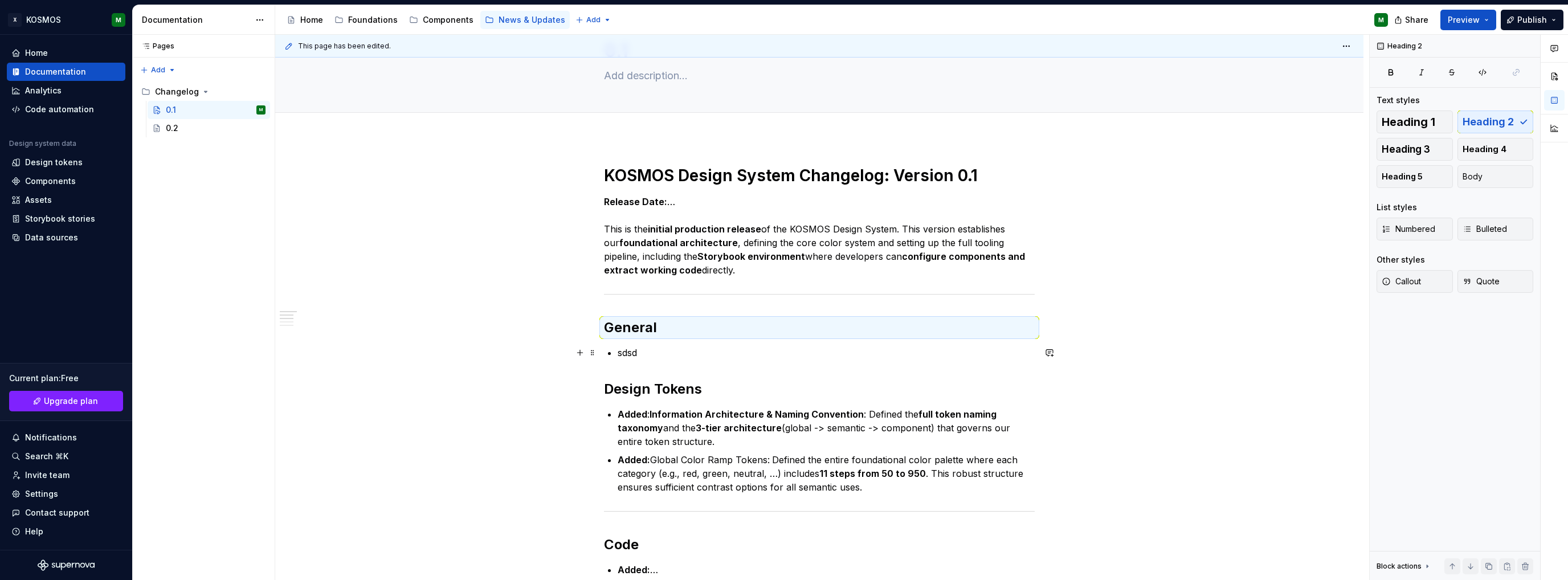
click at [634, 351] on p "sdsd" at bounding box center [826, 353] width 417 height 14
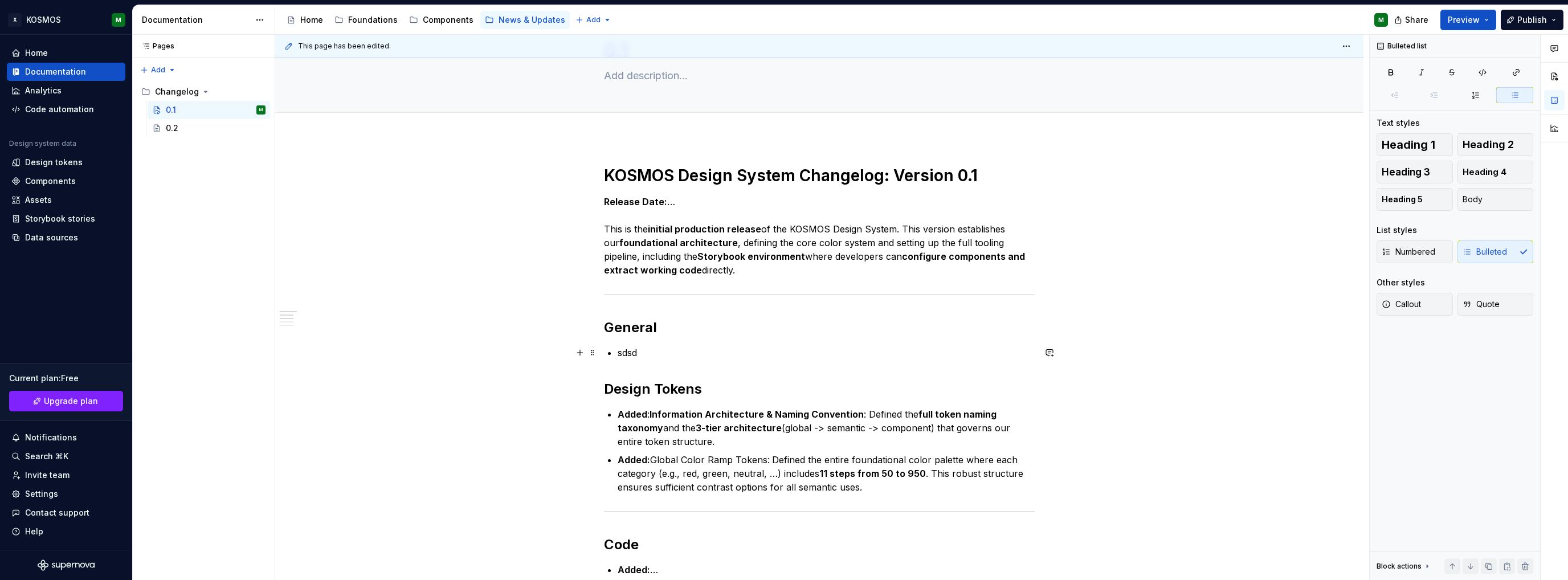
click at [634, 351] on p "sdsd" at bounding box center [826, 353] width 417 height 14
click at [634, 353] on p "sdsd" at bounding box center [826, 353] width 417 height 14
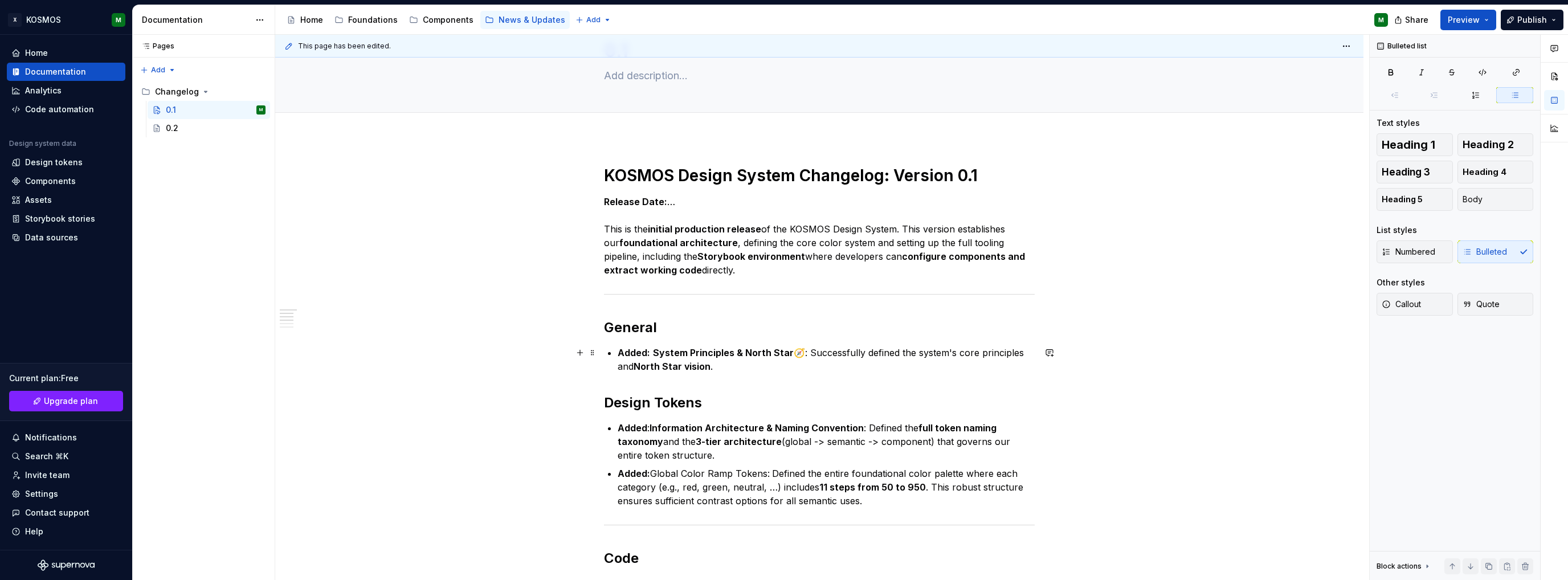
click at [795, 356] on p "Added: System Principles & North Star 🧭: Successfully defined the system's core…" at bounding box center [826, 360] width 417 height 28
click at [825, 355] on p "Added: System Principles & North Star Successfully defined the system's core pr…" at bounding box center [826, 360] width 417 height 28
click at [825, 354] on p "Added: System Principles & North Star Successfully defined the system's core pr…" at bounding box center [826, 360] width 417 height 28
drag, startPoint x: 834, startPoint y: 351, endPoint x: 887, endPoint y: 352, distance: 53.0
click at [880, 347] on p "Added: System Principles & North Star: Defined the system's core principles and…" at bounding box center [826, 360] width 417 height 28
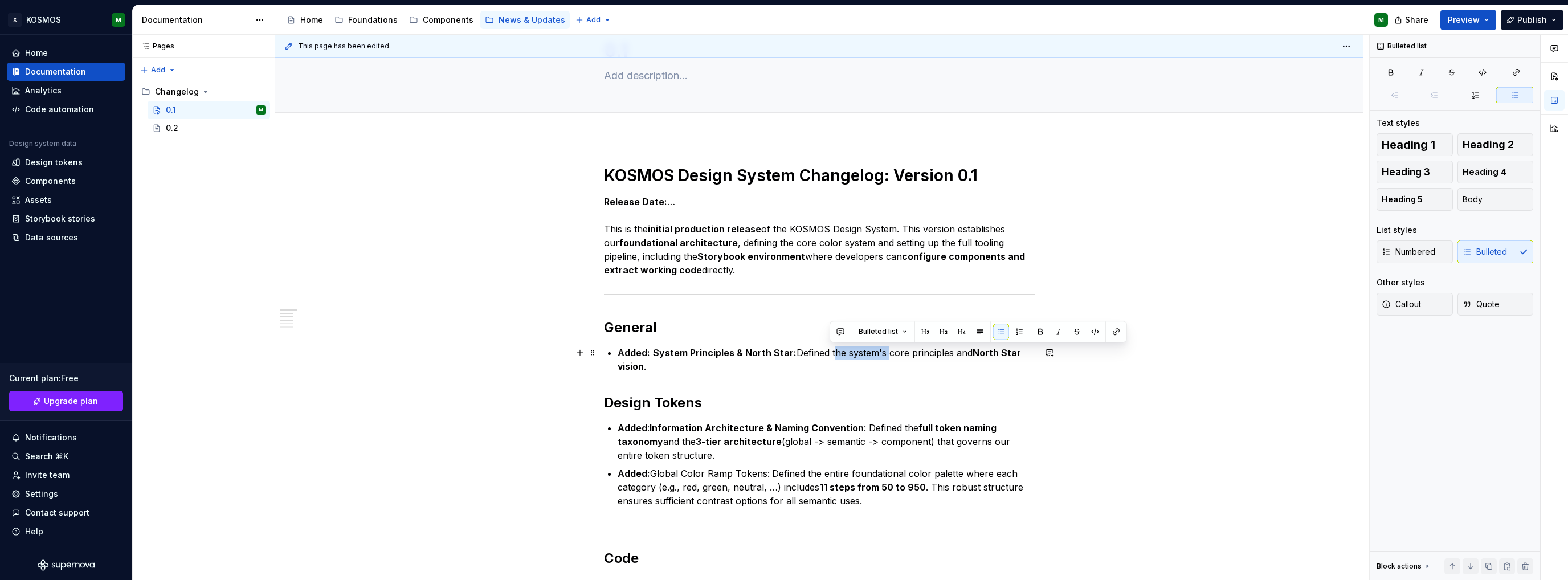
drag, startPoint x: 885, startPoint y: 351, endPoint x: 830, endPoint y: 352, distance: 55.0
click at [830, 352] on p "Added: System Principles & North Star: Defined the system's core principles and…" at bounding box center [826, 360] width 417 height 28
click at [1006, 351] on strong "North Star vision" at bounding box center [813, 359] width 392 height 25
click at [1007, 351] on strong "North Star vision" at bounding box center [813, 359] width 392 height 25
click at [1013, 359] on div "KOSMOS Design System Changelog: Version 0.1 Release Date: … This is the initial…" at bounding box center [819, 474] width 430 height 618
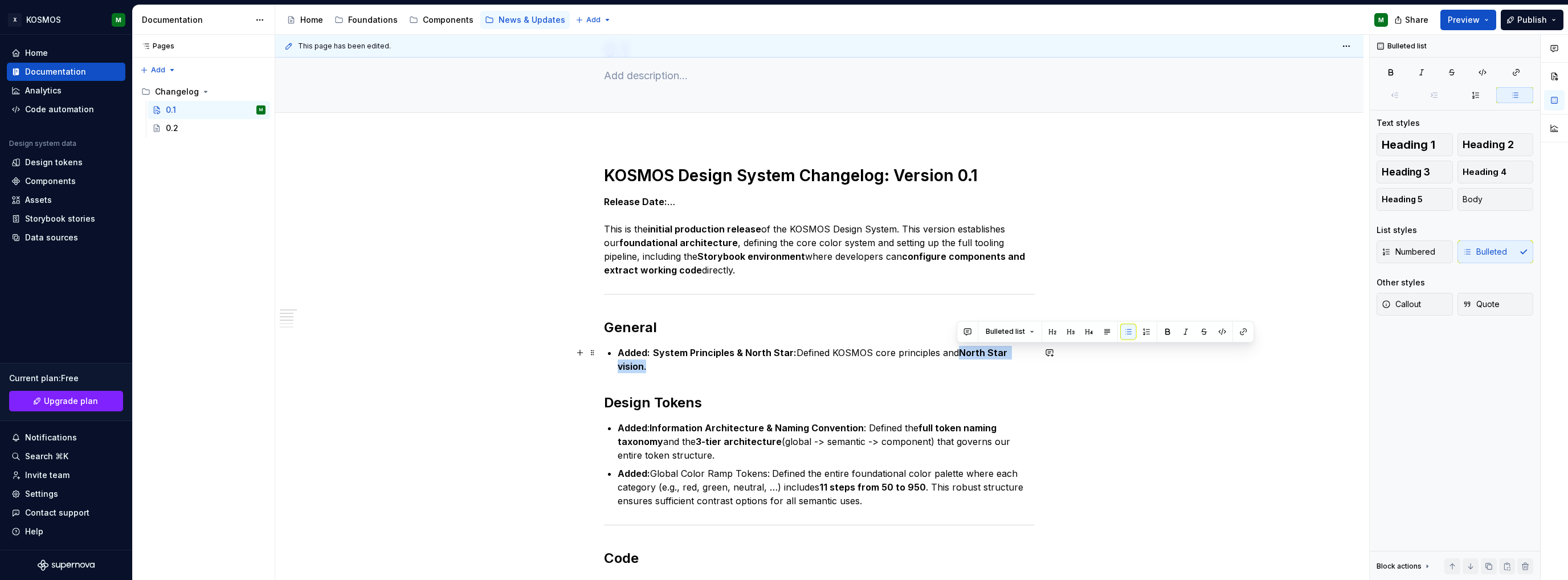
drag, startPoint x: 965, startPoint y: 352, endPoint x: 1033, endPoint y: 351, distance: 68.0
click at [1033, 351] on p "Added: System Principles & North Star: Defined KOSMOS core principles and North…" at bounding box center [826, 360] width 417 height 28
click at [1164, 328] on button "button" at bounding box center [1167, 331] width 16 height 16
click at [1165, 328] on button "button" at bounding box center [1167, 331] width 16 height 16
click at [1123, 370] on div "KOSMOS Design System Changelog: Version 0.1 Release Date: … This is the initial…" at bounding box center [819, 553] width 1088 height 832
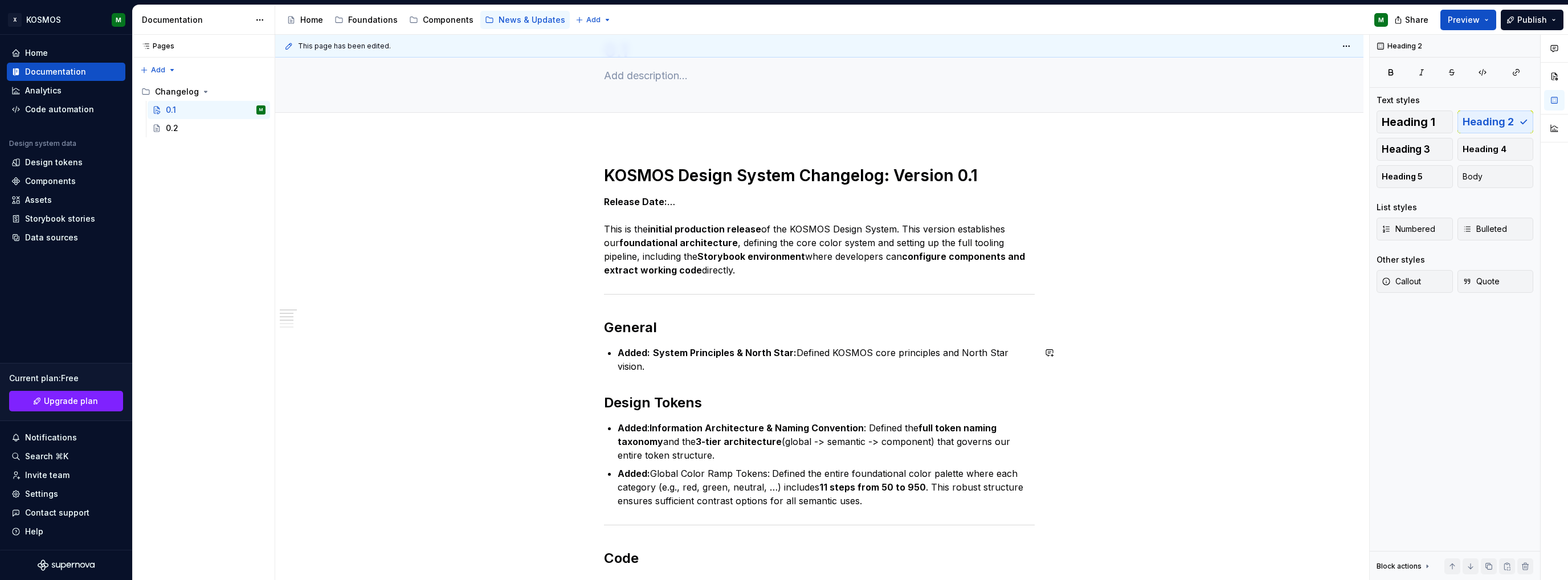
click at [1108, 361] on div "KOSMOS Design System Changelog: Version 0.1 Release Date: … This is the initial…" at bounding box center [819, 553] width 1088 height 832
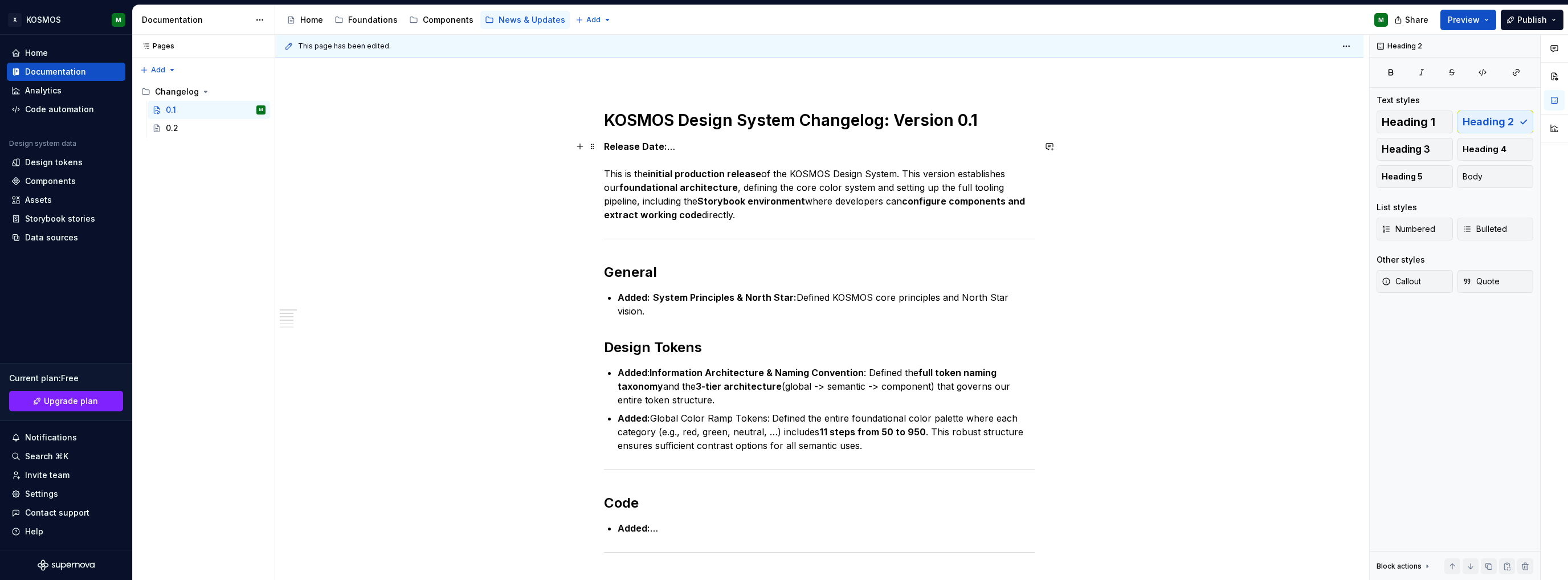
scroll to position [114, 0]
click at [1547, 11] on button "Publish" at bounding box center [1532, 20] width 63 height 21
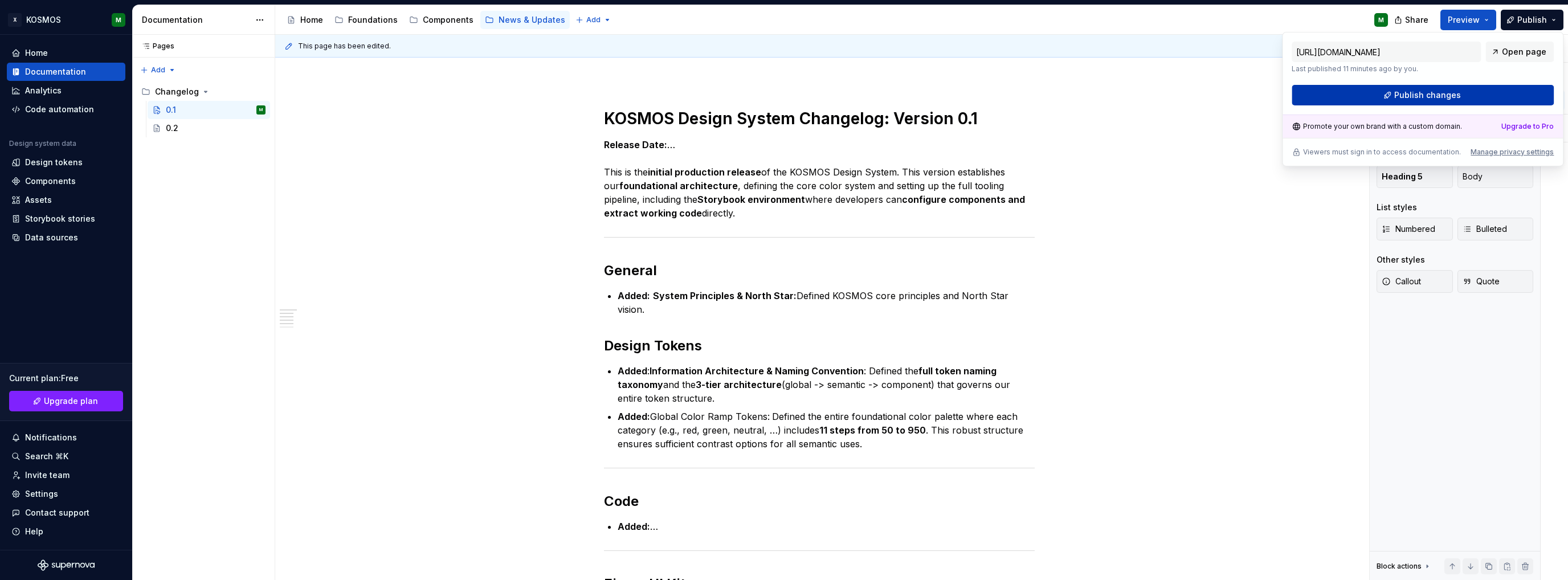
click at [1472, 95] on button "Publish changes" at bounding box center [1423, 96] width 262 height 21
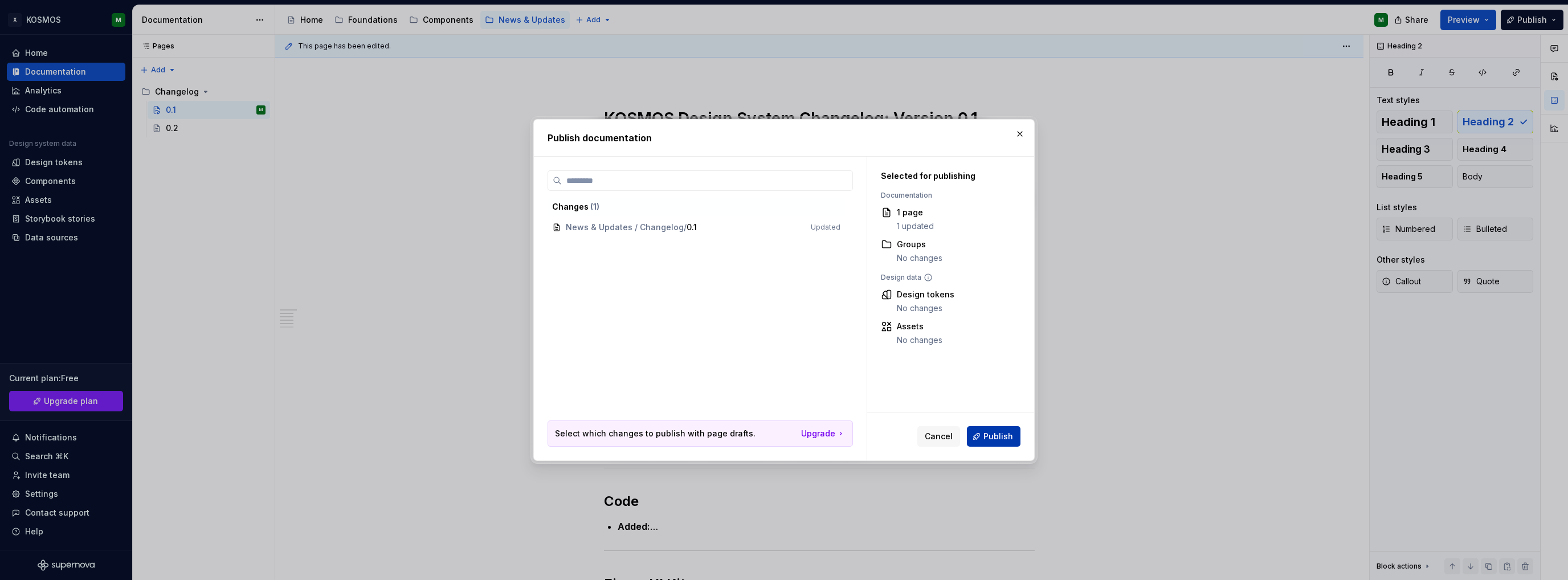
click at [989, 435] on span "Publish" at bounding box center [998, 435] width 29 height 11
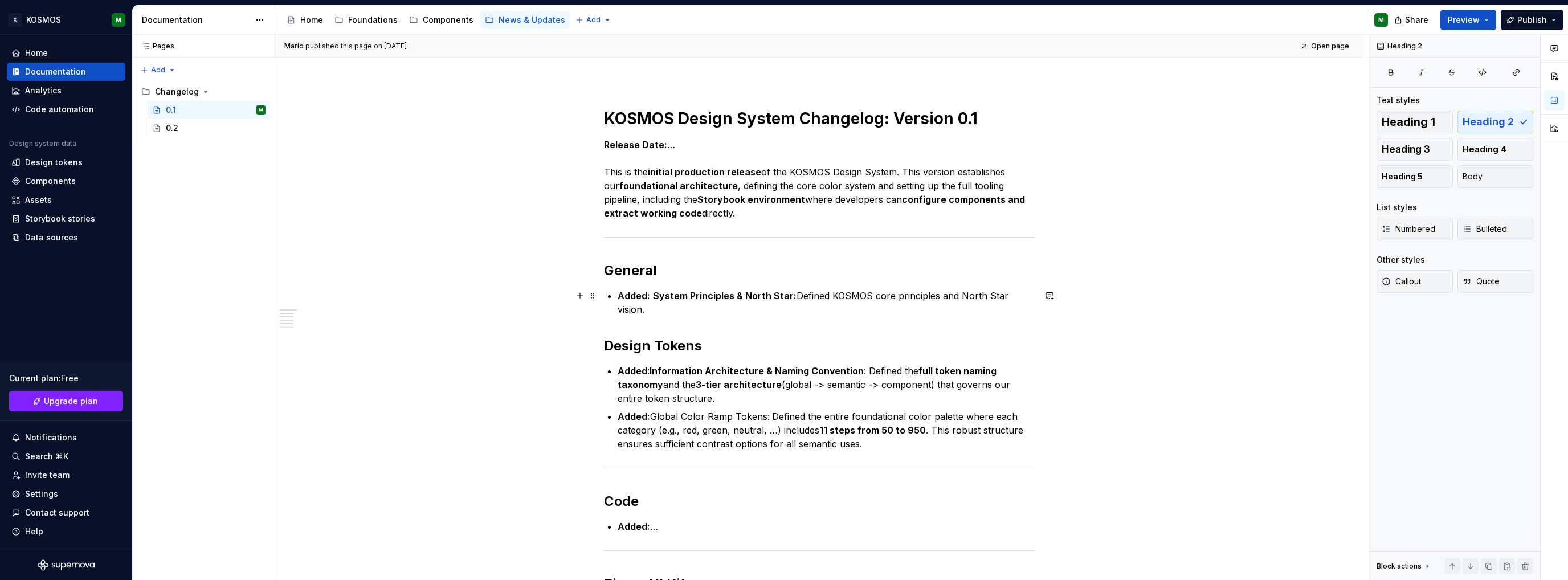
click at [657, 291] on strong "System Principles & North Star:" at bounding box center [725, 295] width 144 height 11
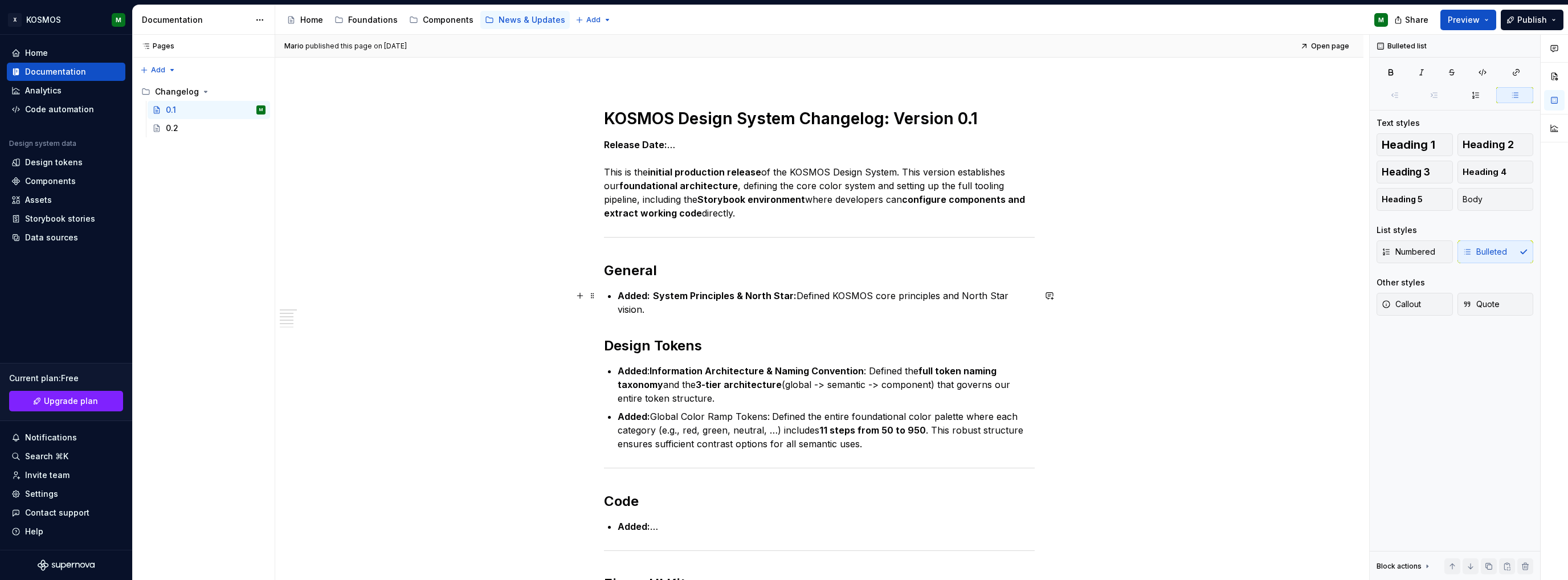
click at [1030, 297] on p "Added: System Principles & North Star: Defined KOSMOS core principles and North…" at bounding box center [826, 303] width 417 height 28
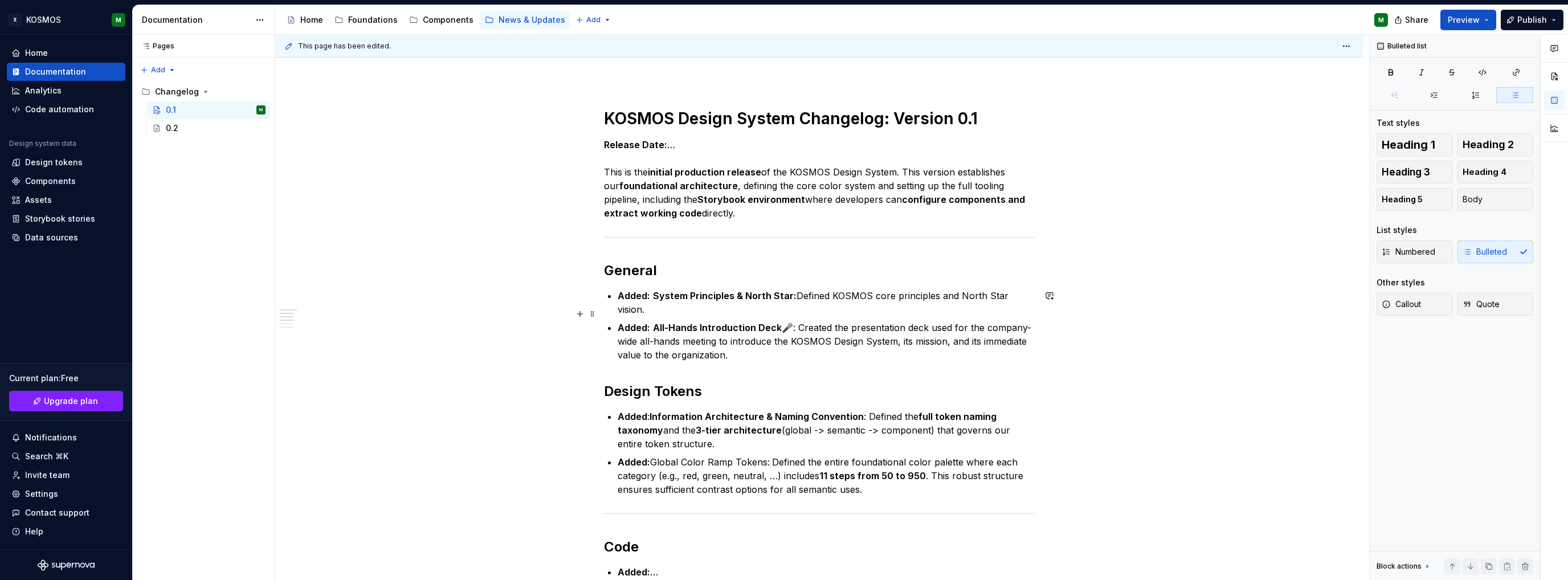
click at [795, 321] on p "Added: All-Hands Introduction Deck 🎤: Created the presentation deck used for th…" at bounding box center [826, 342] width 417 height 41
click at [792, 321] on p "Added: All-Hands Introduction Deck 🎤: Created the presentation deck used for th…" at bounding box center [826, 342] width 417 height 41
click at [820, 321] on p "Added: All-Hands Introduction Deck : Created the presentation deck used for the…" at bounding box center [826, 342] width 417 height 41
drag, startPoint x: 698, startPoint y: 326, endPoint x: 906, endPoint y: 314, distance: 208.3
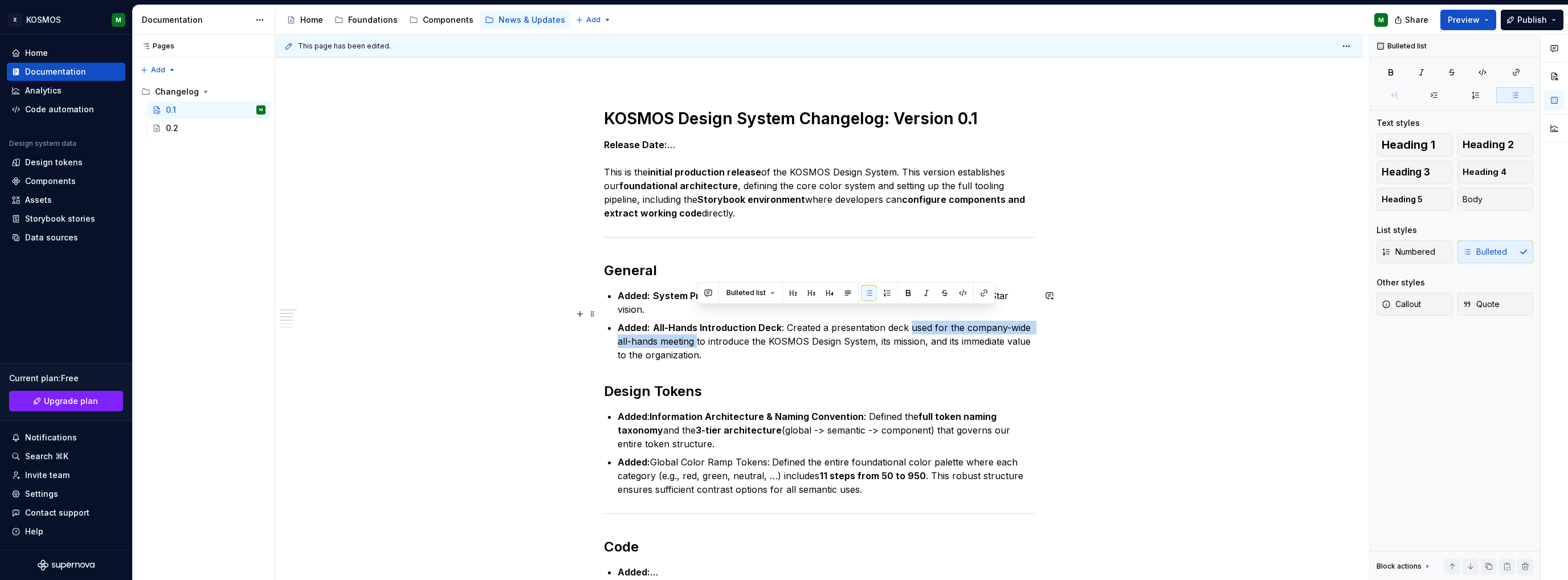
click at [906, 321] on p "Added: All-Hands Introduction Deck : Created a presentation deck used for the c…" at bounding box center [826, 342] width 417 height 41
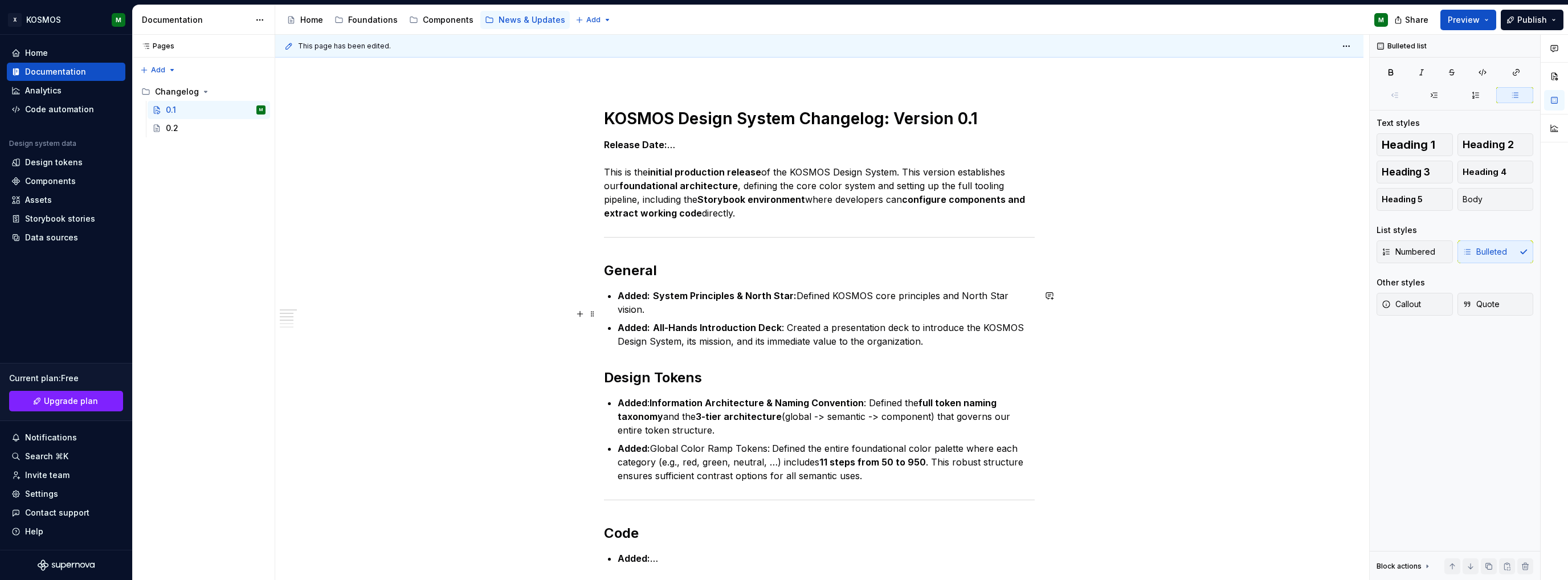
drag, startPoint x: 943, startPoint y: 326, endPoint x: 938, endPoint y: 319, distance: 8.6
click at [942, 325] on p "Added: All-Hands Introduction Deck : Created a presentation deck to introduce t…" at bounding box center [826, 335] width 417 height 28
click at [1535, 21] on span "Publish" at bounding box center [1532, 20] width 29 height 11
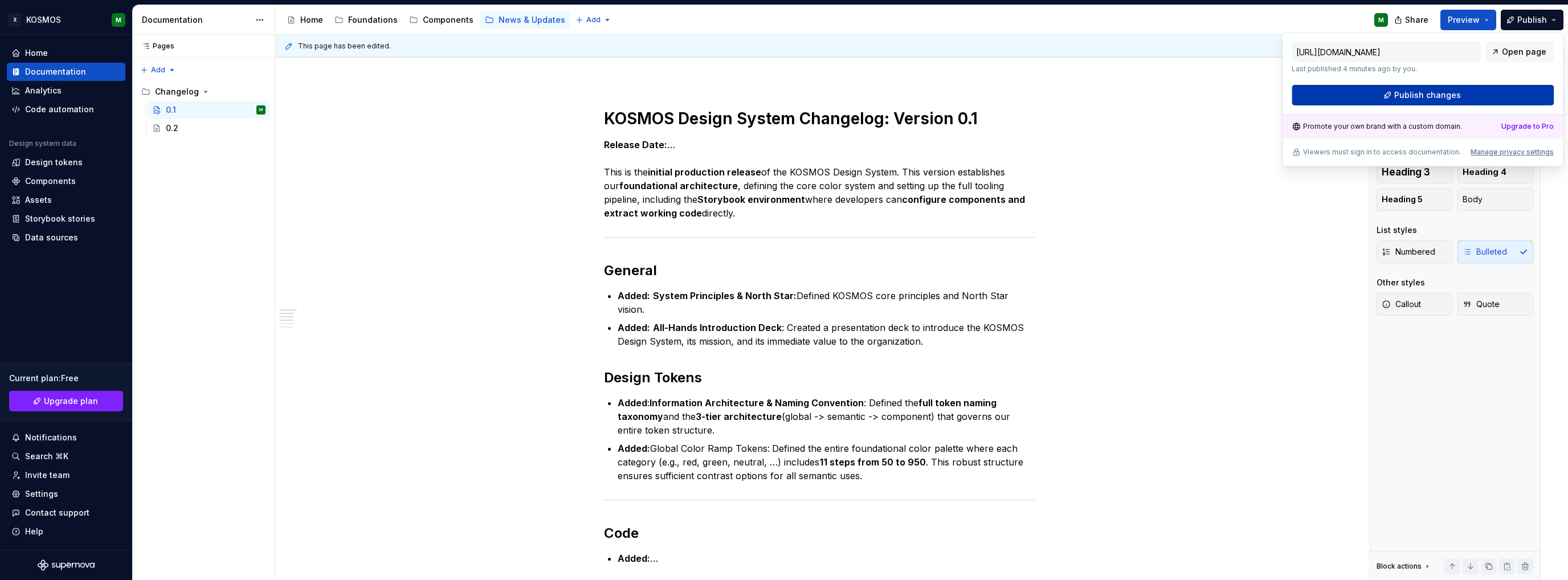
click at [1426, 96] on span "Publish changes" at bounding box center [1427, 95] width 66 height 11
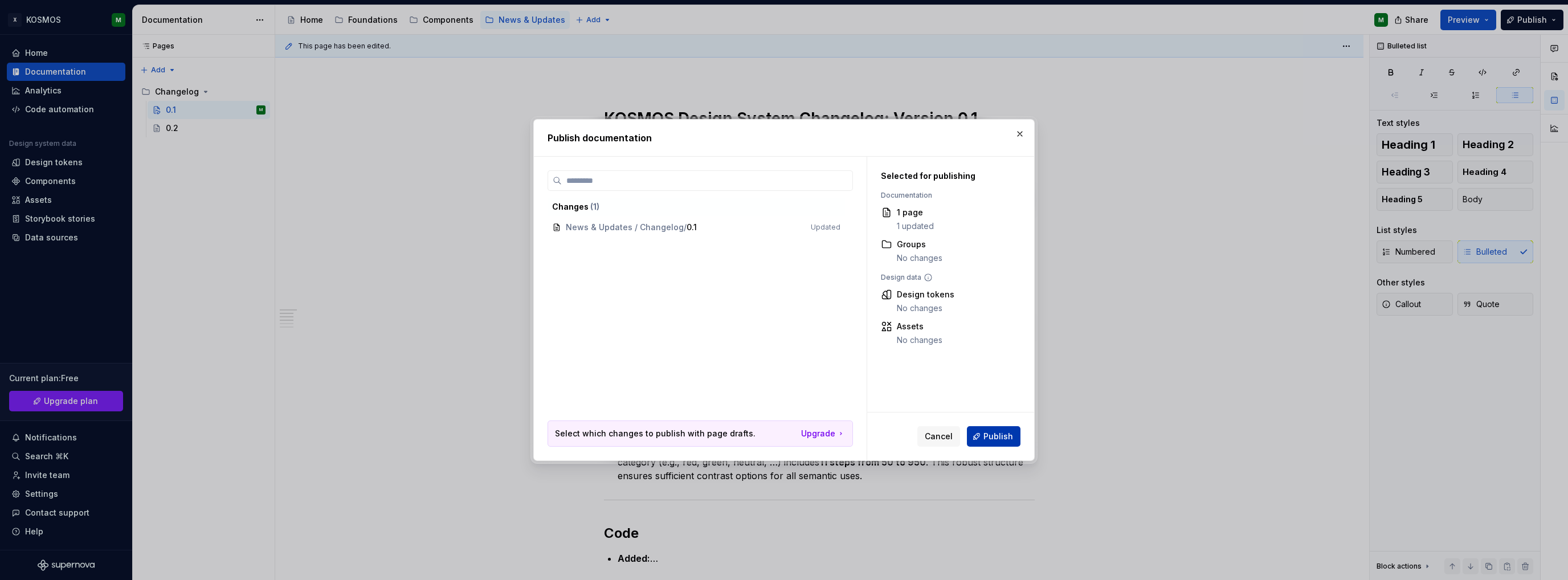
click at [998, 430] on span "Publish" at bounding box center [998, 435] width 29 height 11
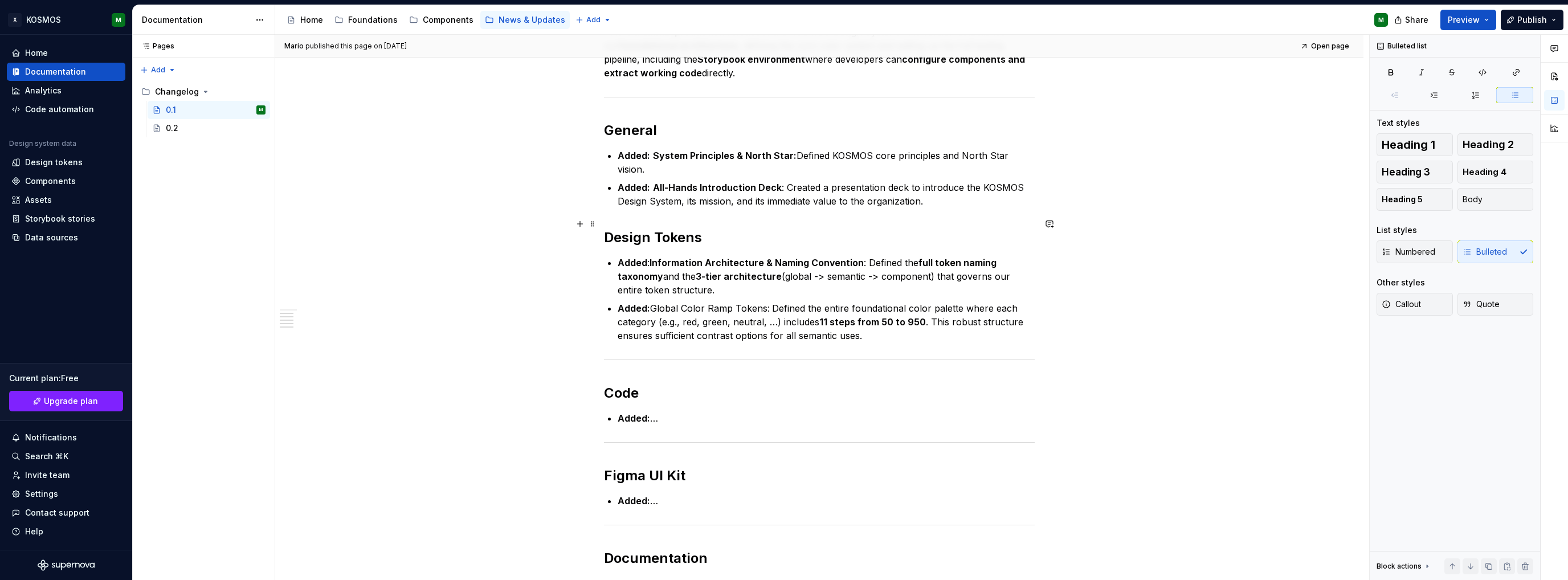
scroll to position [285, 0]
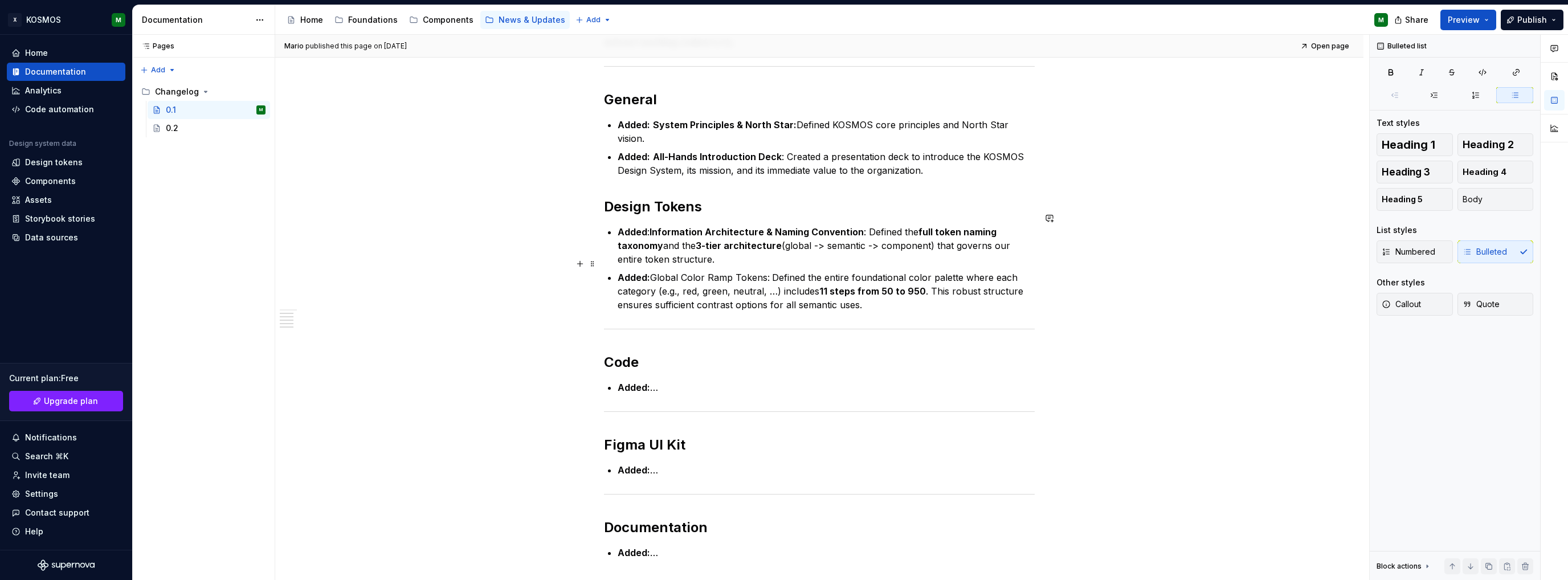
click at [758, 277] on p "Added: Global Color Ramp Tokens: Defined the entire foundational color palette …" at bounding box center [826, 291] width 417 height 41
click at [868, 290] on p "Added: Global Color Ramp Tokens: Defined the entire foundational color palette …" at bounding box center [826, 291] width 417 height 41
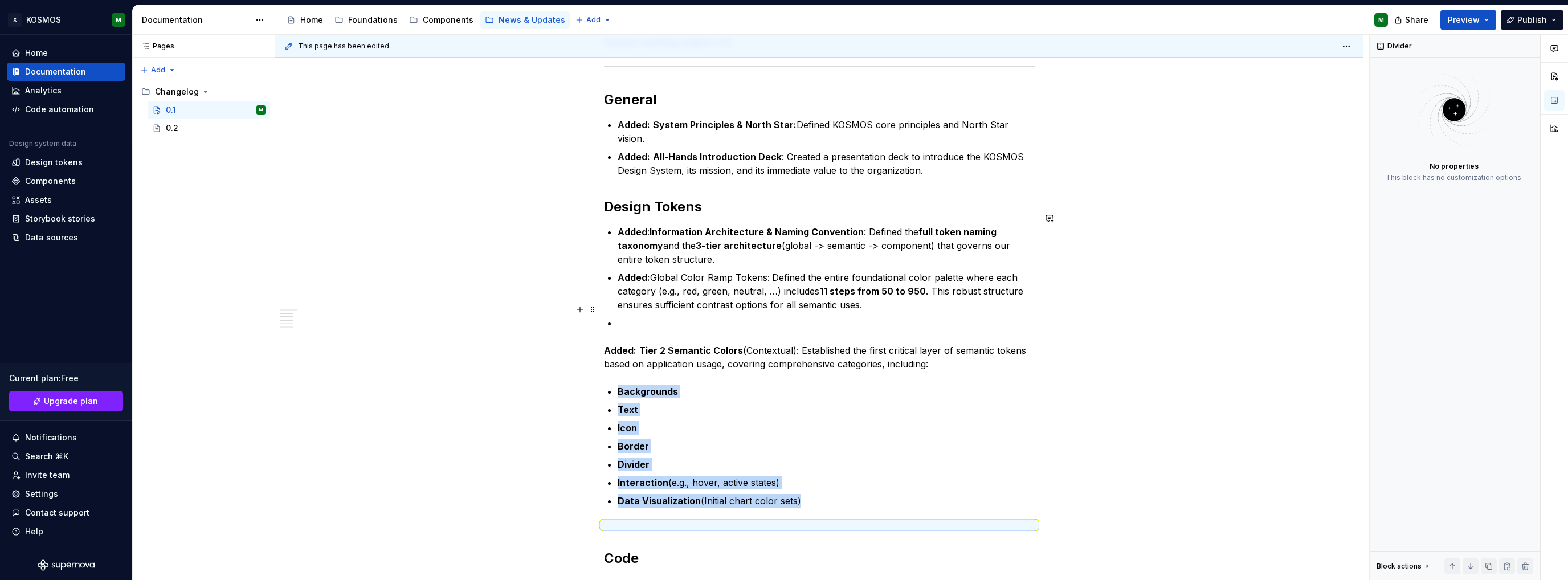
click at [667, 316] on p at bounding box center [826, 323] width 417 height 14
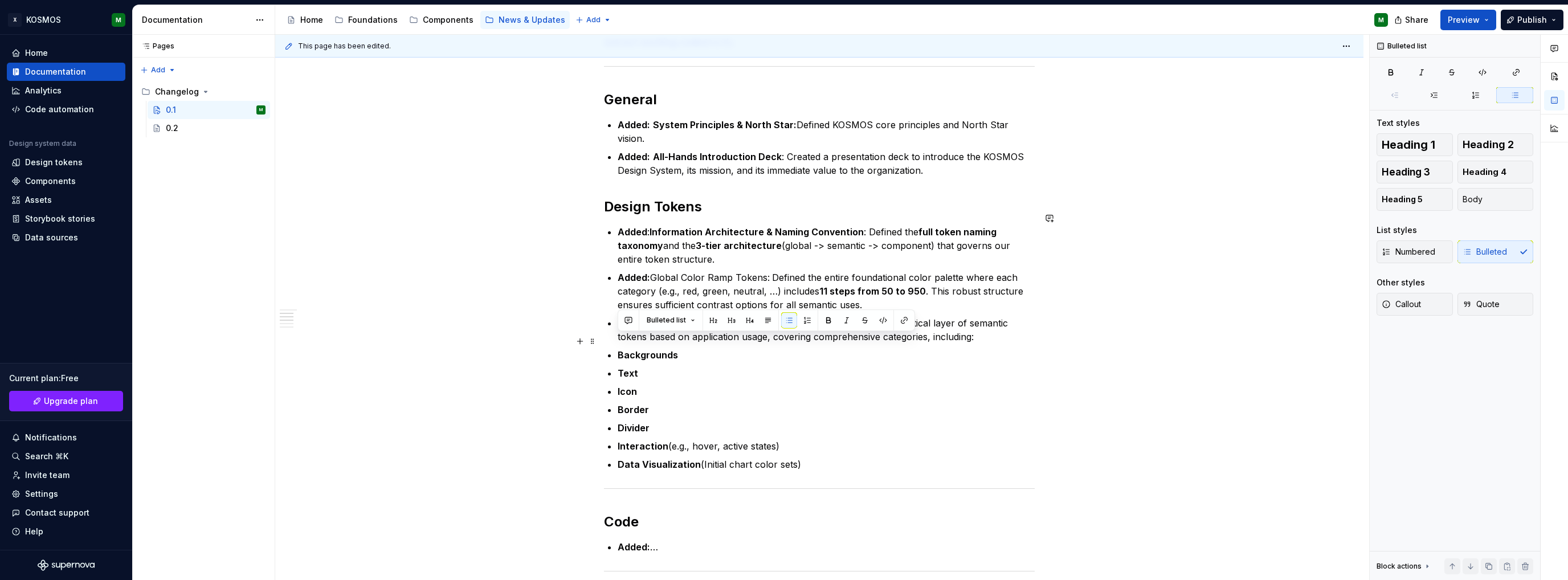
drag, startPoint x: 613, startPoint y: 355, endPoint x: 609, endPoint y: 346, distance: 9.8
click at [618, 346] on ul "Added : Information Architecture & Naming Convention : Defined the full token n…" at bounding box center [826, 348] width 417 height 246
click at [929, 421] on p "Divider" at bounding box center [832, 428] width 404 height 14
click at [852, 458] on p "Data Visualization (Initial chart color sets)" at bounding box center [832, 465] width 404 height 14
click at [830, 458] on p "Data Visualization (Initial chart color sets)" at bounding box center [832, 465] width 404 height 14
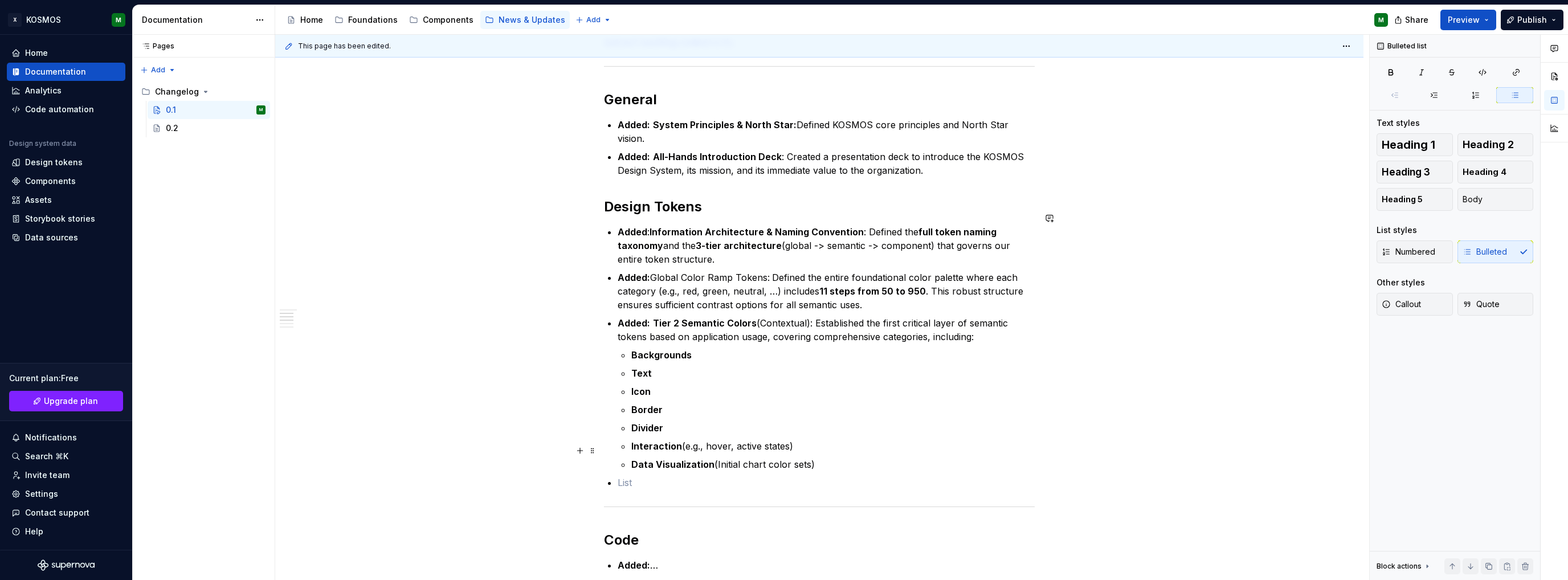
click at [793, 459] on ul "Added : Information Architecture & Naming Convention : Defined the full token n…" at bounding box center [826, 356] width 417 height 264
click at [889, 421] on p "Divider" at bounding box center [832, 428] width 404 height 14
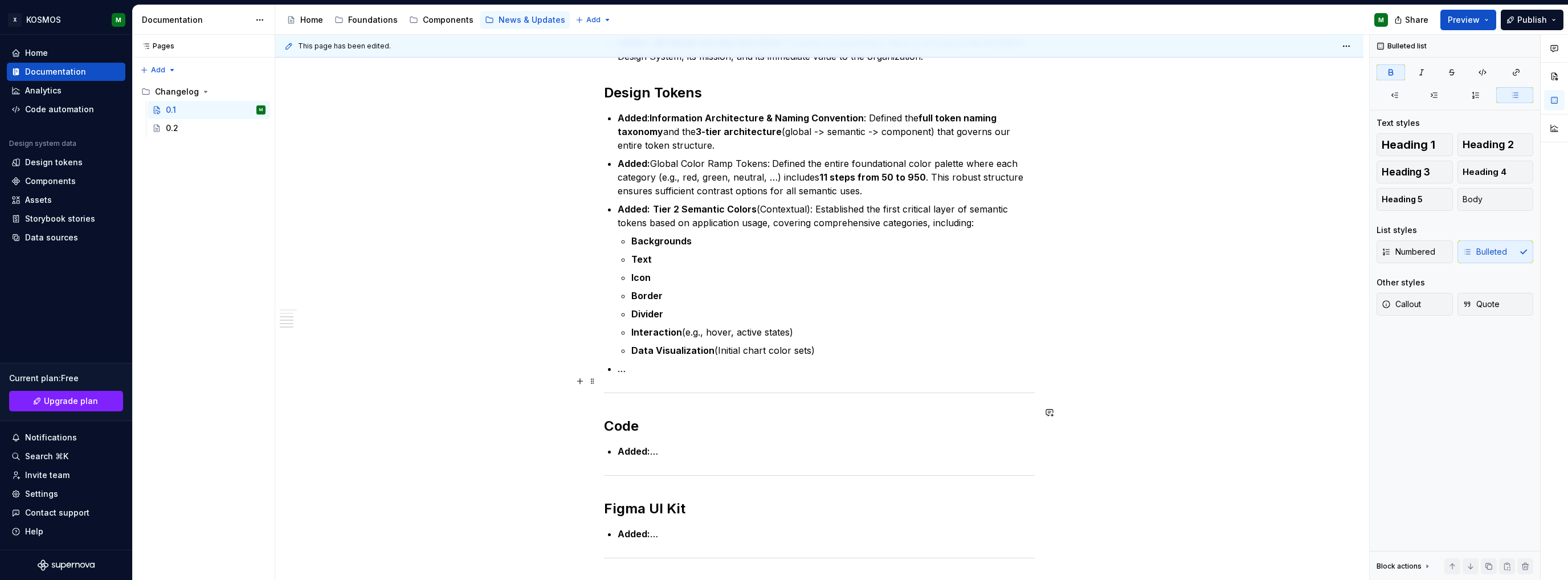
scroll to position [342, 0]
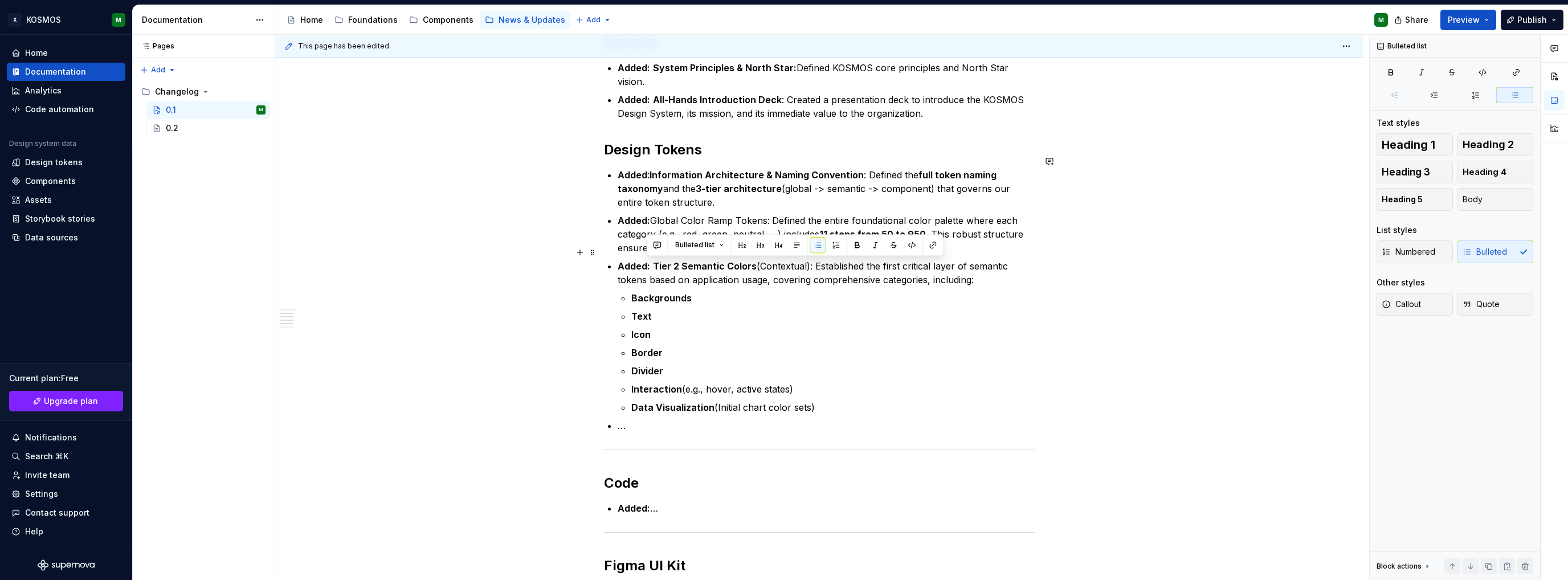
drag, startPoint x: 980, startPoint y: 265, endPoint x: 646, endPoint y: 266, distance: 334.0
click at [646, 266] on p "Added: Tier 2 Semantic Colors (Contextual): Established the first critical laye…" at bounding box center [826, 273] width 417 height 28
click at [865, 272] on li "Added: Tier 2 Semantic Colors (Contextual): Established the first critical laye…" at bounding box center [826, 336] width 417 height 155
drag, startPoint x: 924, startPoint y: 265, endPoint x: 645, endPoint y: 267, distance: 279.0
click at [645, 267] on p "Added: Tier 2 Semantic Colors (Contextual): Established the first critical laye…" at bounding box center [826, 273] width 417 height 28
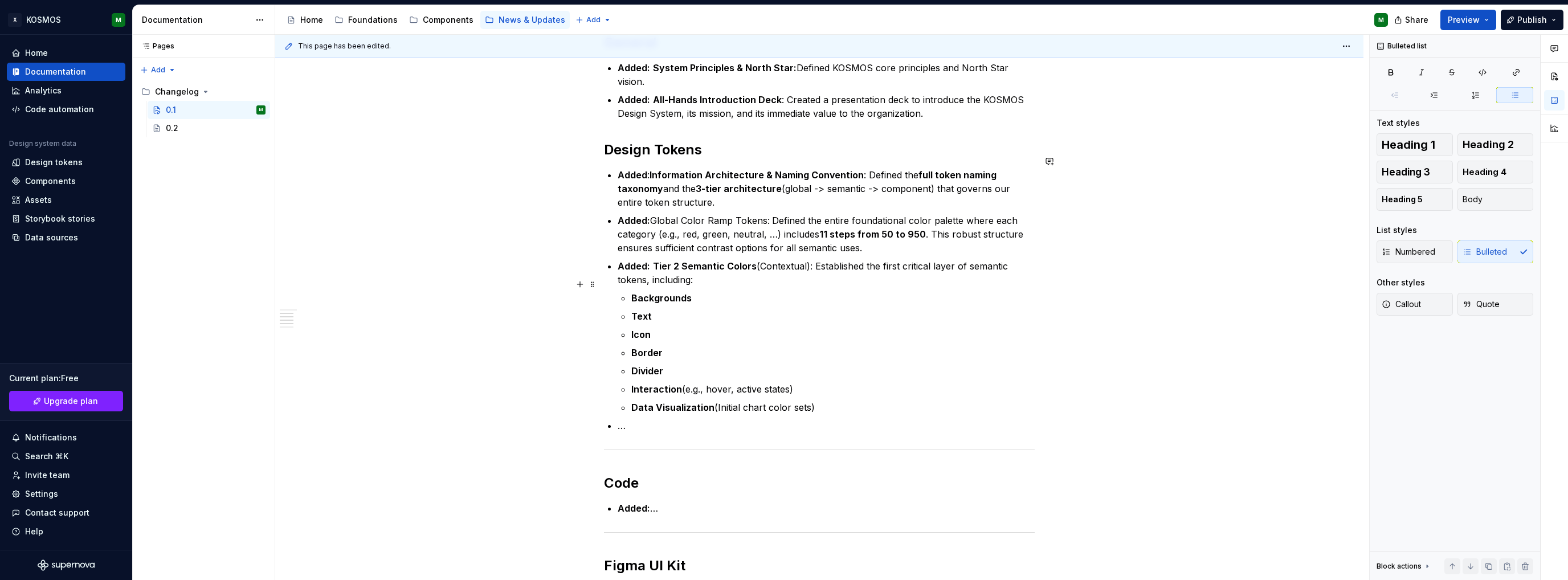
click at [725, 291] on p "Backgrounds" at bounding box center [832, 298] width 404 height 14
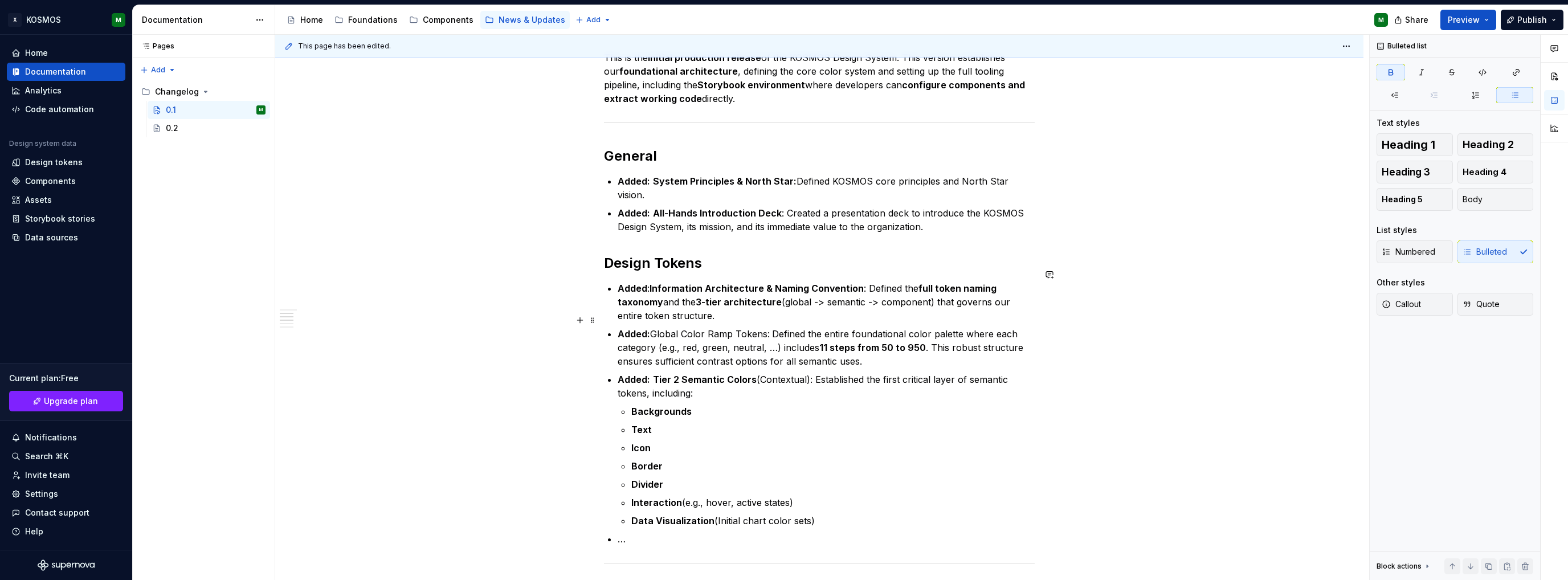
scroll to position [228, 0]
drag, startPoint x: 934, startPoint y: 274, endPoint x: 658, endPoint y: 291, distance: 276.5
click at [658, 291] on strong "full token naming taxonomy" at bounding box center [808, 295] width 381 height 25
copy strong "oken naming taxonomy"
click at [715, 301] on p "Added : Information Architecture & Naming Convention : Defined the full token n…" at bounding box center [826, 303] width 417 height 41
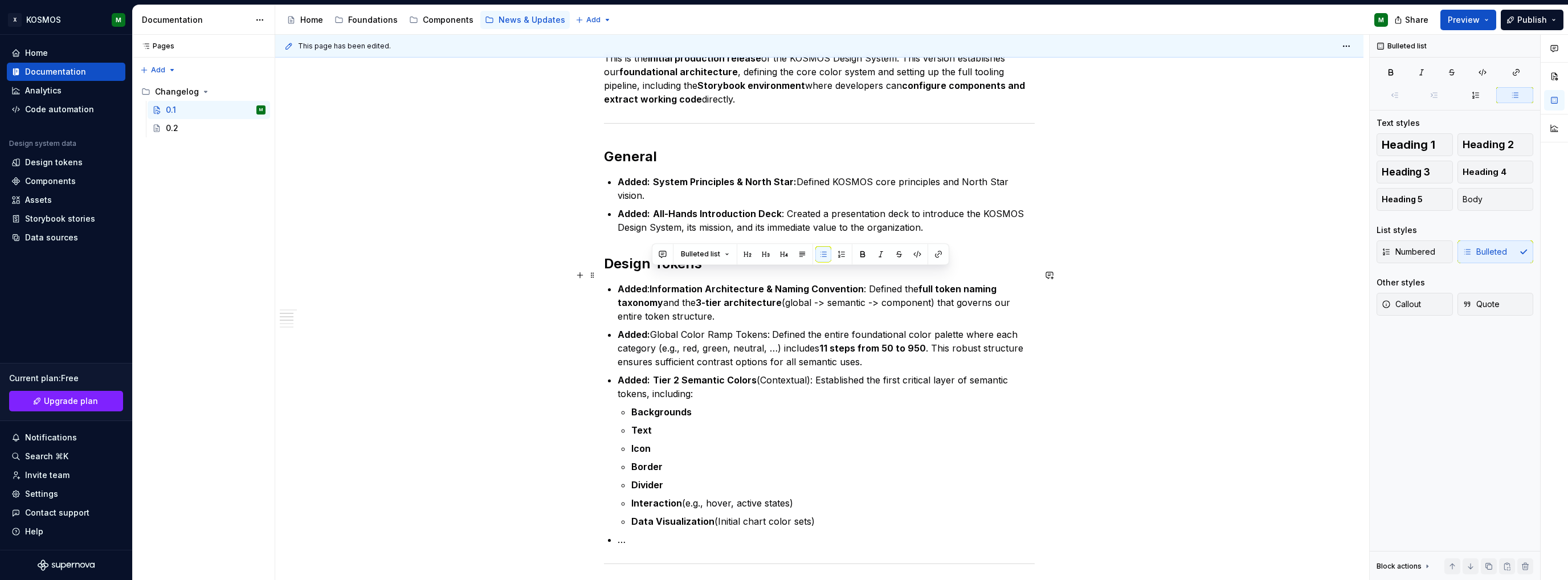
drag, startPoint x: 715, startPoint y: 304, endPoint x: 651, endPoint y: 277, distance: 69.5
click at [651, 282] on p "Added : Information Architecture & Naming Convention : Defined the full token n…" at bounding box center [826, 303] width 417 height 41
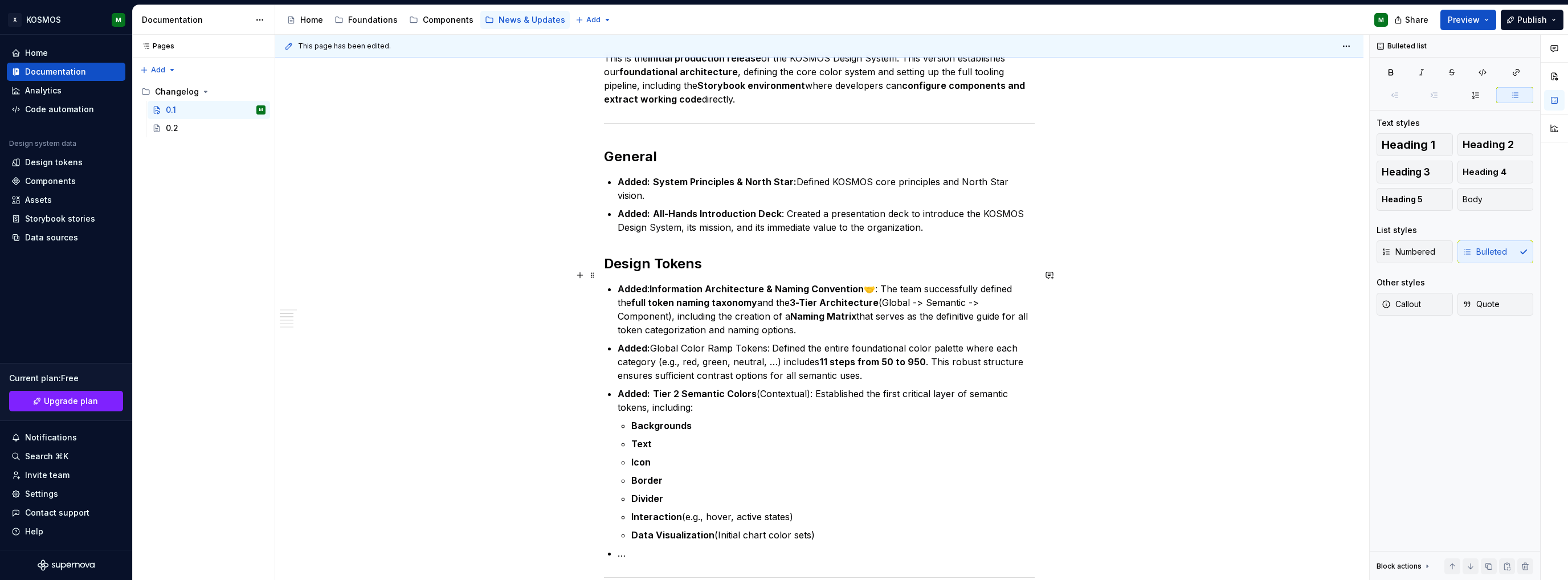
click at [869, 282] on p "Added : Information Architecture & Naming Convention 🤝: The team successfully d…" at bounding box center [826, 310] width 417 height 55
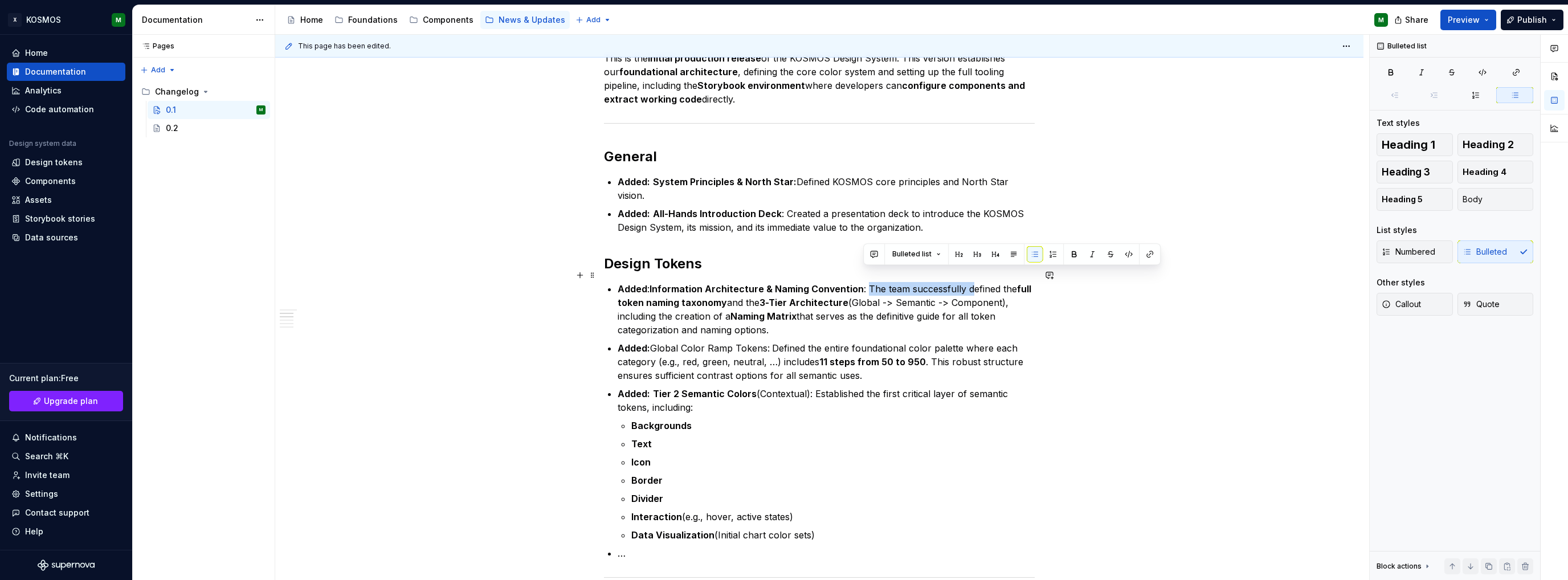
drag, startPoint x: 966, startPoint y: 274, endPoint x: 866, endPoint y: 273, distance: 100.0
click at [866, 282] on p "Added : Information Architecture & Naming Convention : The team successfully de…" at bounding box center [826, 310] width 417 height 55
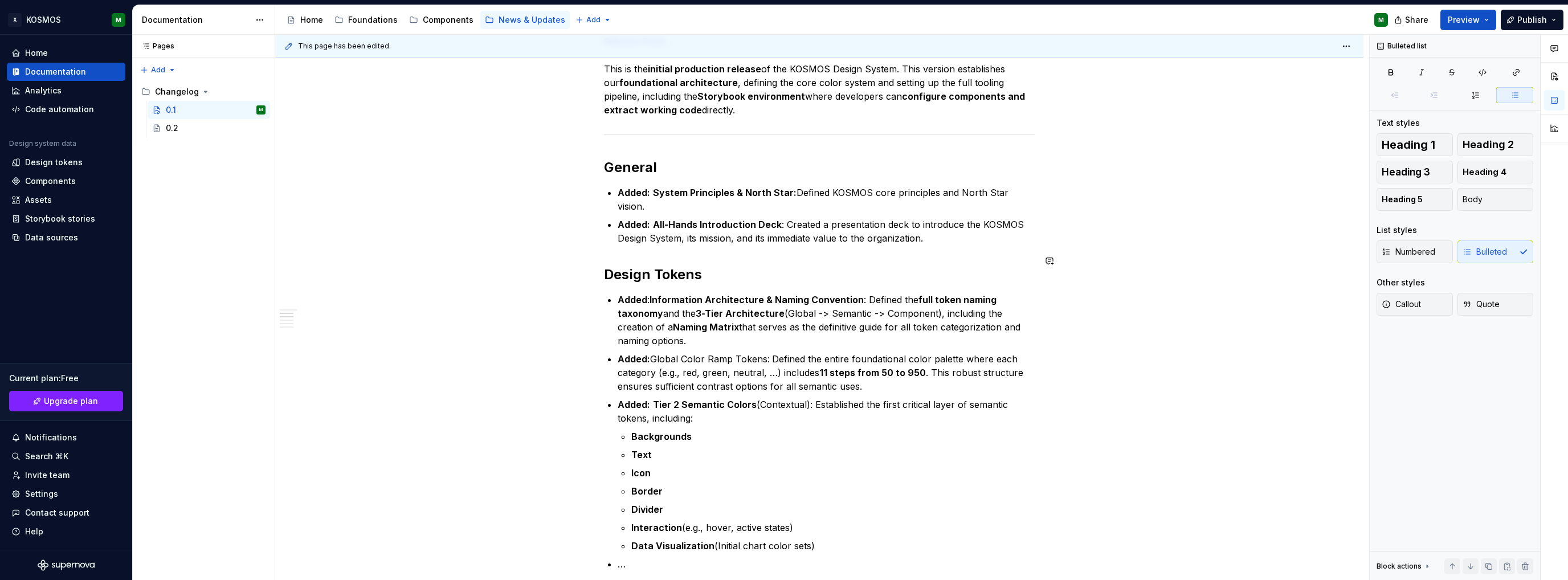
scroll to position [171, 0]
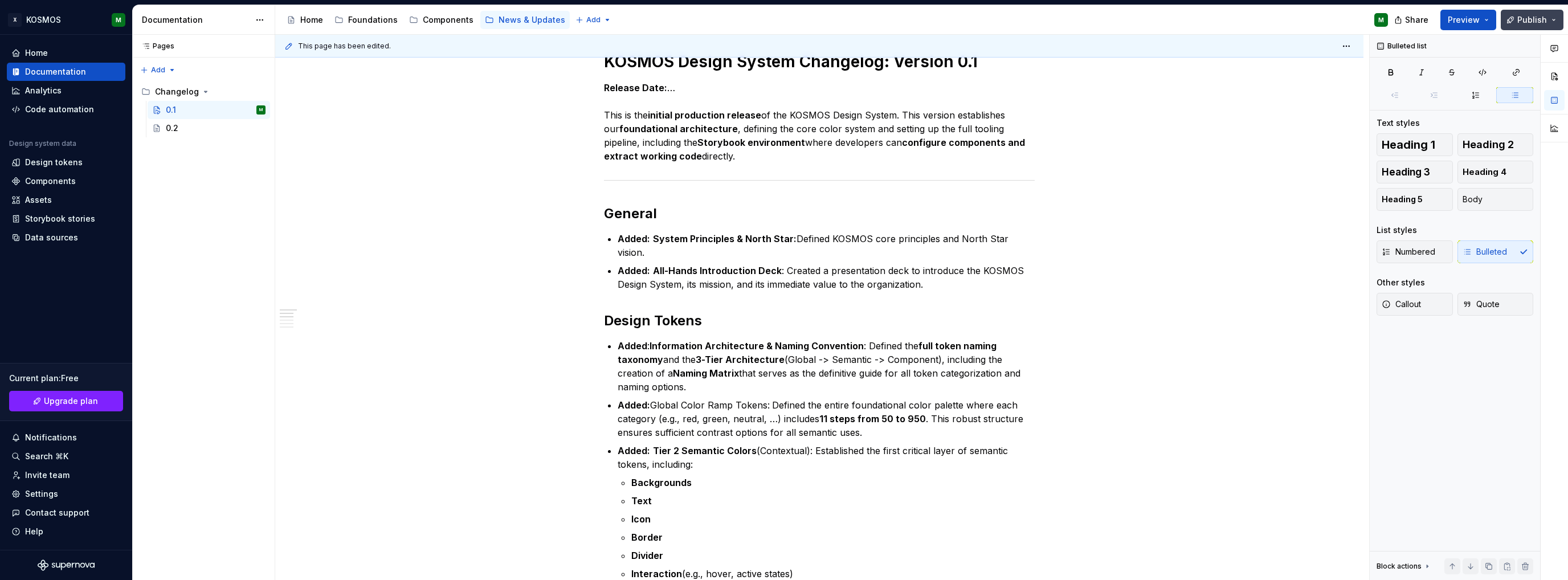
click at [1543, 12] on button "Publish" at bounding box center [1532, 20] width 63 height 21
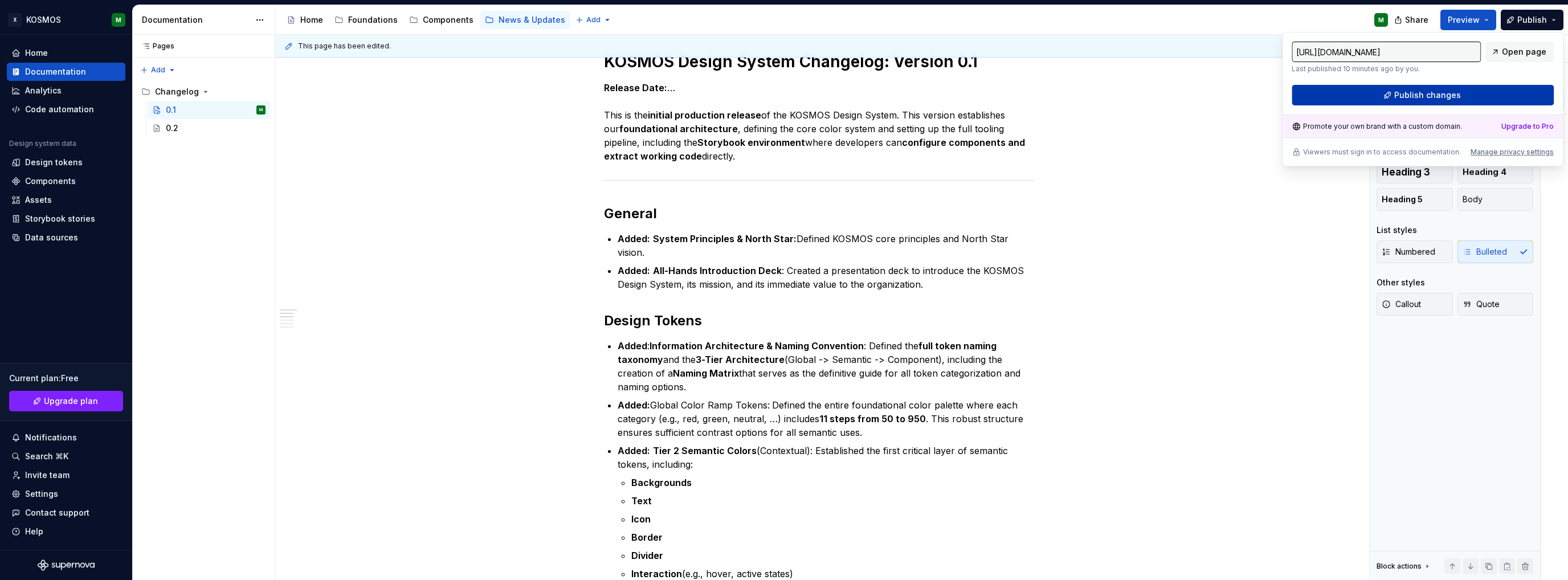
click at [1435, 96] on span "Publish changes" at bounding box center [1427, 95] width 66 height 11
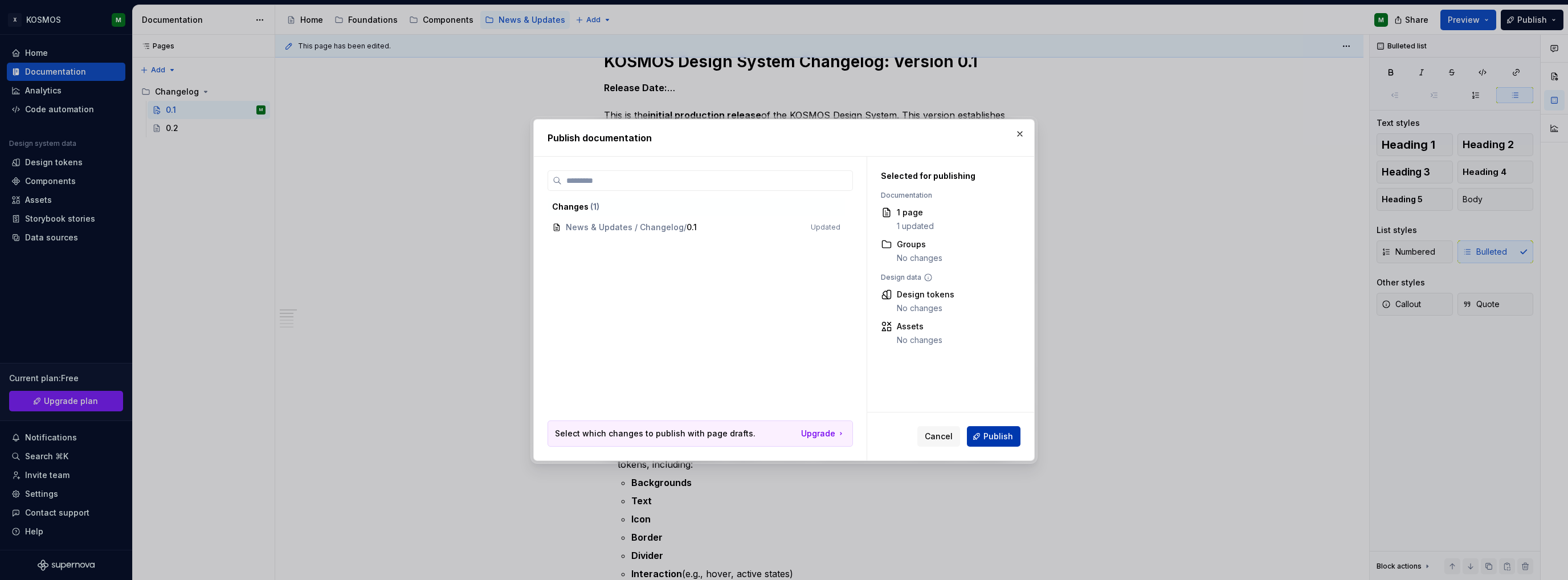
click at [992, 437] on span "Publish" at bounding box center [998, 435] width 29 height 11
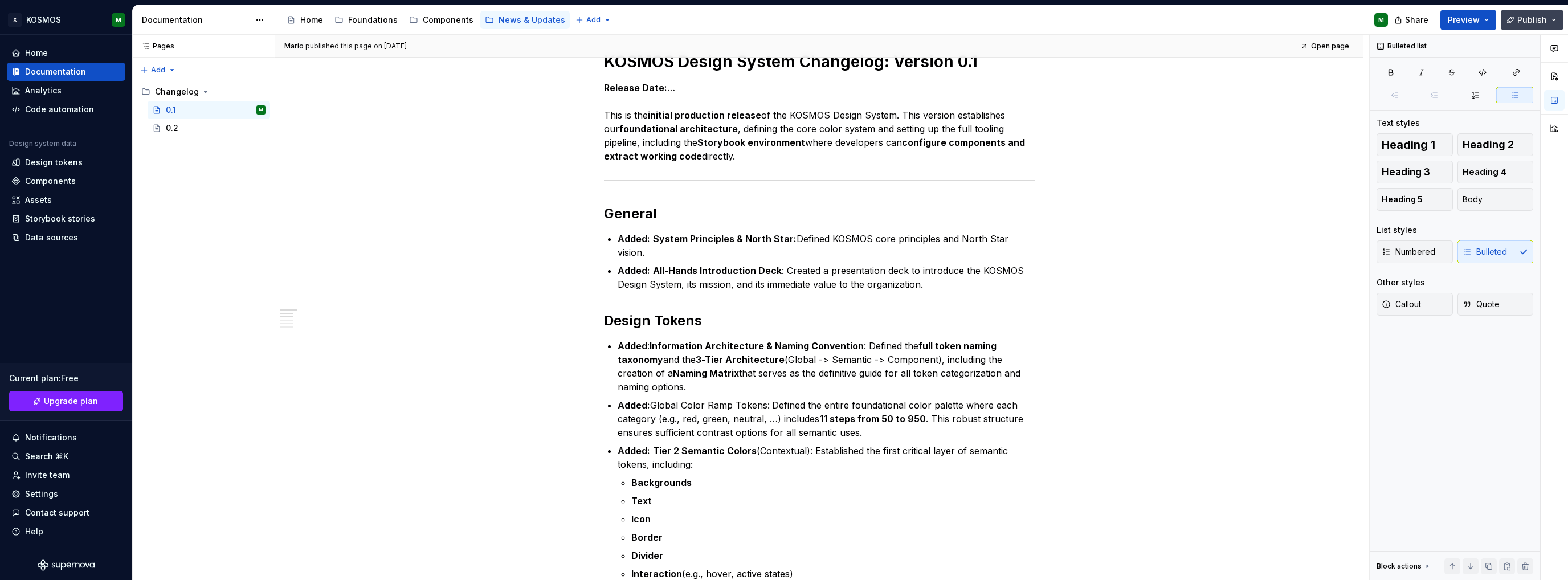
click at [1541, 15] on span "Publish" at bounding box center [1532, 20] width 29 height 11
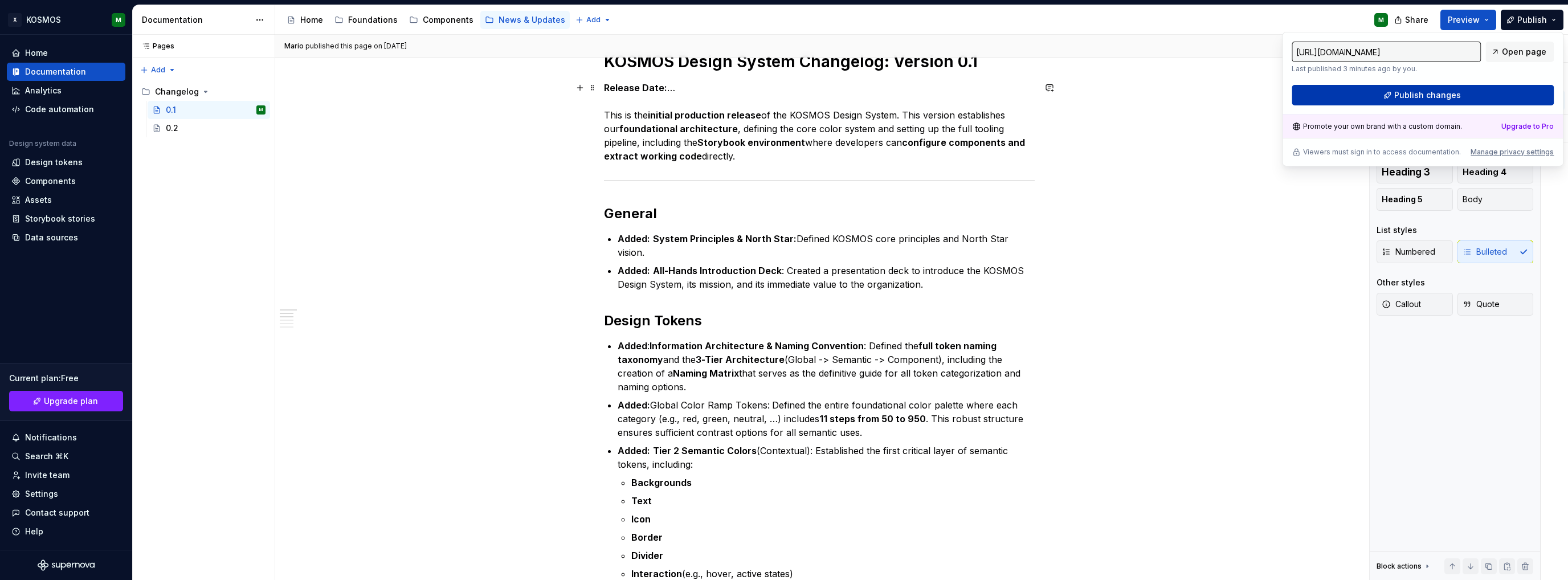
click at [1338, 90] on button "Publish changes" at bounding box center [1423, 96] width 262 height 21
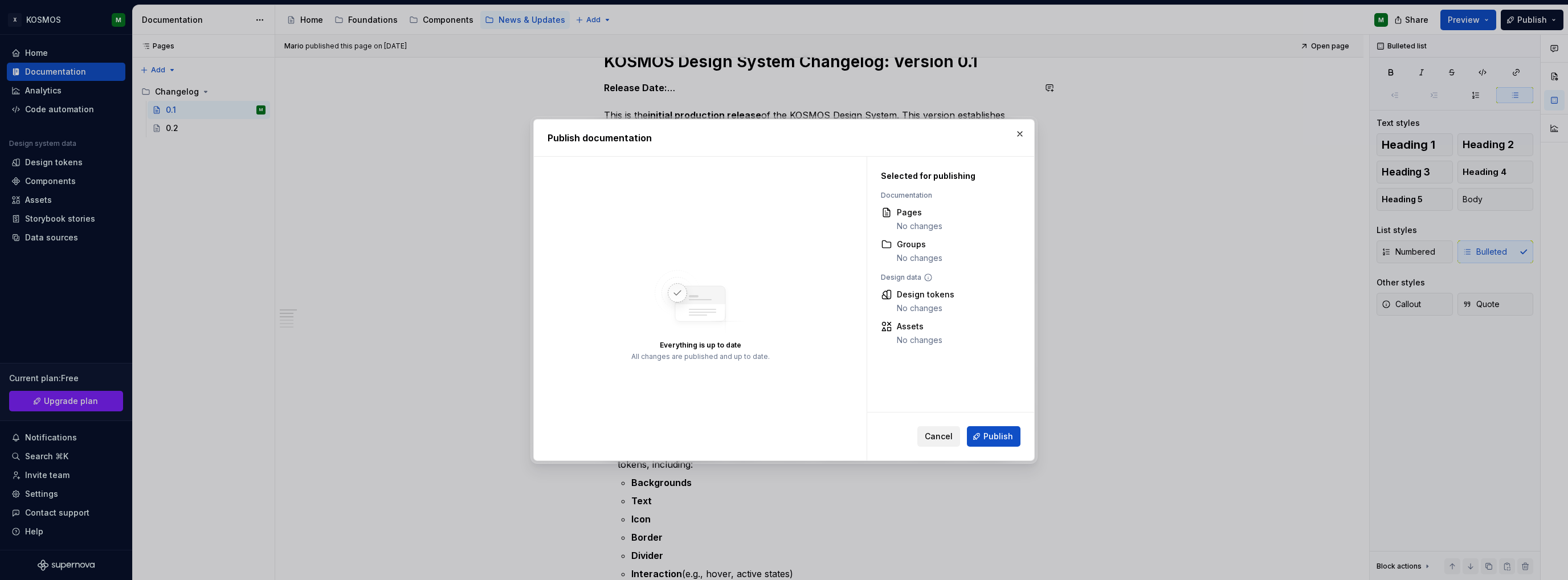
click at [950, 433] on span "Cancel" at bounding box center [938, 435] width 28 height 11
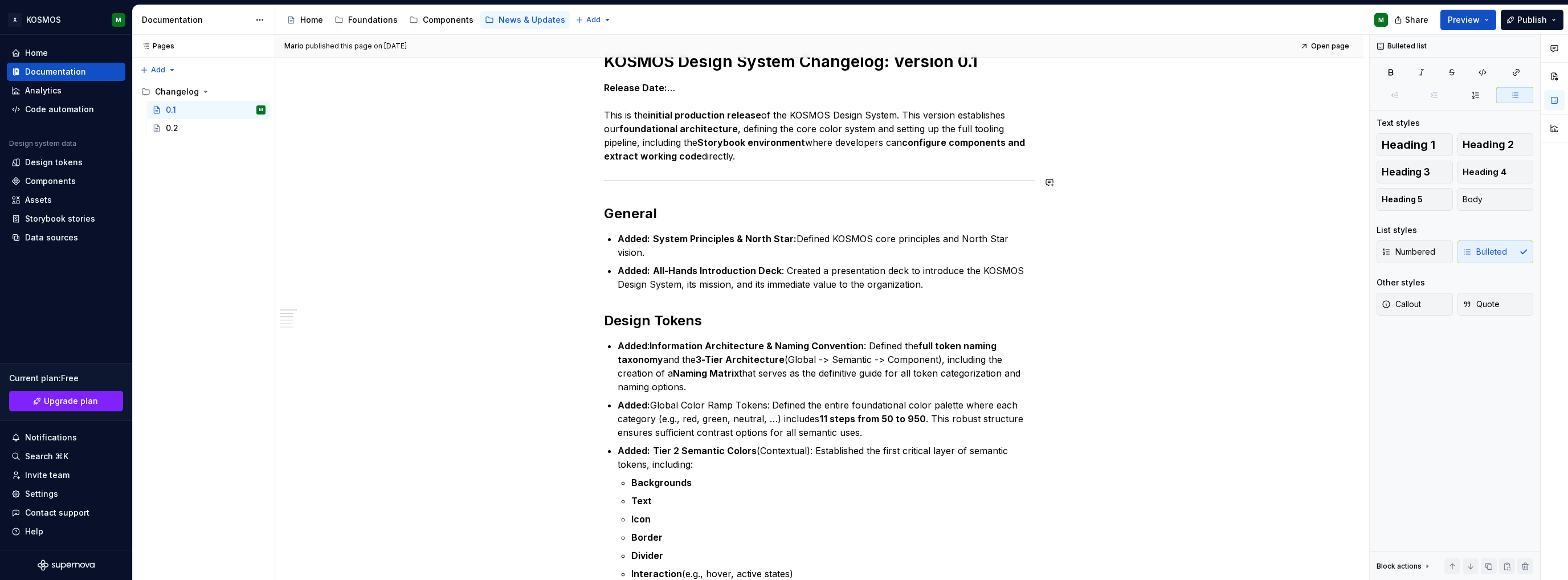
click at [694, 156] on p "Release Date: … This is the initial production release of the KOSMOS Design Sys…" at bounding box center [819, 121] width 430 height 82
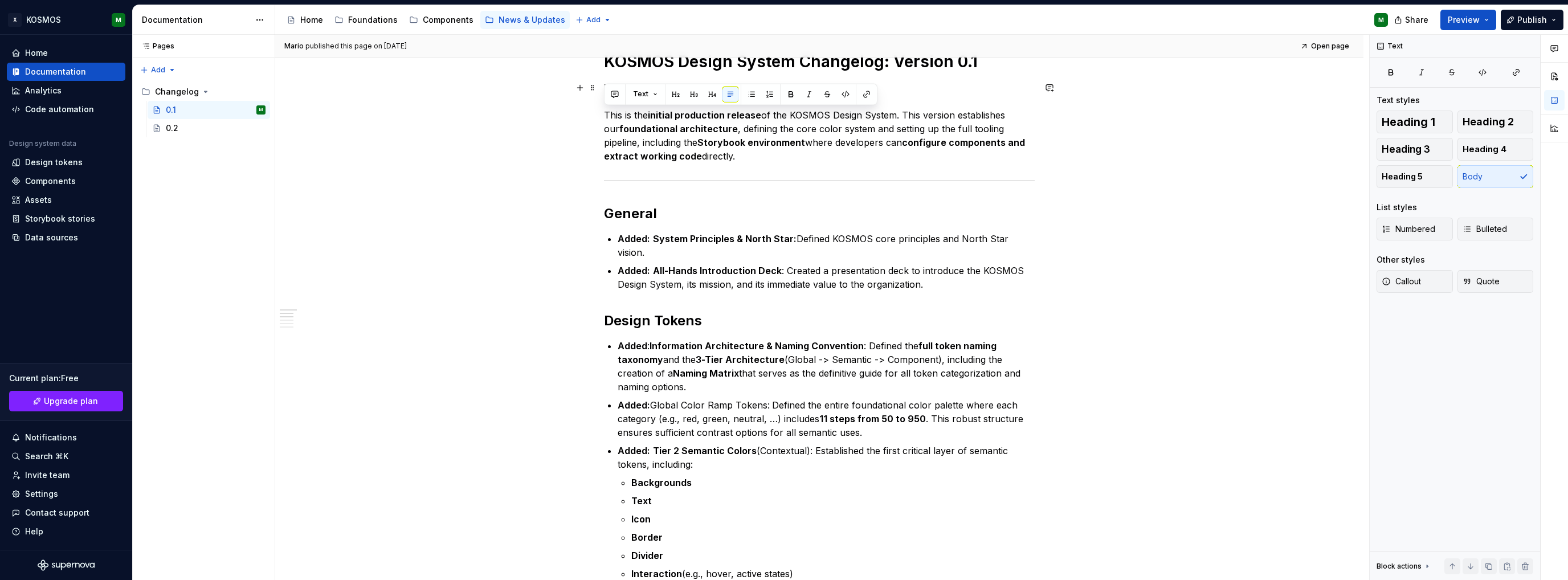
drag, startPoint x: 719, startPoint y: 156, endPoint x: 582, endPoint y: 118, distance: 142.2
click at [582, 118] on div "KOSMOS Design System Changelog: Version 0.1 Release Date: … This is the initial…" at bounding box center [819, 552] width 1088 height 1056
click at [784, 94] on button "button" at bounding box center [791, 94] width 16 height 16
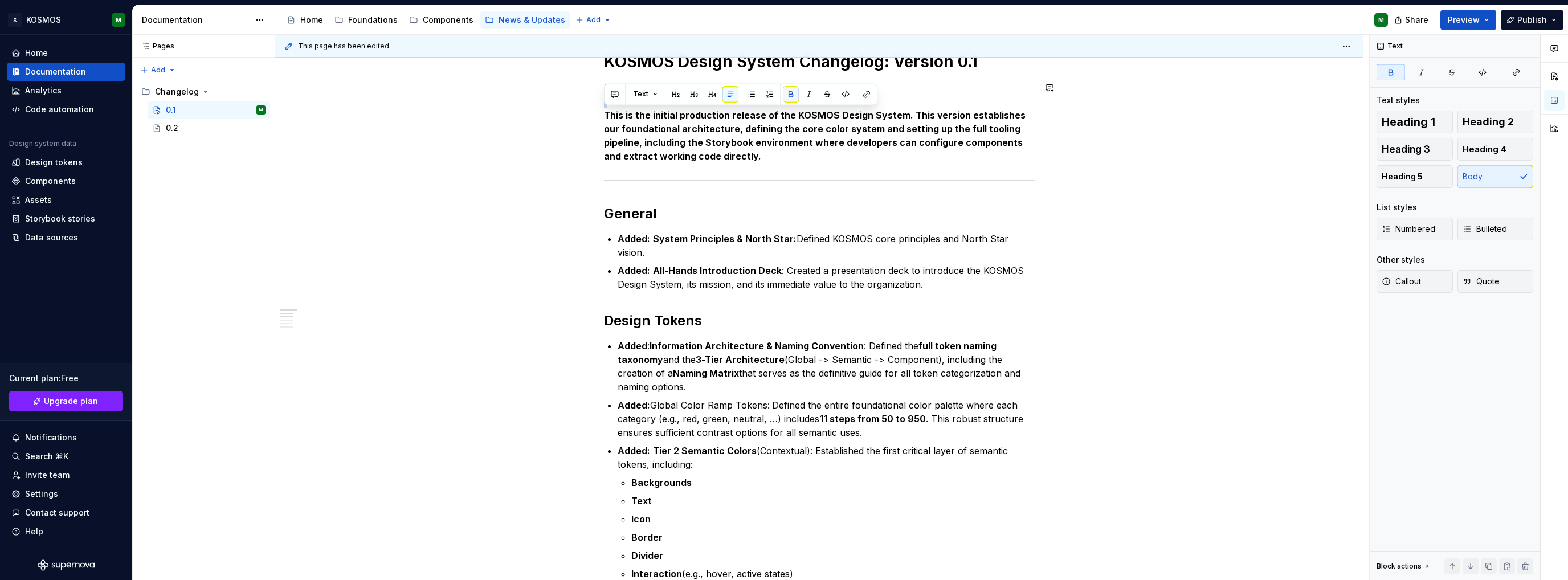
click at [788, 92] on button "button" at bounding box center [791, 94] width 16 height 16
click at [750, 136] on p "Release Date: … This is the initial production release of the KOSMOS Design Sys…" at bounding box center [819, 121] width 430 height 82
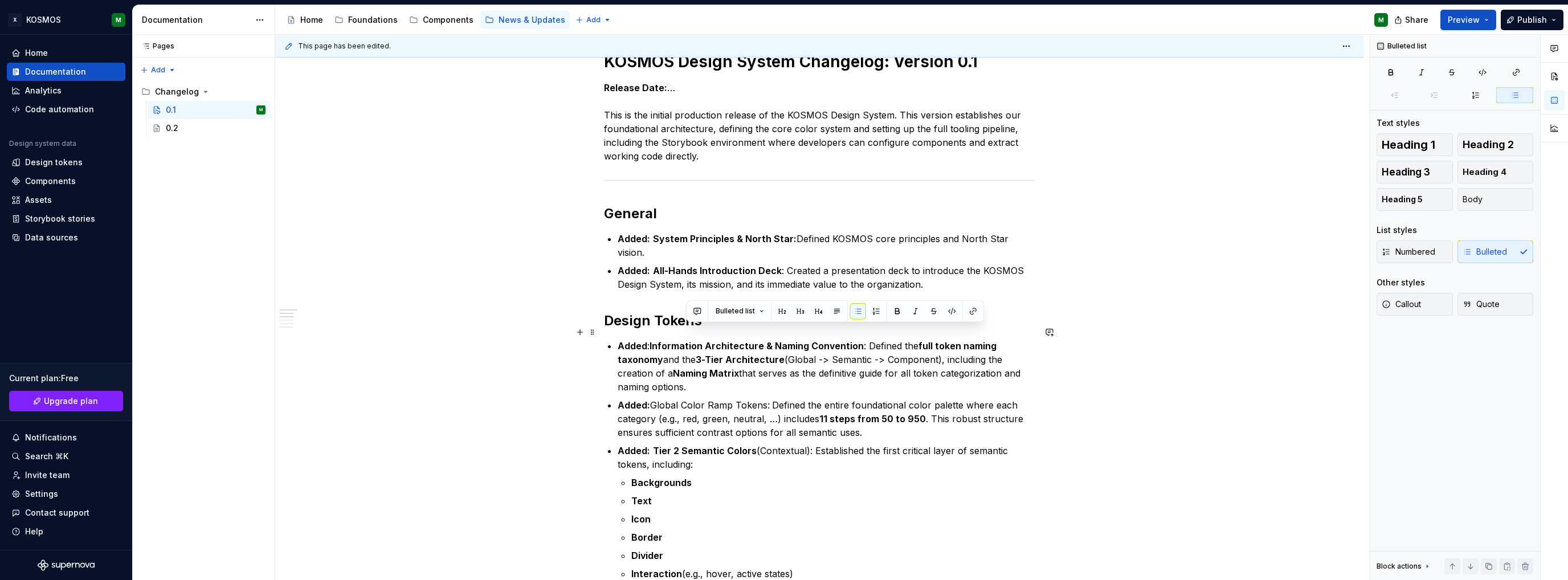
drag, startPoint x: 866, startPoint y: 330, endPoint x: 861, endPoint y: 372, distance: 42.3
click at [861, 372] on p "Added : Information Architecture & Naming Convention : Defined the full token n…" at bounding box center [826, 367] width 417 height 55
click at [899, 311] on button "button" at bounding box center [897, 311] width 16 height 16
click at [898, 311] on button "button" at bounding box center [897, 311] width 16 height 16
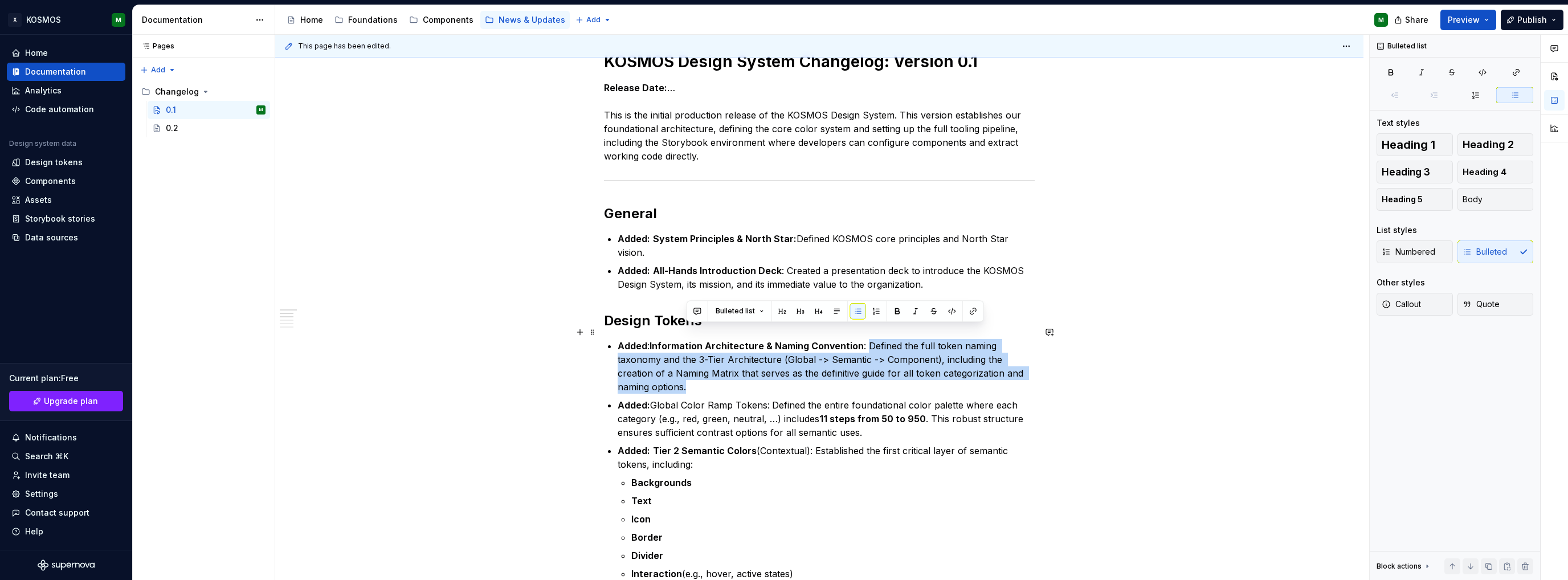
click at [929, 345] on p "Added : Information Architecture & Naming Convention : Defined the full token n…" at bounding box center [826, 367] width 417 height 55
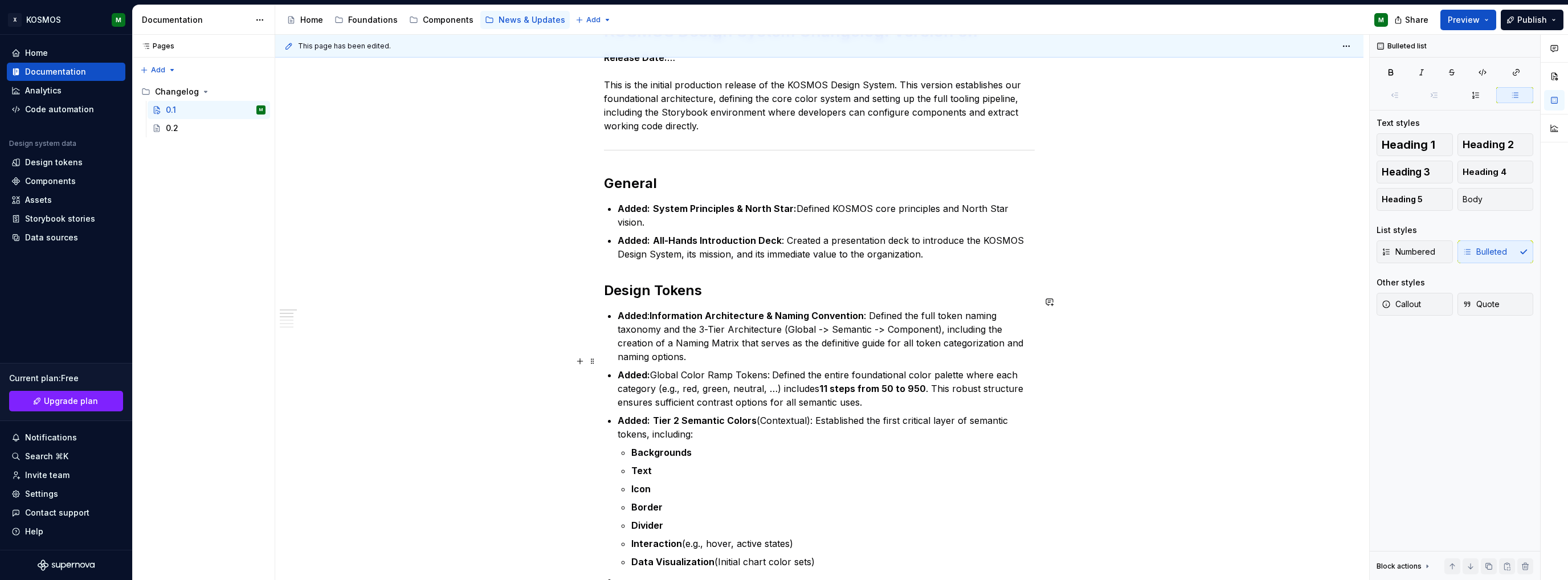
scroll to position [228, 0]
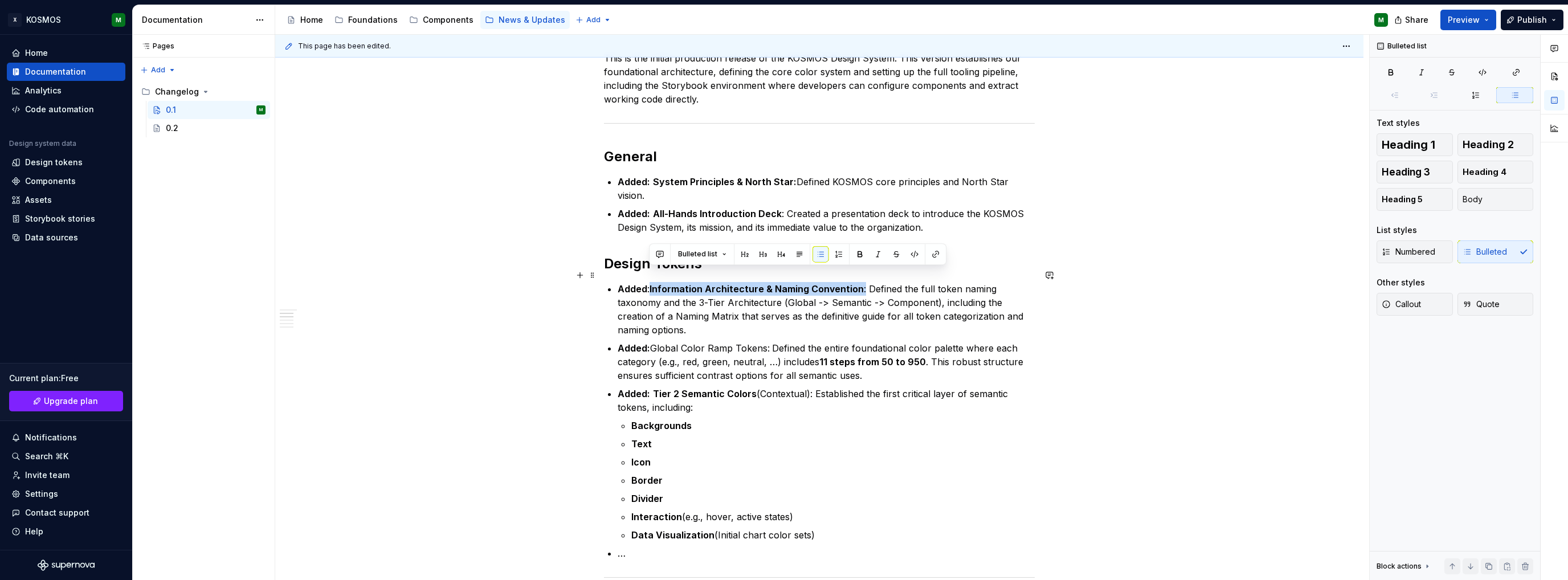
drag, startPoint x: 650, startPoint y: 274, endPoint x: 861, endPoint y: 279, distance: 211.1
click at [861, 282] on p "Added : Information Architecture & Naming Convention : Defined the full token n…" at bounding box center [826, 310] width 417 height 55
click at [857, 260] on button "button" at bounding box center [860, 254] width 16 height 16
click at [857, 256] on button "button" at bounding box center [860, 254] width 16 height 16
click at [738, 282] on p "Added : Information Architecture & Naming Convention: Defined the full token na…" at bounding box center [826, 310] width 417 height 55
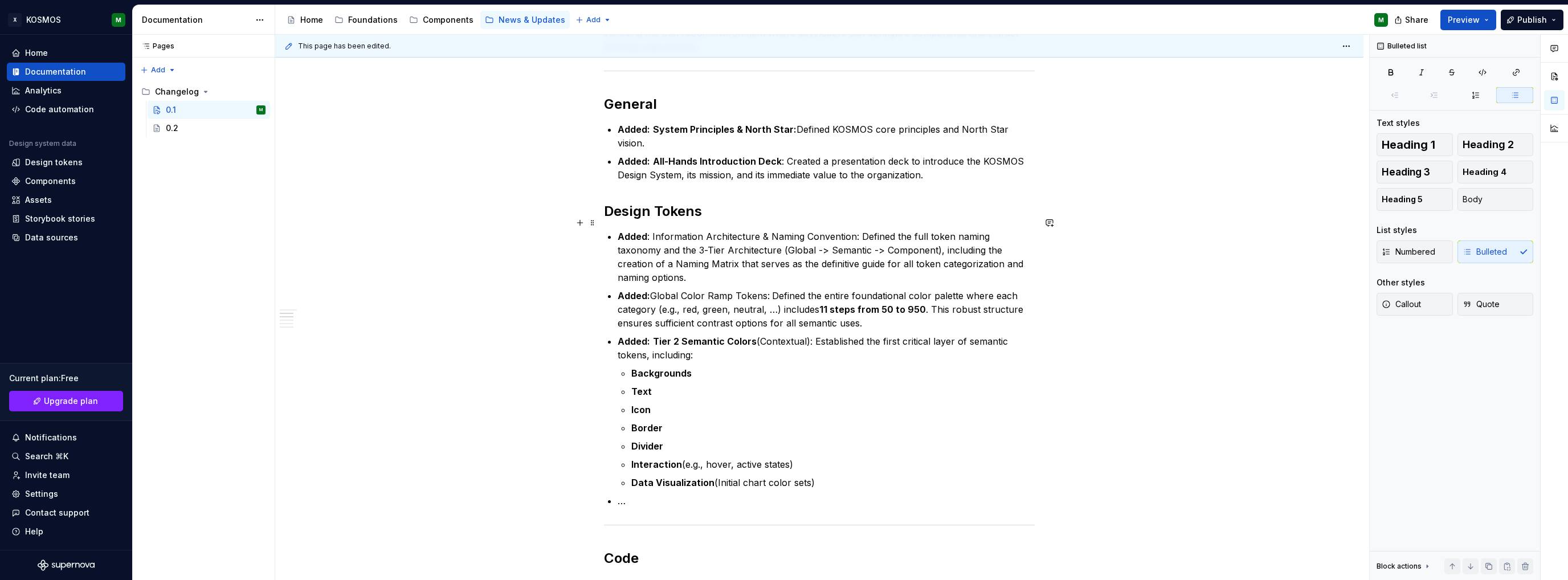
scroll to position [285, 0]
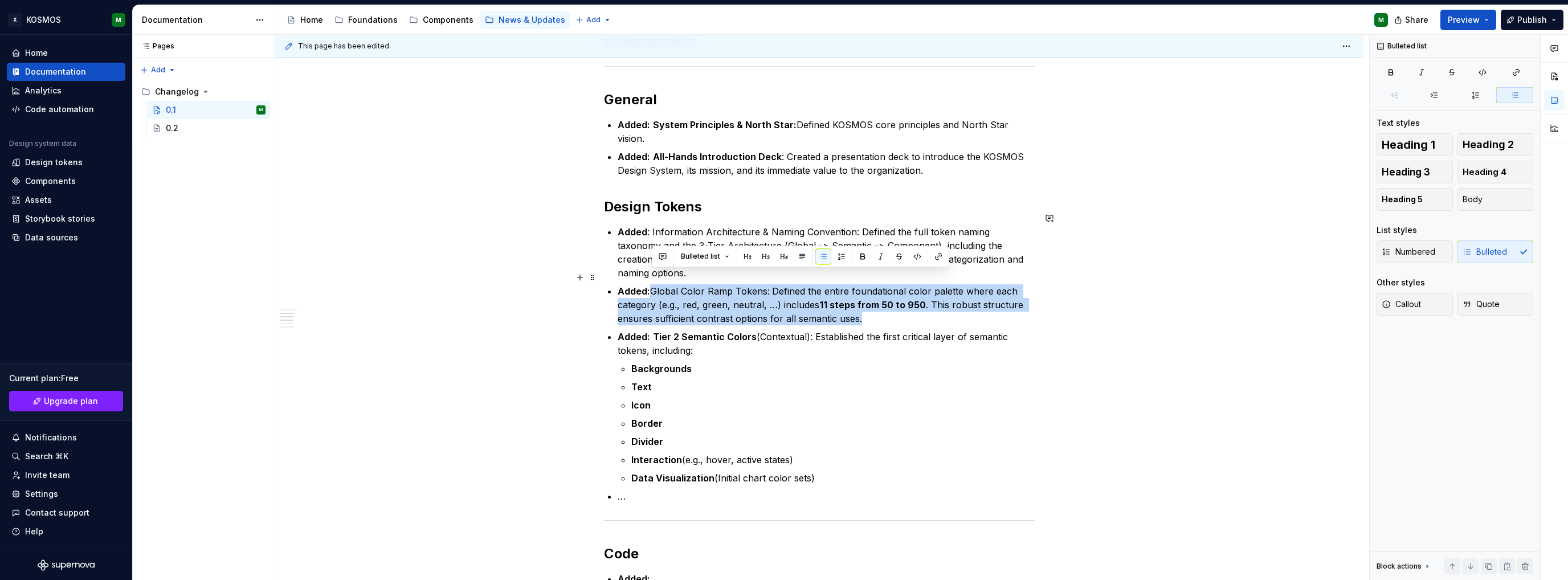
drag, startPoint x: 651, startPoint y: 277, endPoint x: 863, endPoint y: 303, distance: 213.6
click at [863, 303] on p "Added: Global Color Ramp Tokens: Defined the entire foundational color palette …" at bounding box center [826, 305] width 417 height 41
click at [861, 259] on button "button" at bounding box center [862, 256] width 16 height 16
click at [861, 258] on button "button" at bounding box center [862, 256] width 16 height 16
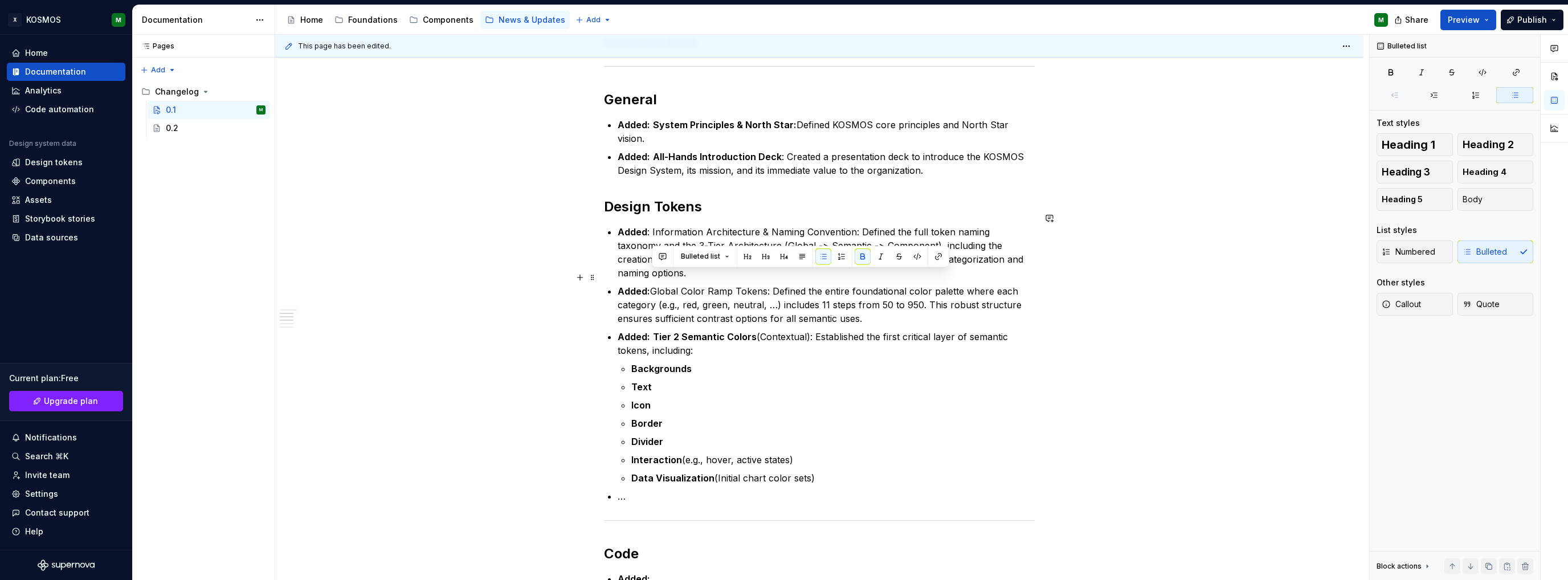
click at [838, 296] on p "Added: Global Color Ramp Tokens: Defined the entire foundational color palette …" at bounding box center [826, 305] width 417 height 41
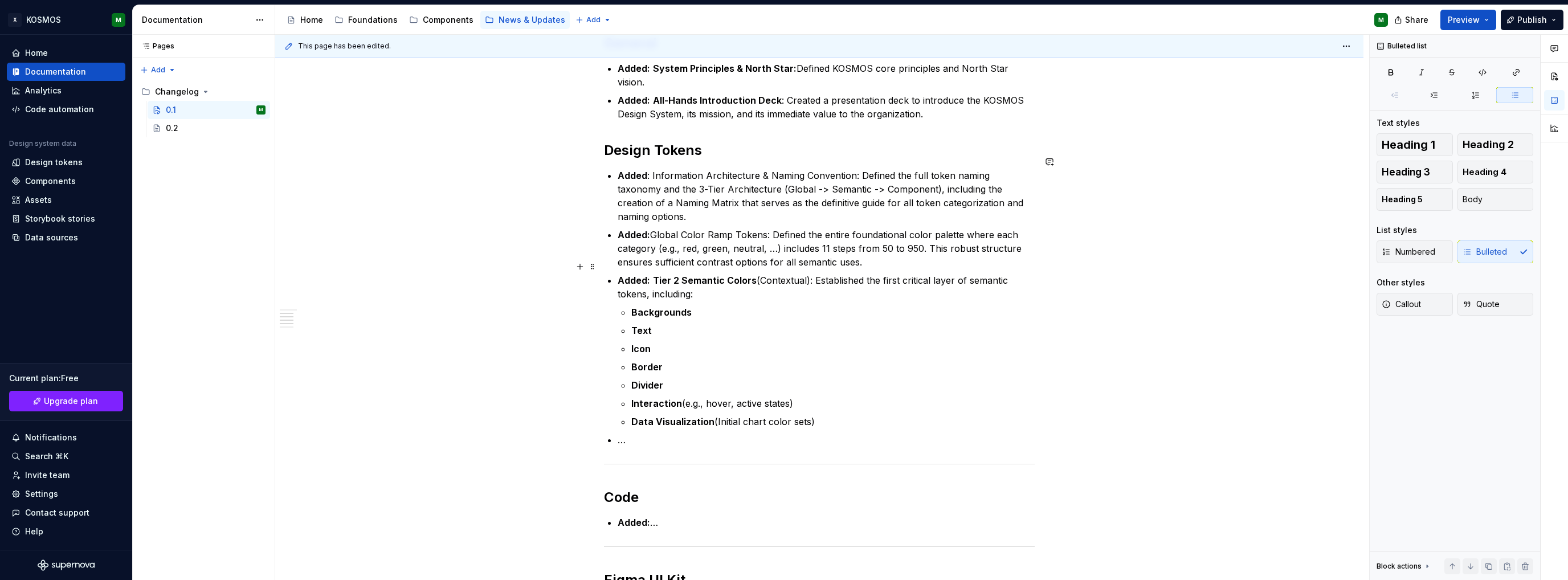
scroll to position [342, 0]
drag, startPoint x: 654, startPoint y: 262, endPoint x: 706, endPoint y: 279, distance: 54.7
click at [701, 280] on p "Added: Tier 2 Semantic Colors (Contextual): Established the first critical laye…" at bounding box center [826, 287] width 417 height 28
click at [863, 243] on button "button" at bounding box center [863, 244] width 16 height 16
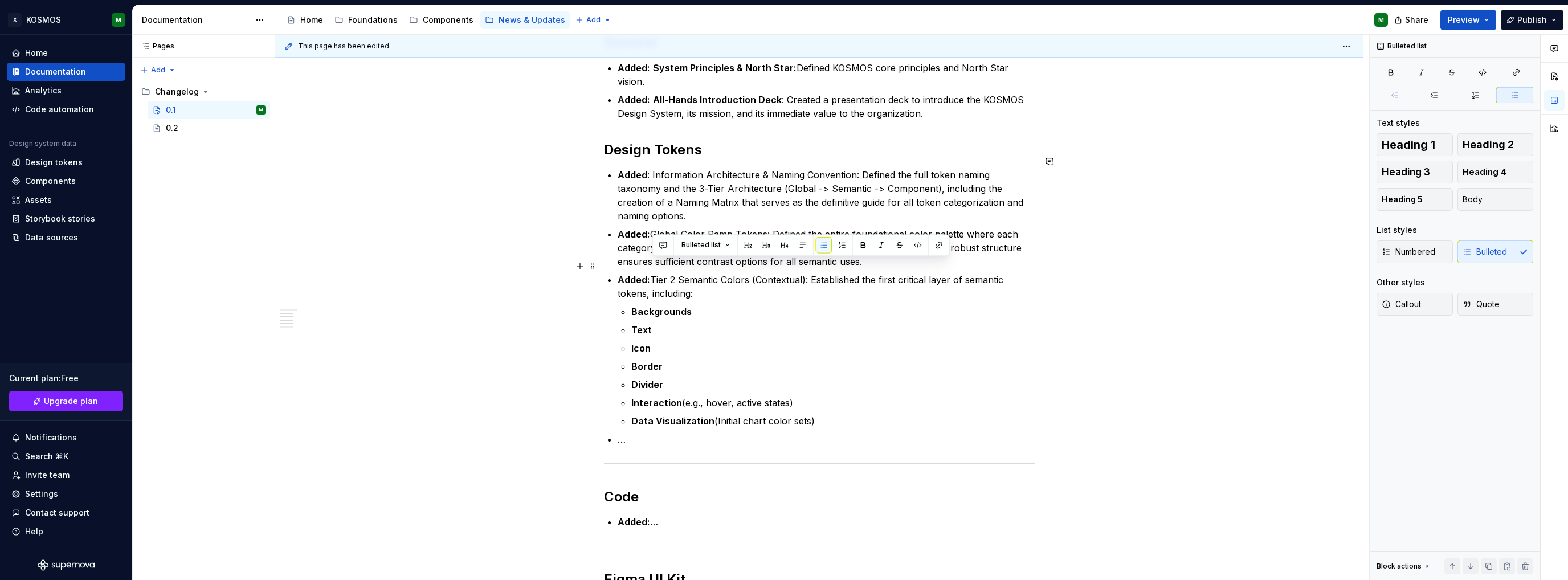
click at [838, 283] on p "Added: Tier 2 Semantic Colors (Contextual): Established the first critical laye…" at bounding box center [826, 287] width 417 height 28
drag, startPoint x: 814, startPoint y: 406, endPoint x: 632, endPoint y: 299, distance: 211.1
click at [632, 305] on ul "Backgrounds Text Icon Border Divider Interaction (e.g., hover, active states) D…" at bounding box center [832, 366] width 404 height 123
click at [842, 274] on button "button" at bounding box center [842, 276] width 16 height 16
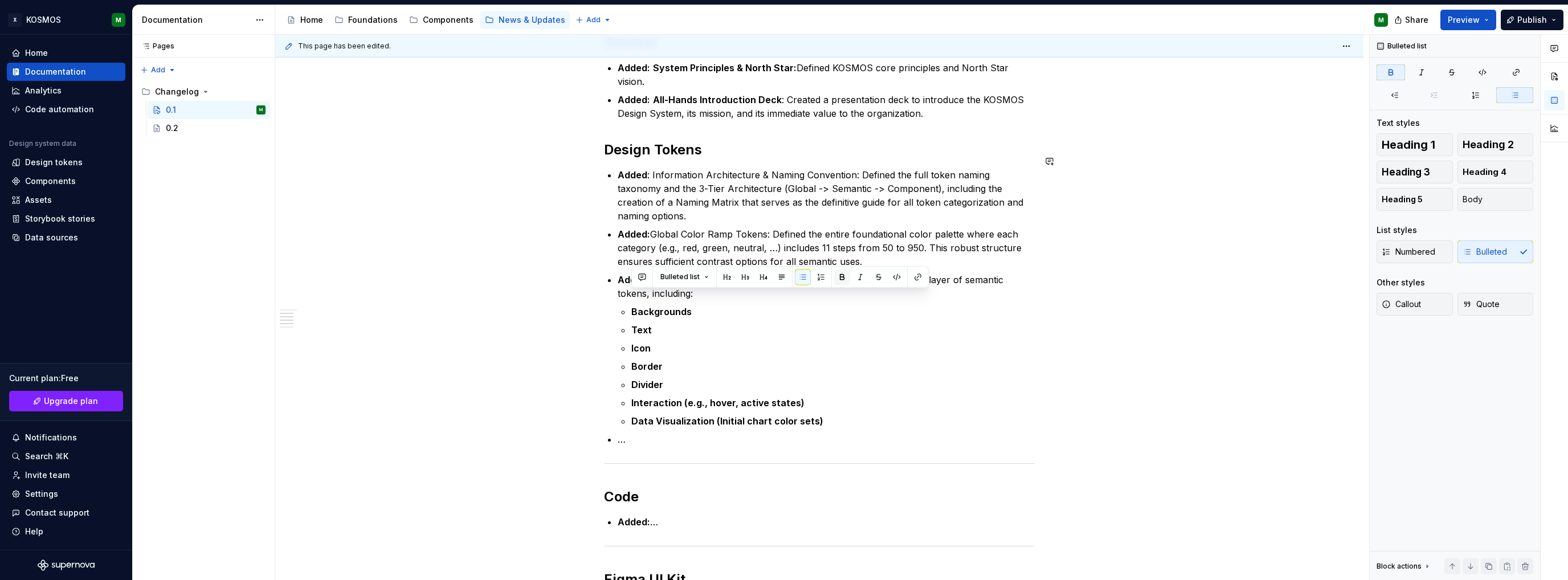
click at [840, 274] on button "button" at bounding box center [842, 276] width 16 height 16
click at [864, 378] on p "Divider" at bounding box center [832, 385] width 404 height 14
click at [889, 360] on p "Border" at bounding box center [832, 367] width 404 height 14
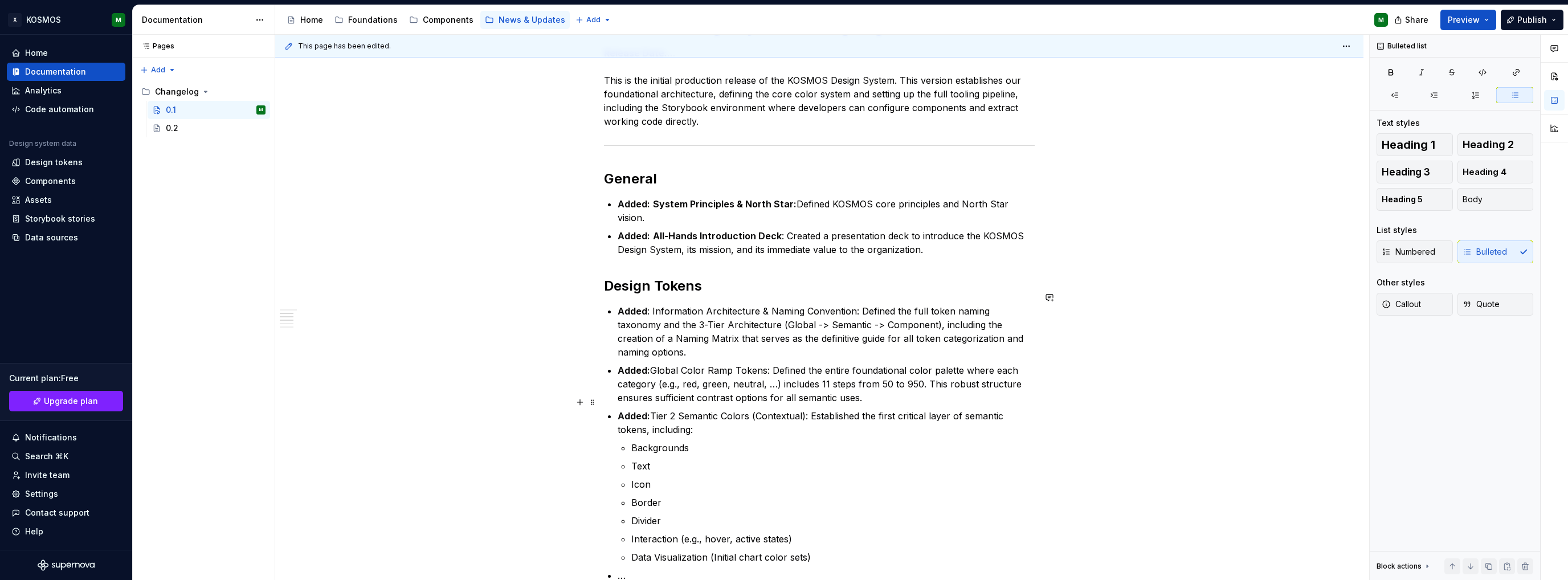
scroll to position [144, 0]
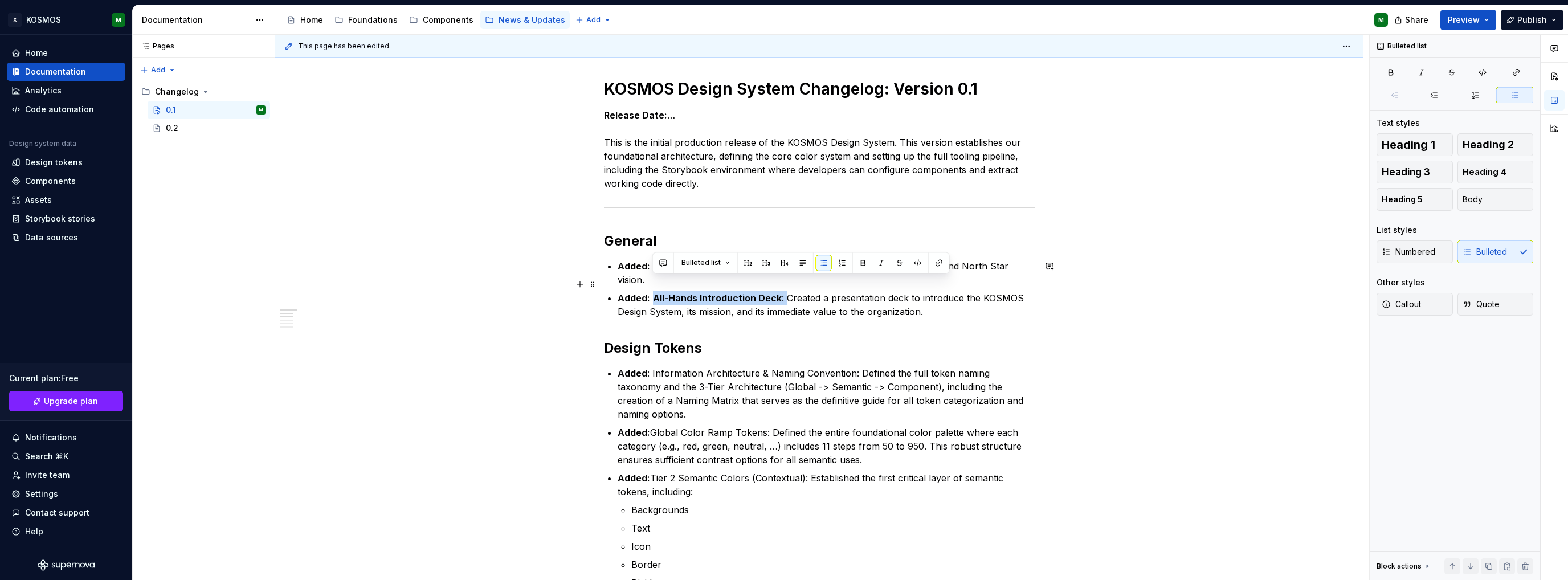
drag, startPoint x: 651, startPoint y: 281, endPoint x: 781, endPoint y: 285, distance: 130.1
click at [781, 291] on p "Added: All-Hands Introduction Deck : Created a presentation deck to introduce t…" at bounding box center [826, 305] width 417 height 28
click at [861, 262] on button "button" at bounding box center [863, 262] width 16 height 16
click at [861, 262] on button "button" at bounding box center [863, 262] width 16 height 16
click at [850, 294] on p "Added: All-Hands Introduction Deck: Created a presentation deck to introduce th…" at bounding box center [826, 305] width 417 height 28
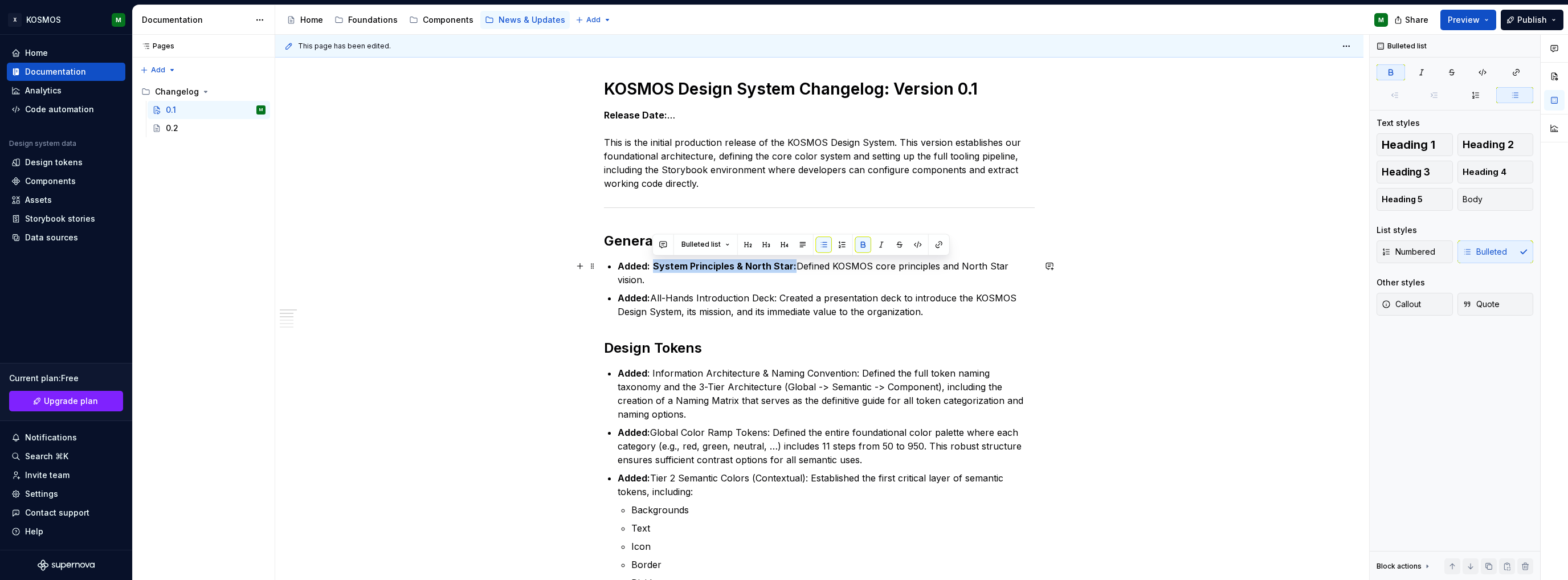
drag, startPoint x: 651, startPoint y: 263, endPoint x: 791, endPoint y: 267, distance: 140.1
click at [791, 267] on p "Added: System Principles & North Star: Defined KOSMOS core principles and North…" at bounding box center [826, 273] width 417 height 28
click at [858, 246] on button "button" at bounding box center [863, 244] width 16 height 16
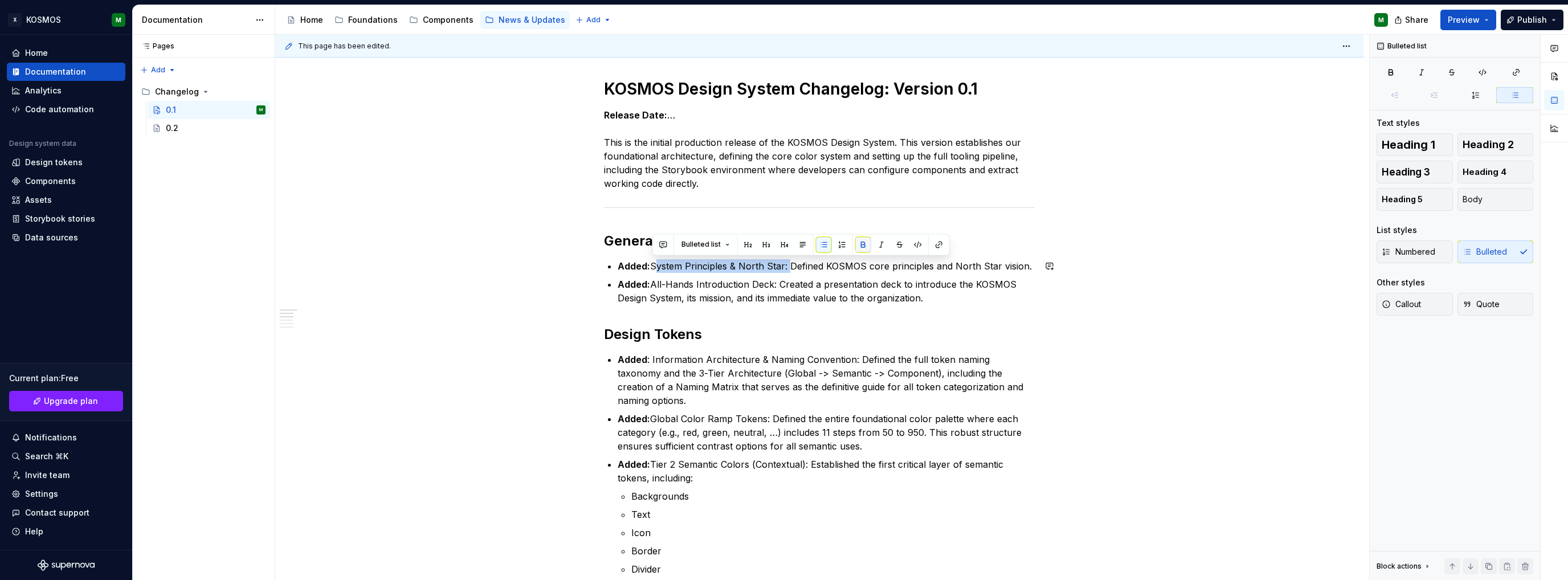
click at [861, 244] on button "button" at bounding box center [863, 244] width 16 height 16
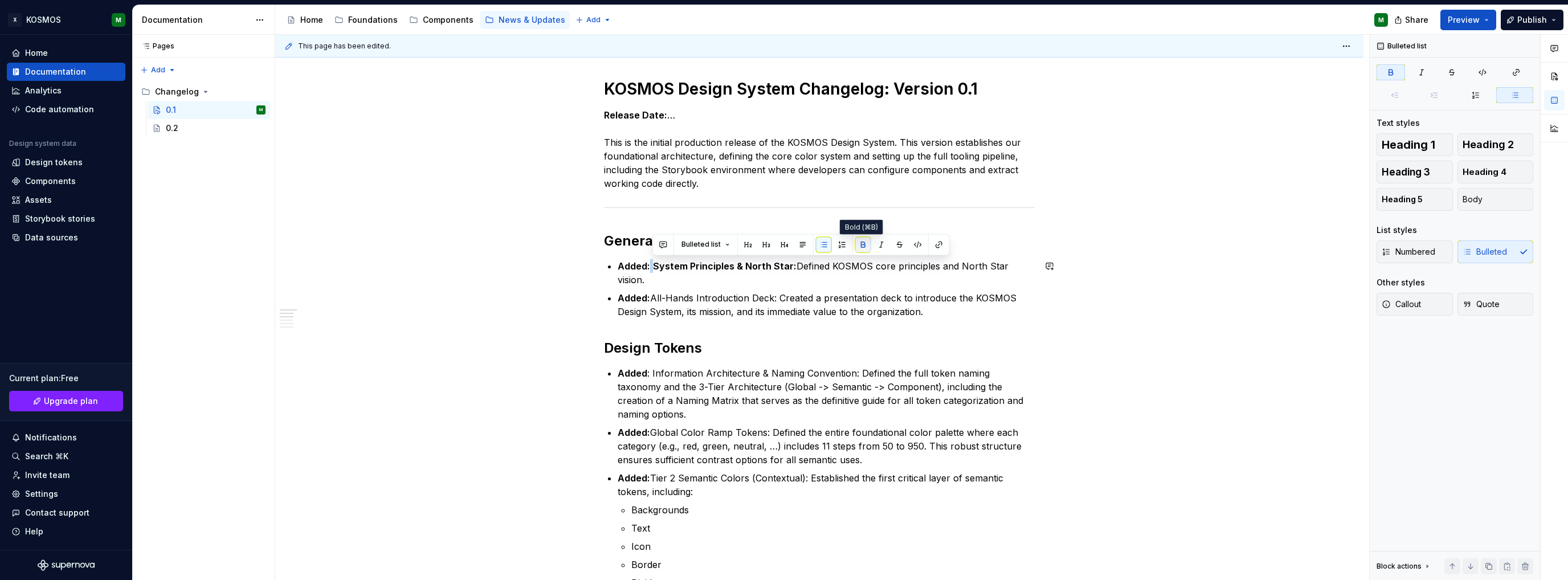
click at [856, 244] on button "button" at bounding box center [863, 244] width 16 height 16
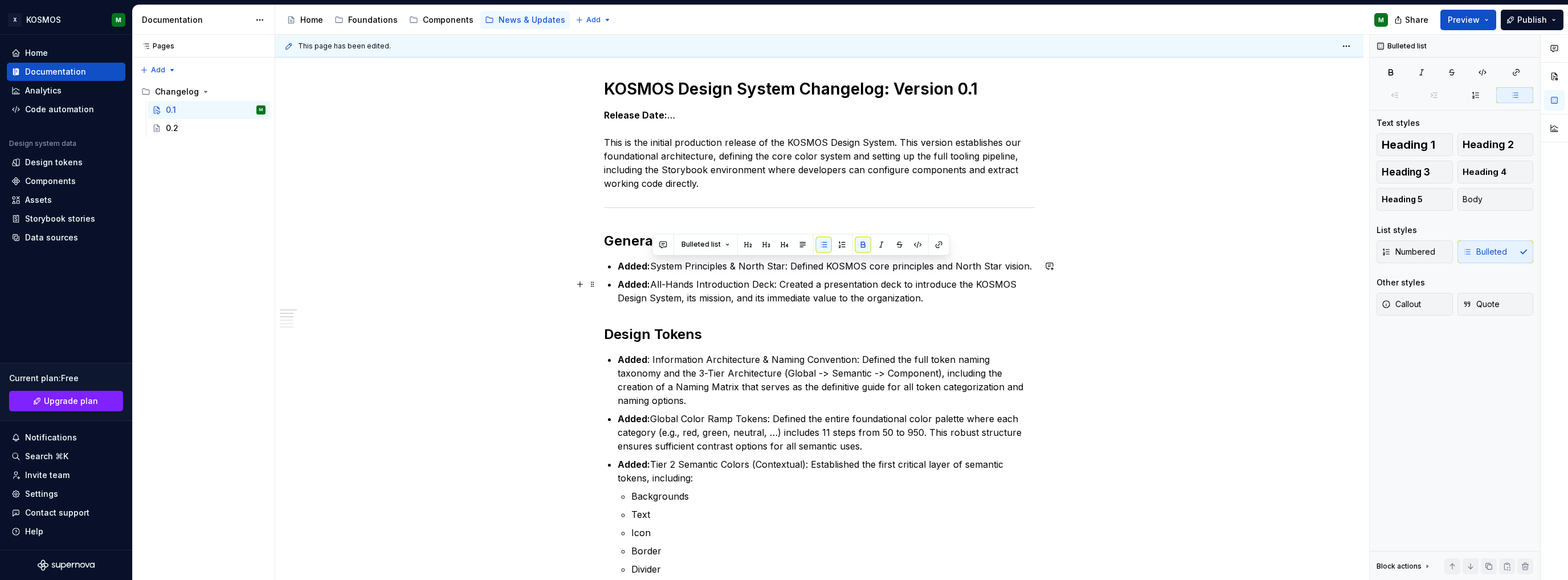
click at [843, 278] on p "Added: All-Hands Introduction Deck: Created a presentation deck to introduce th…" at bounding box center [826, 291] width 417 height 28
click at [1541, 22] on span "Publish" at bounding box center [1532, 20] width 29 height 11
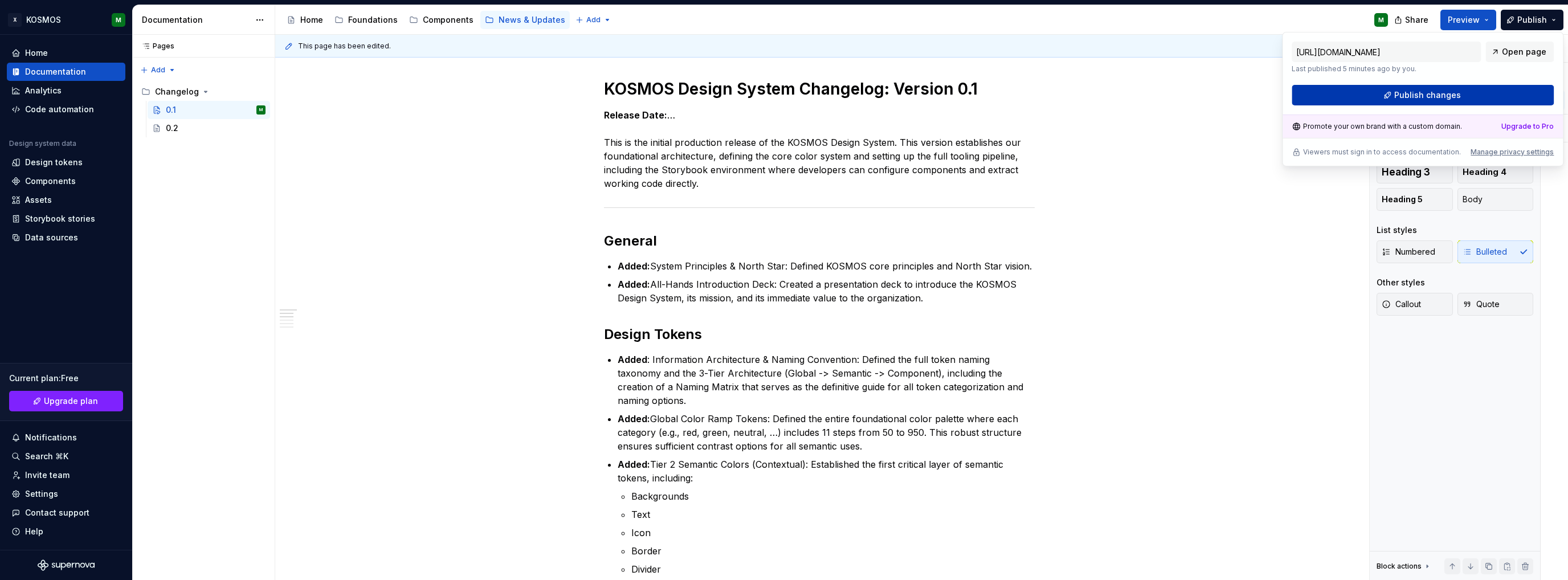
click at [1440, 96] on span "Publish changes" at bounding box center [1427, 95] width 66 height 11
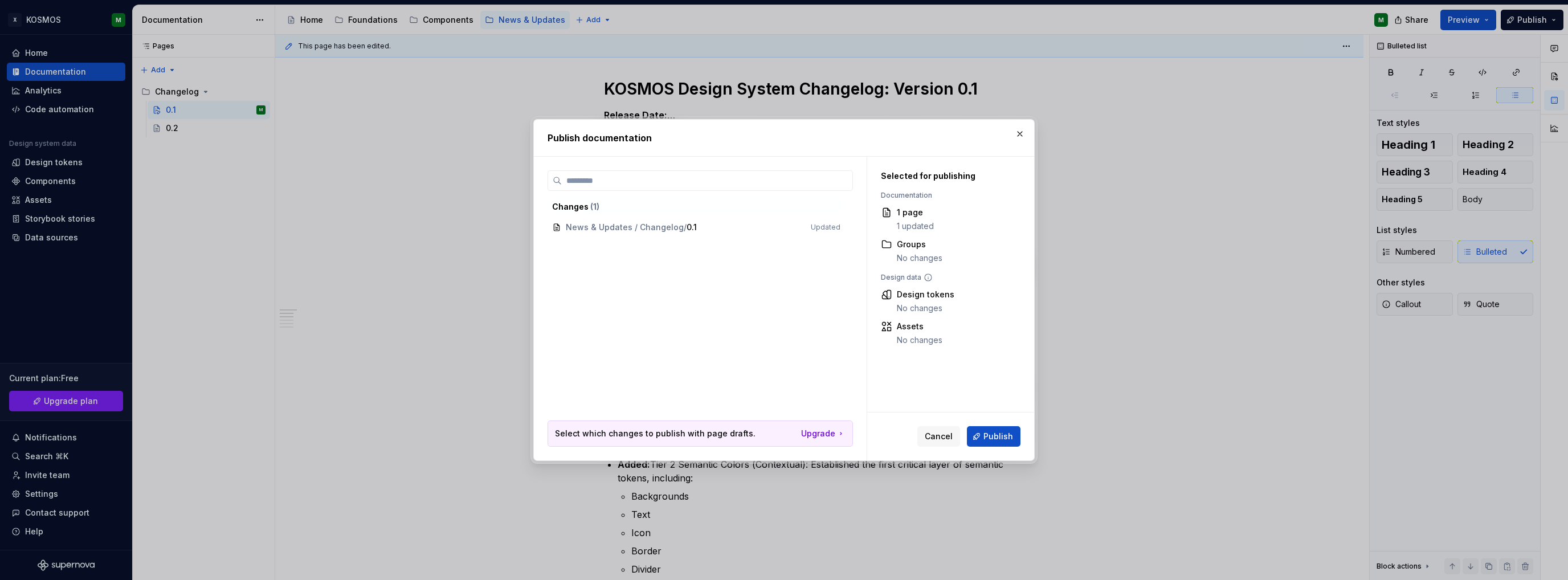
click at [997, 438] on span "Publish" at bounding box center [998, 435] width 29 height 11
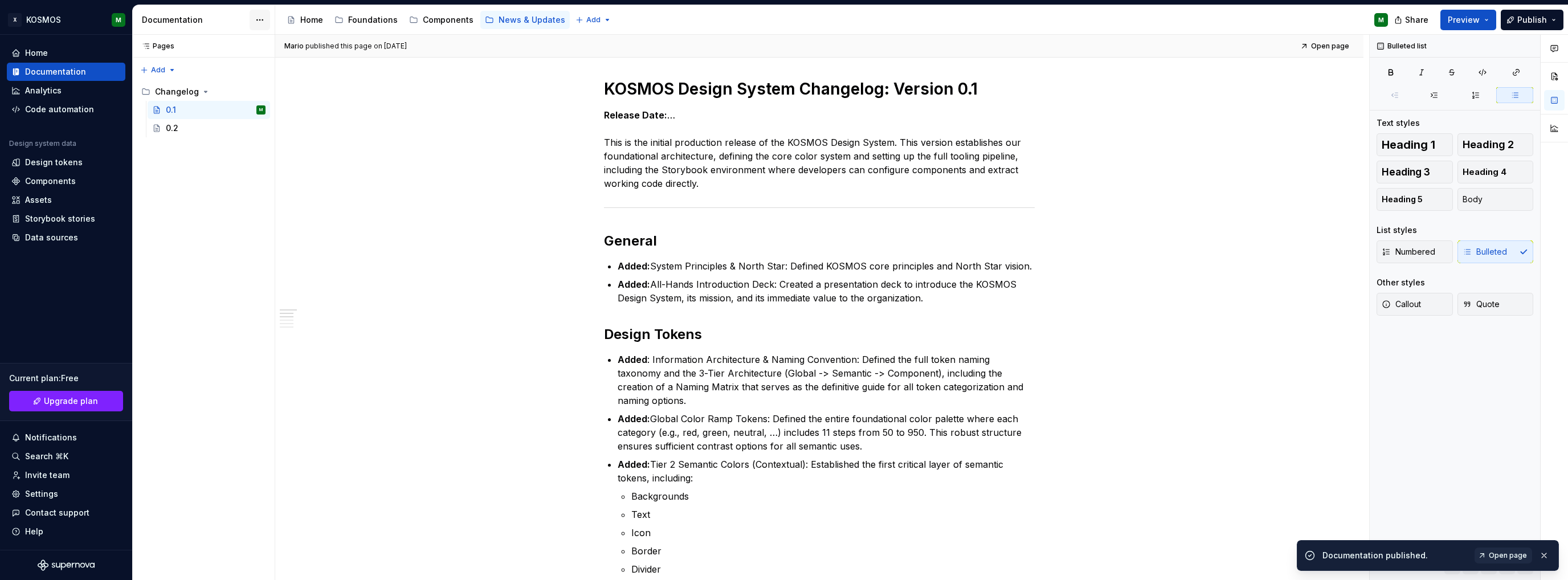
click at [258, 20] on html "X KOSMOS M Home Documentation Analytics Code automation Design system data Desi…" at bounding box center [784, 290] width 1568 height 580
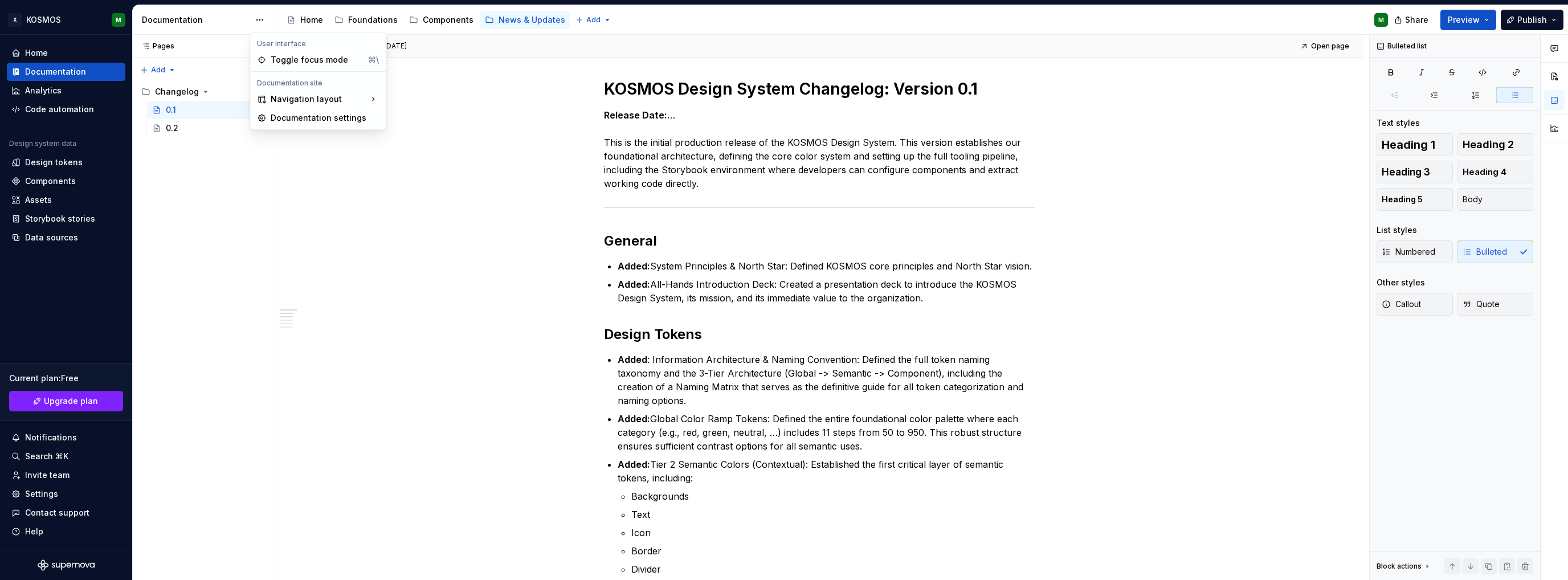
type textarea "*"
click at [296, 119] on div "Documentation settings" at bounding box center [324, 117] width 108 height 11
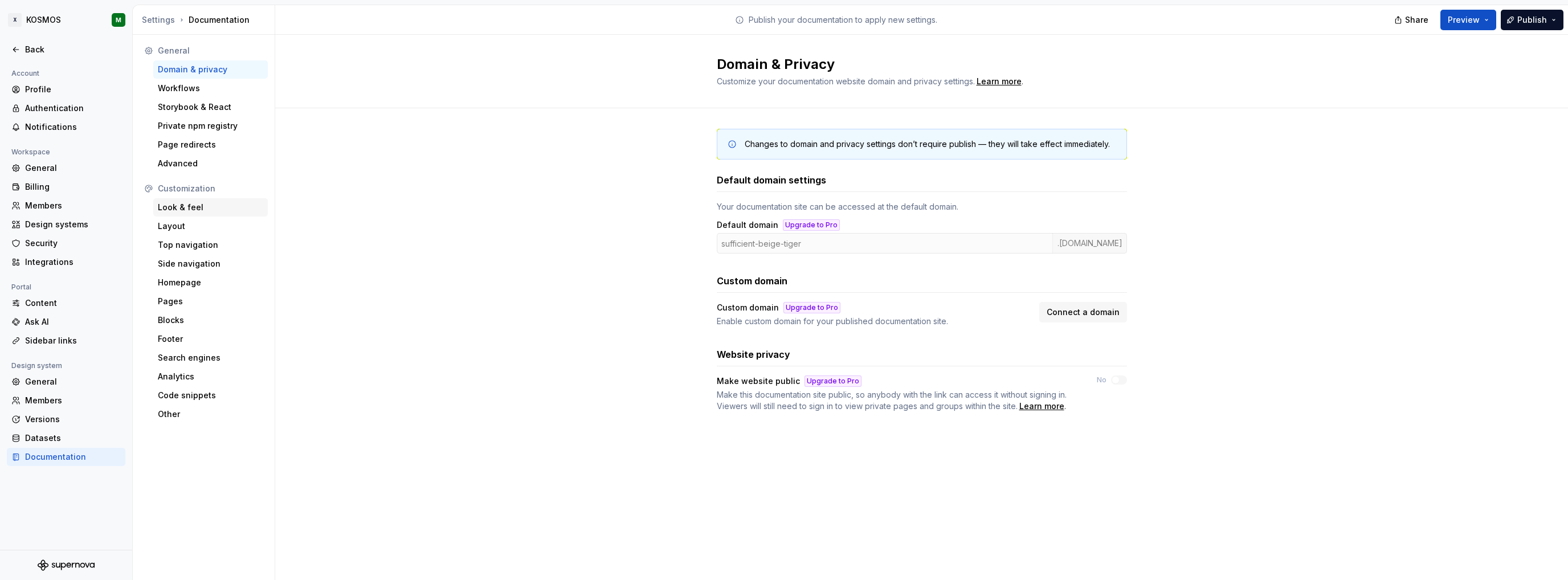
click at [185, 206] on div "Look & feel" at bounding box center [210, 207] width 105 height 11
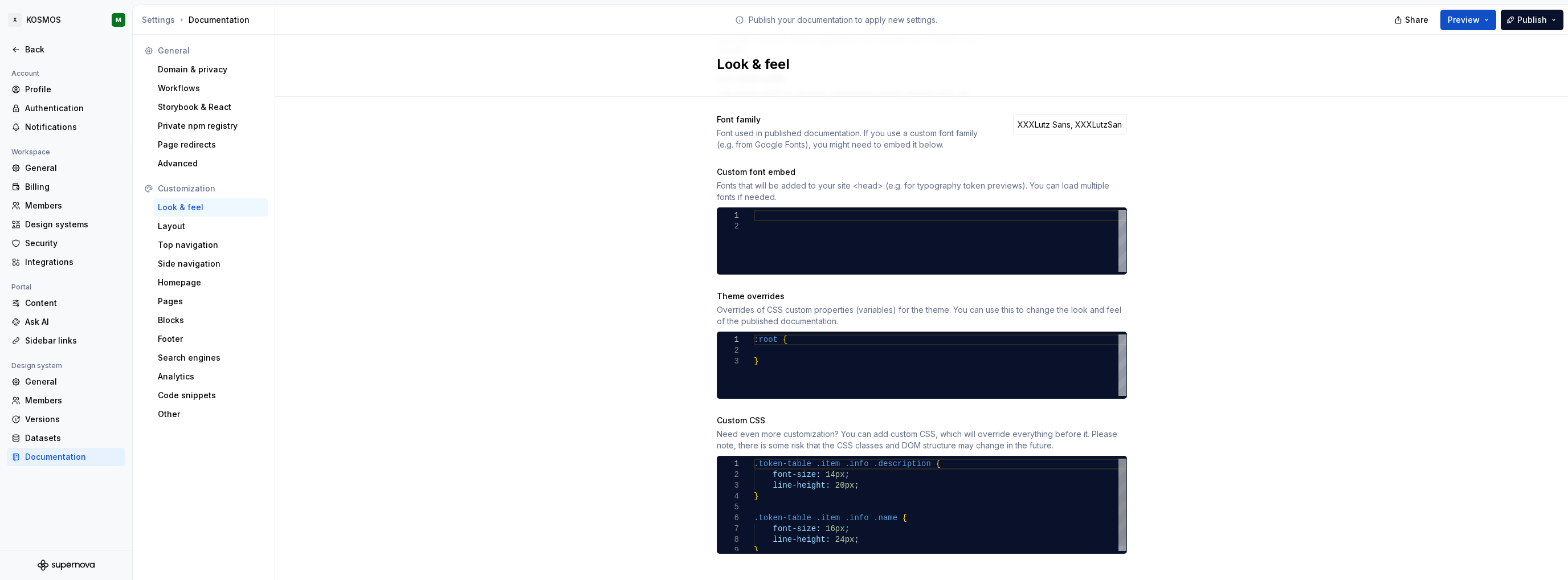
scroll to position [0, 3]
click at [754, 459] on div ".token-table .item .info .description { font-size: 14px ; line-height: 20px ; }…" at bounding box center [940, 507] width 373 height 97
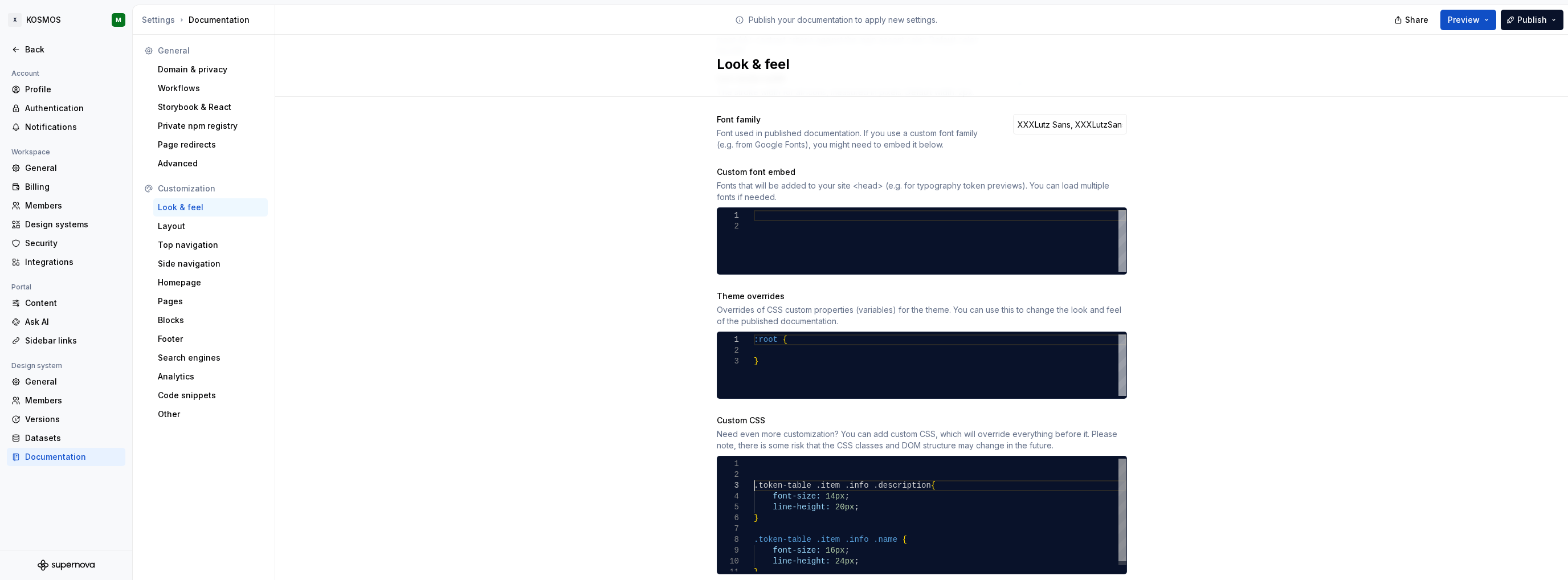
scroll to position [22, 0]
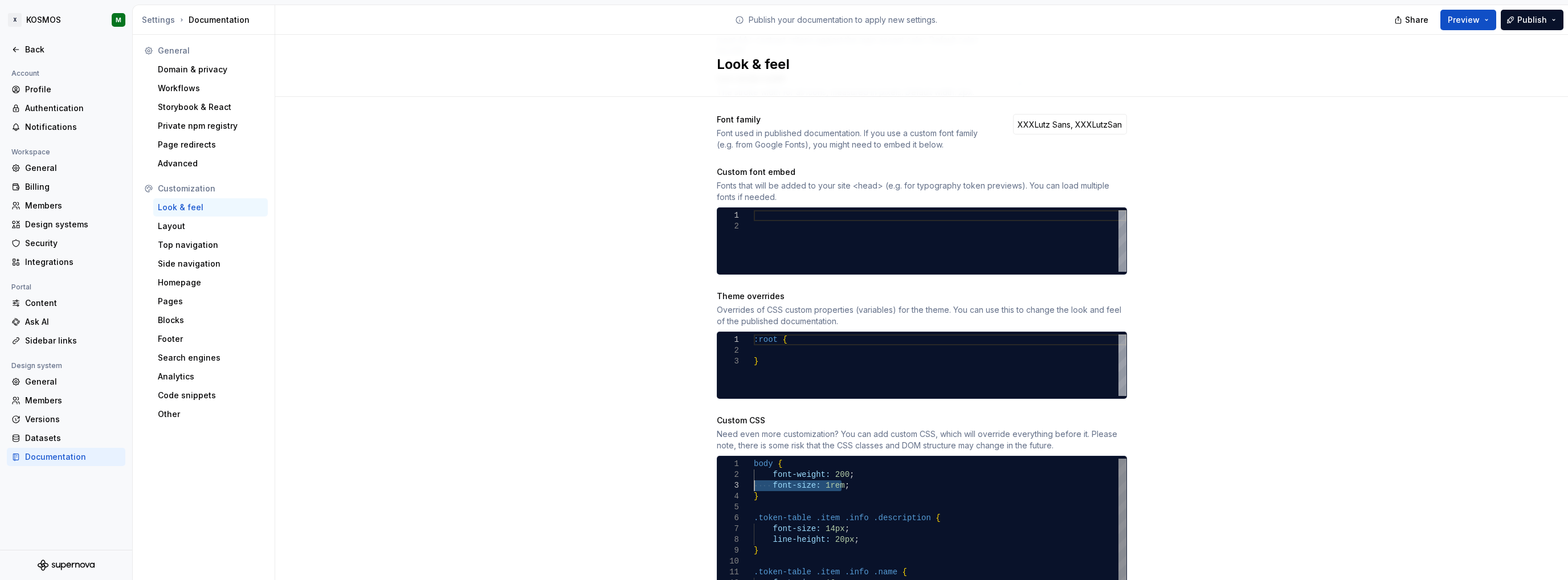
drag, startPoint x: 771, startPoint y: 478, endPoint x: 744, endPoint y: 474, distance: 27.3
click at [754, 474] on div "body { font-size: 14px ; line-height: 20px ; } .token-table .item .info .name {…" at bounding box center [940, 534] width 373 height 151
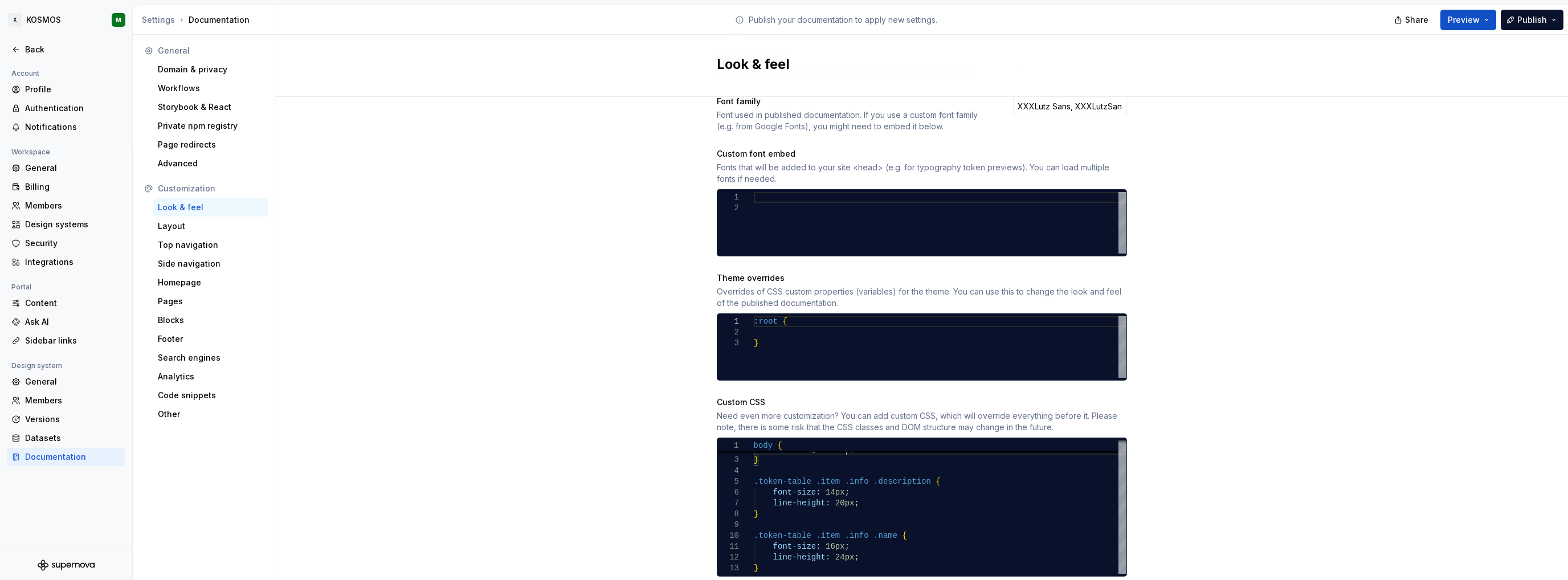
scroll to position [453, 0]
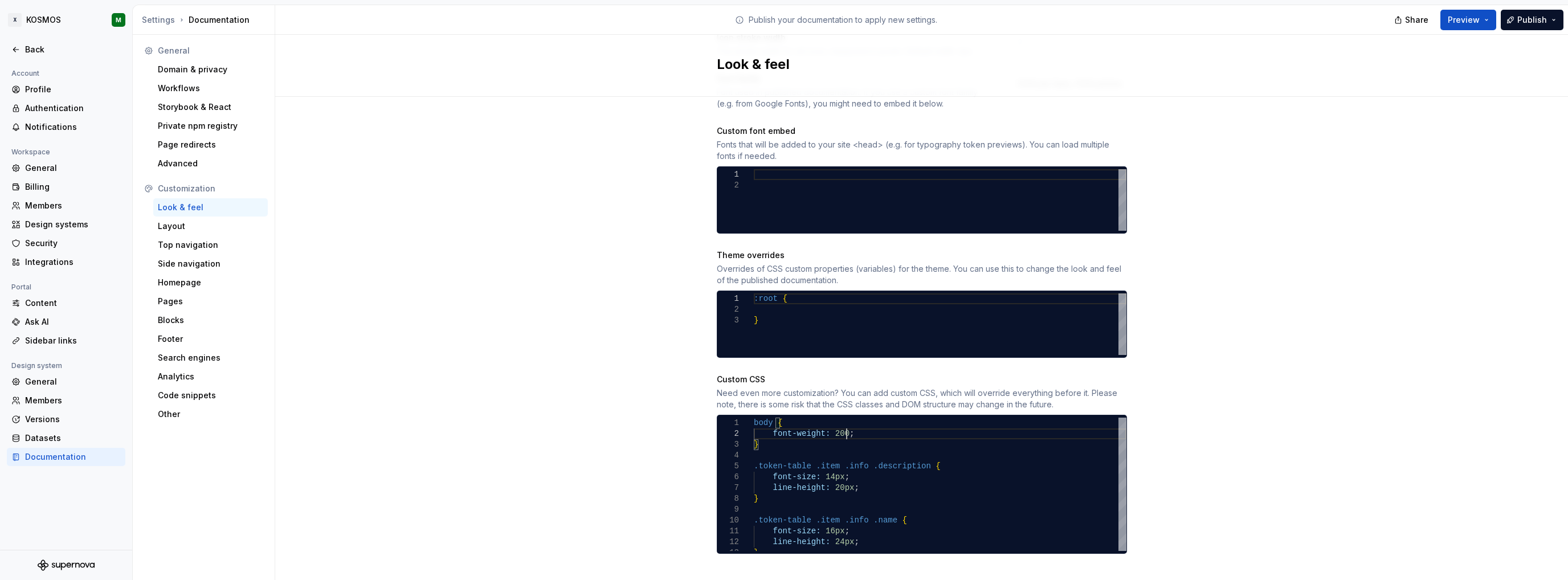
type textarea "**********"
click at [1373, 234] on div "Site logo A company logo that will be displayed on all pages on your documentat…" at bounding box center [922, 120] width 1293 height 953
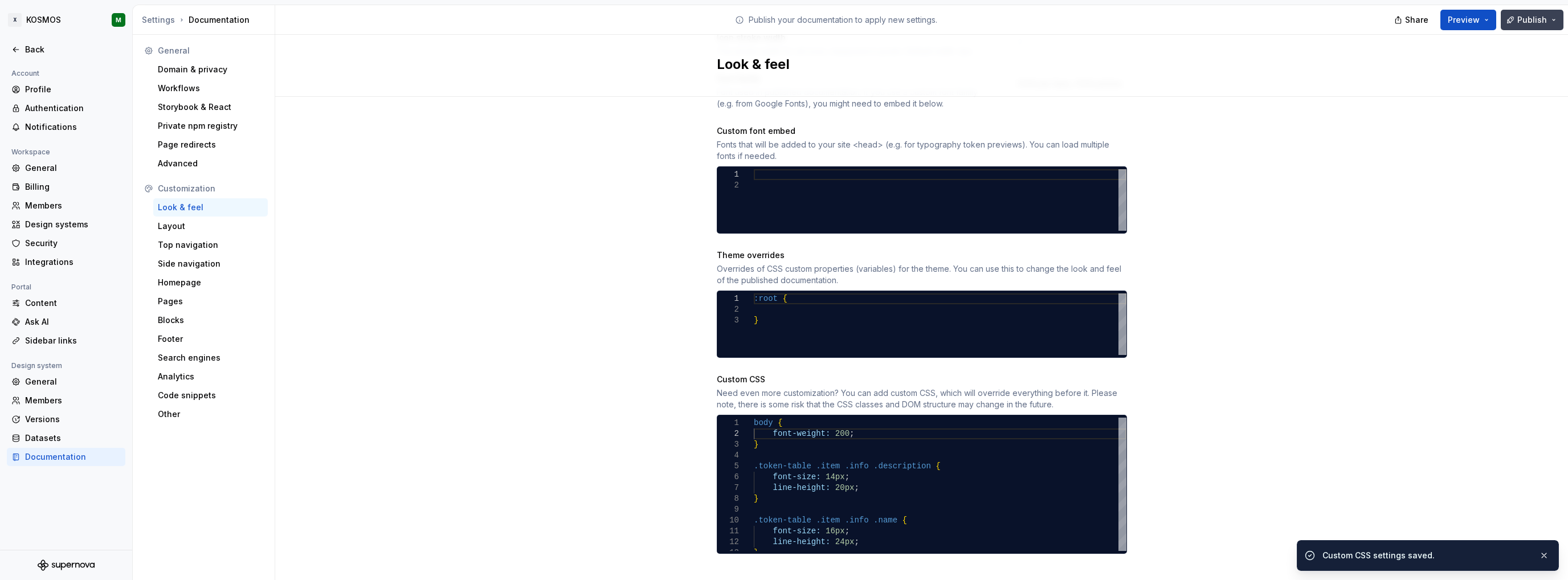
click at [1534, 15] on button "Publish" at bounding box center [1532, 20] width 63 height 21
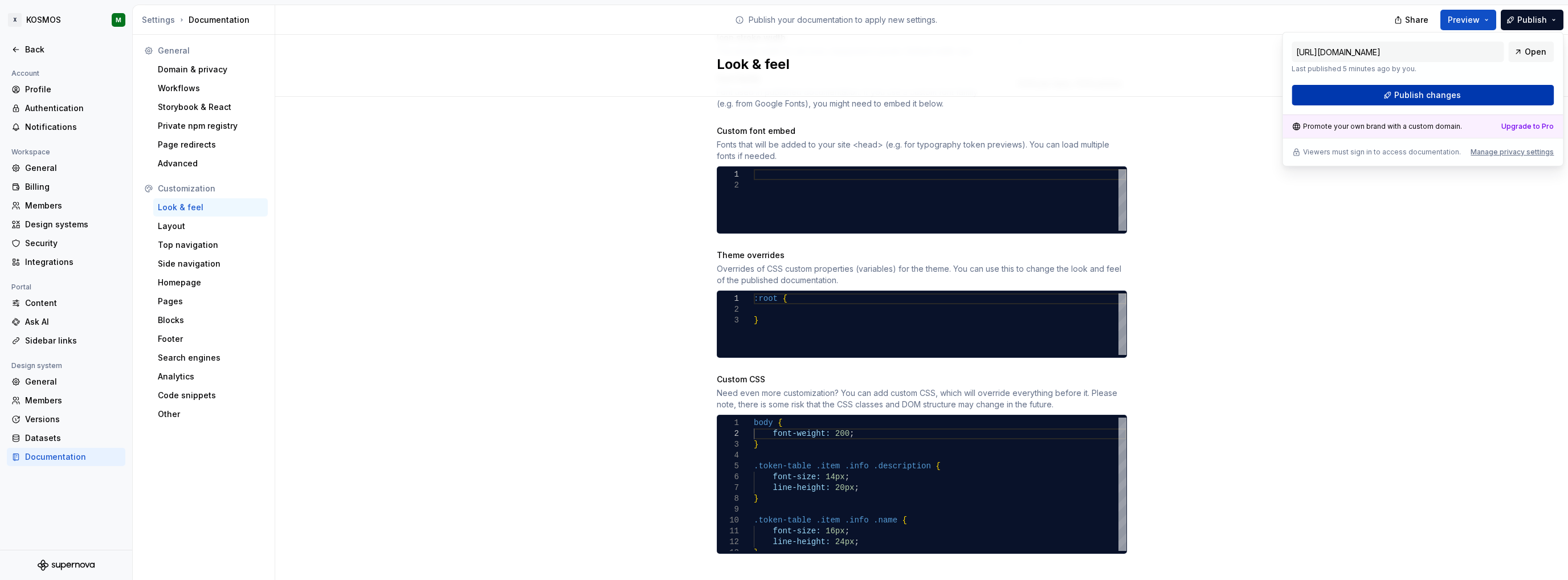
click at [1402, 91] on span "Publish changes" at bounding box center [1427, 95] width 66 height 11
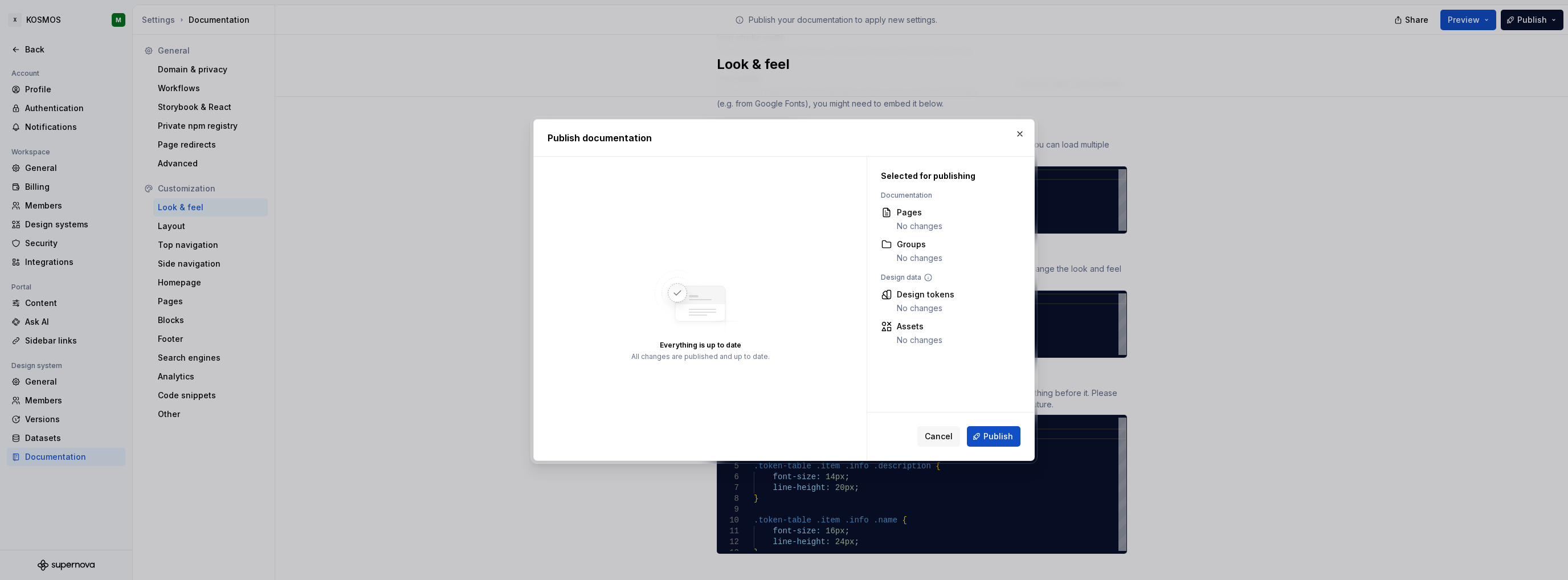
click at [985, 434] on button "Publish" at bounding box center [993, 436] width 53 height 21
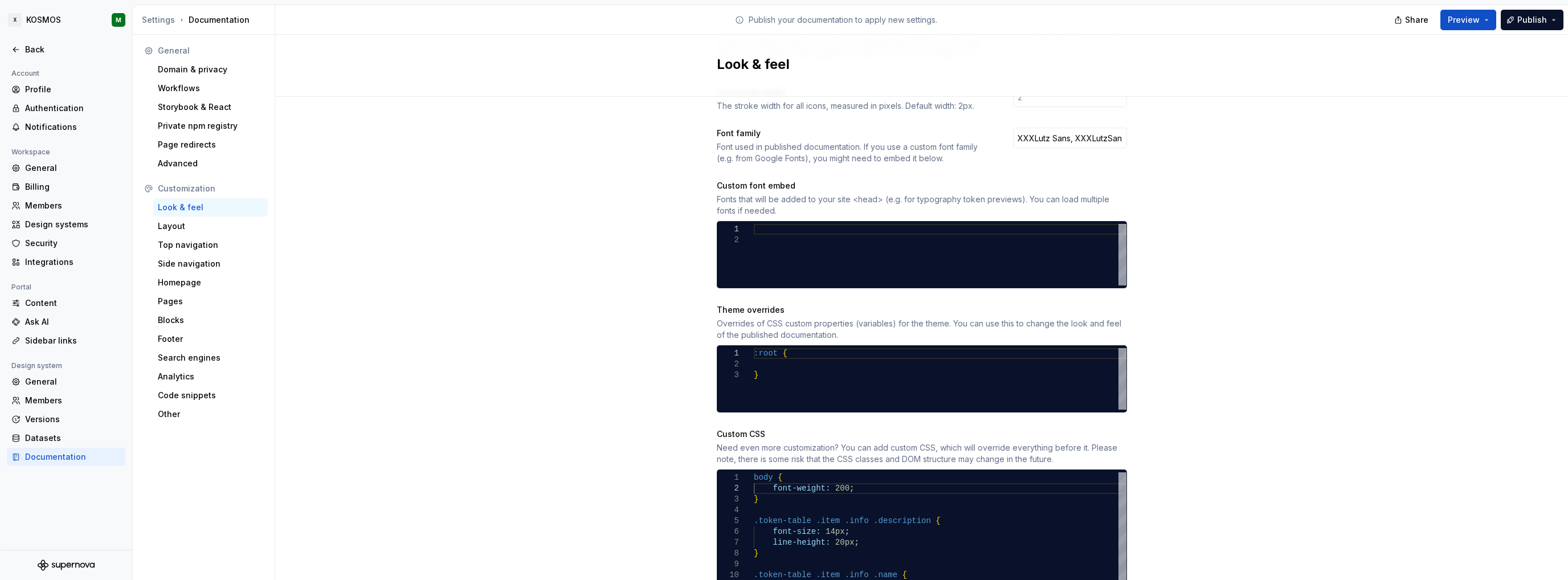
scroll to position [395, 0]
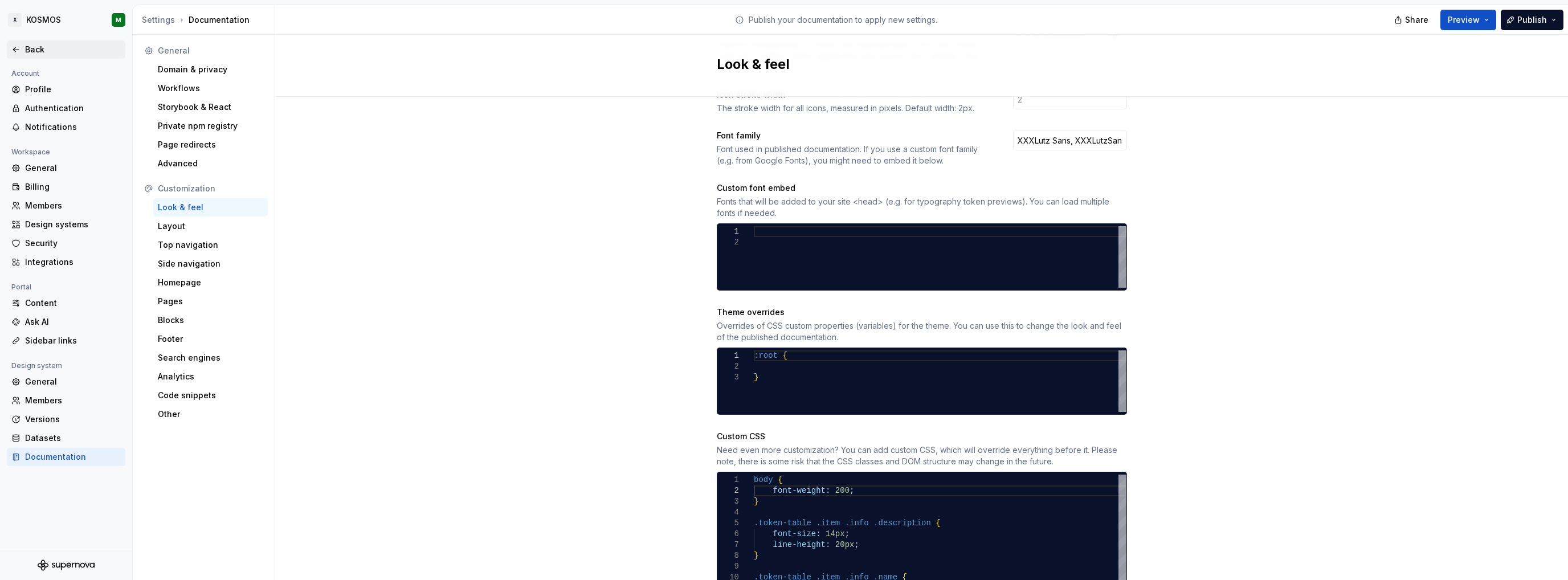
click at [14, 46] on icon at bounding box center [15, 49] width 9 height 9
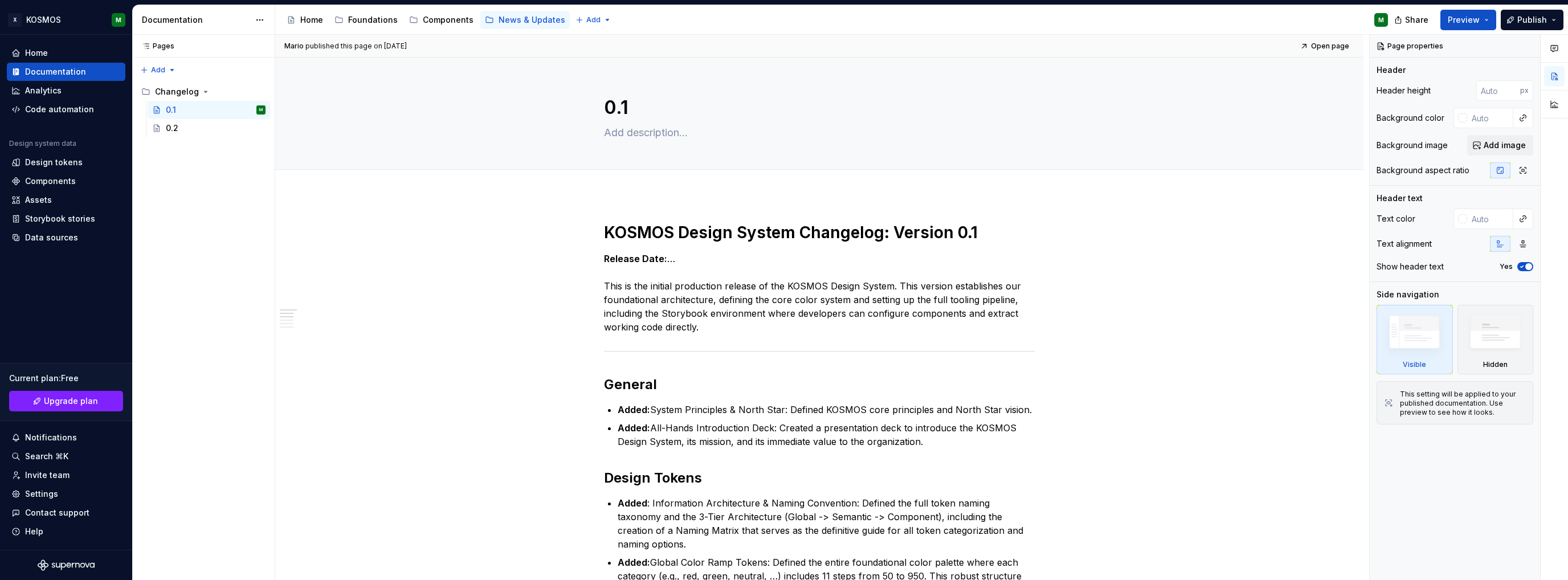
type textarea "*"
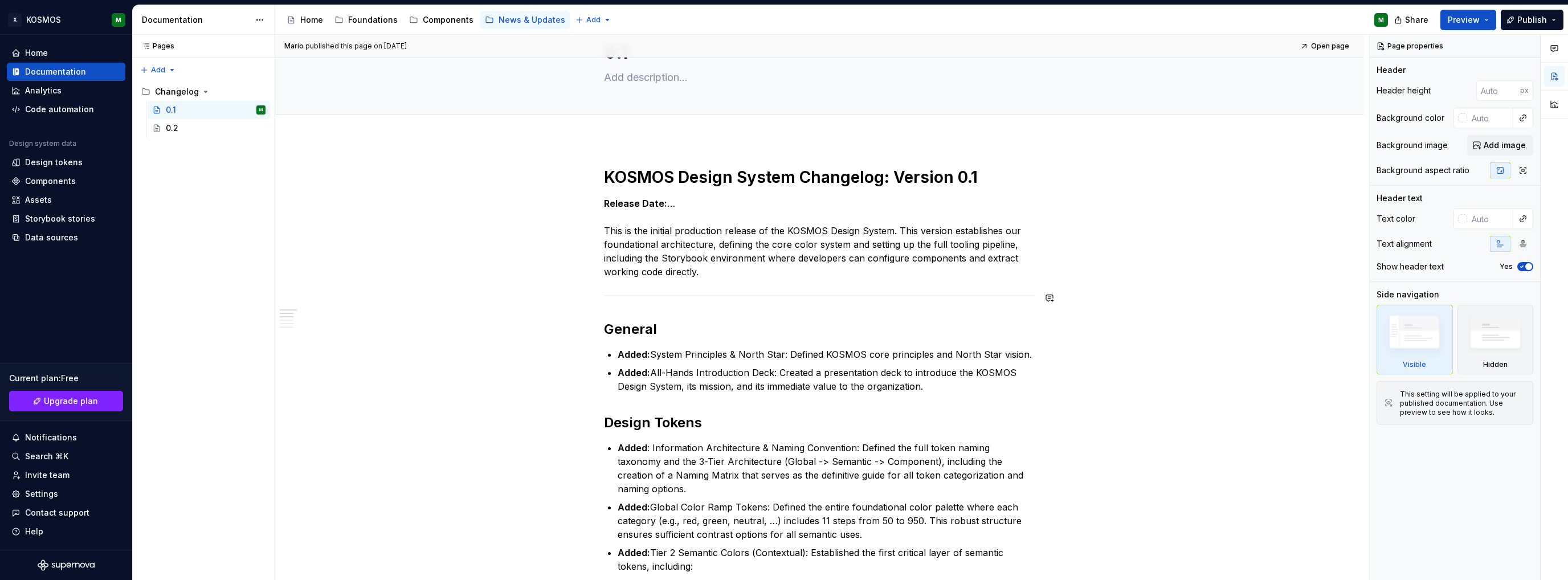
scroll to position [57, 0]
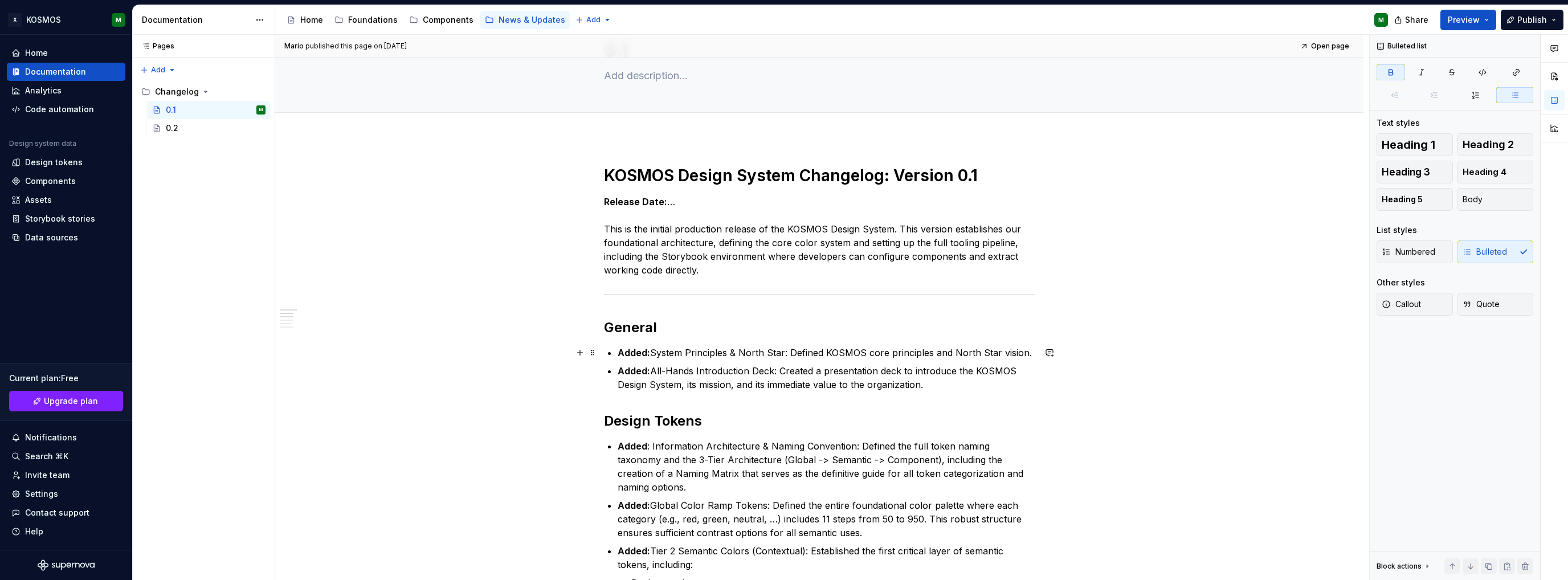
click at [615, 350] on div "KOSMOS Design System Changelog: Version 0.1 Release Date: … This is the initial…" at bounding box center [819, 578] width 430 height 827
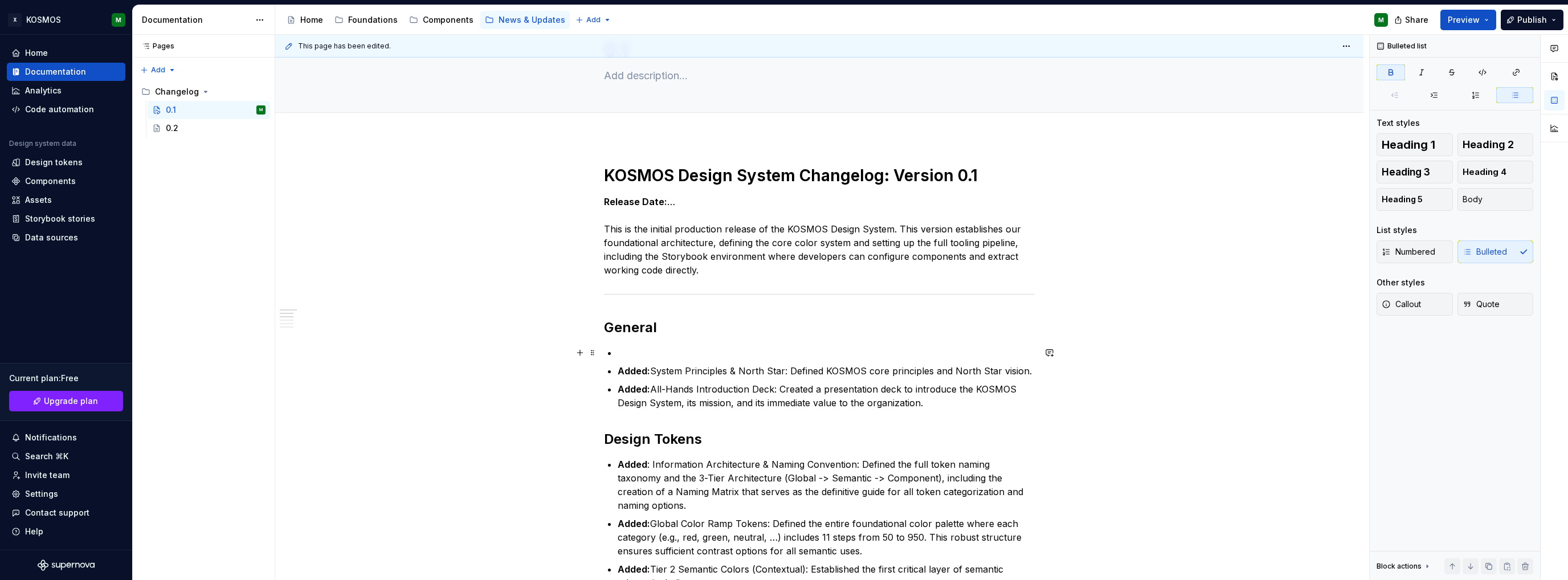
click at [627, 349] on p at bounding box center [826, 353] width 417 height 14
paste div
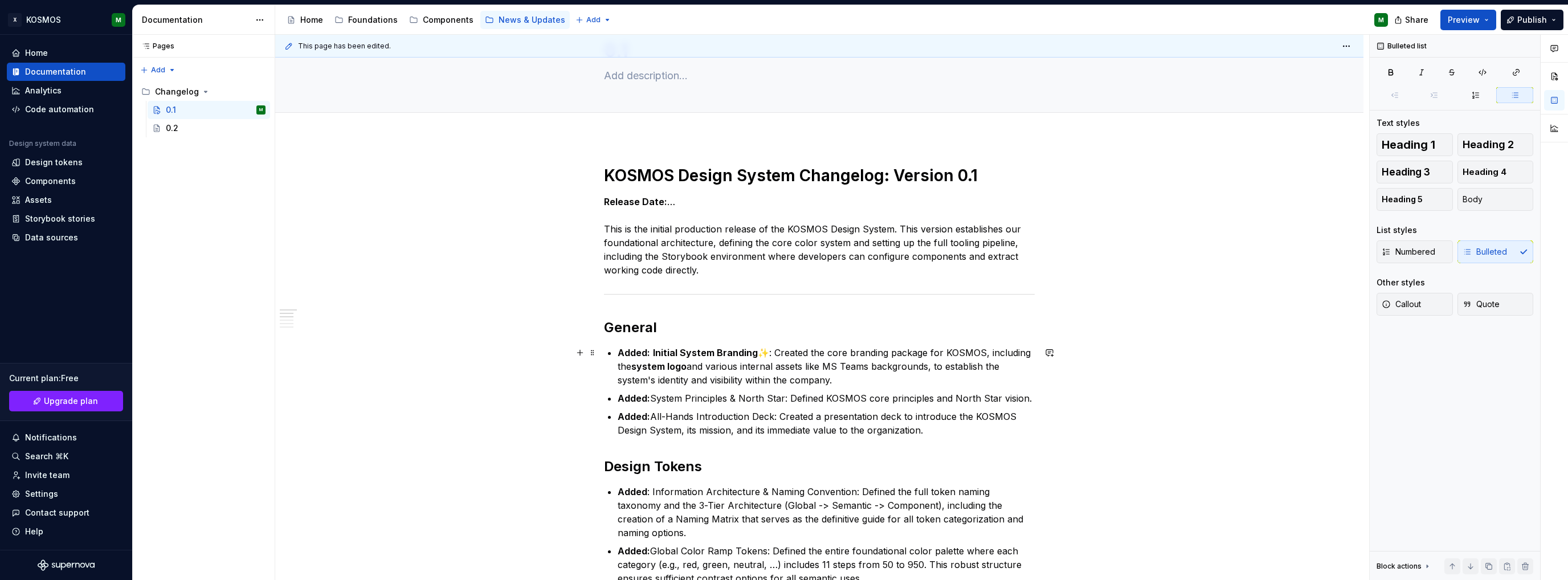
click at [769, 353] on p "Added: Initial System Branding ✨: Created the core branding package for KOSMOS,…" at bounding box center [826, 367] width 417 height 41
drag, startPoint x: 712, startPoint y: 354, endPoint x: 652, endPoint y: 349, distance: 60.2
click at [653, 349] on strong "Initial System Branding" at bounding box center [706, 352] width 105 height 11
click at [635, 367] on strong "system logo" at bounding box center [658, 366] width 55 height 11
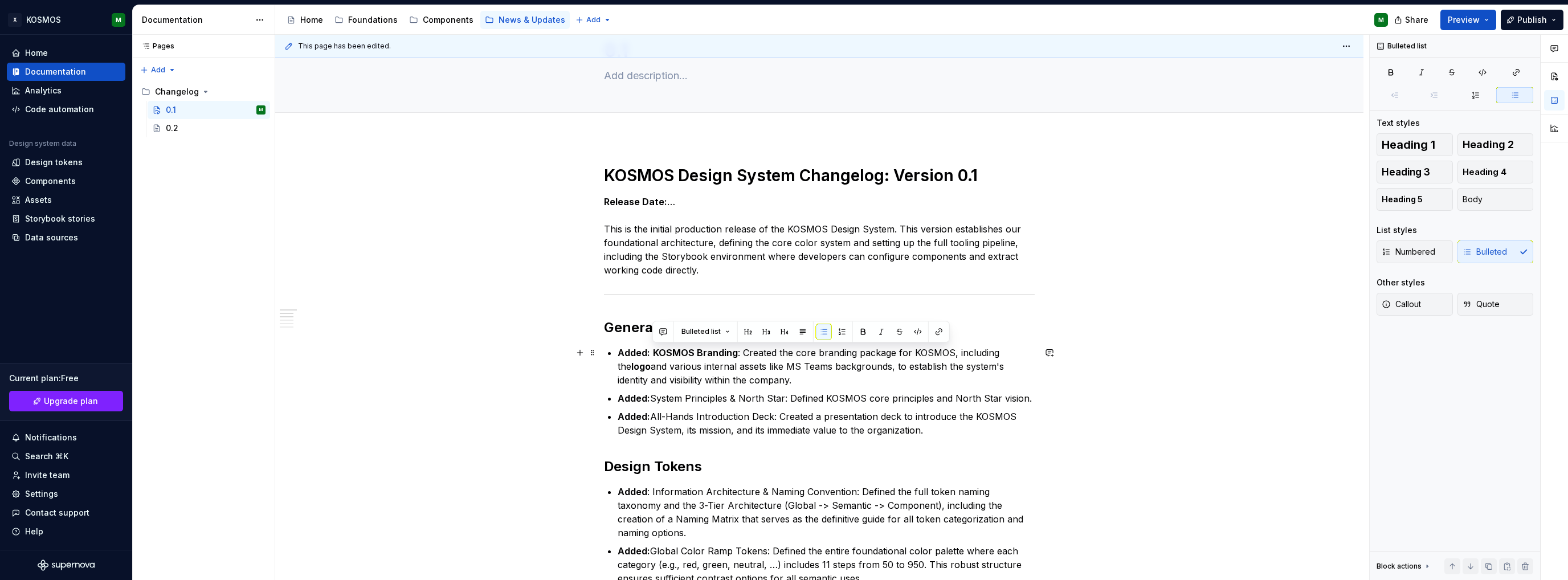
drag, startPoint x: 711, startPoint y: 362, endPoint x: 763, endPoint y: 353, distance: 52.8
click at [654, 351] on p "Added: KOSMOS Branding : Created the core branding package for KOSMOS, includin…" at bounding box center [826, 367] width 417 height 41
click at [859, 330] on button "button" at bounding box center [863, 331] width 16 height 16
click at [861, 330] on button "button" at bounding box center [863, 331] width 16 height 16
click at [834, 370] on p "Added: KOSMOS Branding: Created the core branding package for KOSMOS, including…" at bounding box center [826, 367] width 417 height 41
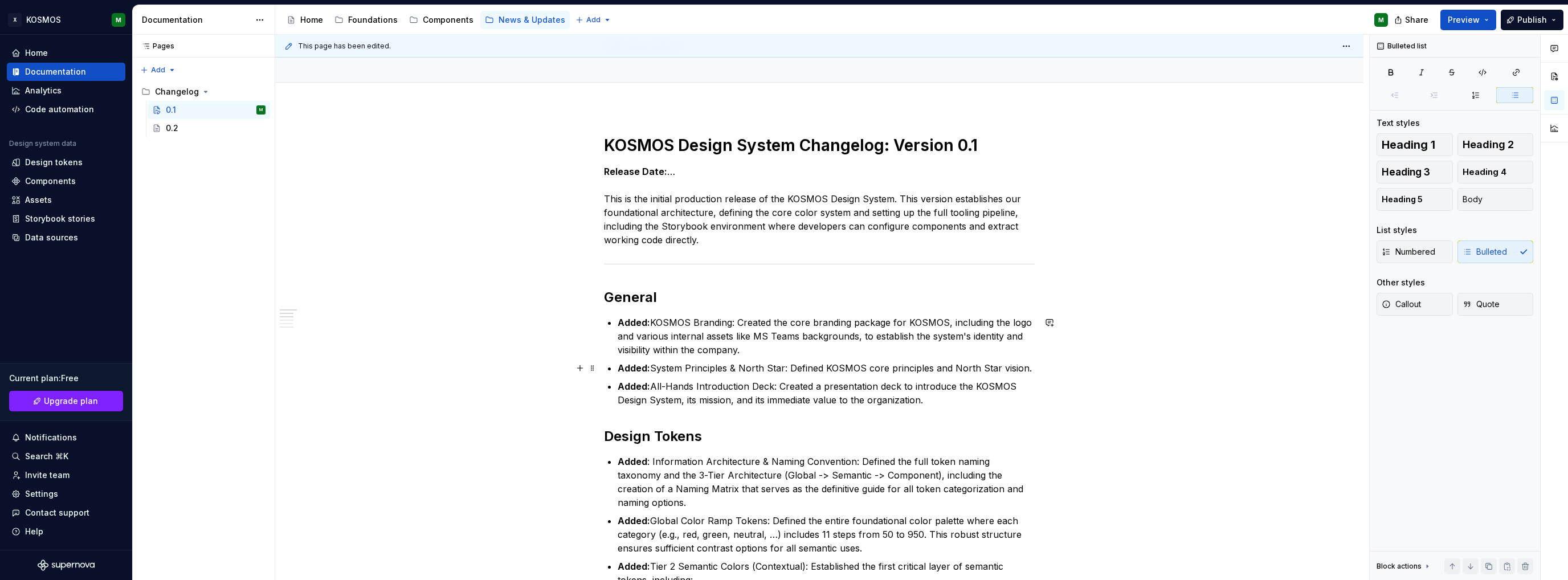
scroll to position [114, 0]
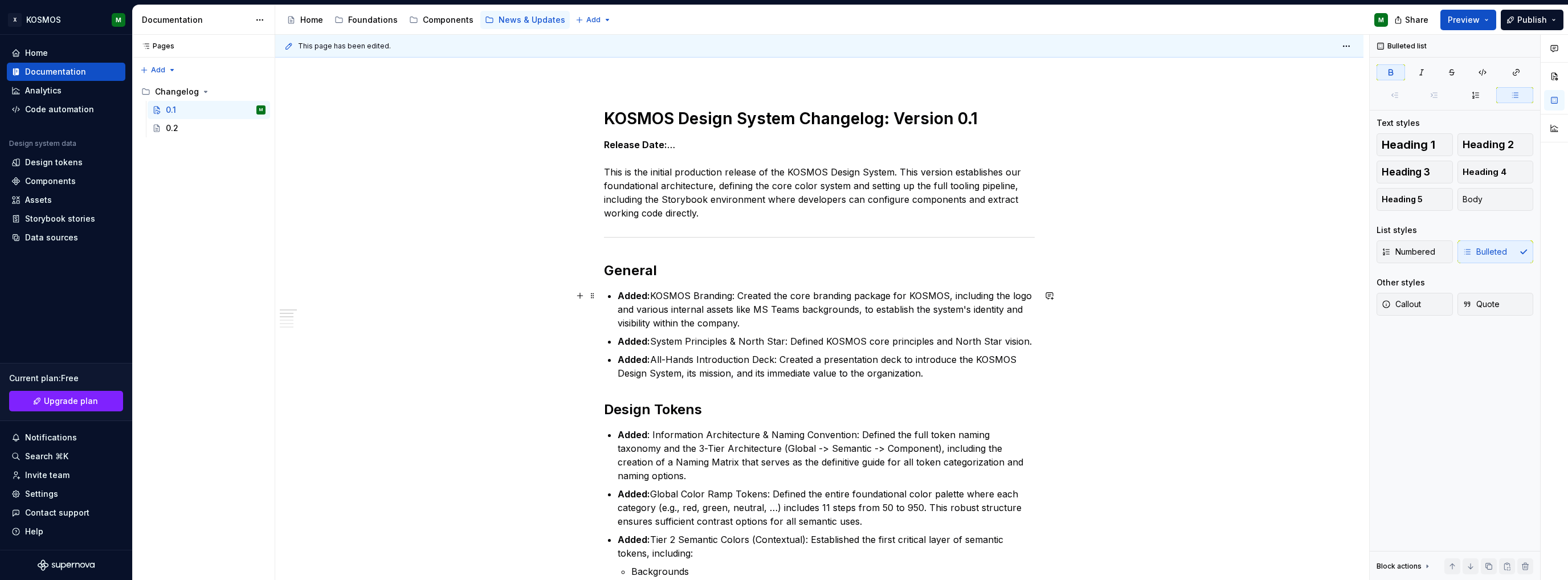
click at [619, 298] on strong "Added:" at bounding box center [634, 295] width 33 height 11
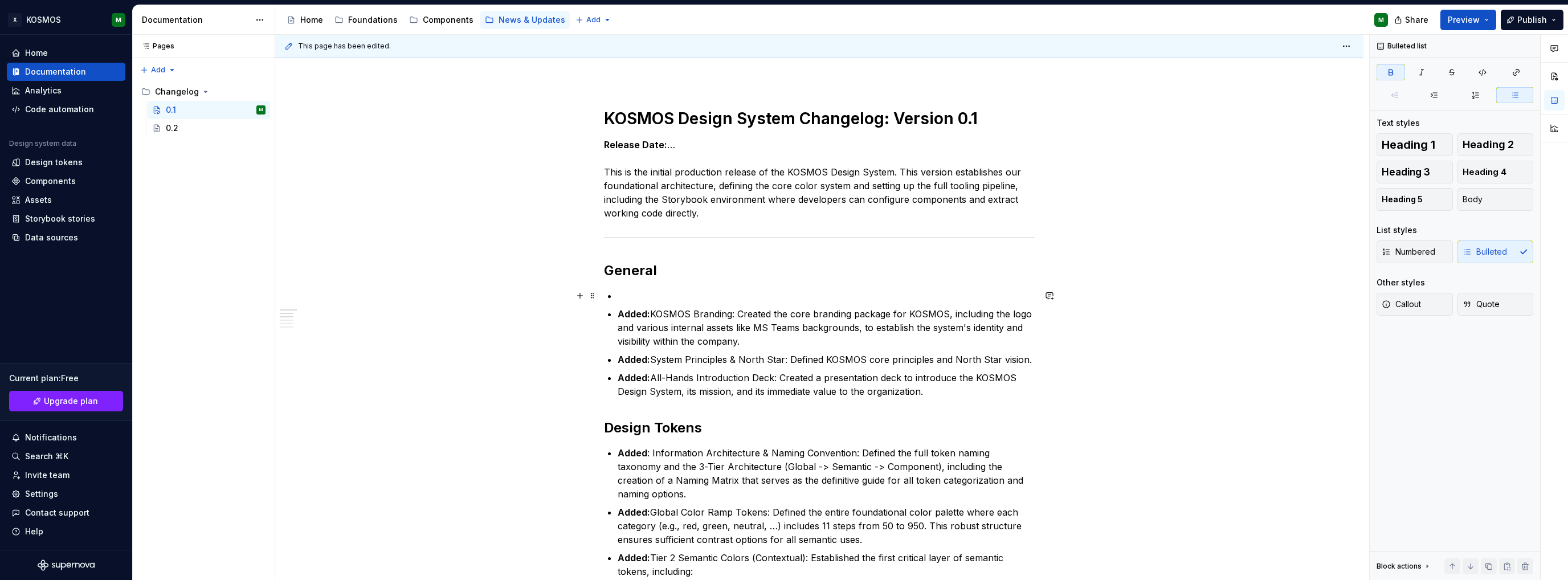
click at [629, 296] on p at bounding box center [826, 296] width 417 height 14
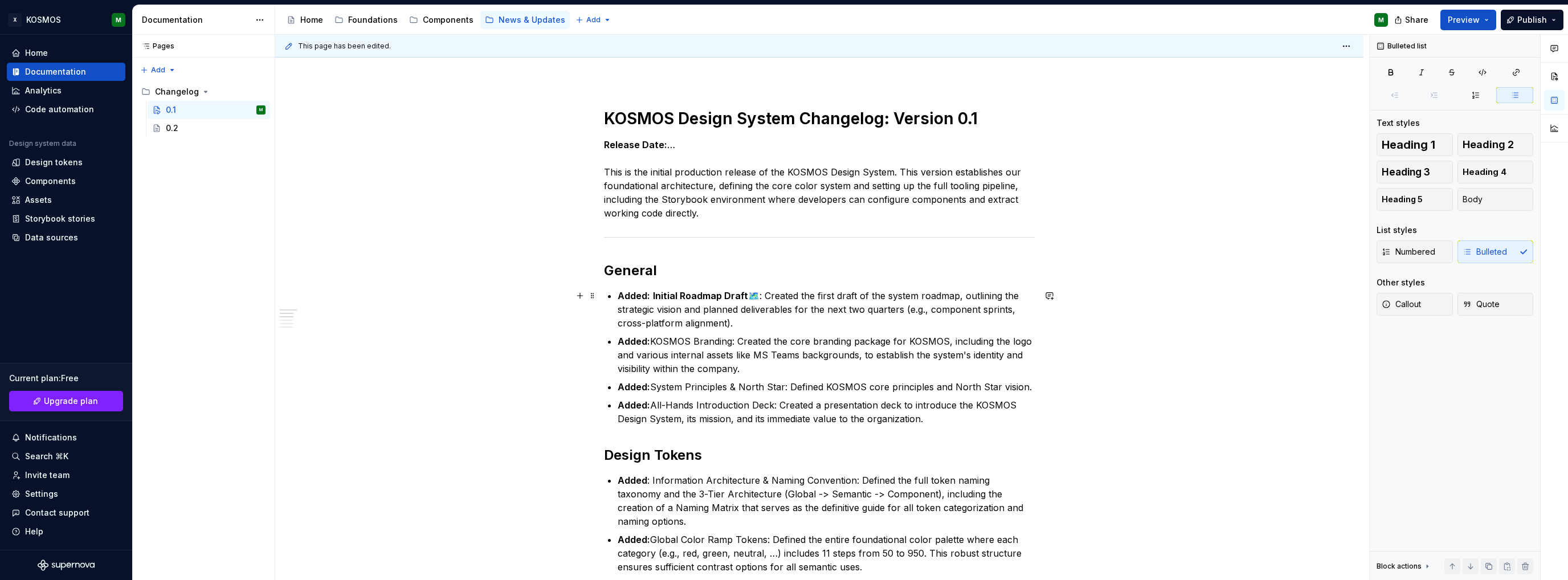
click at [759, 293] on p "Added: Initial Roadmap Draft 🗺️: Created the first draft of the system roadmap,…" at bounding box center [826, 310] width 417 height 41
drag, startPoint x: 829, startPoint y: 294, endPoint x: 880, endPoint y: 302, distance: 51.6
click at [876, 295] on p "Added: Initial Roadmap : Created the first draft of the system roadmap, outlini…" at bounding box center [826, 310] width 417 height 41
click at [729, 318] on p "Added: Initial Roadmap : Created the first draft of KOSMOS roadmap, outlining t…" at bounding box center [826, 310] width 417 height 41
click at [0, 0] on span "******" at bounding box center [0, 0] width 0 height 0
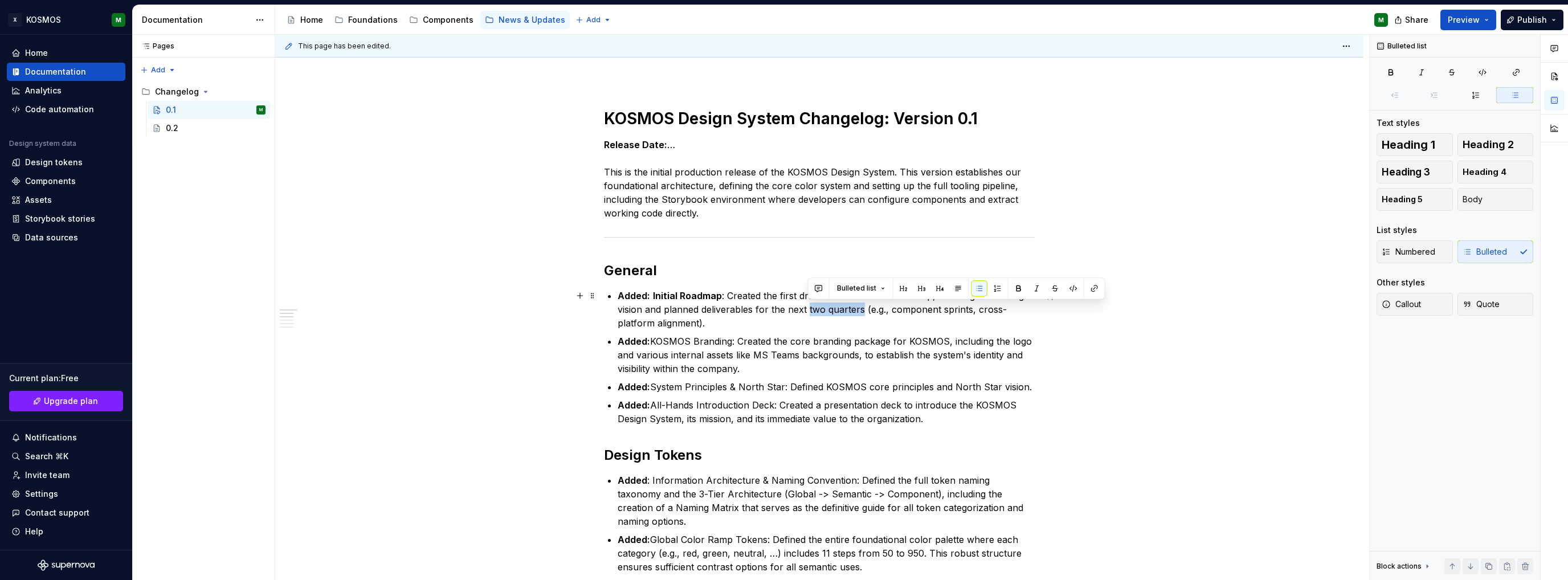
drag, startPoint x: 808, startPoint y: 310, endPoint x: 861, endPoint y: 312, distance: 53.0
click at [861, 312] on p "Added: Initial Roadmap : Created the first draft of the KOSMOS roadmap, outlini…" at bounding box center [826, 310] width 417 height 41
drag, startPoint x: 825, startPoint y: 309, endPoint x: 690, endPoint y: 320, distance: 135.4
click at [690, 320] on p "Added: Initial Roadmap : Created the first draft of the KOSMOS roadmap, outlini…" at bounding box center [826, 310] width 417 height 41
click at [697, 321] on p "Added: Initial Roadmap : Created the first draft of the KOSMOS roadmap, outlini…" at bounding box center [826, 310] width 417 height 41
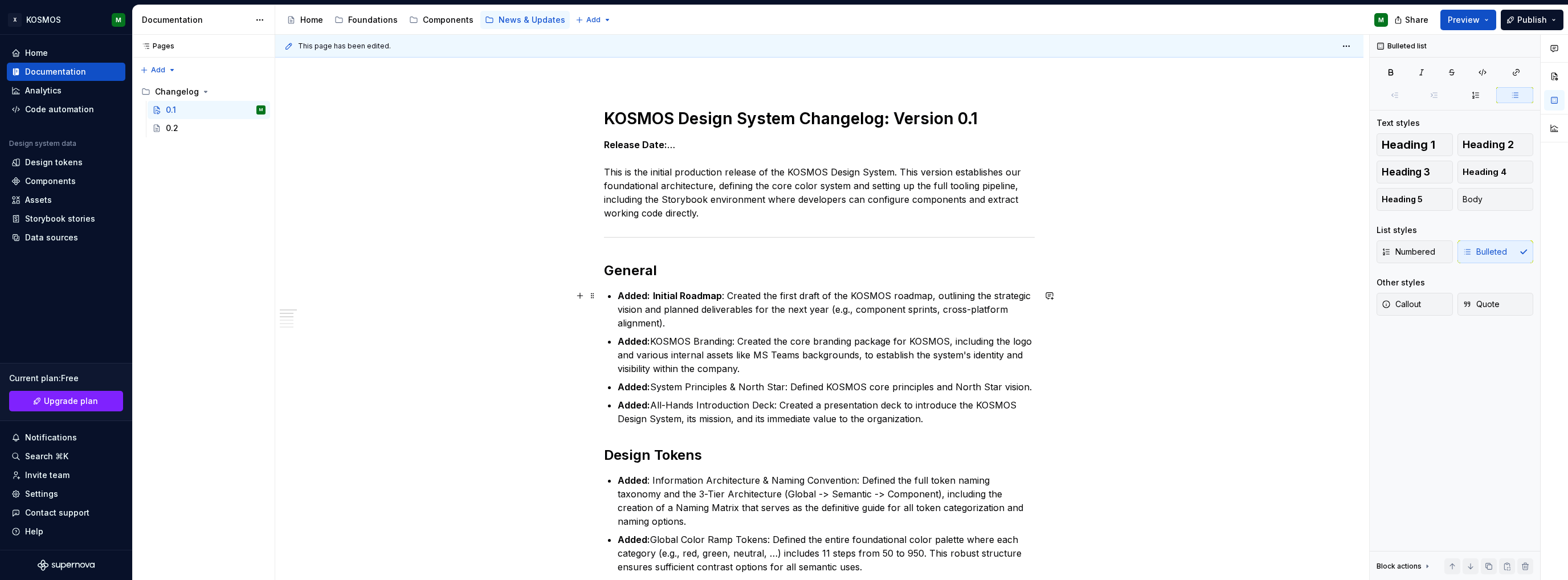
click at [762, 312] on p "Added: Initial Roadmap : Created the first draft of the KOSMOS roadmap, outlini…" at bounding box center [826, 310] width 417 height 41
click at [677, 294] on strong "Initial Roadmap" at bounding box center [688, 295] width 69 height 11
click at [818, 325] on p "Added: Initial high level roadmap : Created the first draft of the KOSMOS roadm…" at bounding box center [826, 310] width 417 height 41
click at [0, 0] on span "**********" at bounding box center [0, 0] width 0 height 0
click at [877, 323] on p "Added: Initial high-level roadmap: Created the first draft of the KOSMOS roadma…" at bounding box center [826, 310] width 417 height 41
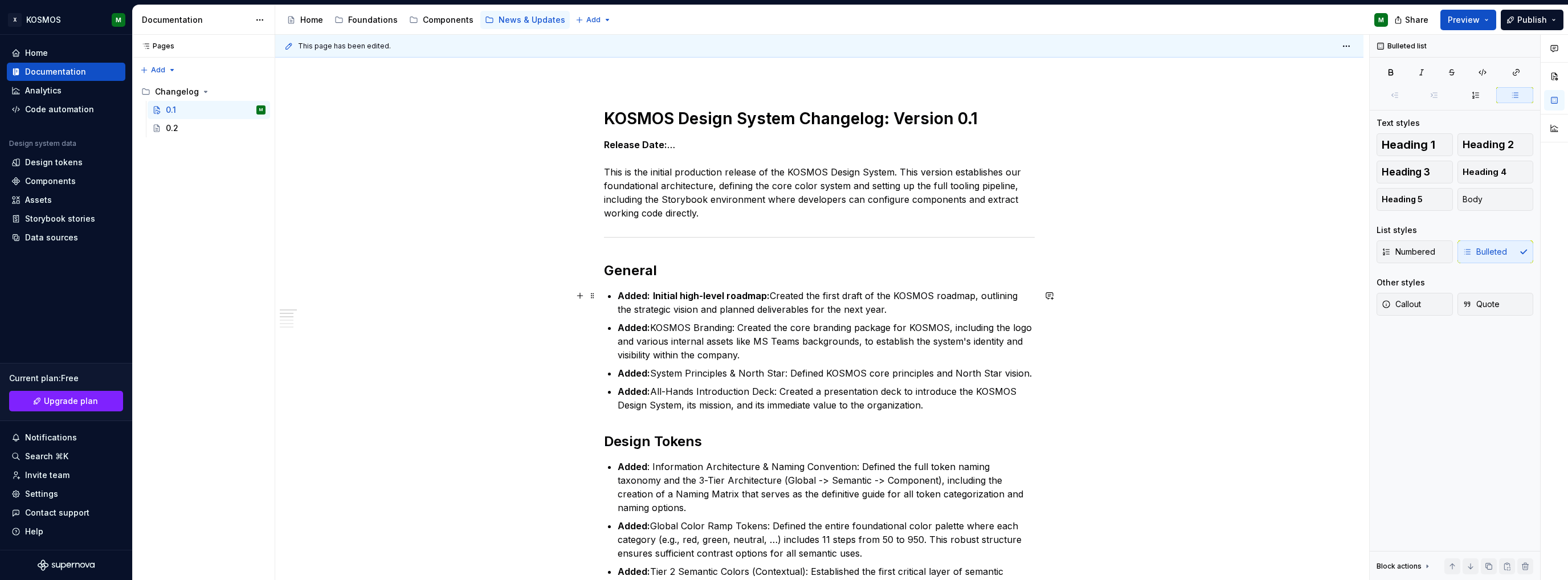
click at [653, 294] on strong "Initial high-level roadmap:" at bounding box center [712, 295] width 117 height 11
drag, startPoint x: 650, startPoint y: 294, endPoint x: 769, endPoint y: 297, distance: 119.0
click at [769, 297] on p "Added: Initial high-level roadmap: Created the first draft of the KOSMOS roadma…" at bounding box center [826, 303] width 417 height 28
click at [857, 272] on button "button" at bounding box center [860, 275] width 16 height 16
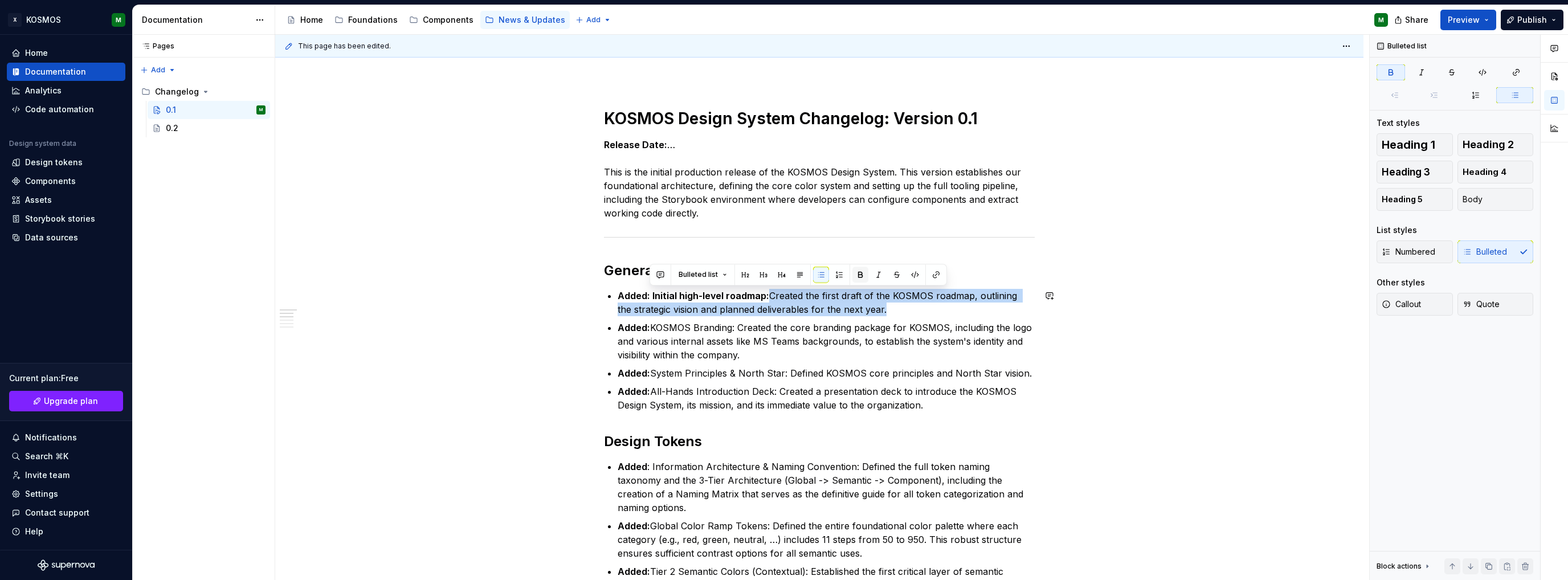
click at [857, 279] on button "button" at bounding box center [860, 275] width 16 height 16
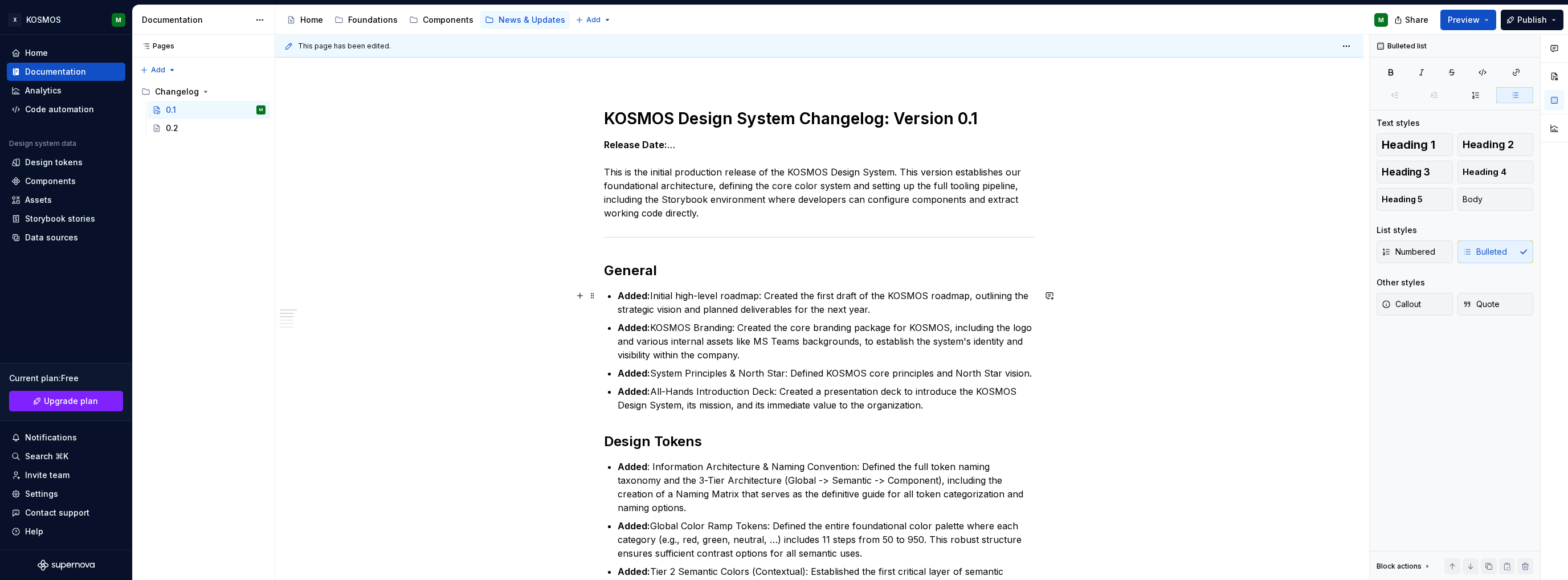
click at [855, 307] on p "Added: Initial high-level roadmap: Created the first draft of the KOSMOS roadma…" at bounding box center [826, 303] width 417 height 28
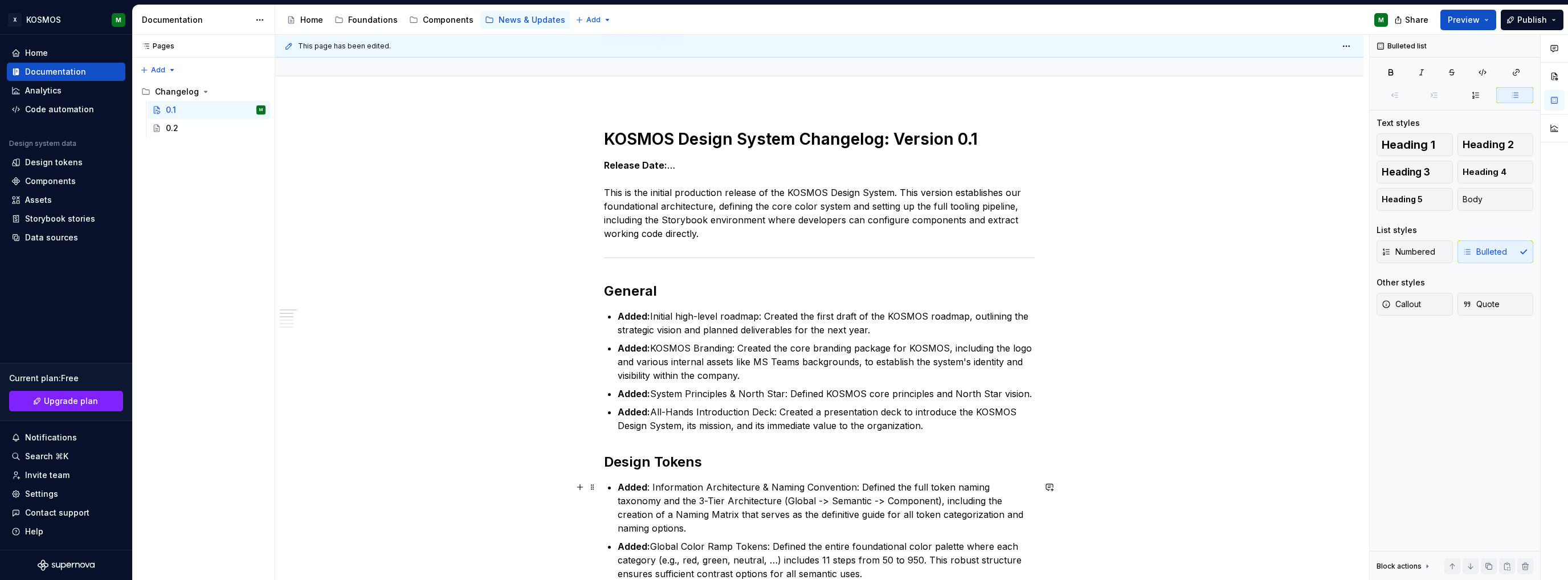
scroll to position [57, 0]
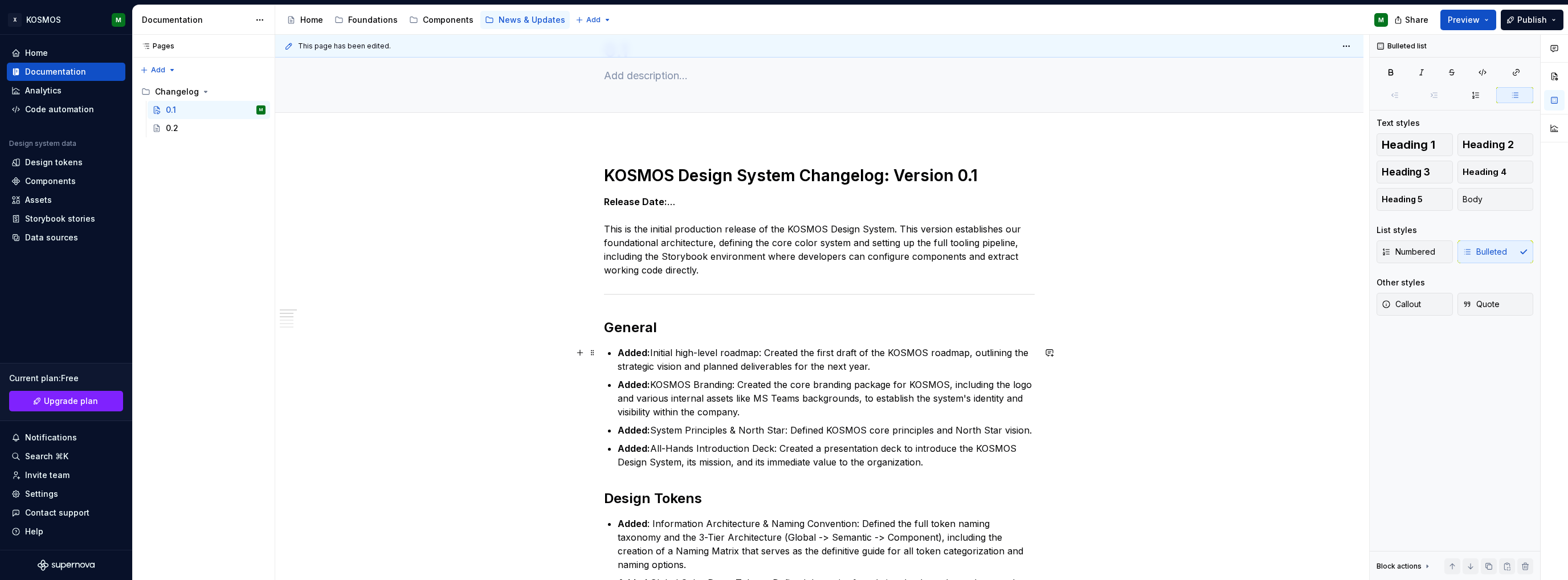
click at [618, 353] on strong "Added:" at bounding box center [634, 352] width 33 height 11
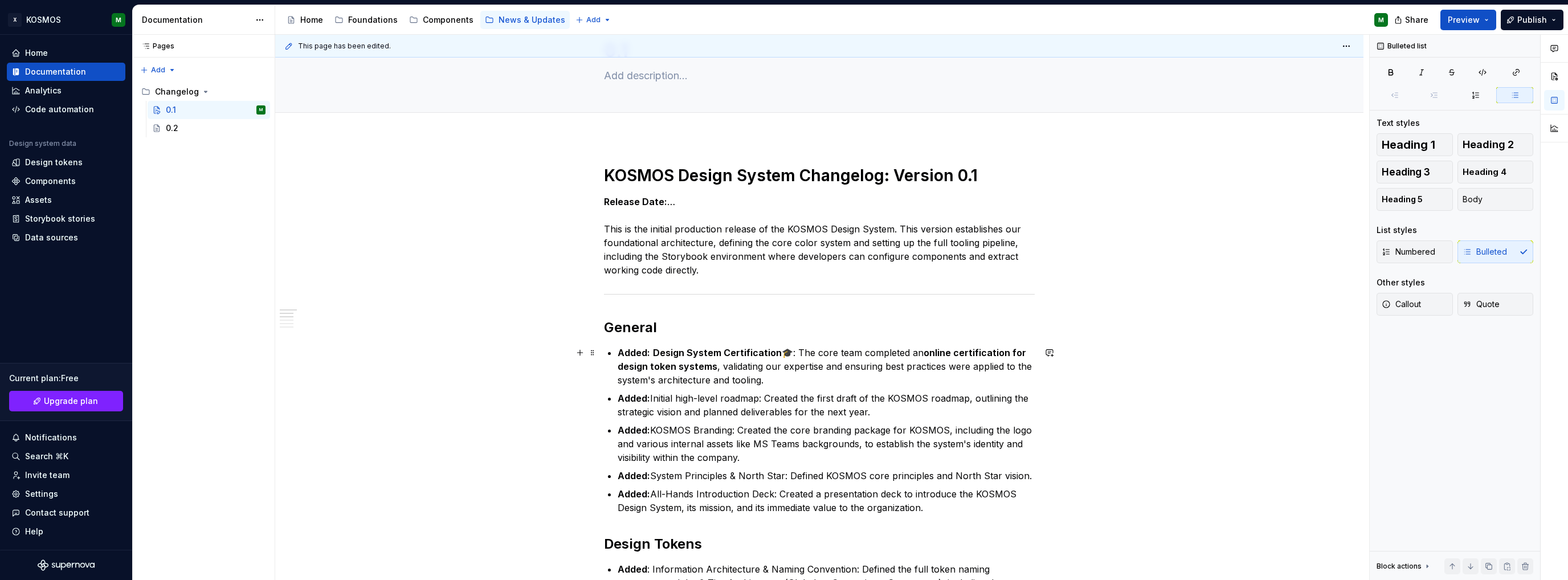
click at [791, 351] on p "Added: Design System Certification 🎓: The core team completed an online certifi…" at bounding box center [826, 367] width 417 height 41
drag, startPoint x: 781, startPoint y: 373, endPoint x: 657, endPoint y: 349, distance: 126.3
click at [657, 349] on p "Added: Design System Certification : The core team completed an online certific…" at bounding box center [826, 367] width 417 height 41
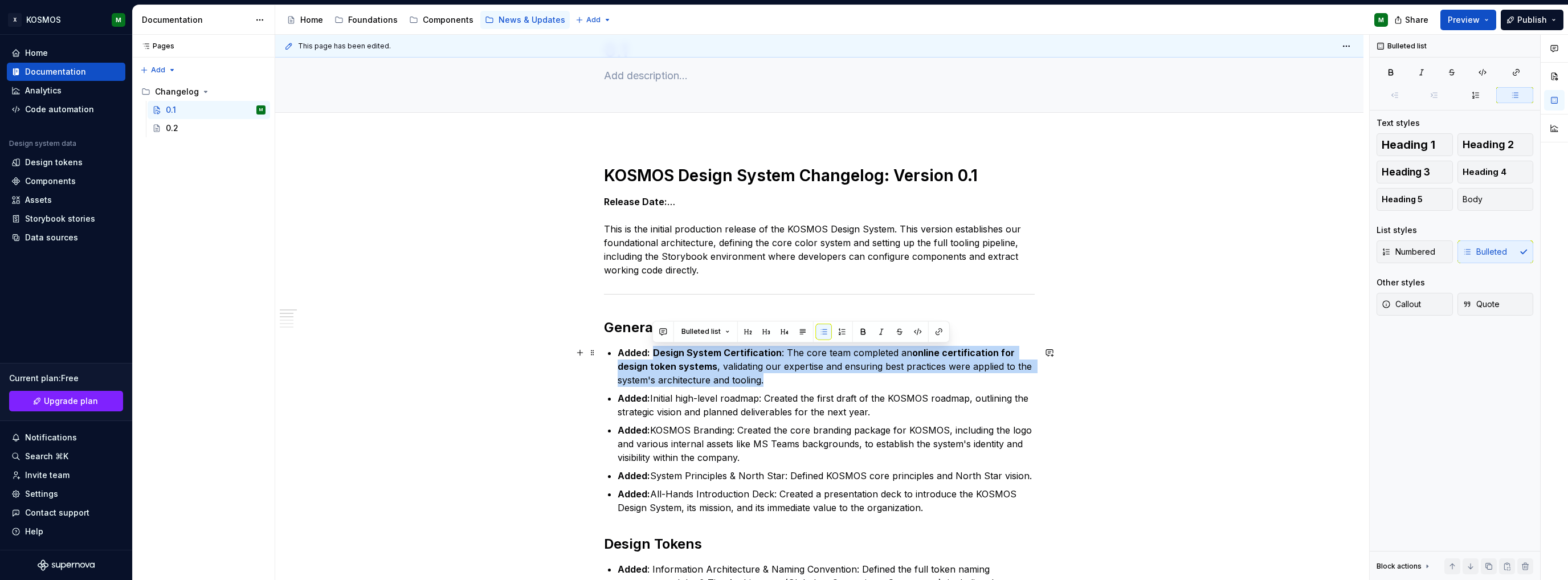
drag, startPoint x: 654, startPoint y: 351, endPoint x: 781, endPoint y: 377, distance: 129.6
click at [781, 377] on p "Added: Design System Certification : The core team completed an online certific…" at bounding box center [826, 367] width 417 height 41
click at [861, 330] on button "button" at bounding box center [863, 331] width 16 height 16
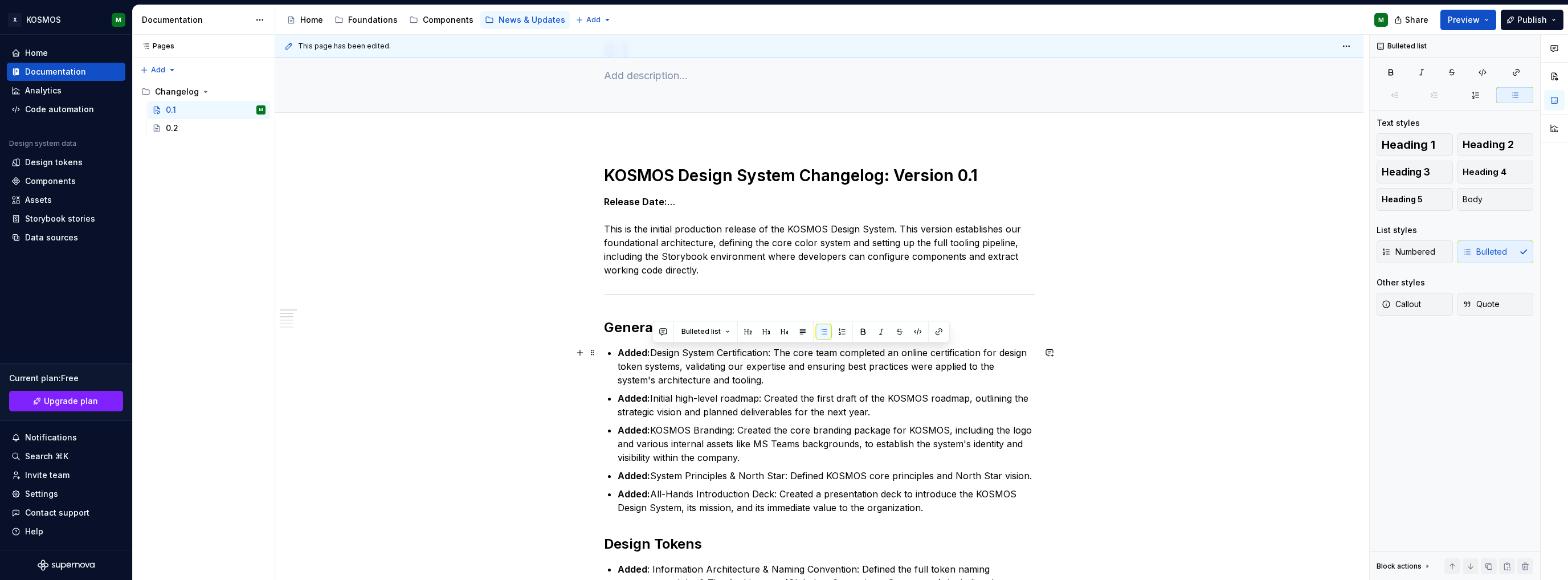
click at [842, 373] on p "Added: Design System Certification: The core team completed an online certifica…" at bounding box center [826, 367] width 417 height 41
click at [806, 353] on p "Added: Design System Certification: The core team completed an online certifica…" at bounding box center [826, 367] width 417 height 41
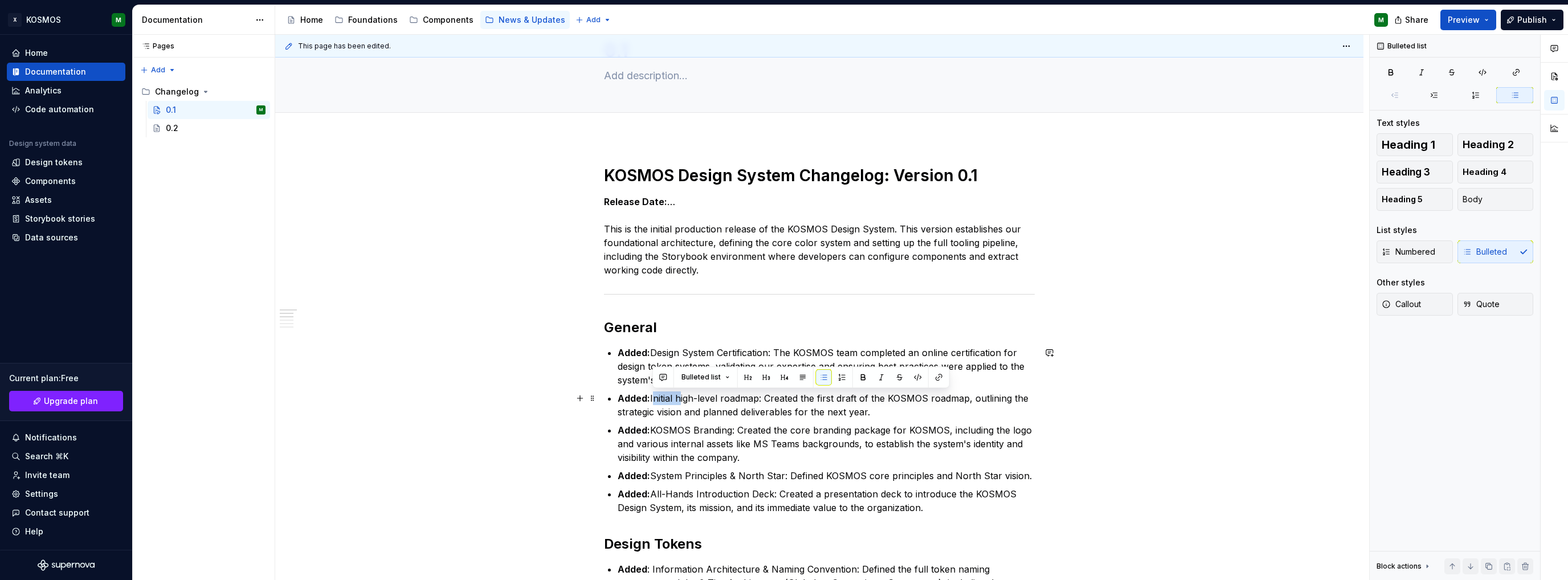
drag, startPoint x: 679, startPoint y: 398, endPoint x: 651, endPoint y: 398, distance: 28.0
click at [651, 398] on p "Added: Initial high-level roadmap: Created the first draft of the KOSMOS roadma…" at bounding box center [826, 405] width 417 height 28
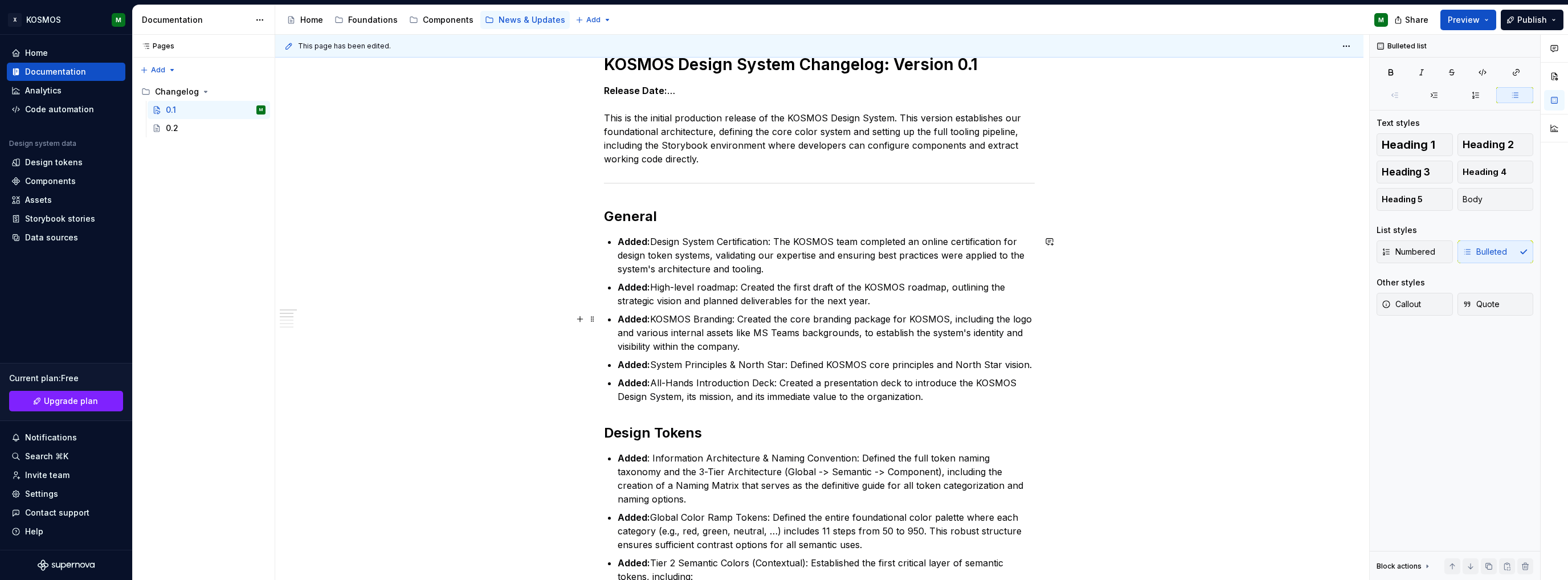
scroll to position [171, 0]
click at [664, 360] on p "Added: System Principles & North Star: Defined KOSMOS core principles and North…" at bounding box center [826, 361] width 417 height 14
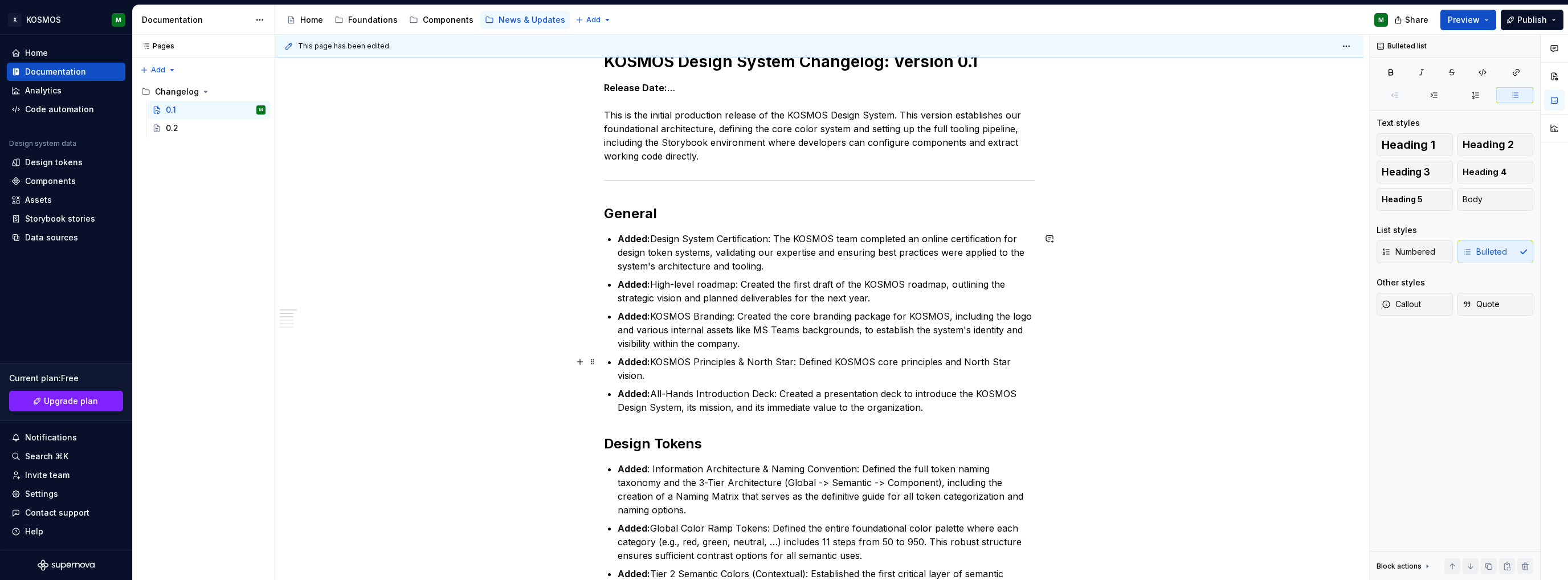
click at [845, 357] on p "Added: KOSMOS Principles & North Star: Defined KOSMOS core principles and North…" at bounding box center [826, 368] width 417 height 28
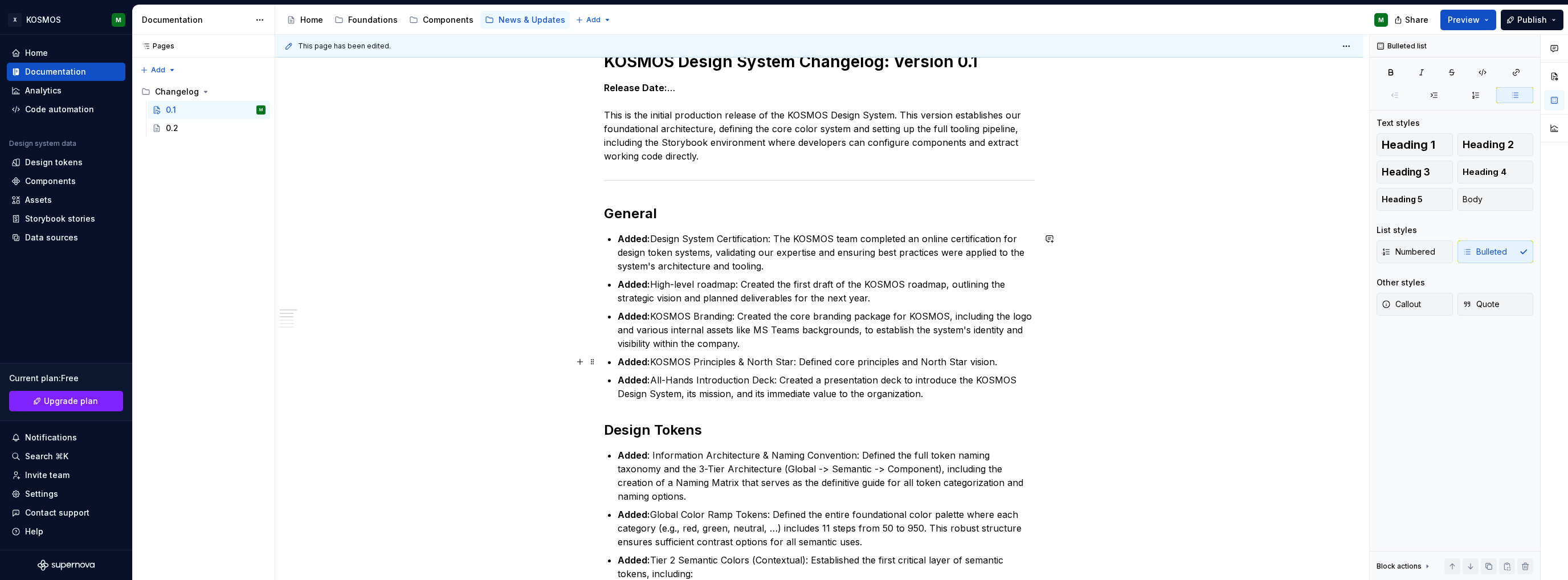
click at [916, 358] on p "Added: KOSMOS Principles & North Star: Defined core principles and North Star v…" at bounding box center [826, 361] width 417 height 14
click at [960, 367] on p "Added: KOSMOS Principles & North Star: Defined core principles and a North Star…" at bounding box center [826, 361] width 417 height 14
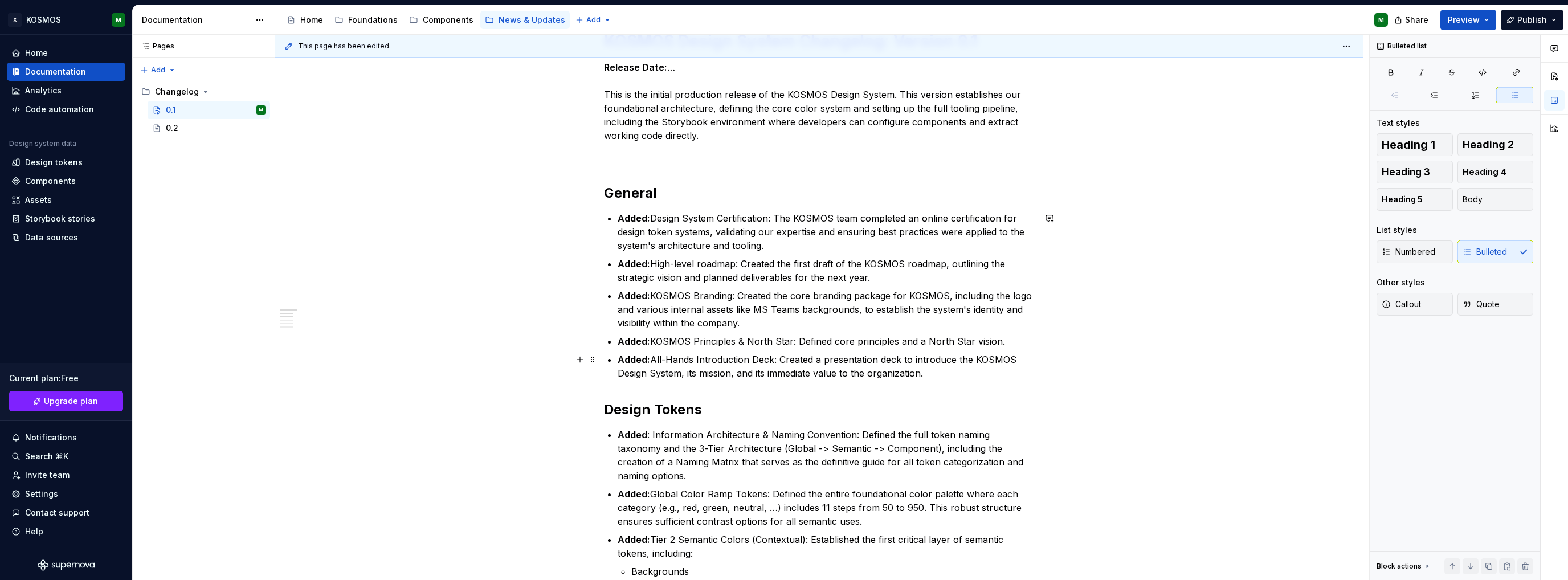
scroll to position [228, 0]
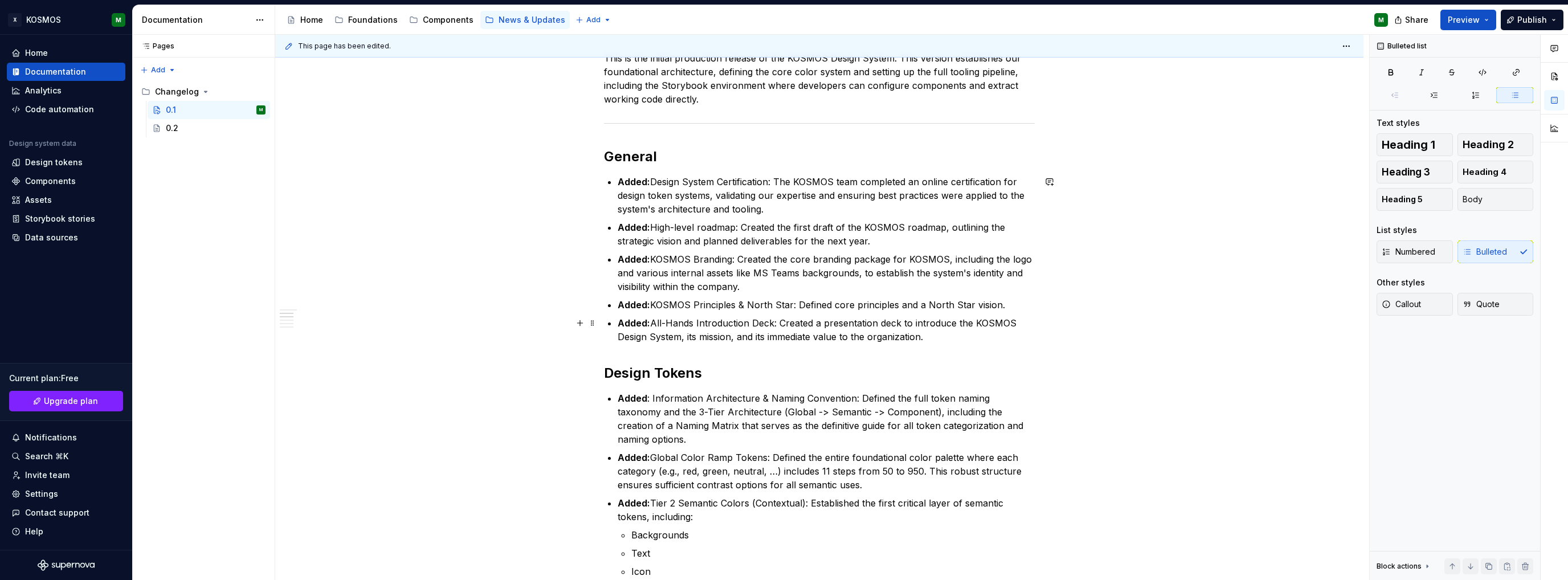
click at [923, 336] on p "Added: All-Hands Introduction Deck: Created a presentation deck to introduce th…" at bounding box center [826, 330] width 417 height 28
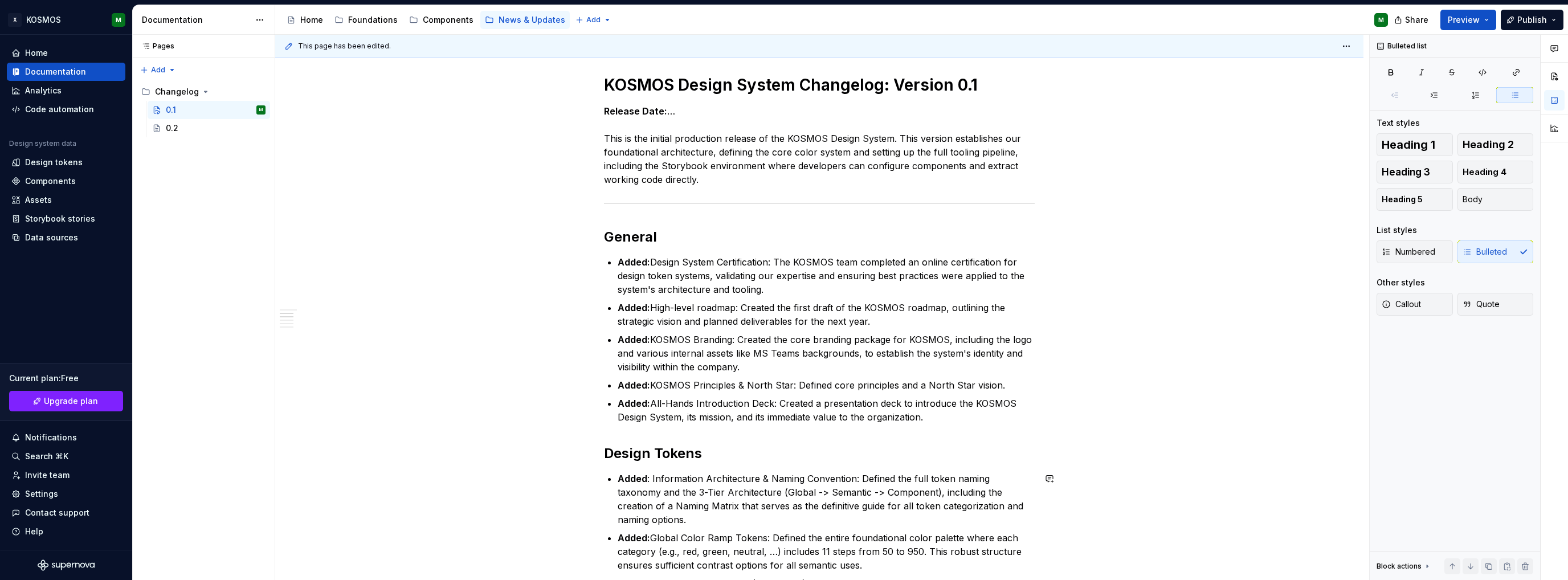
scroll to position [114, 0]
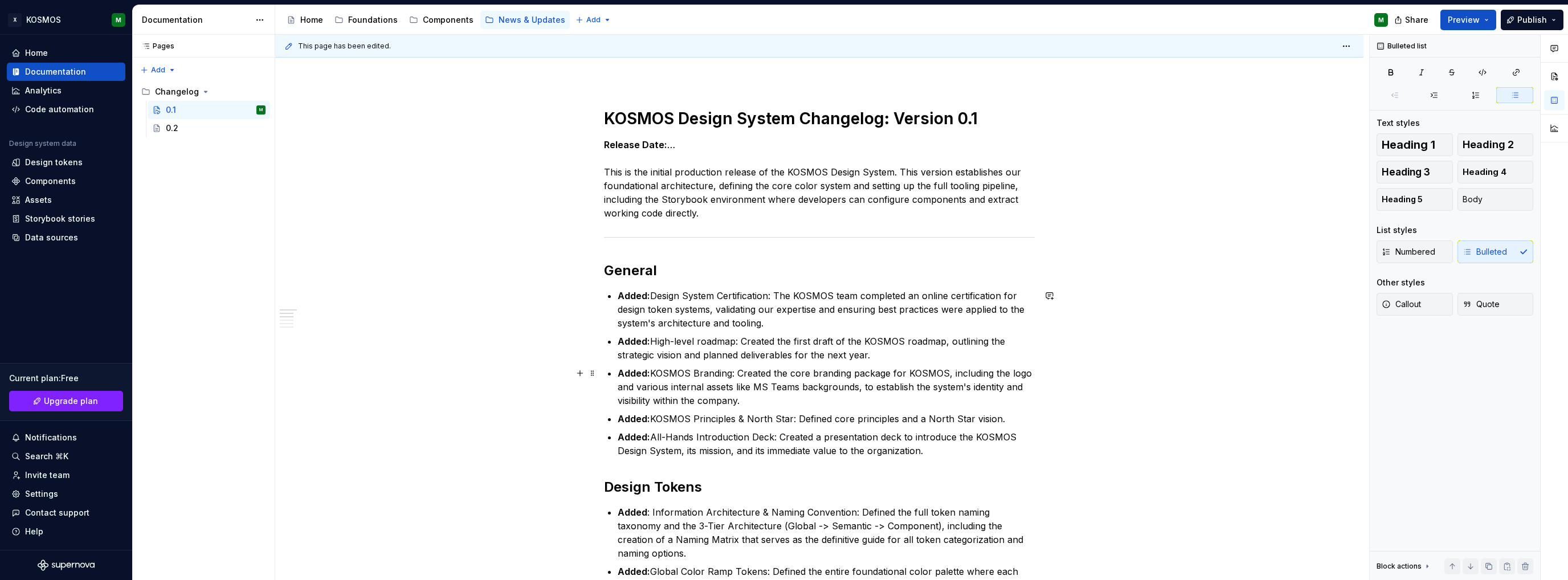
click at [846, 402] on p "Added: KOSMOS Branding: Created the core branding package for KOSMOS, including…" at bounding box center [826, 387] width 417 height 41
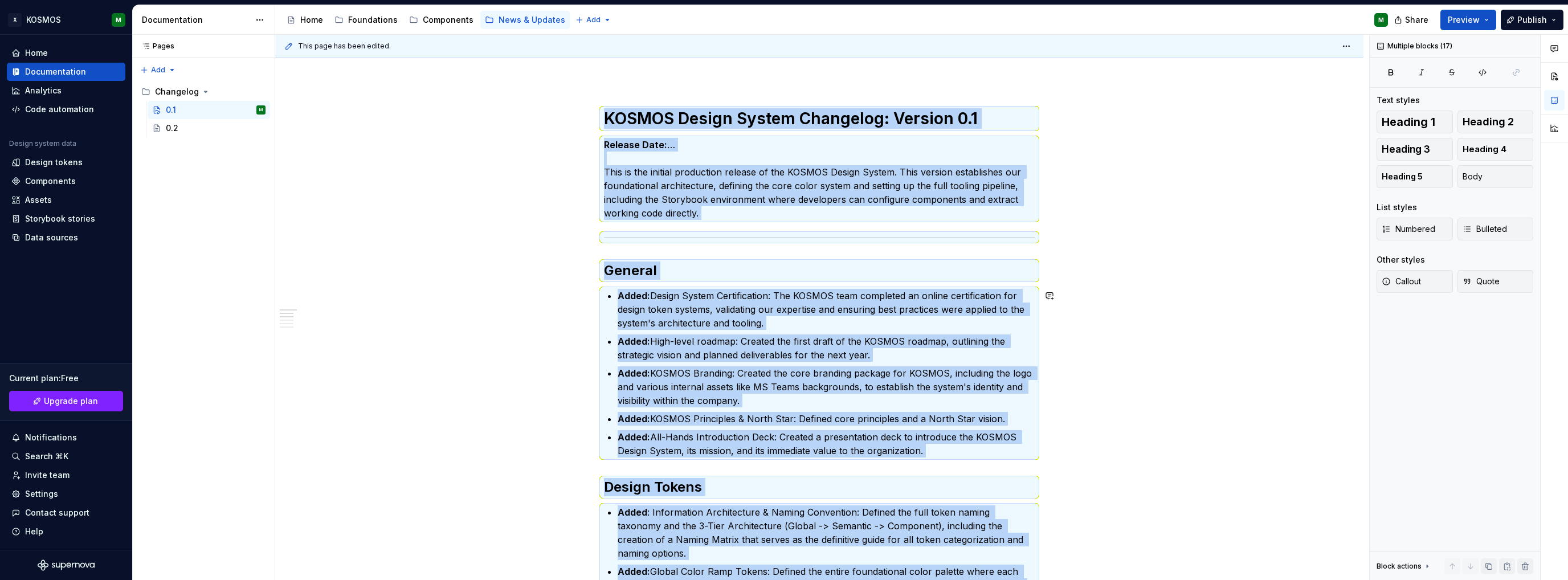
copy div "LOREMI Dolors Ametco Adipiscin: Elitsed 0.2 Doeiusm Temp: … Inci ut lab etdolor…"
click at [625, 299] on strong "Added:" at bounding box center [634, 295] width 33 height 11
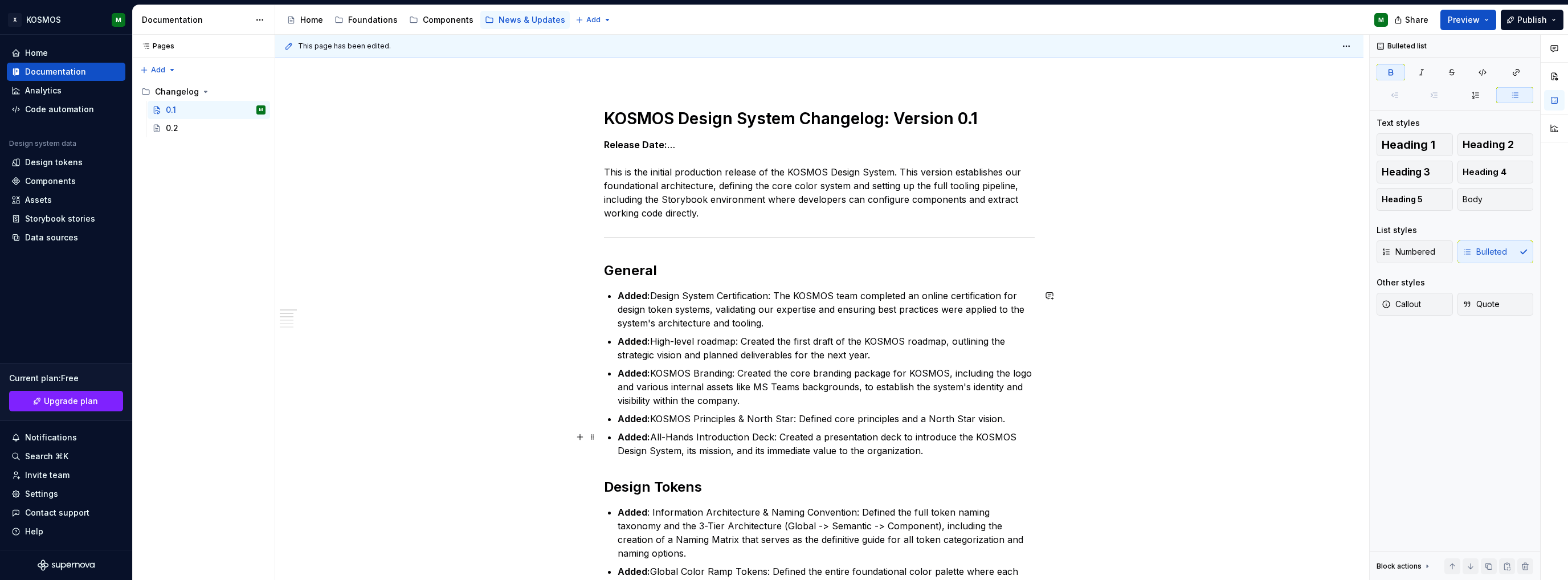
click at [933, 450] on p "Added: All-Hands Introduction Deck: Created a presentation deck to introduce th…" at bounding box center [826, 444] width 417 height 28
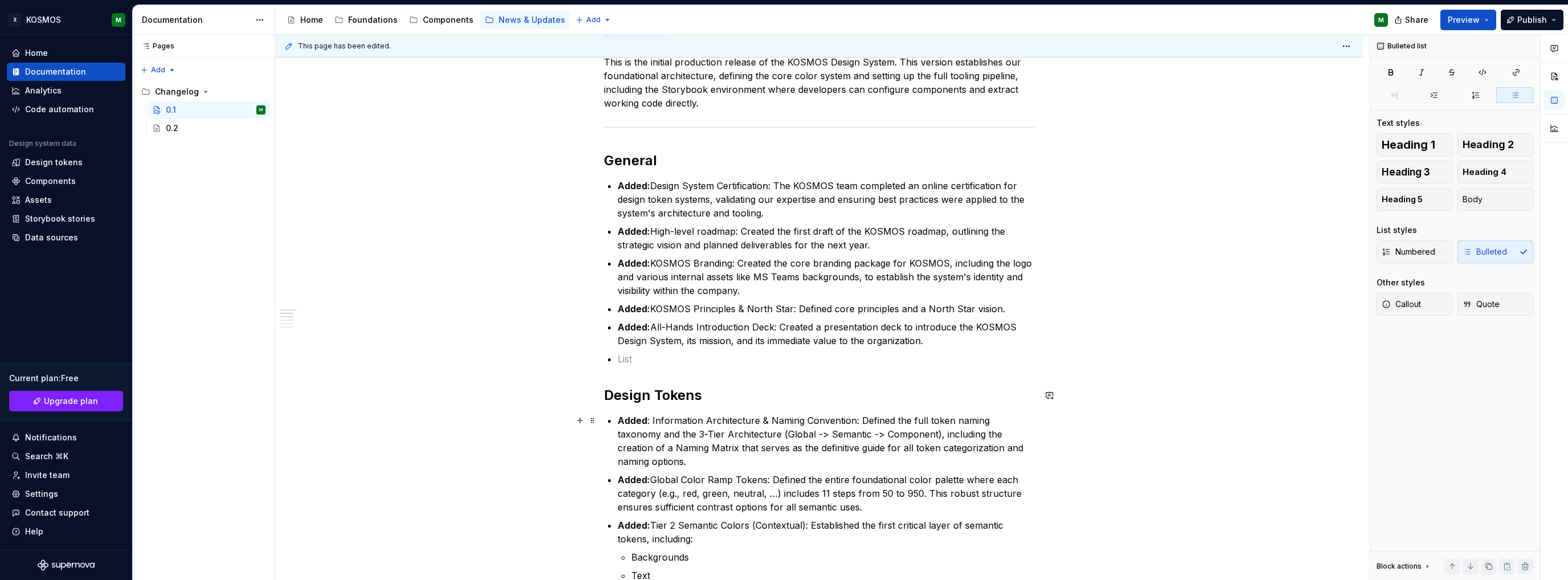
scroll to position [228, 0]
click at [627, 356] on p at bounding box center [826, 355] width 417 height 14
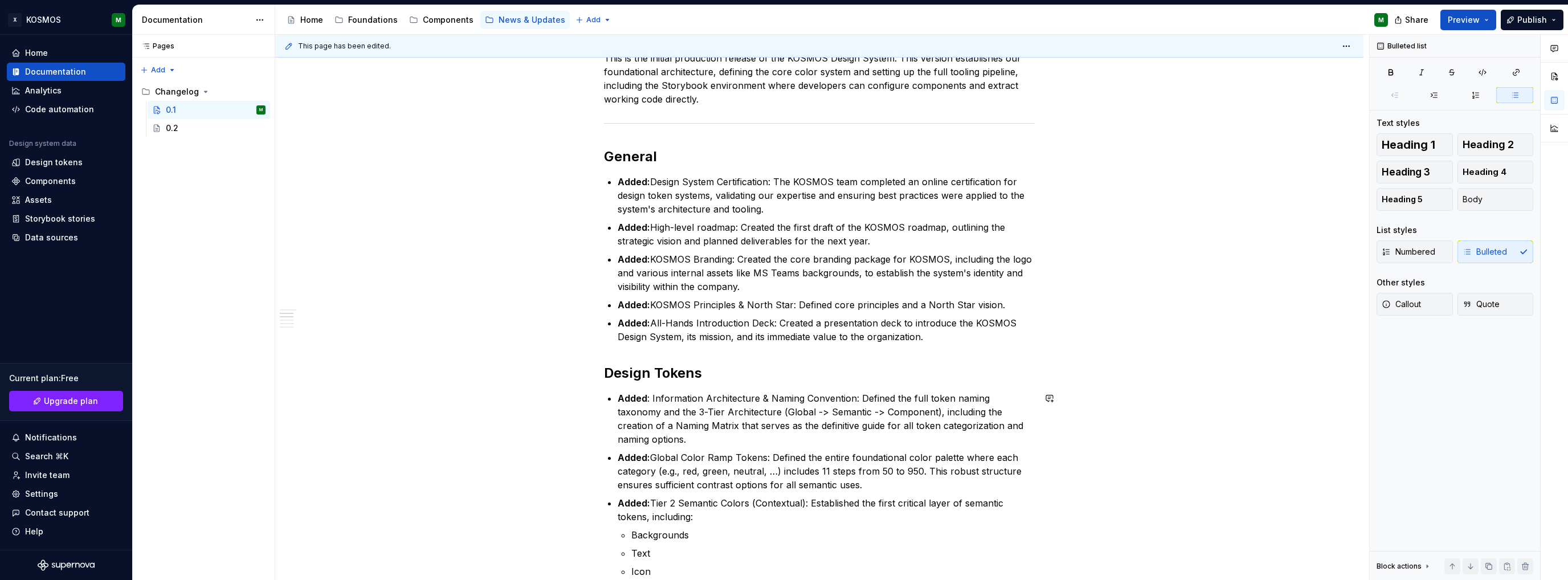
click at [890, 360] on div "KOSMOS Design System Changelog: Version 0.1 Release Date: … This is the initial…" at bounding box center [819, 469] width 430 height 950
click at [956, 334] on p "Added: All-Hands Introduction Deck: Created a presentation deck to introduce th…" at bounding box center [826, 330] width 417 height 28
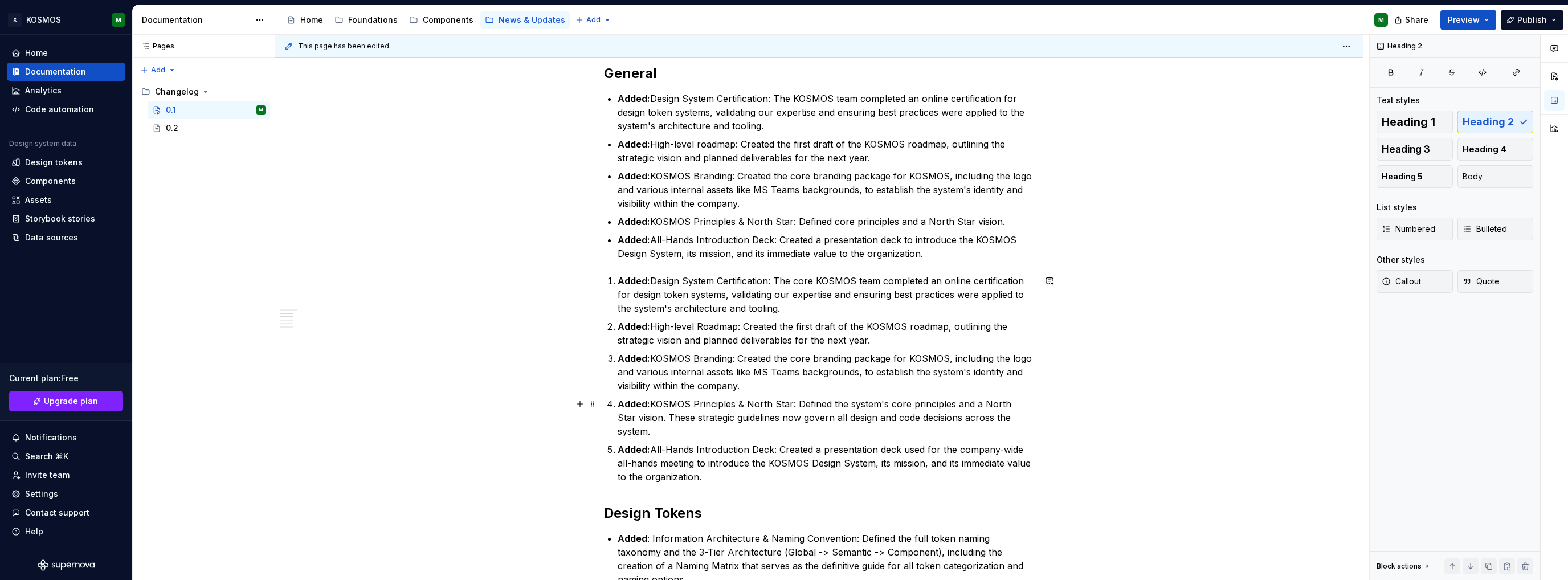
scroll to position [285, 0]
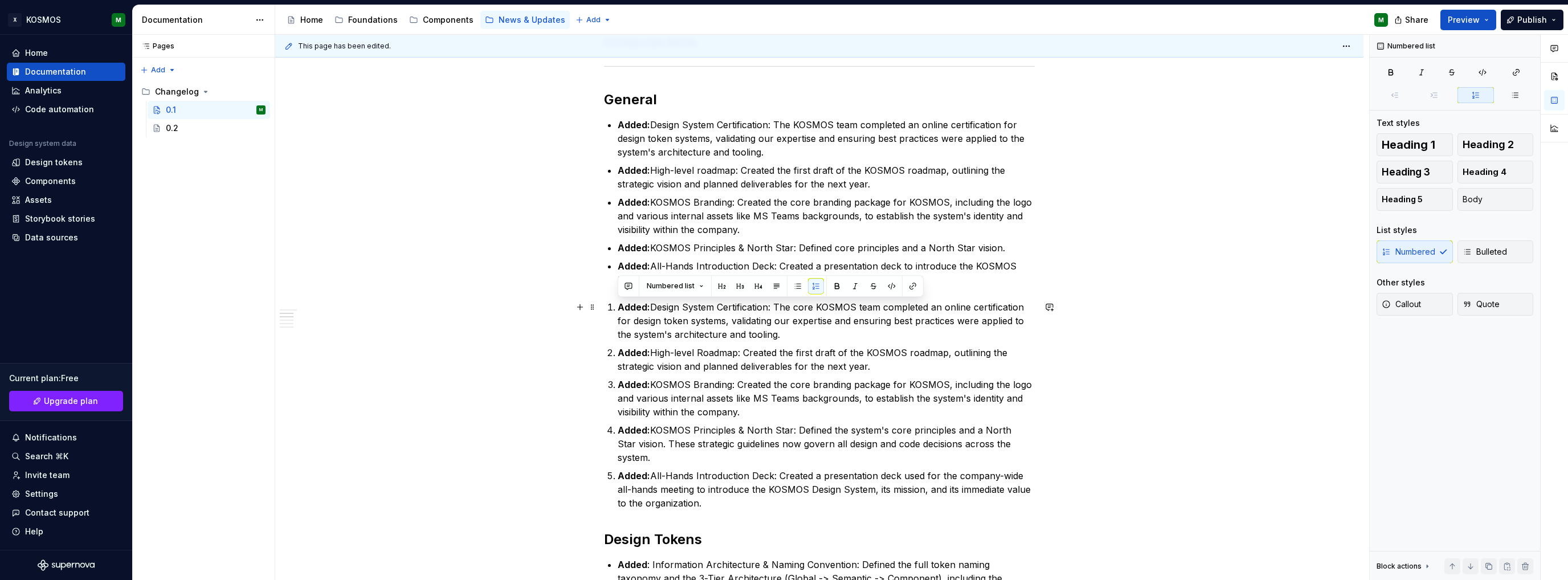
drag, startPoint x: 715, startPoint y: 484, endPoint x: 602, endPoint y: 303, distance: 213.4
click at [798, 285] on button "button" at bounding box center [798, 286] width 16 height 16
click at [733, 272] on p "Added: All-Hands Introduction Deck: Created a presentation deck to introduce th…" at bounding box center [826, 273] width 417 height 28
click at [931, 283] on p "Added: All-Hands Introduction Deck: Created a presentation deck to introduce th…" at bounding box center [826, 273] width 417 height 28
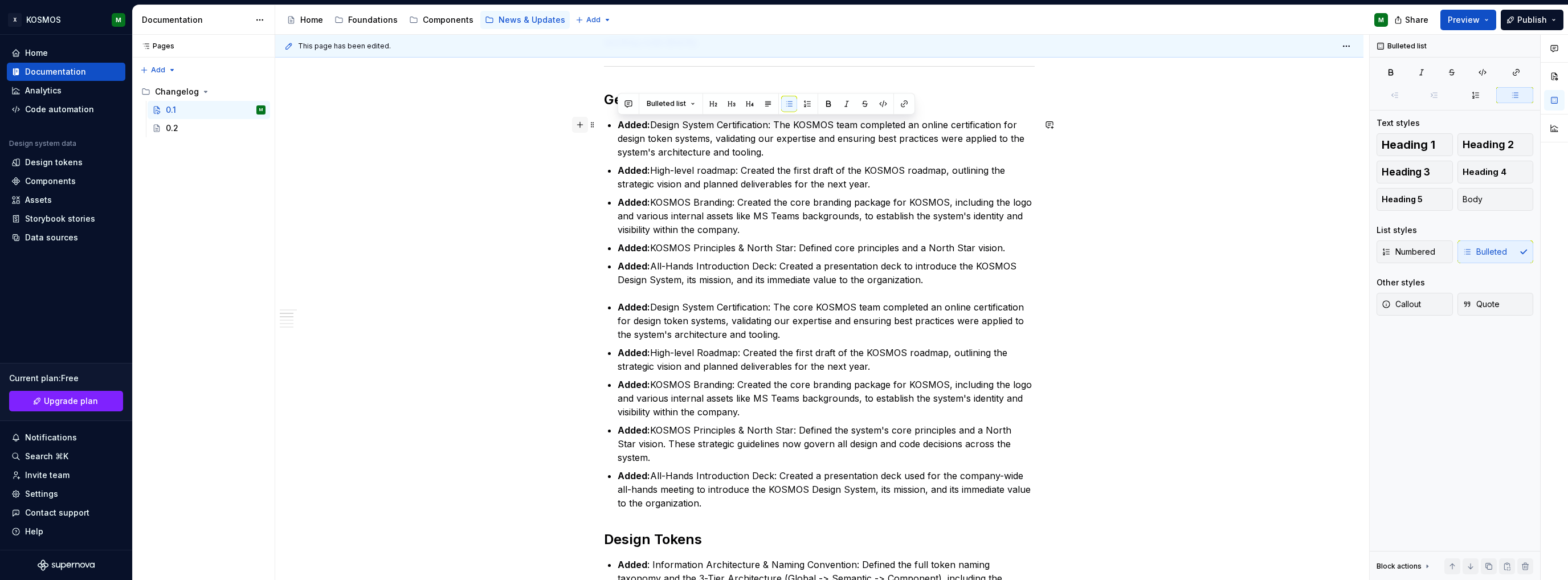
drag, startPoint x: 948, startPoint y: 279, endPoint x: 572, endPoint y: 126, distance: 405.9
click at [604, 126] on div "KOSMOS Design System Changelog: Version 0.1 Release Date: … This is the initial…" at bounding box center [819, 531] width 430 height 1188
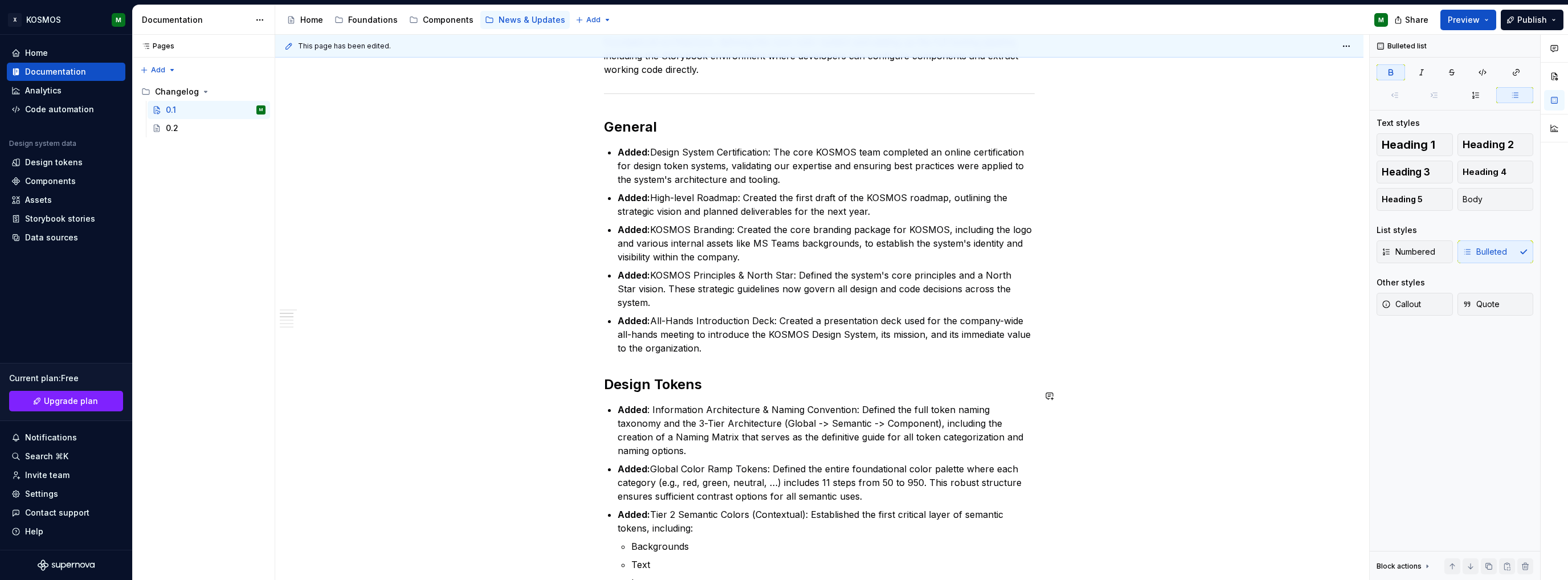
scroll to position [171, 0]
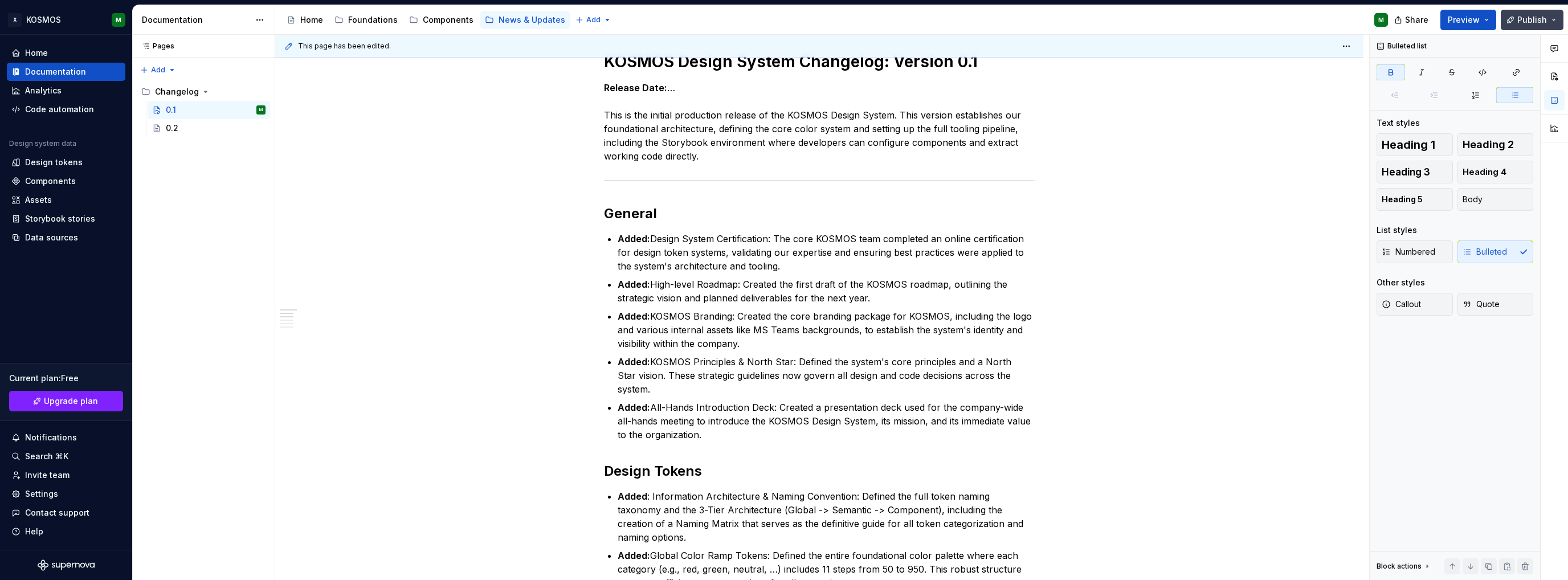
click at [1518, 15] on button "Publish" at bounding box center [1532, 20] width 63 height 21
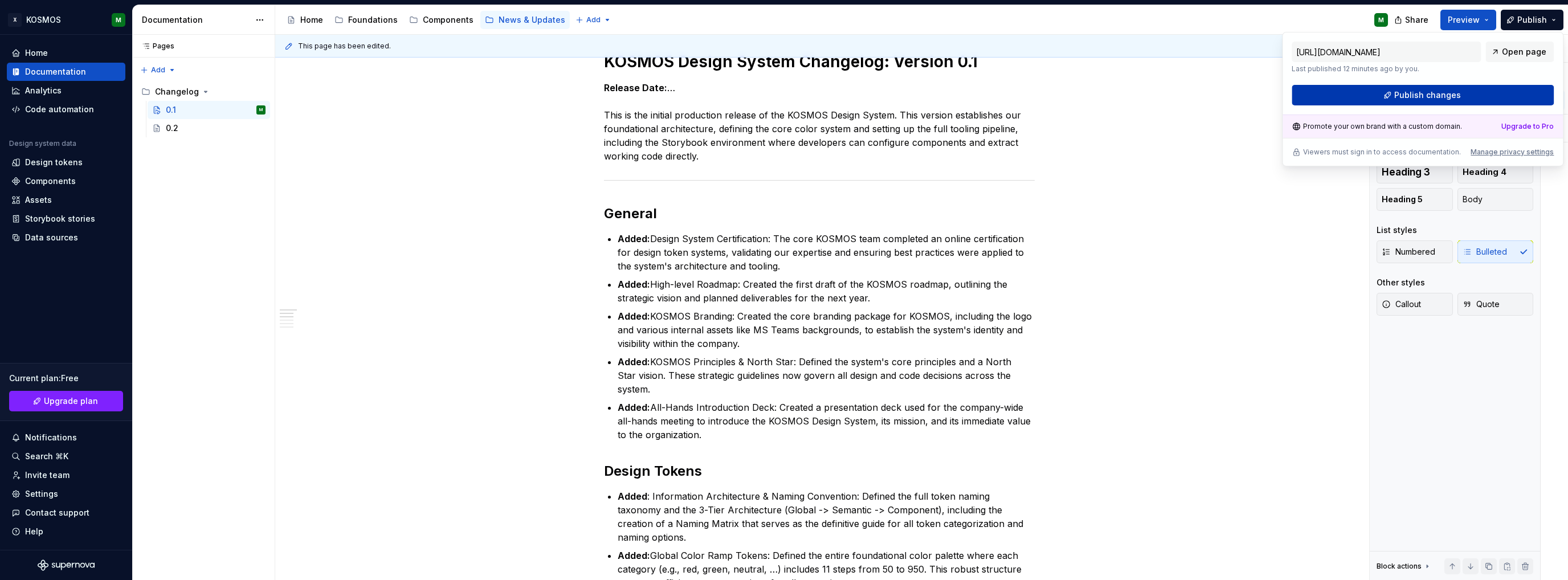
click at [1365, 92] on button "Publish changes" at bounding box center [1423, 96] width 262 height 21
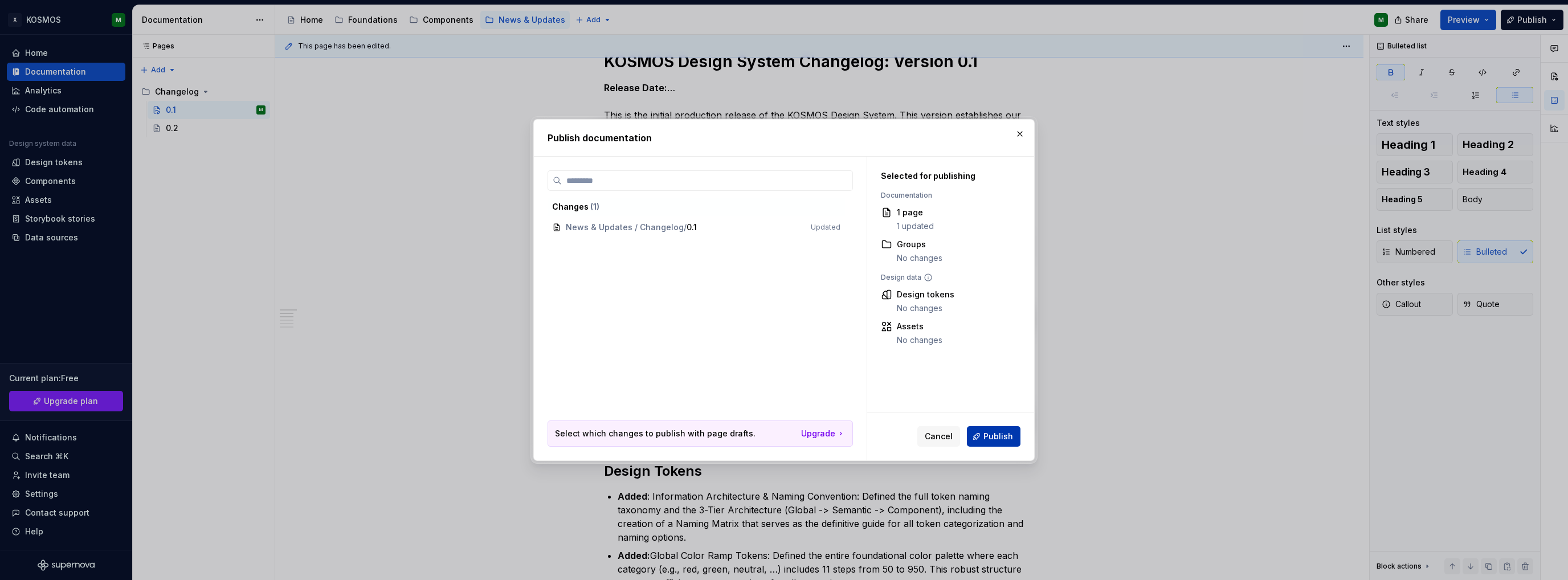
click at [995, 433] on span "Publish" at bounding box center [998, 435] width 29 height 11
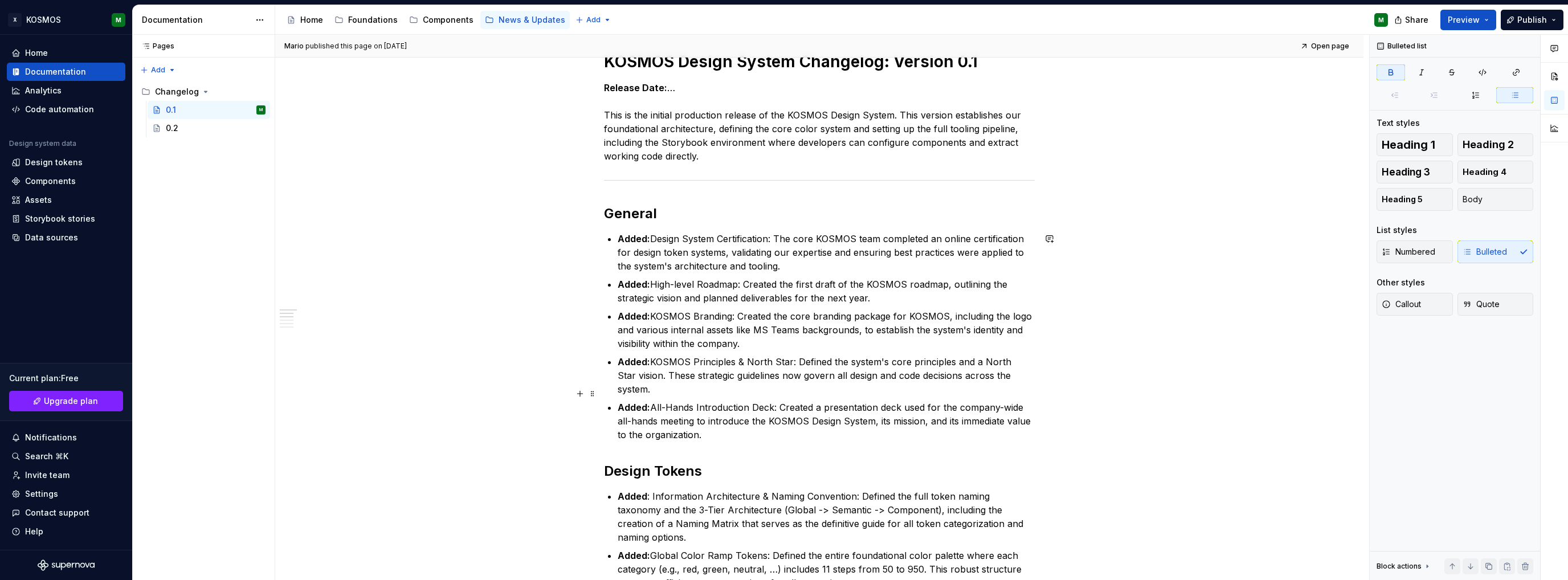
click at [715, 417] on p "Added: All-Hands Introduction Deck: Created a presentation deck used for the co…" at bounding box center [826, 421] width 417 height 41
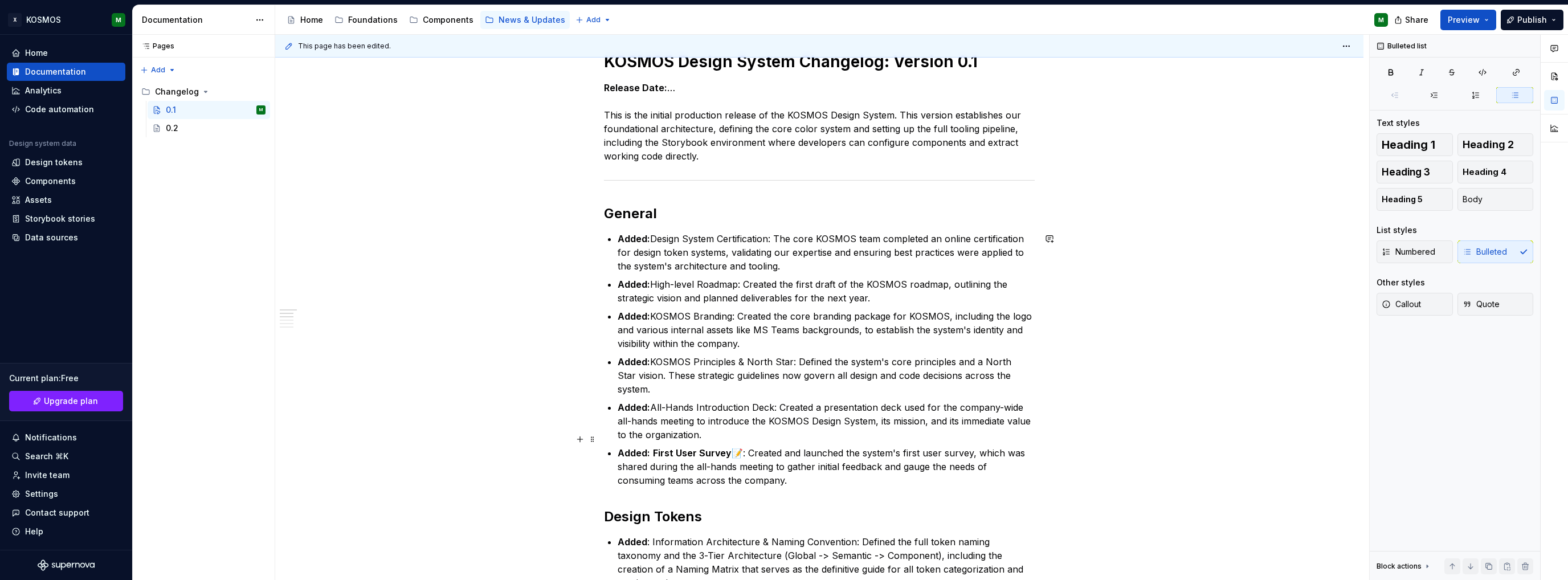
click at [727, 447] on strong "First User Survey" at bounding box center [692, 453] width 78 height 11
drag, startPoint x: 727, startPoint y: 439, endPoint x: 653, endPoint y: 439, distance: 74.0
click at [653, 447] on strong "First User Survey" at bounding box center [692, 453] width 78 height 11
click at [861, 419] on button "button" at bounding box center [863, 418] width 16 height 16
click at [827, 466] on p "Added: First User Survey: Created and launched the system's first user survey, …" at bounding box center [826, 466] width 417 height 41
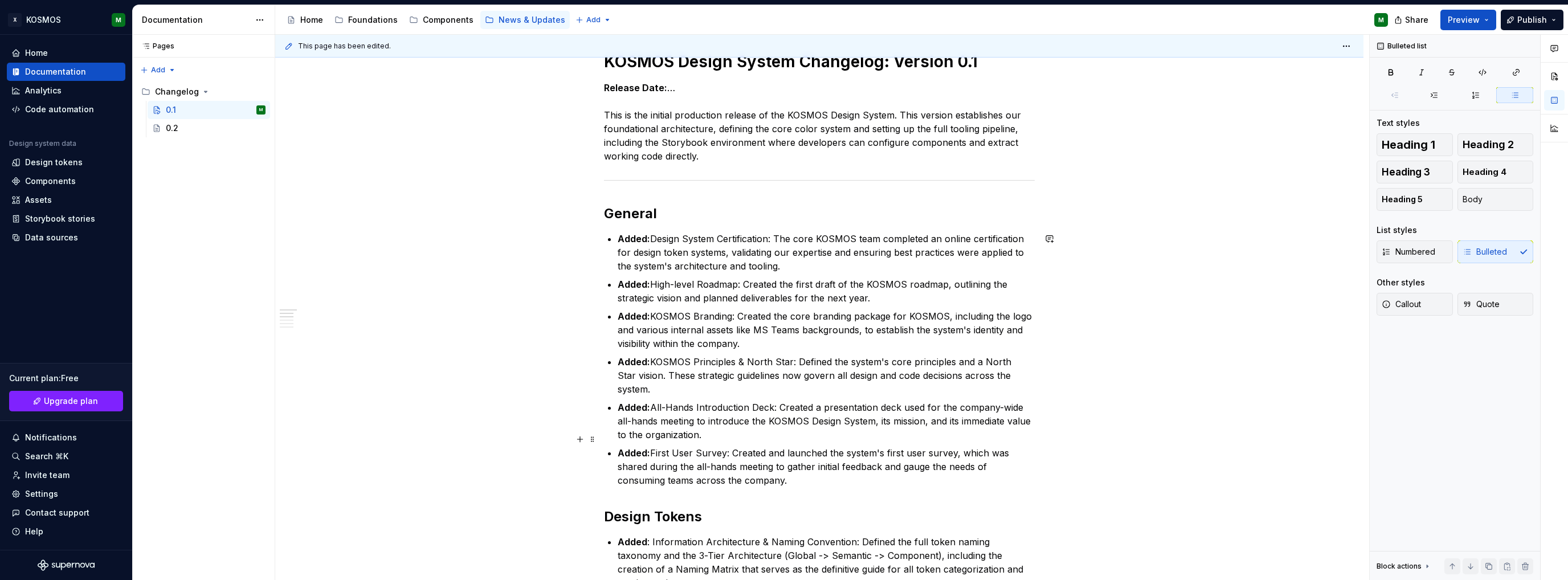
click at [907, 453] on p "Added: First User Survey: Created and launched the system's first user survey, …" at bounding box center [826, 466] width 417 height 41
click at [997, 453] on p "Added: First User Survey: Created and launched the system's first user survey, …" at bounding box center [826, 466] width 417 height 41
click at [800, 463] on p "Added: First User Survey: Created and launched the system's first user survey, …" at bounding box center [826, 466] width 417 height 41
click at [1516, 22] on button "Publish" at bounding box center [1532, 20] width 63 height 21
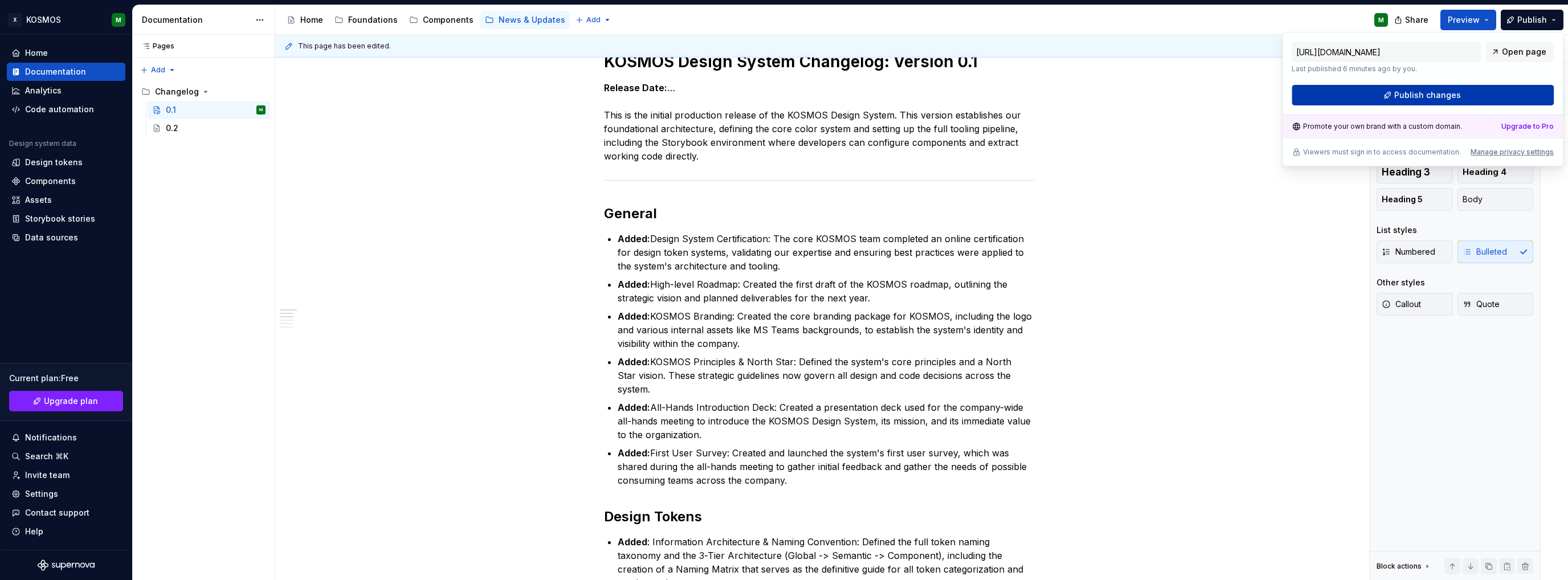
click at [1425, 92] on span "Publish changes" at bounding box center [1427, 95] width 66 height 11
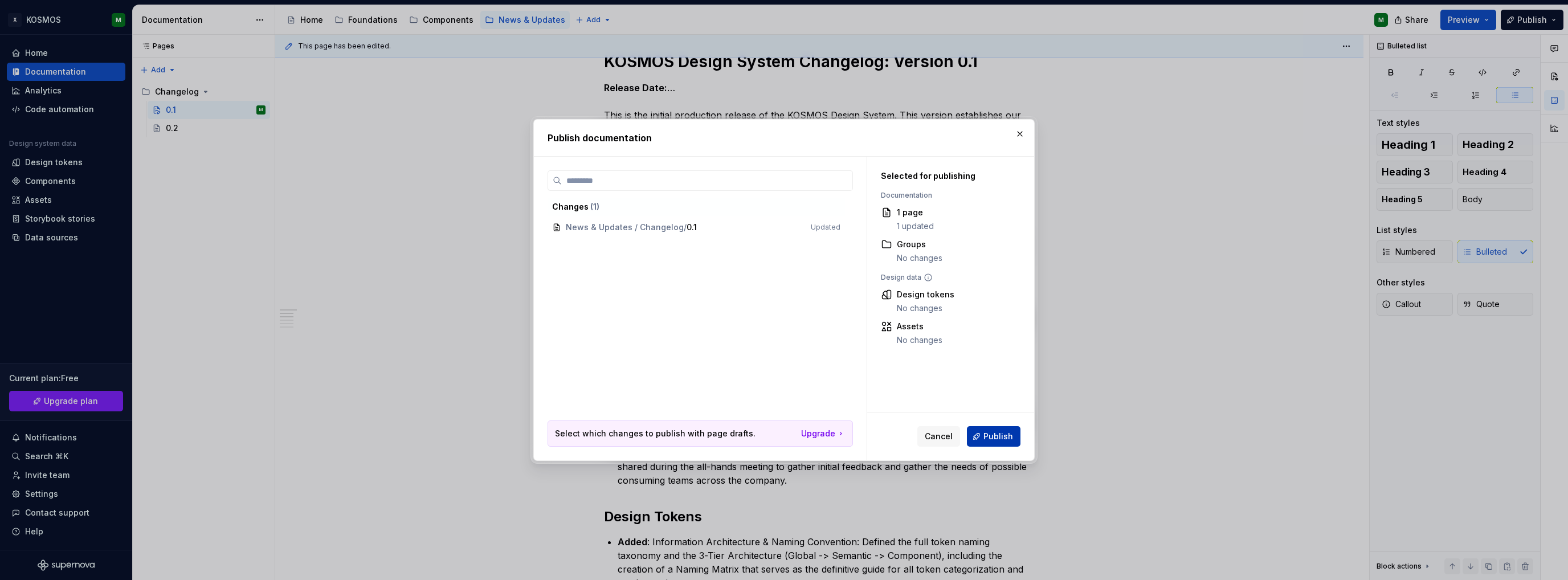
click at [1001, 440] on span "Publish" at bounding box center [998, 435] width 29 height 11
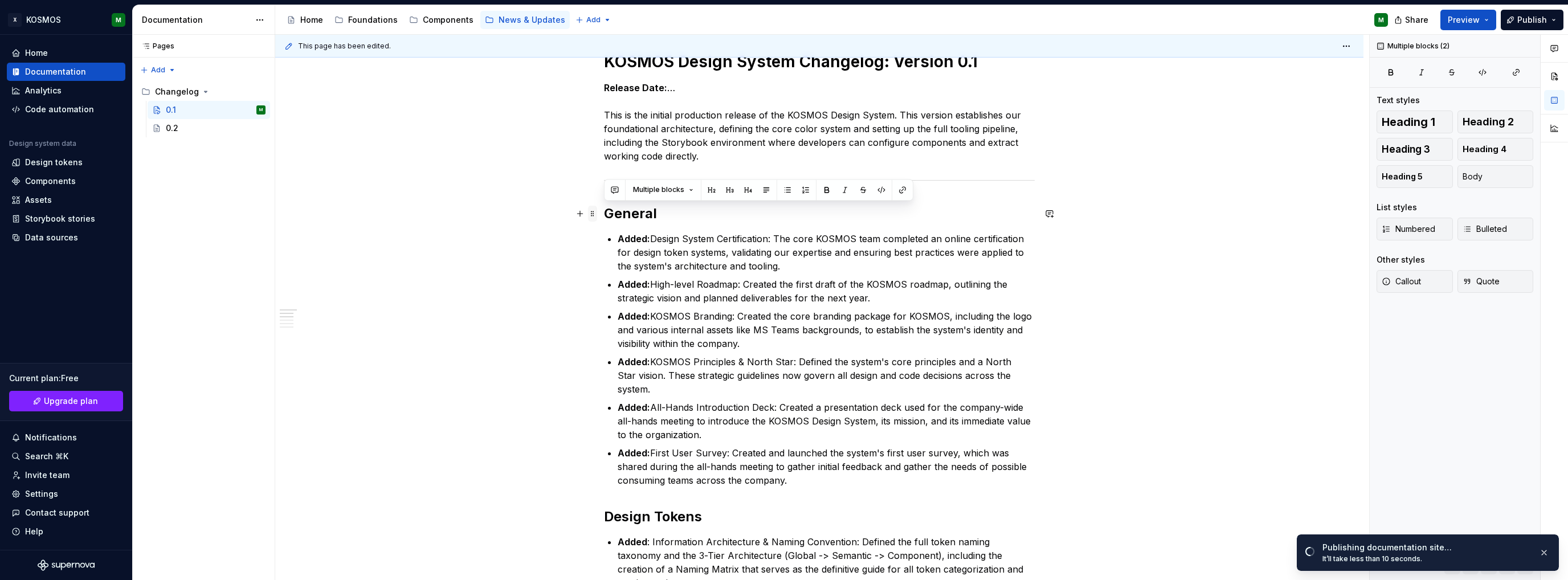
drag, startPoint x: 797, startPoint y: 467, endPoint x: 596, endPoint y: 213, distance: 323.9
click at [604, 213] on div "KOSMOS Design System Changelog: Version 0.1 Release Date: … This is the initial…" at bounding box center [819, 577] width 430 height 1051
click at [576, 221] on button "button" at bounding box center [580, 213] width 16 height 16
click at [740, 342] on p "Added: KOSMOS Branding: Created the core branding package for KOSMOS, including…" at bounding box center [826, 330] width 417 height 41
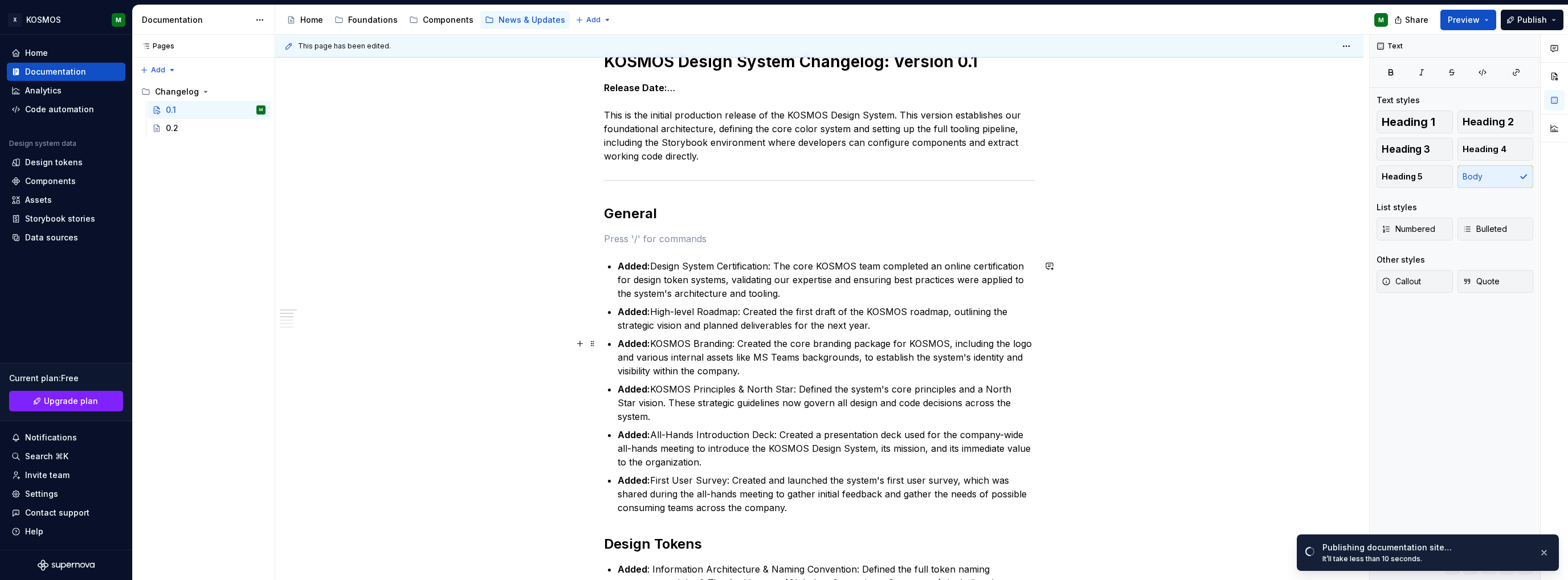
click at [903, 344] on p "Added: KOSMOS Branding: Created the core branding package for KOSMOS, including…" at bounding box center [826, 357] width 417 height 41
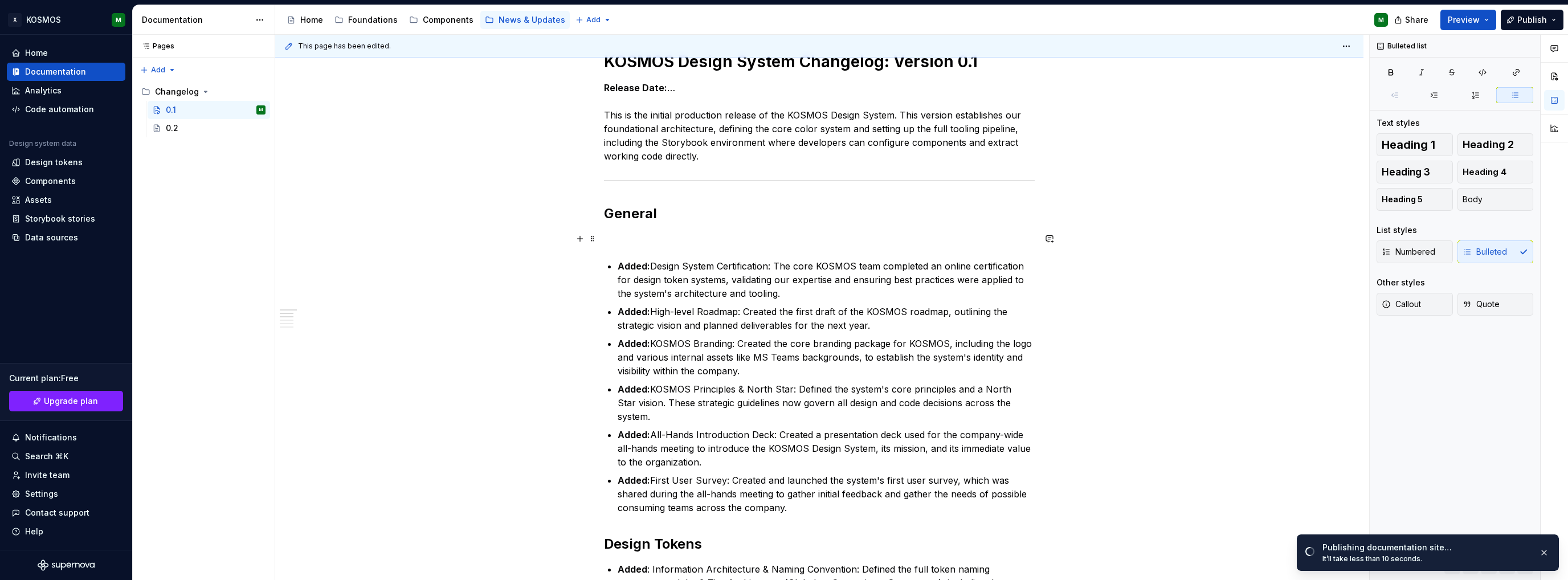
click at [746, 237] on p at bounding box center [819, 238] width 430 height 14
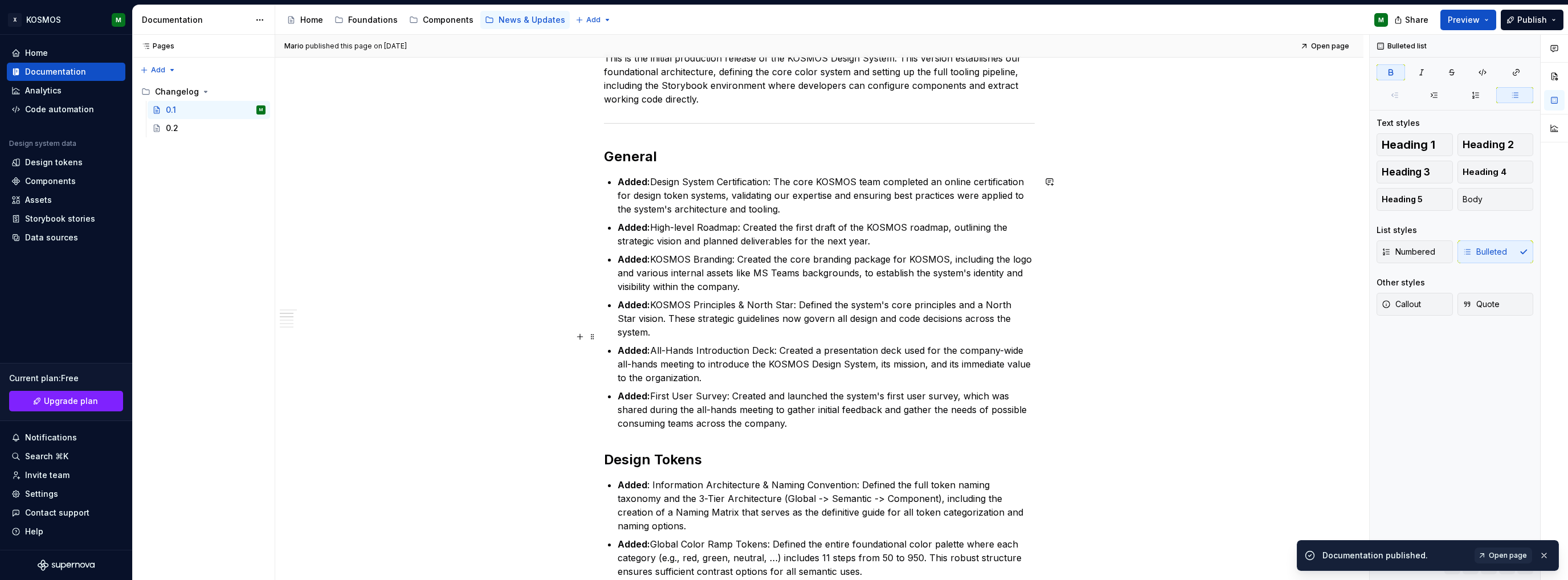
scroll to position [228, 0]
click at [805, 181] on p "Added: Design System Certification: The core KOSMOS team completed an online ce…" at bounding box center [826, 195] width 417 height 41
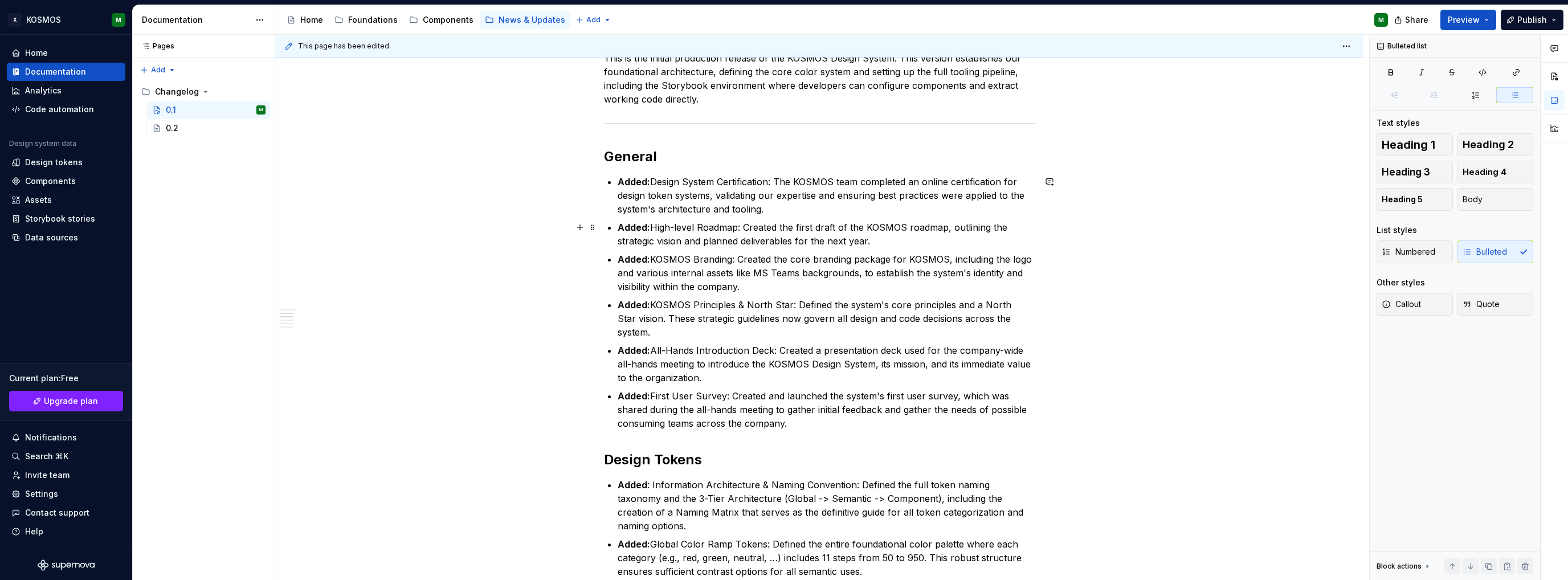
click at [682, 241] on p "Added: High-level Roadmap: Created the first draft of the KOSMOS roadmap, outli…" at bounding box center [826, 234] width 417 height 28
click at [756, 240] on p "Added: High-level Roadmap: Created the first draft of the KOSMOS roadmap, outli…" at bounding box center [826, 234] width 417 height 28
click at [868, 235] on p "Added: High-level Roadmap: Created the first draft of the KOSMOS roadmap, outli…" at bounding box center [826, 234] width 417 height 28
click at [1546, 22] on button "Publish" at bounding box center [1532, 20] width 63 height 21
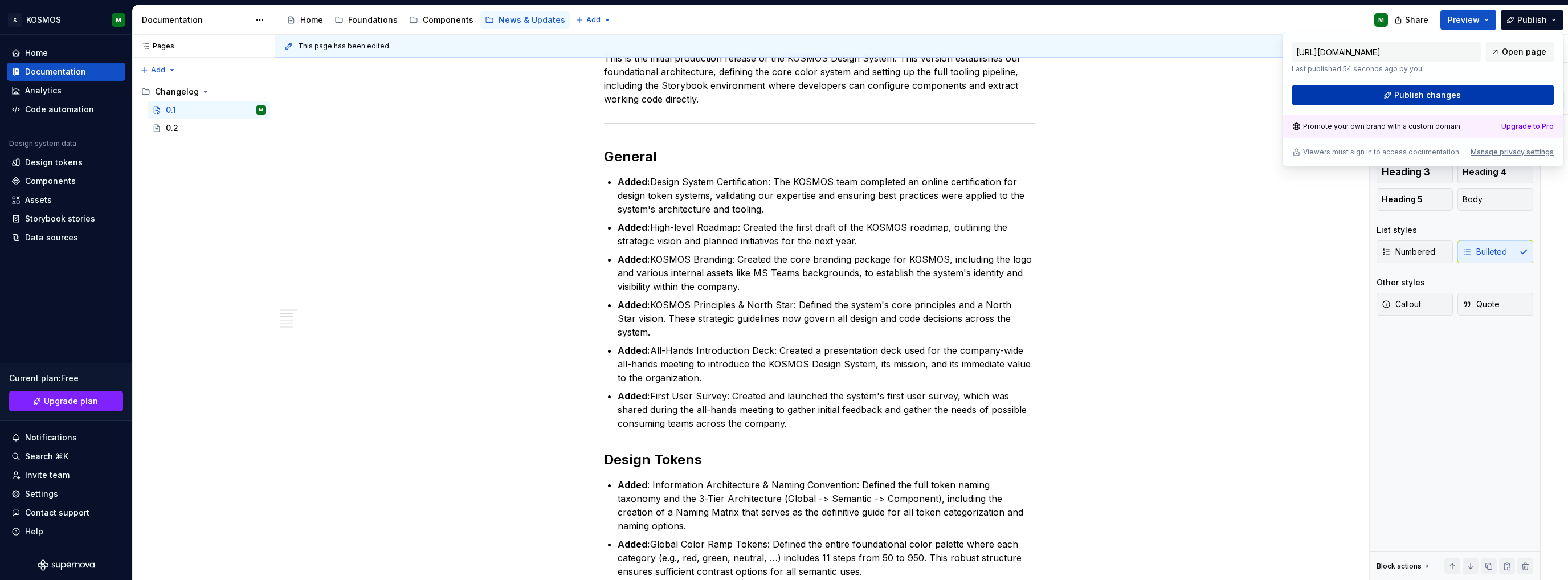
click at [1414, 95] on span "Publish changes" at bounding box center [1427, 95] width 66 height 11
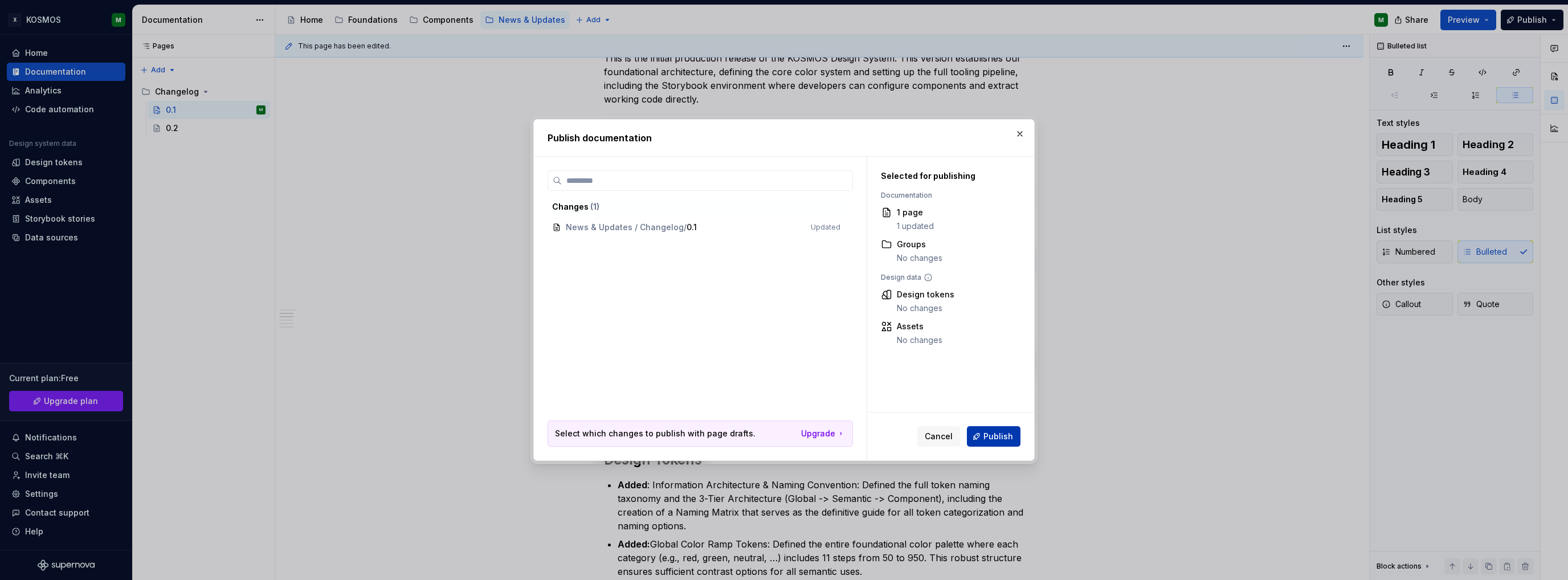
click at [1010, 441] on span "Publish" at bounding box center [998, 435] width 29 height 11
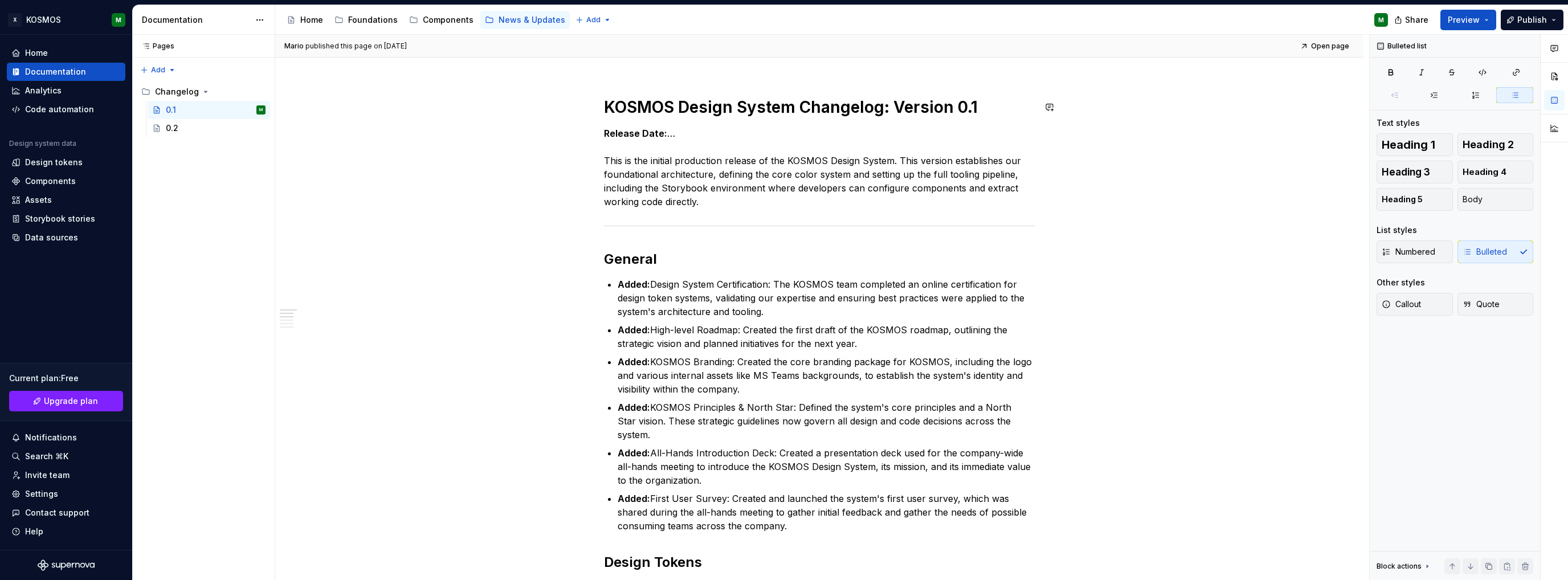
scroll to position [114, 0]
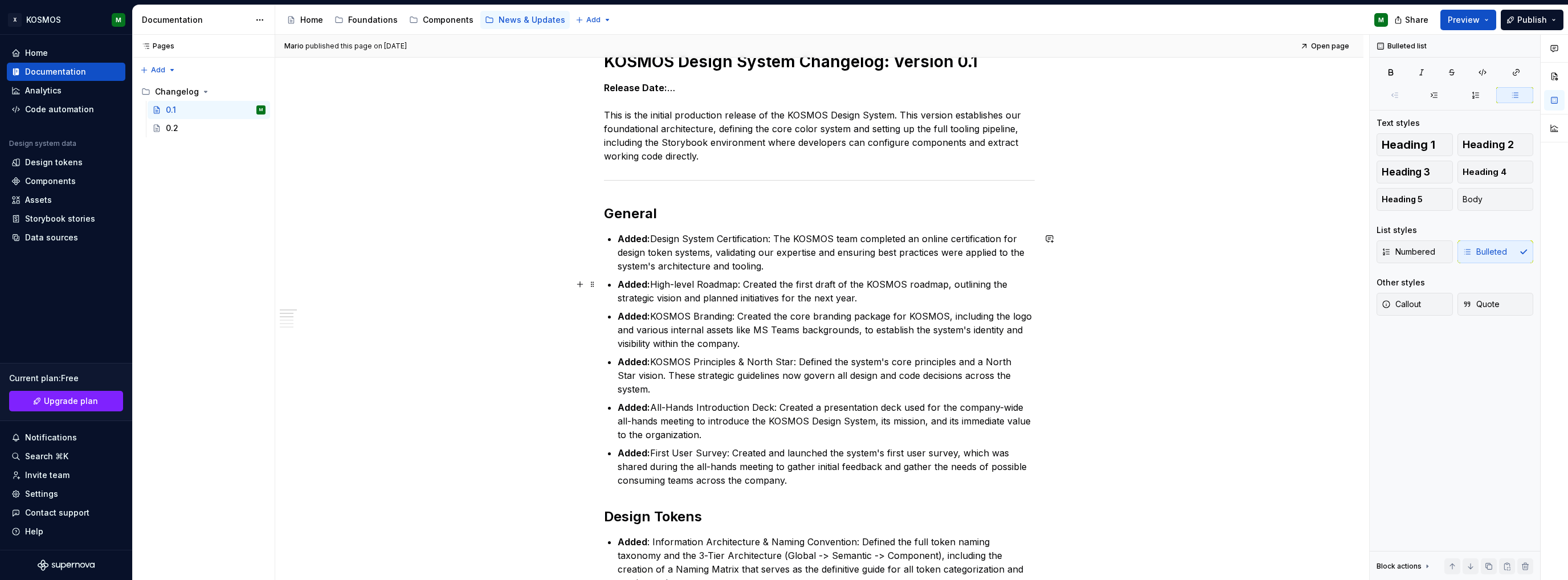
click at [692, 279] on p "Added: High-level Roadmap: Created the first draft of the KOSMOS roadmap, outli…" at bounding box center [826, 291] width 417 height 28
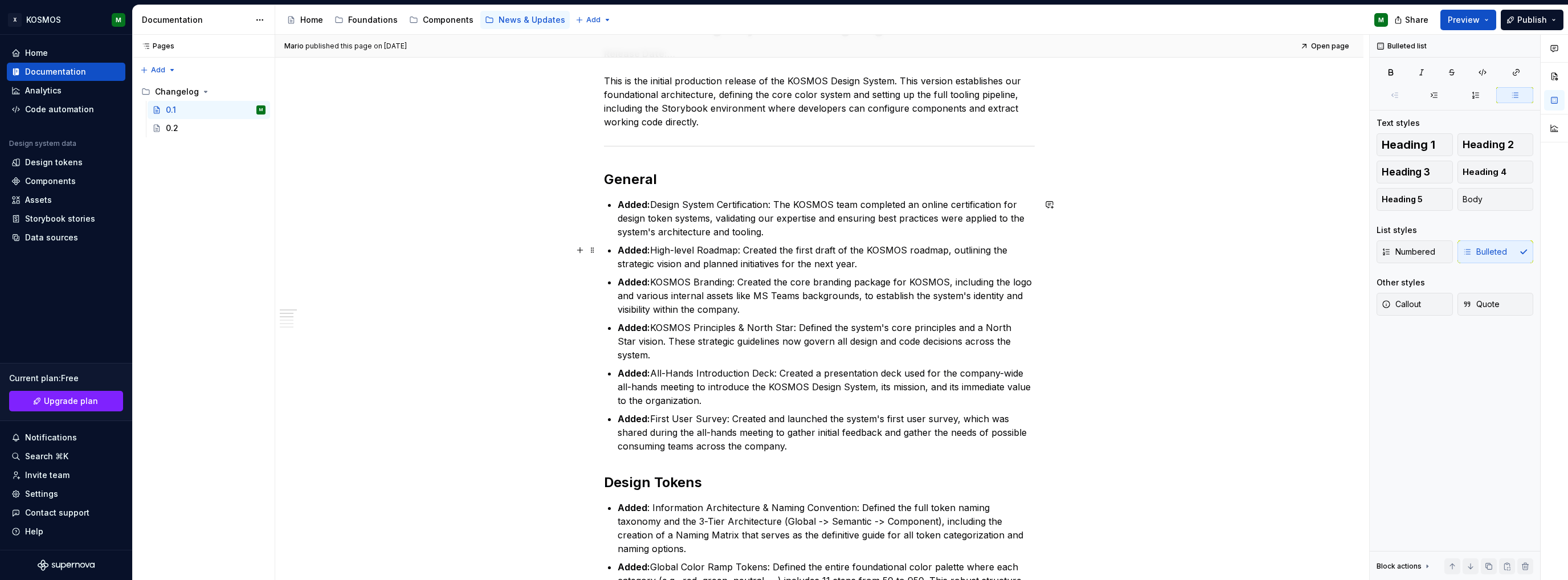
scroll to position [228, 0]
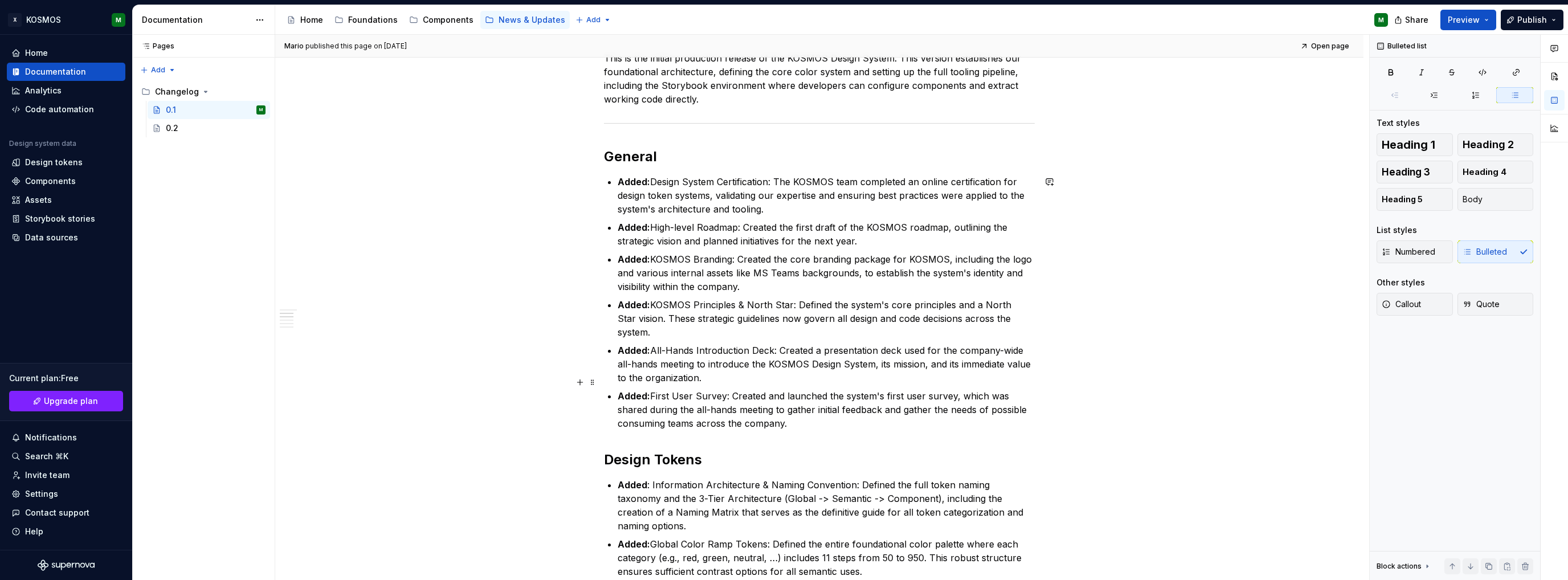
click at [808, 401] on p "Added: First User Survey: Created and launched the system's first user survey, …" at bounding box center [826, 410] width 417 height 41
click at [806, 410] on p "Added: First User Survey: Created and launched the system's first user survey, …" at bounding box center [826, 410] width 417 height 41
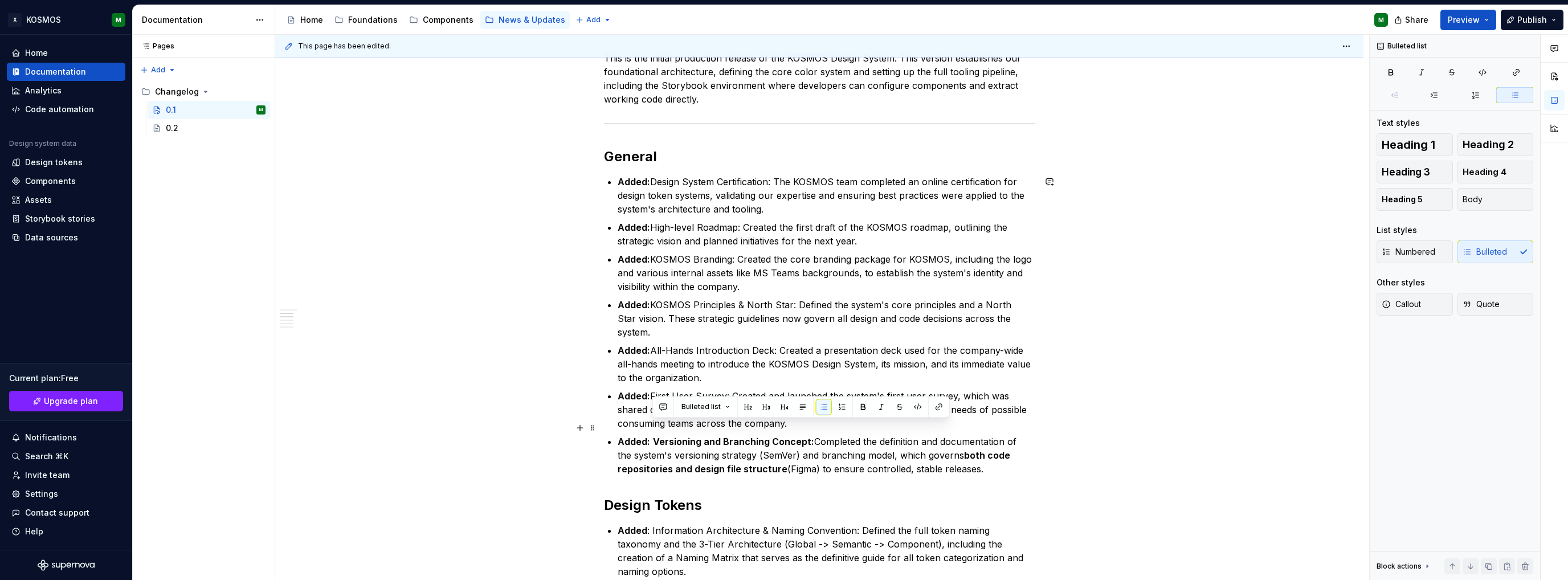
drag, startPoint x: 980, startPoint y: 454, endPoint x: 655, endPoint y: 431, distance: 325.8
click at [655, 435] on p "Added: Versioning and Branching Concept: Completed the definition and documenta…" at bounding box center [826, 455] width 417 height 41
click at [862, 406] on button "button" at bounding box center [863, 406] width 16 height 16
click at [1031, 463] on div "KOSMOS Design System Changelog: Version 0.1 Release Date: … This is the initial…" at bounding box center [819, 535] width 430 height 1083
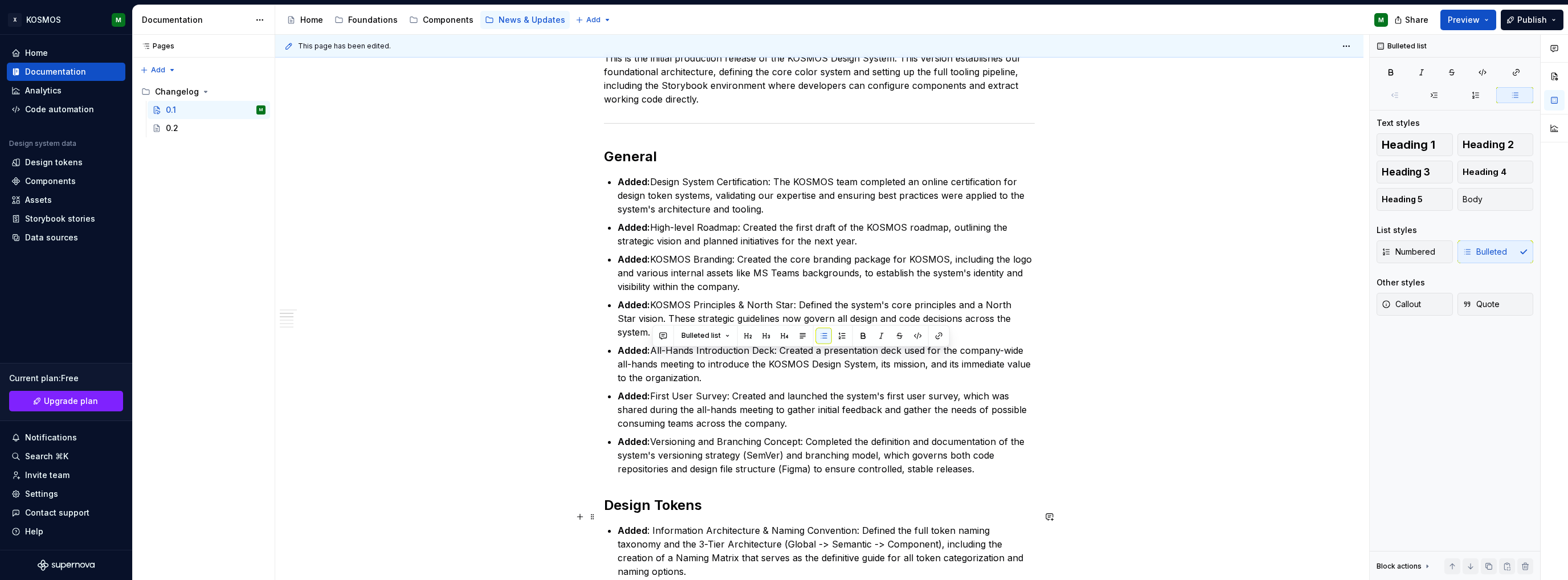
scroll to position [342, 0]
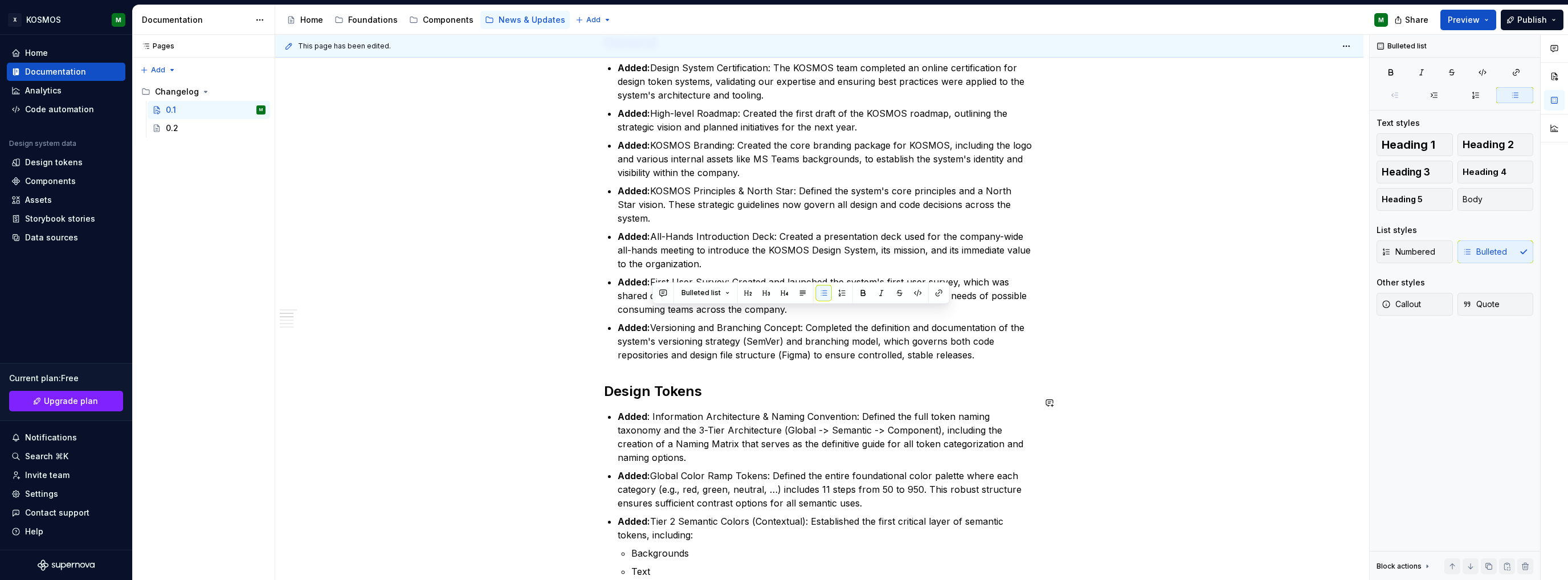
click at [998, 355] on div "KOSMOS Design System Changelog: Version 0.1 Release Date: … This is the initial…" at bounding box center [819, 422] width 430 height 1083
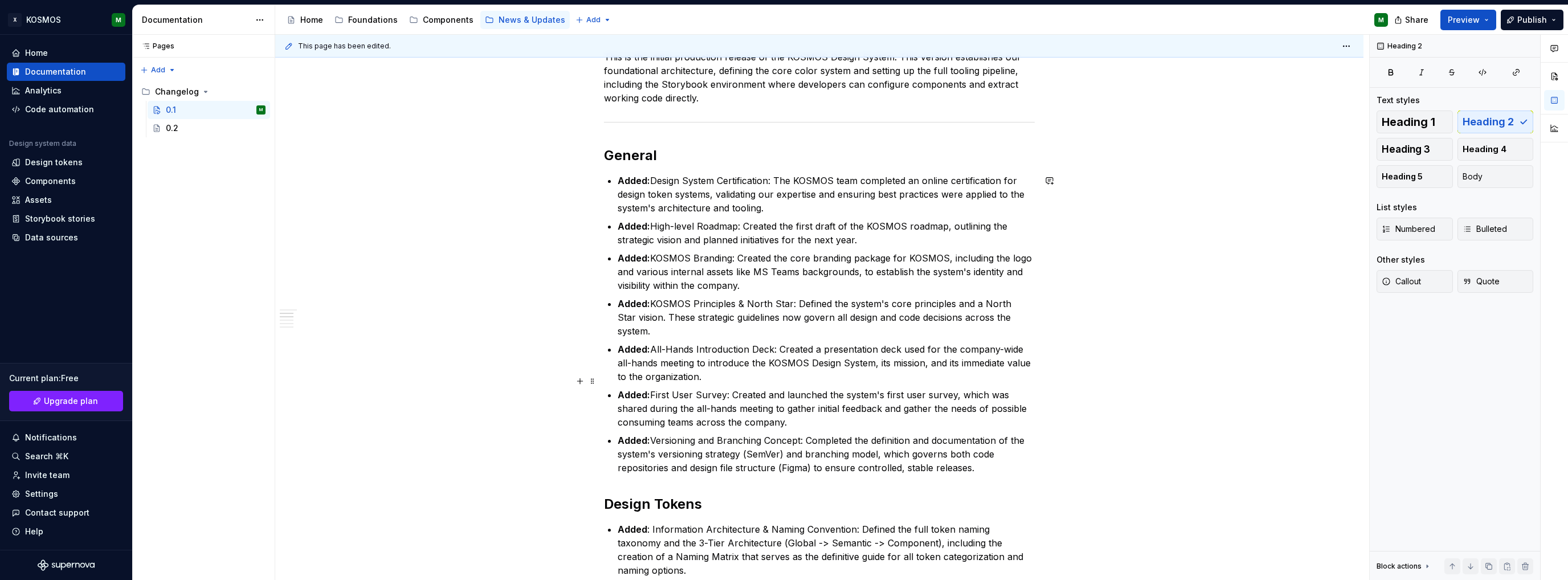
scroll to position [228, 0]
click at [1527, 23] on span "Publish" at bounding box center [1532, 20] width 29 height 11
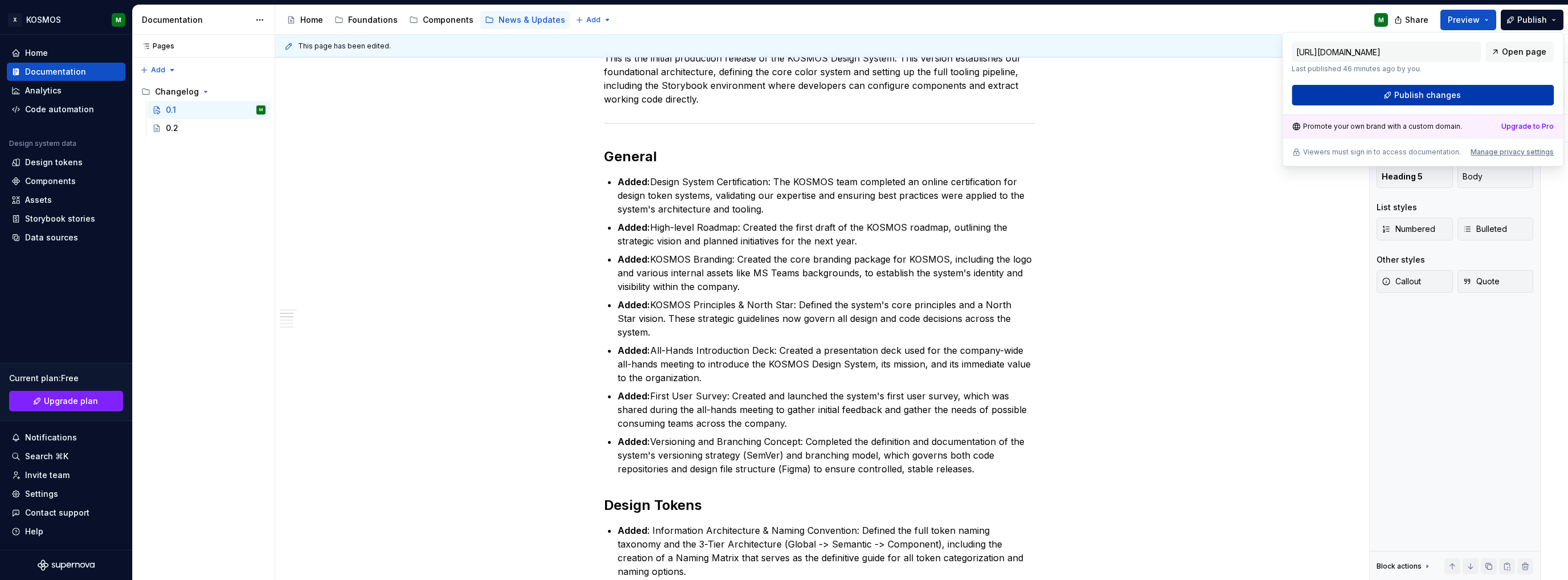
click at [1431, 97] on span "Publish changes" at bounding box center [1427, 95] width 66 height 11
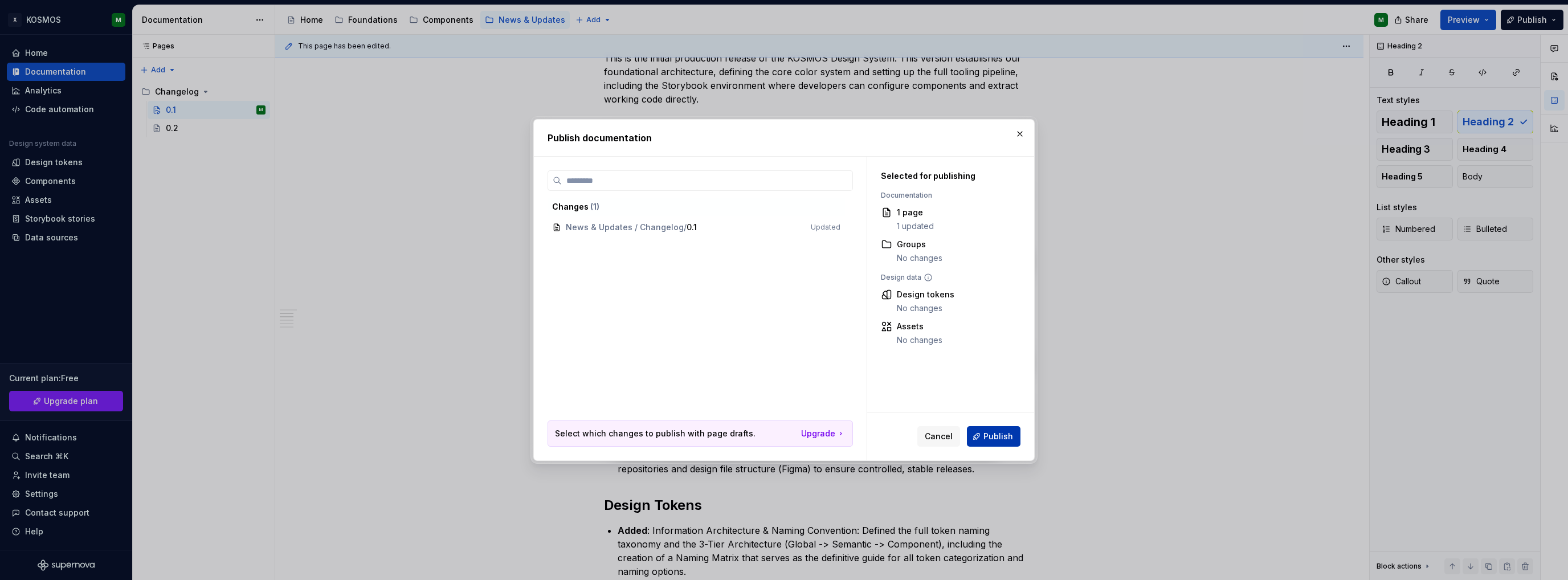
click at [992, 434] on span "Publish" at bounding box center [998, 435] width 29 height 11
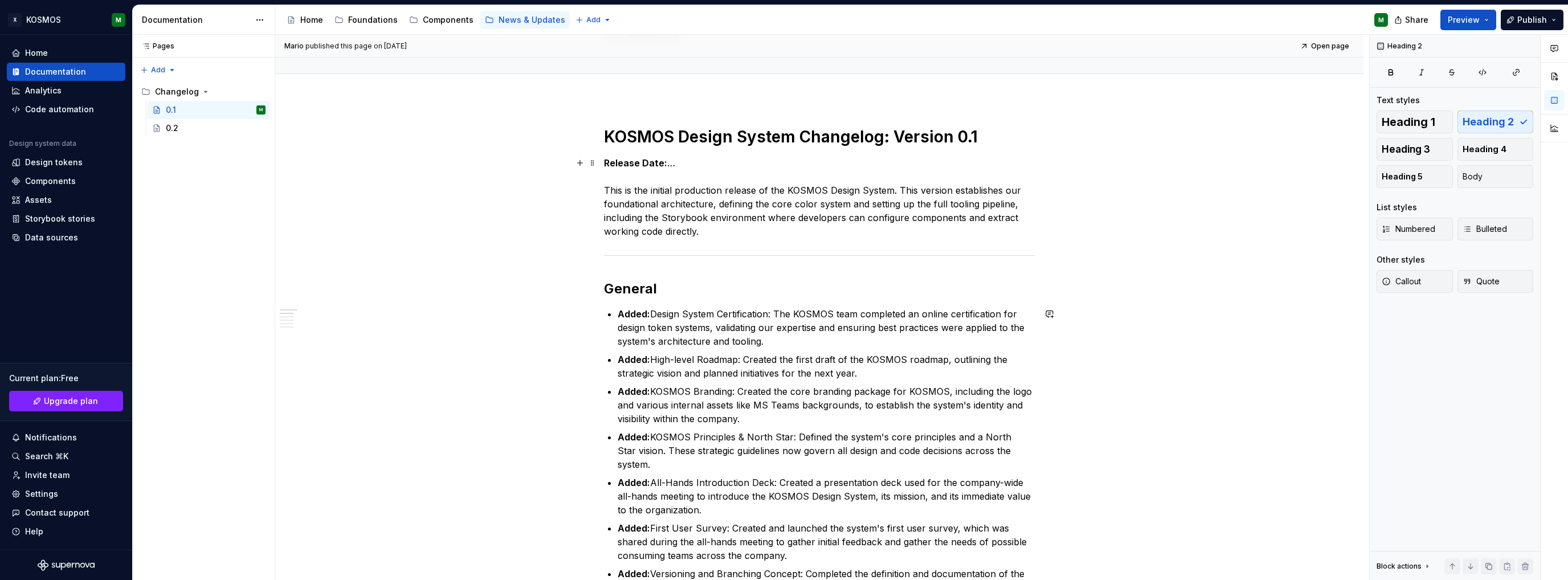
scroll to position [0, 0]
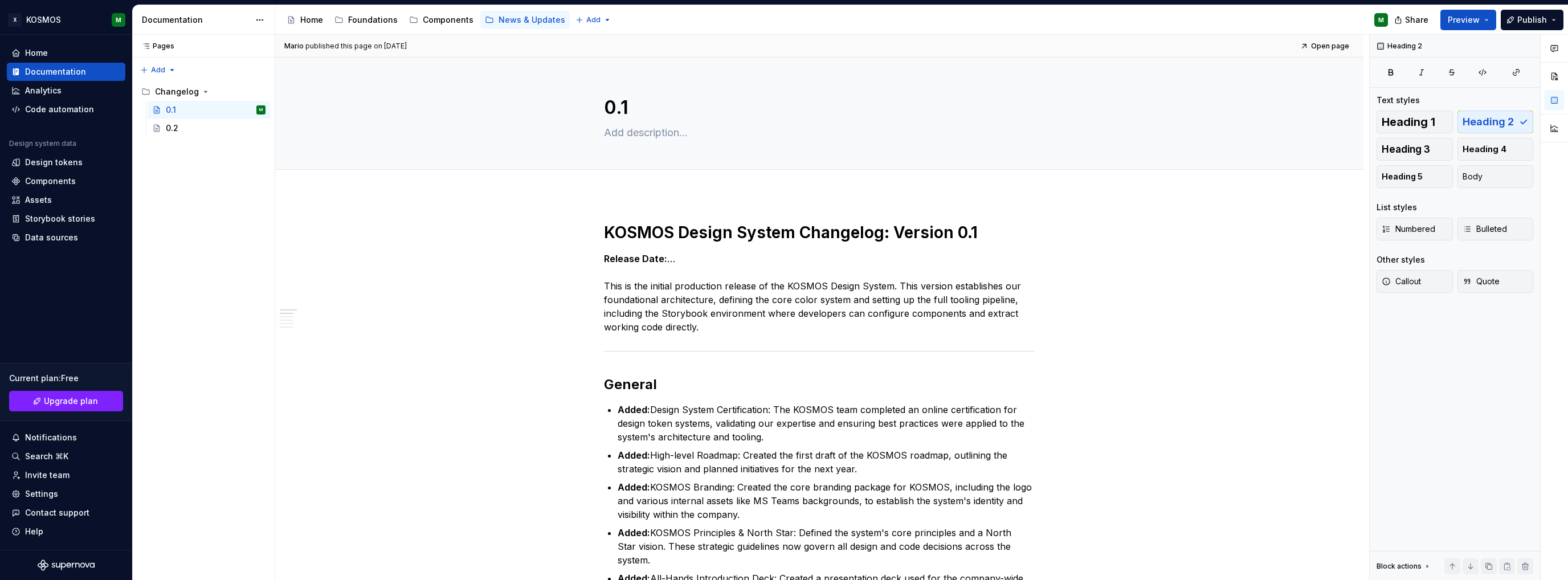
type textarea "*"
